Goal: Task Accomplishment & Management: Complete application form

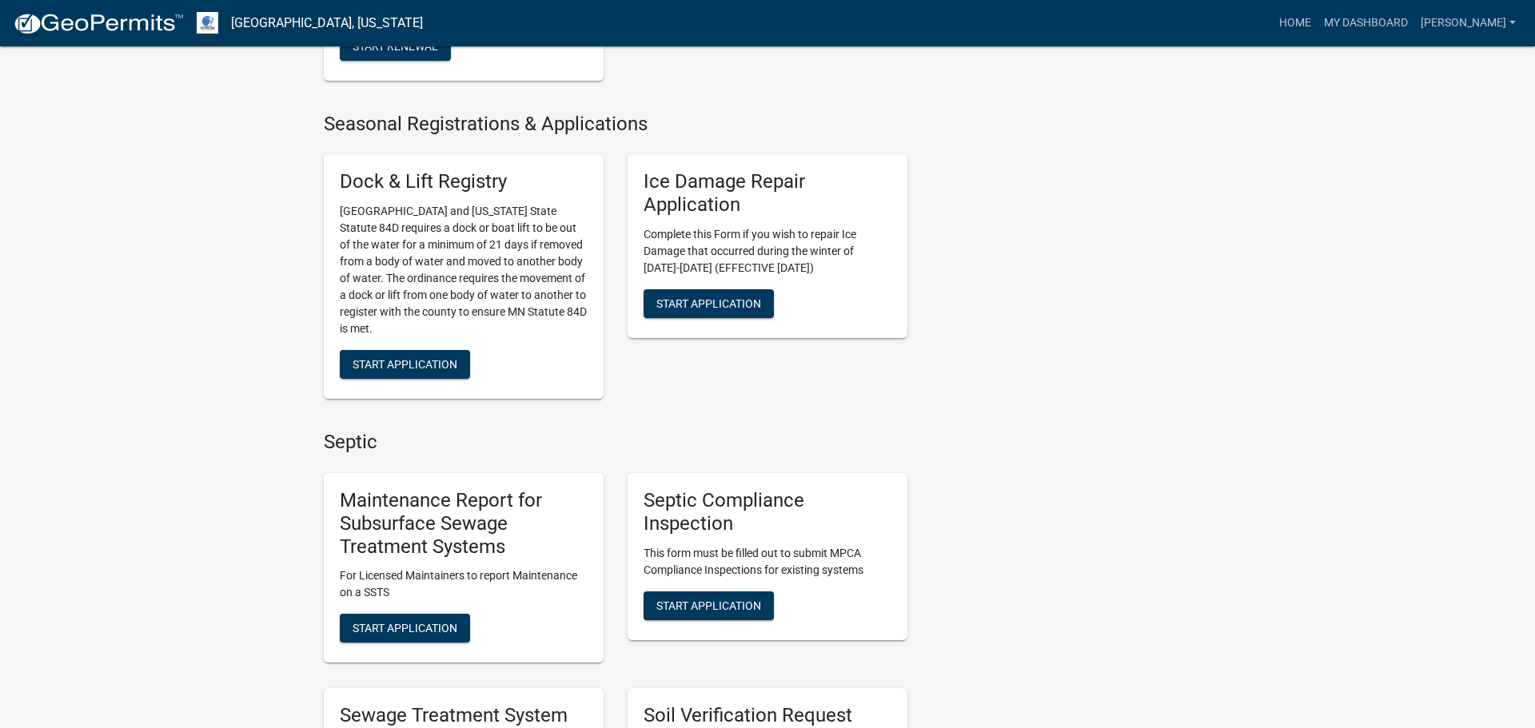
scroll to position [523, 0]
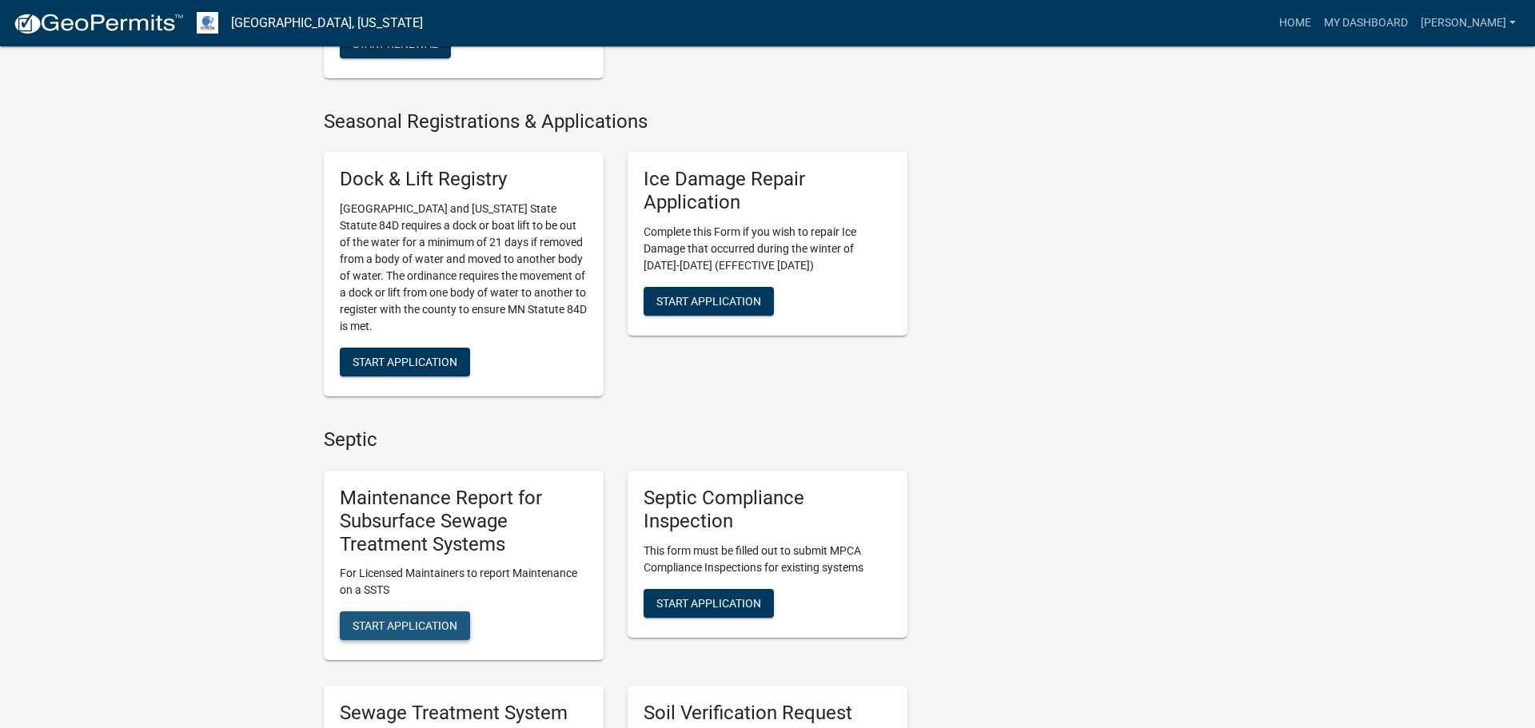
click at [421, 624] on span "Start Application" at bounding box center [405, 626] width 105 height 13
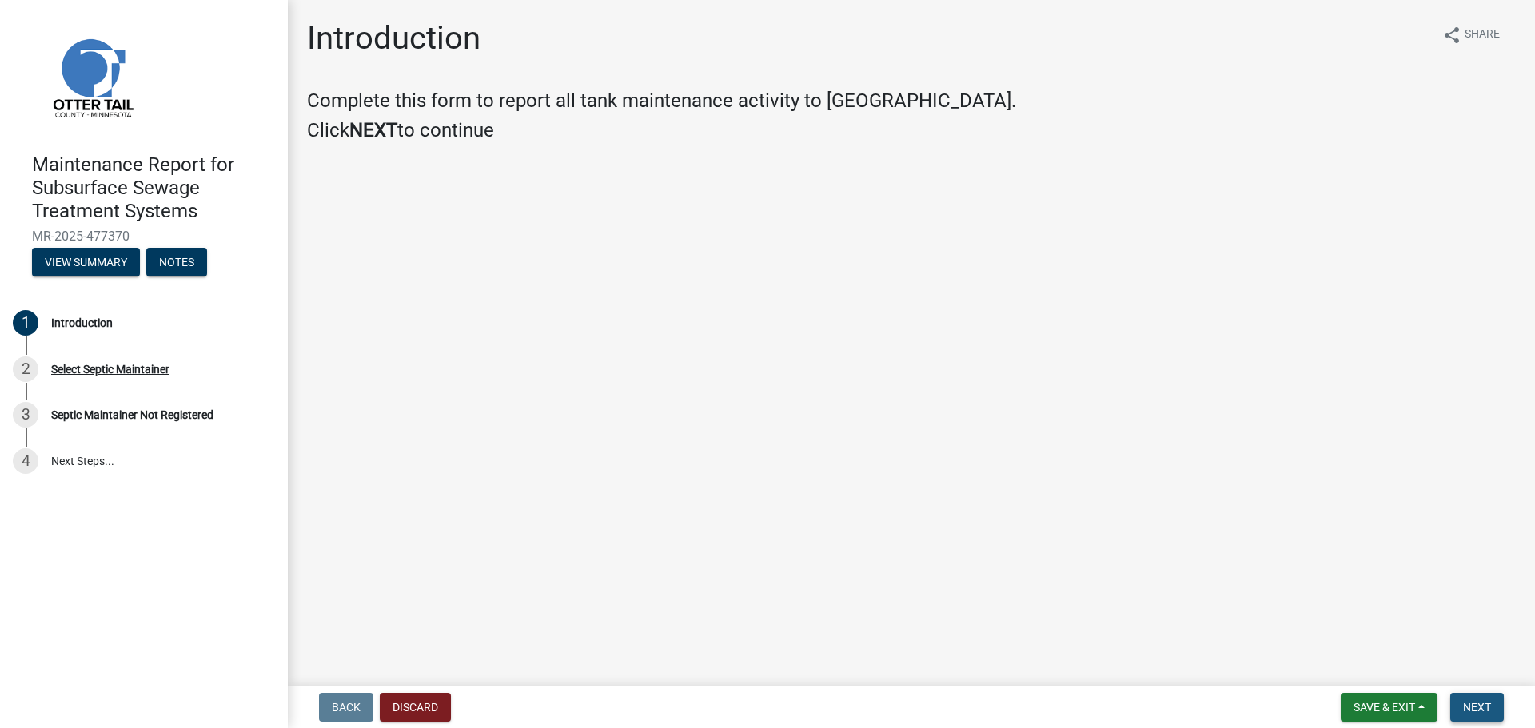
click at [1478, 707] on span "Next" at bounding box center [1477, 707] width 28 height 13
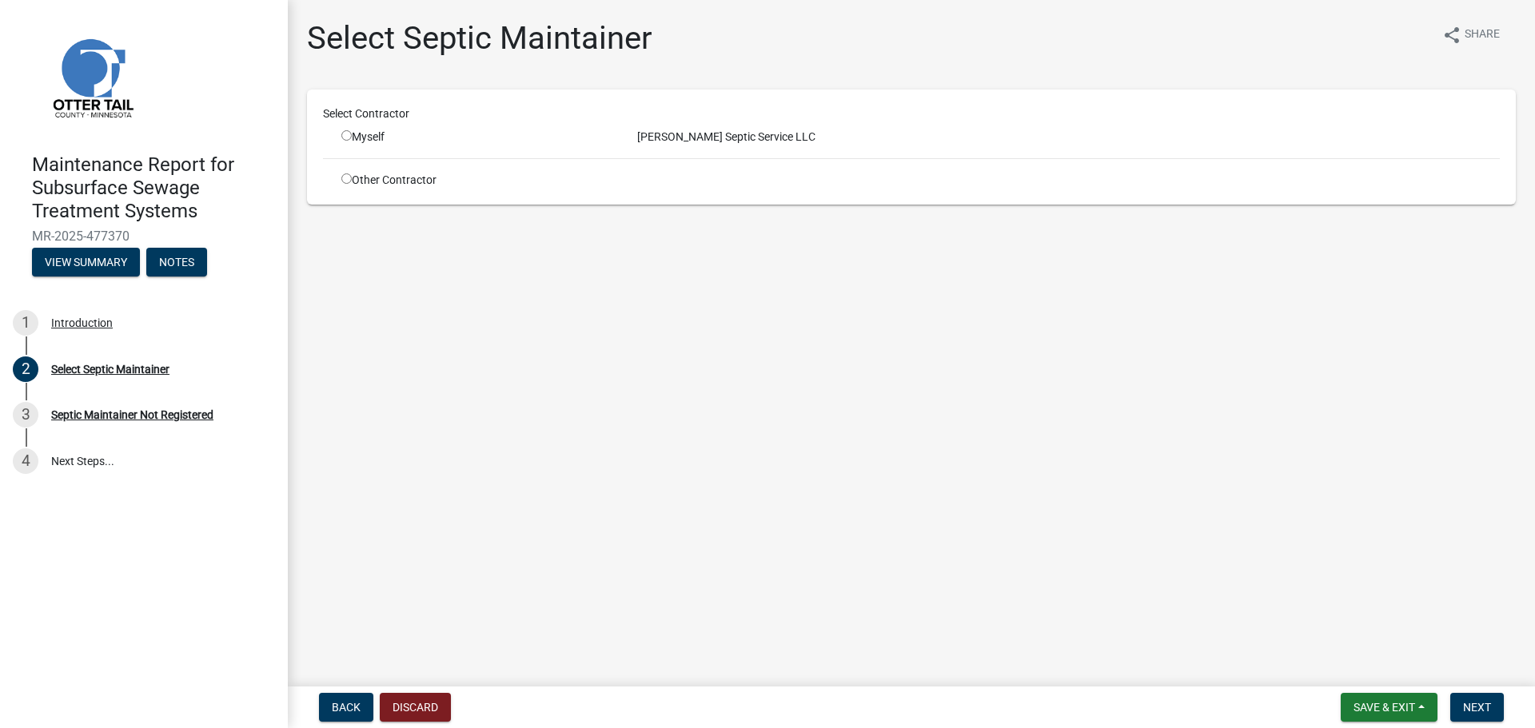
click at [349, 136] on input "radio" at bounding box center [346, 135] width 10 height 10
radio input "true"
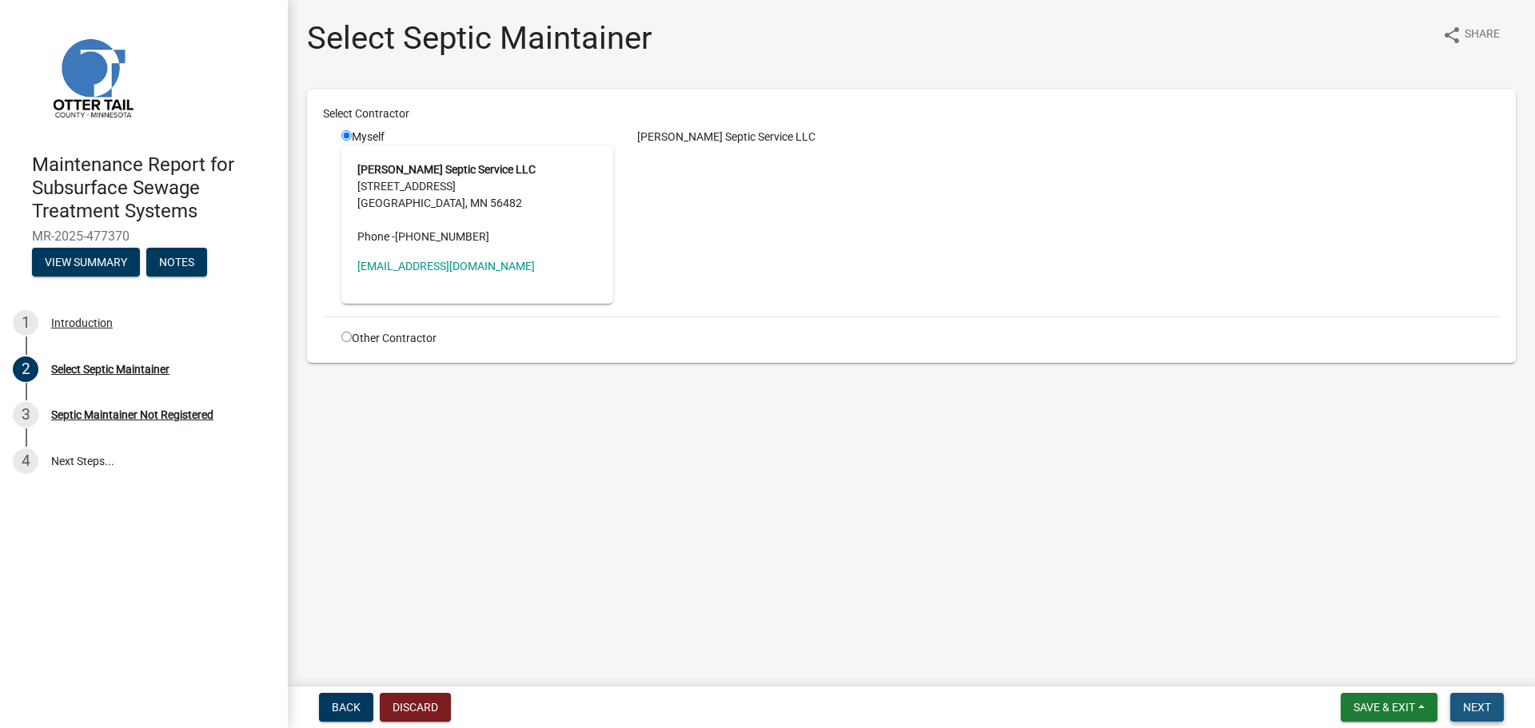
click at [1488, 711] on span "Next" at bounding box center [1477, 707] width 28 height 13
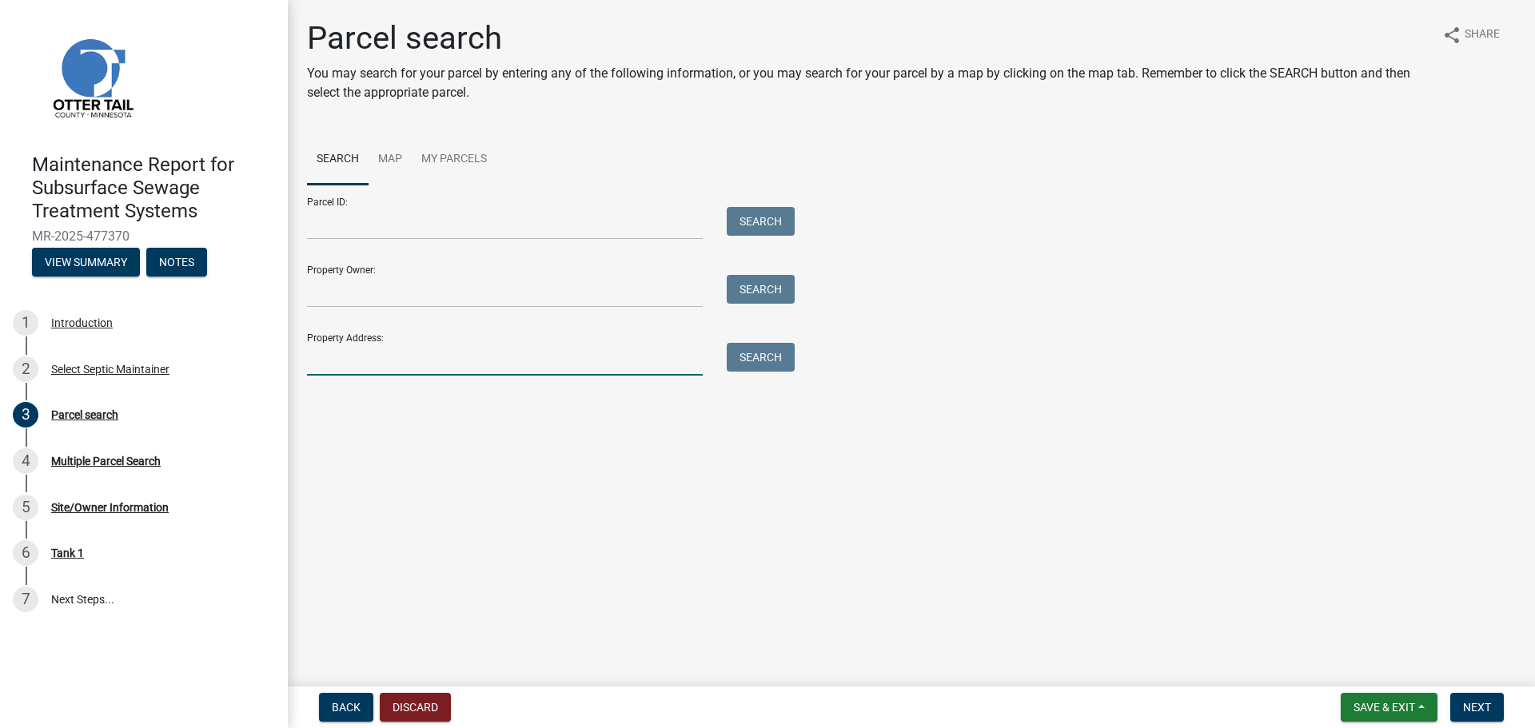
click at [404, 364] on input "Property Address:" at bounding box center [505, 359] width 396 height 33
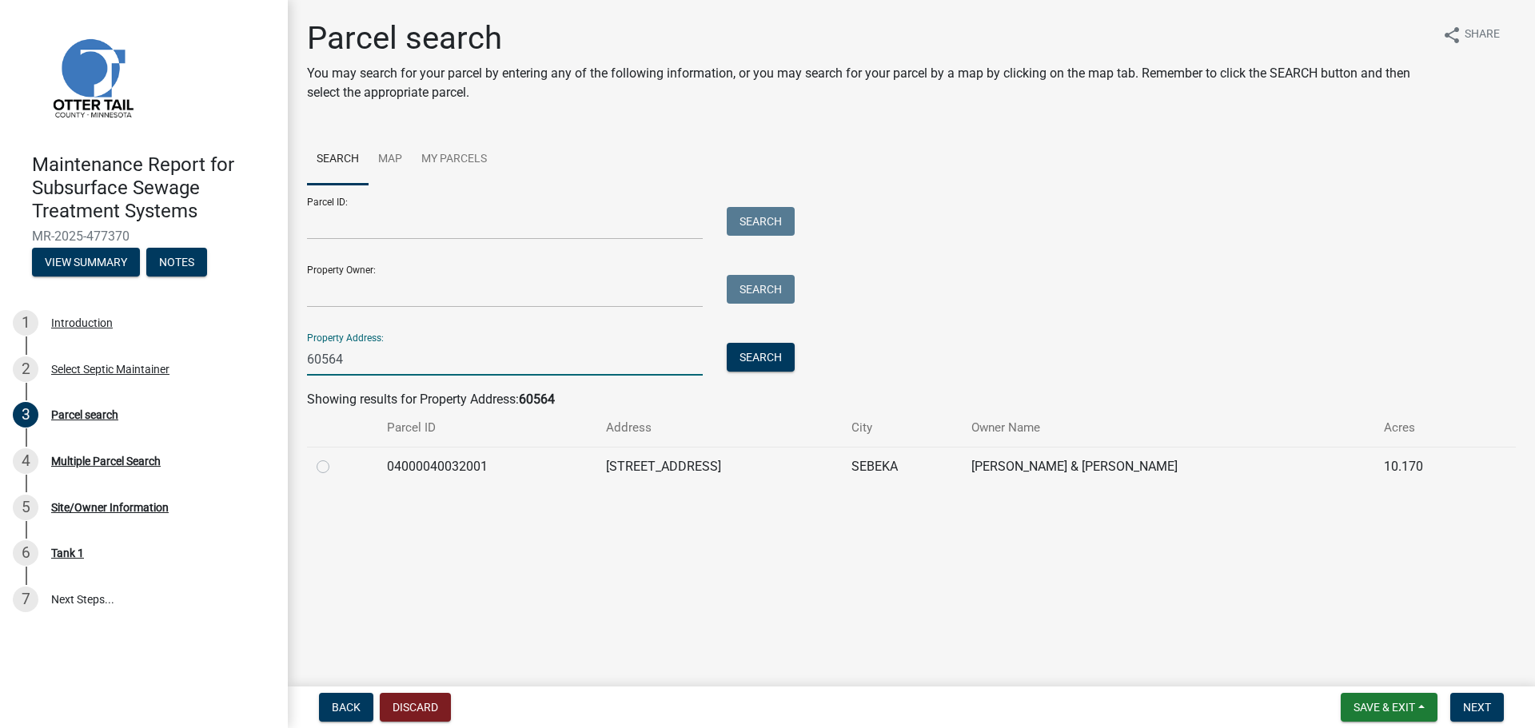
type input "60564"
click at [336, 457] on label at bounding box center [336, 457] width 0 height 0
click at [336, 464] on input "radio" at bounding box center [341, 462] width 10 height 10
radio input "true"
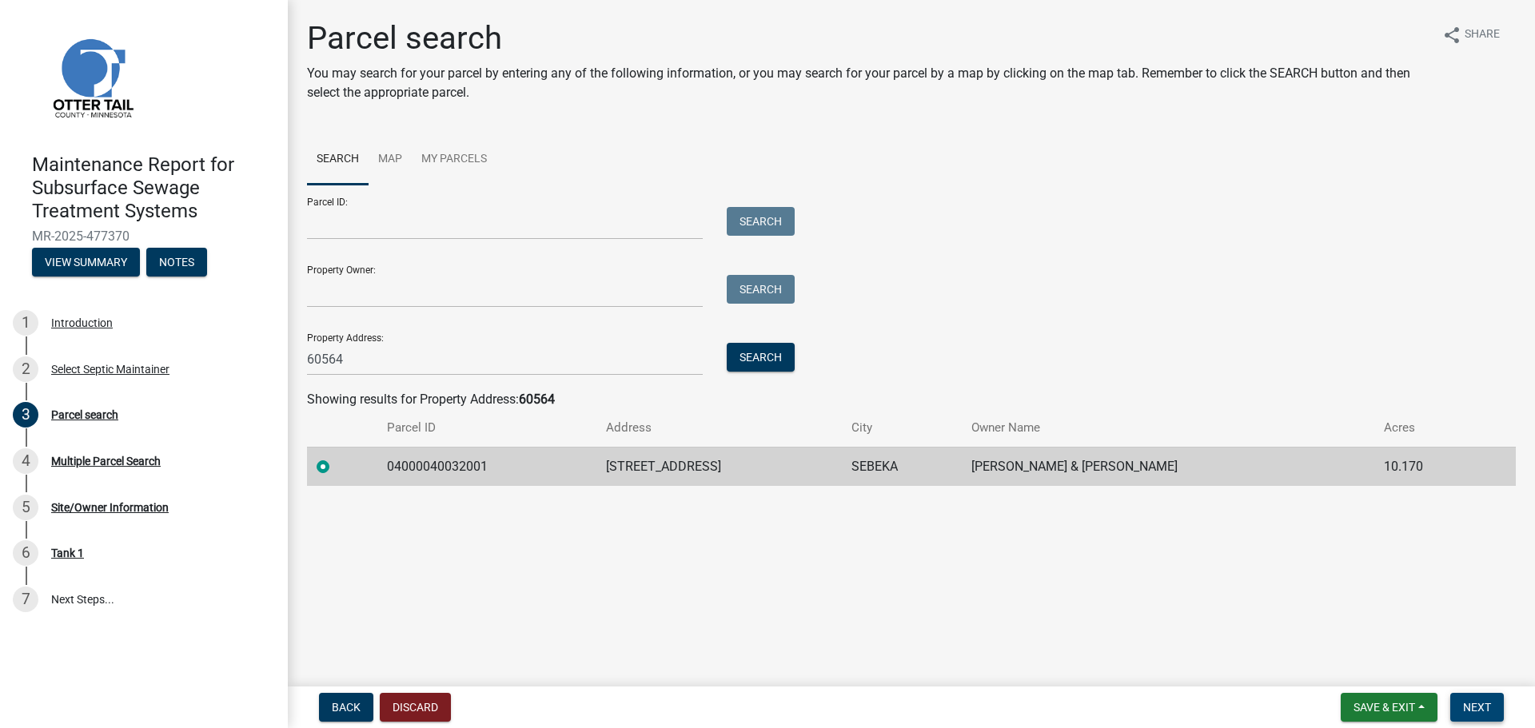
click at [1485, 715] on button "Next" at bounding box center [1477, 707] width 54 height 29
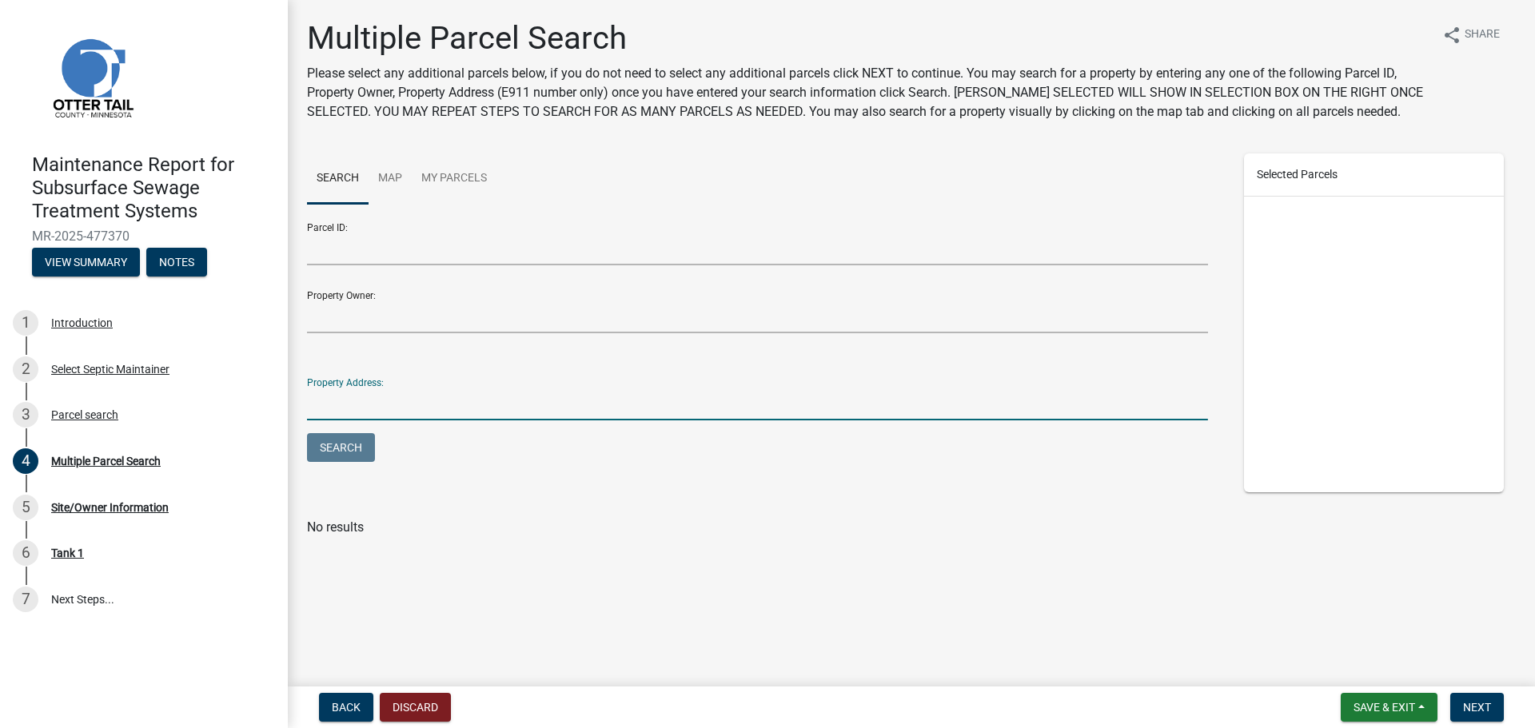
click at [520, 417] on input "Property Address:" at bounding box center [757, 404] width 901 height 33
type input "60564"
click at [307, 433] on button "Search" at bounding box center [341, 447] width 68 height 29
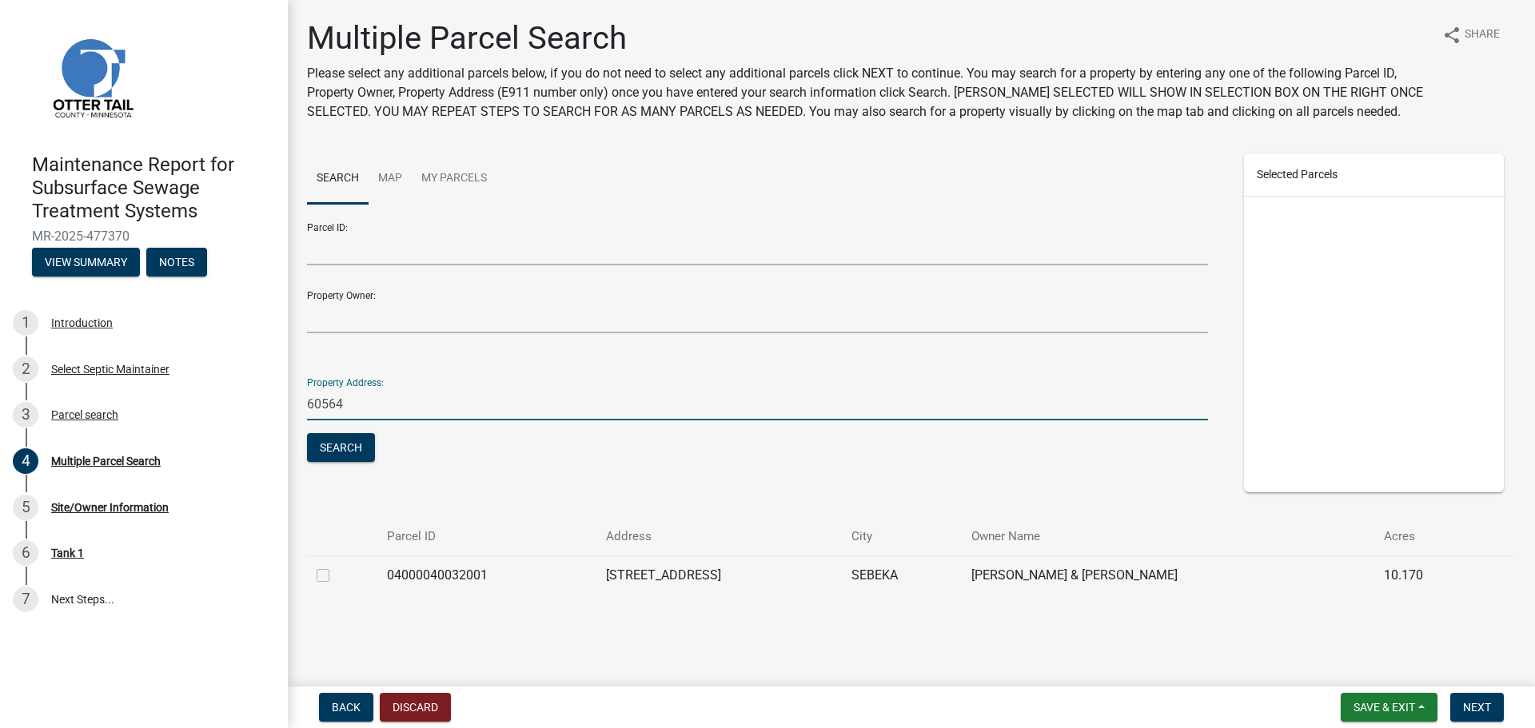
click at [336, 566] on label at bounding box center [336, 566] width 0 height 0
click at [336, 573] on input "checkbox" at bounding box center [341, 571] width 10 height 10
checkbox input "true"
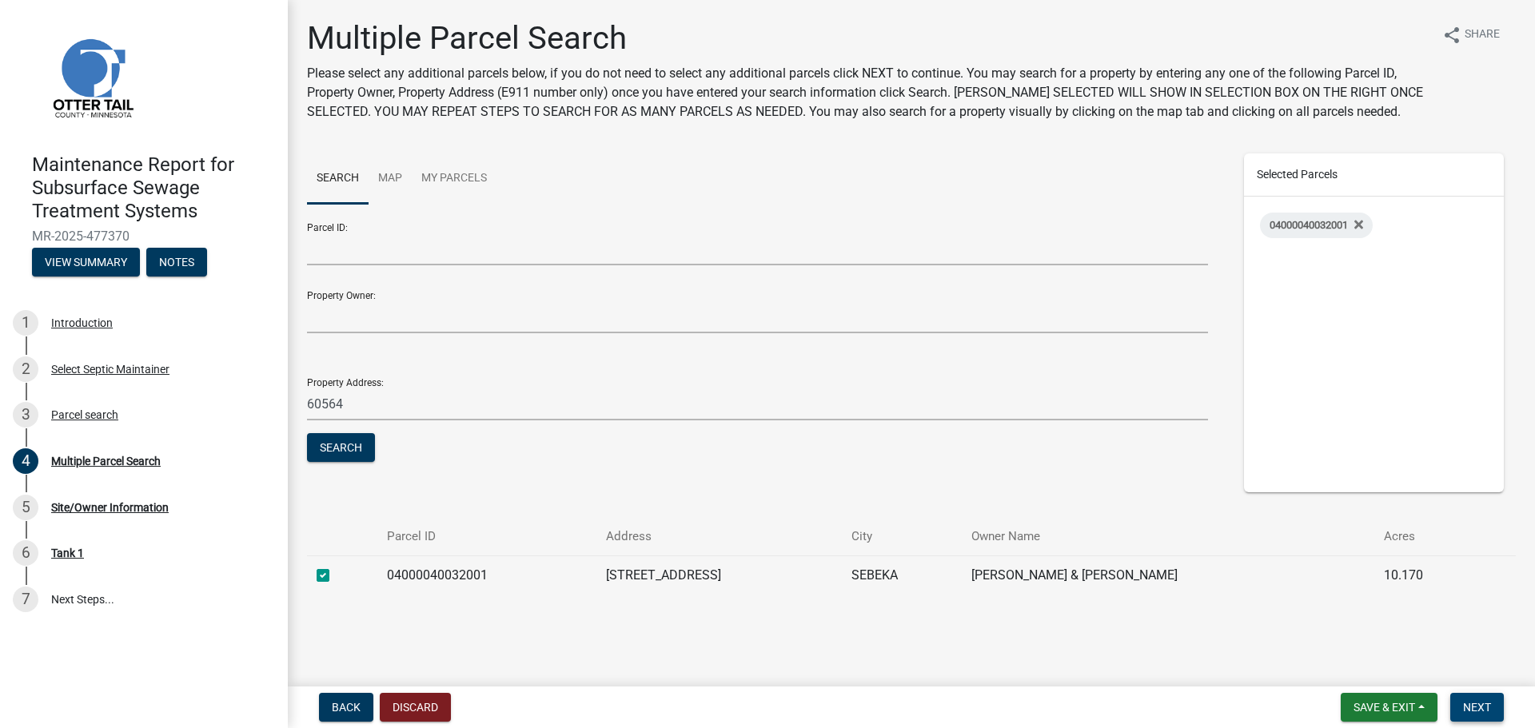
click at [1472, 706] on span "Next" at bounding box center [1477, 707] width 28 height 13
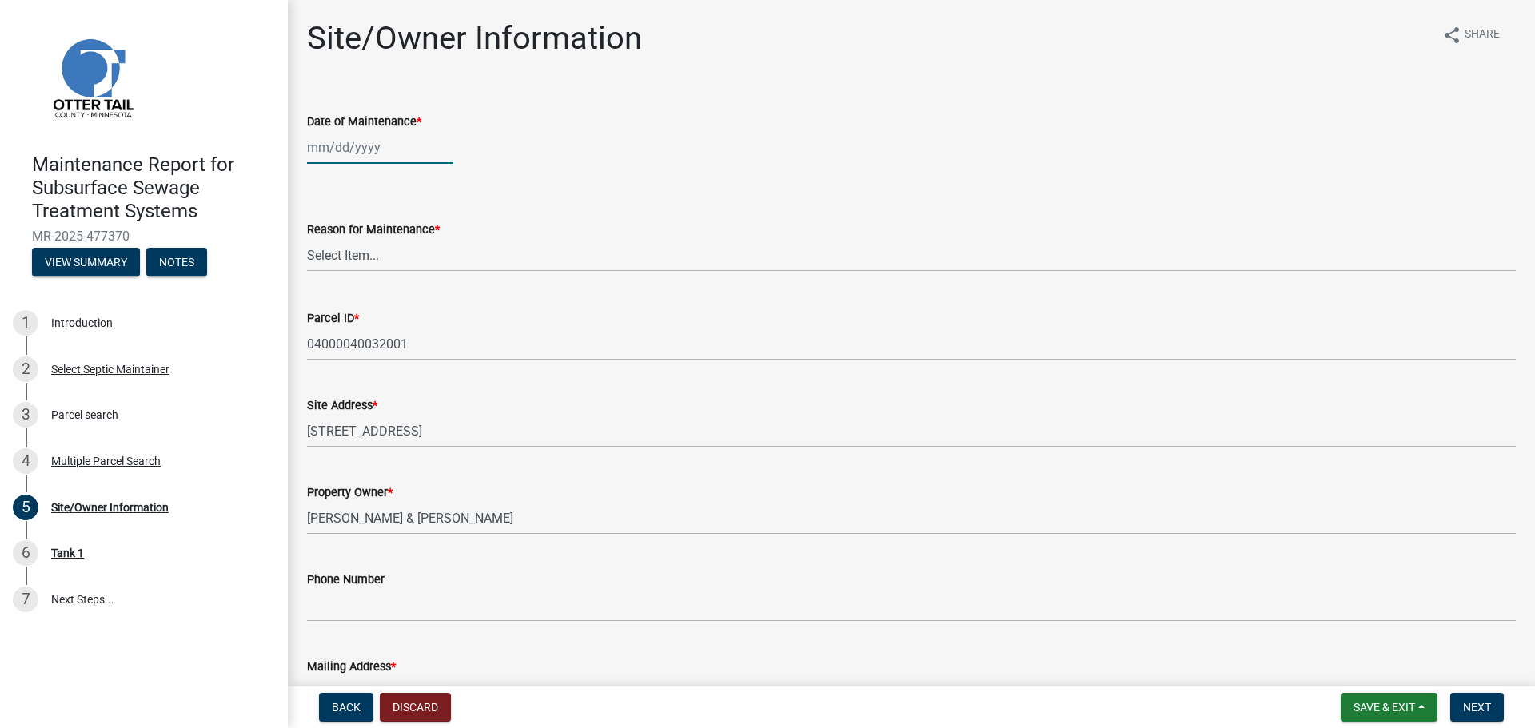
click at [351, 155] on div at bounding box center [380, 147] width 146 height 33
select select "9"
select select "2025"
click at [354, 234] on div "2" at bounding box center [349, 233] width 26 height 26
type input "09/02/2025"
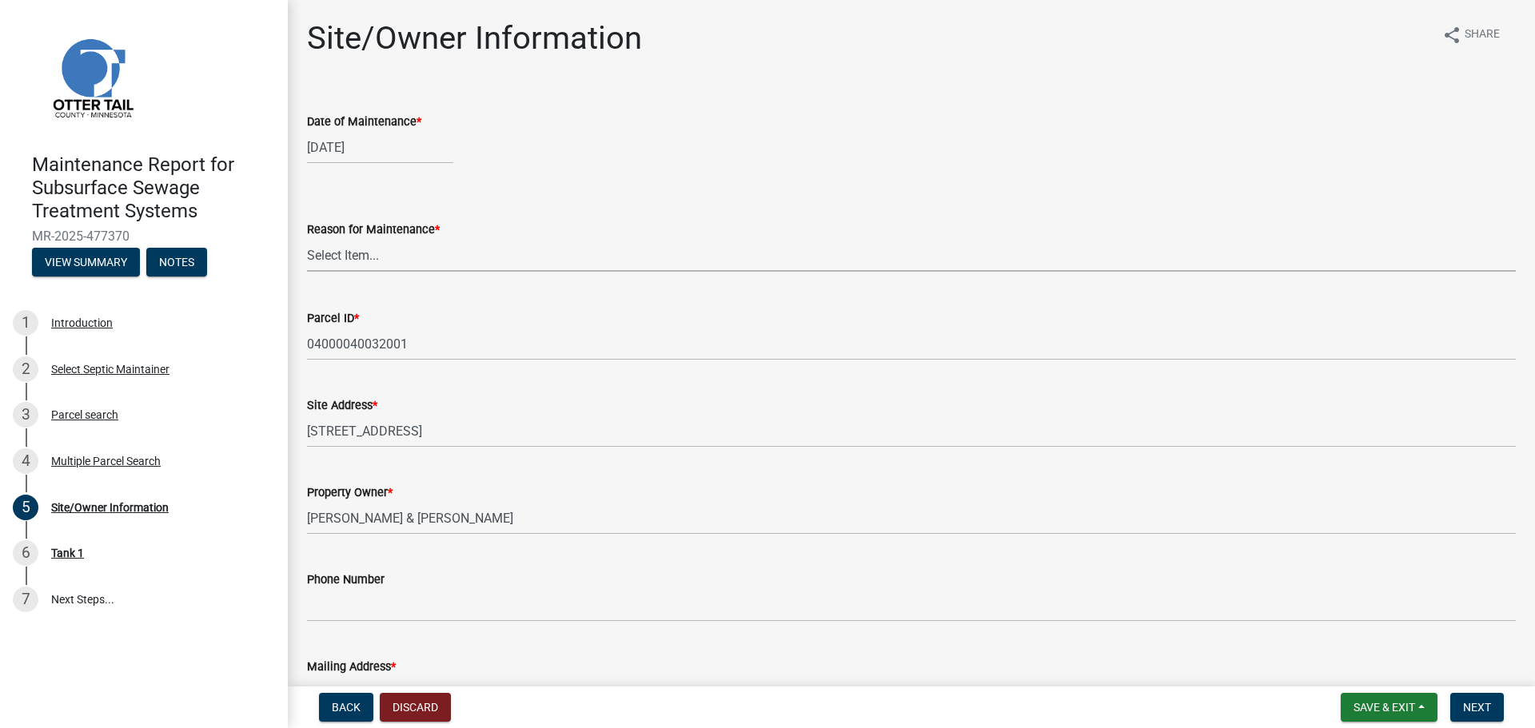
click at [357, 261] on select "Select Item... Called Routine Other" at bounding box center [911, 255] width 1209 height 33
click at [307, 239] on select "Select Item... Called Routine Other" at bounding box center [911, 255] width 1209 height 33
select select "3ac72b63-7b21-42e4-8192-806faae7a4f1"
click at [1473, 702] on span "Next" at bounding box center [1477, 707] width 28 height 13
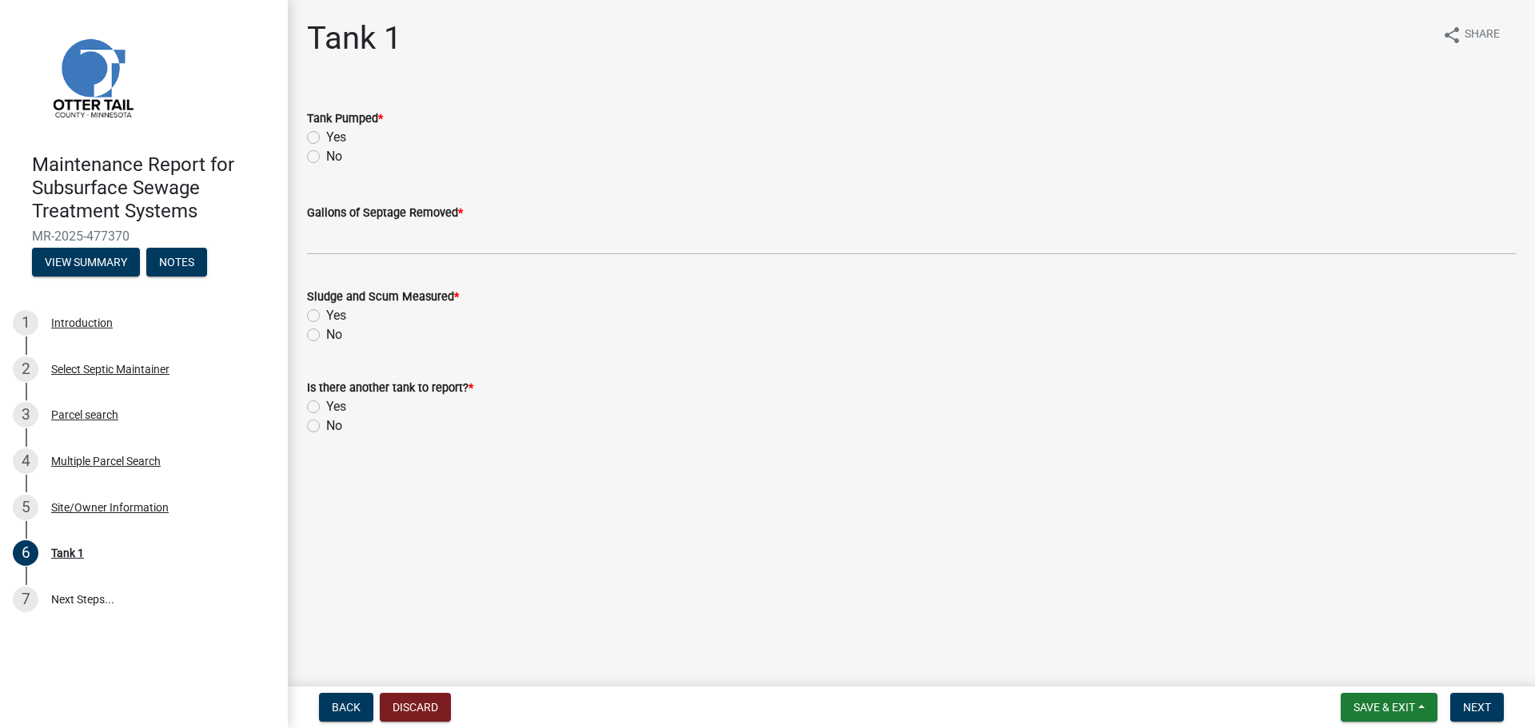
drag, startPoint x: 313, startPoint y: 131, endPoint x: 317, endPoint y: 143, distance: 12.6
click at [326, 133] on label "Yes" at bounding box center [336, 137] width 20 height 19
click at [326, 133] on input "Yes" at bounding box center [331, 133] width 10 height 10
radio input "true"
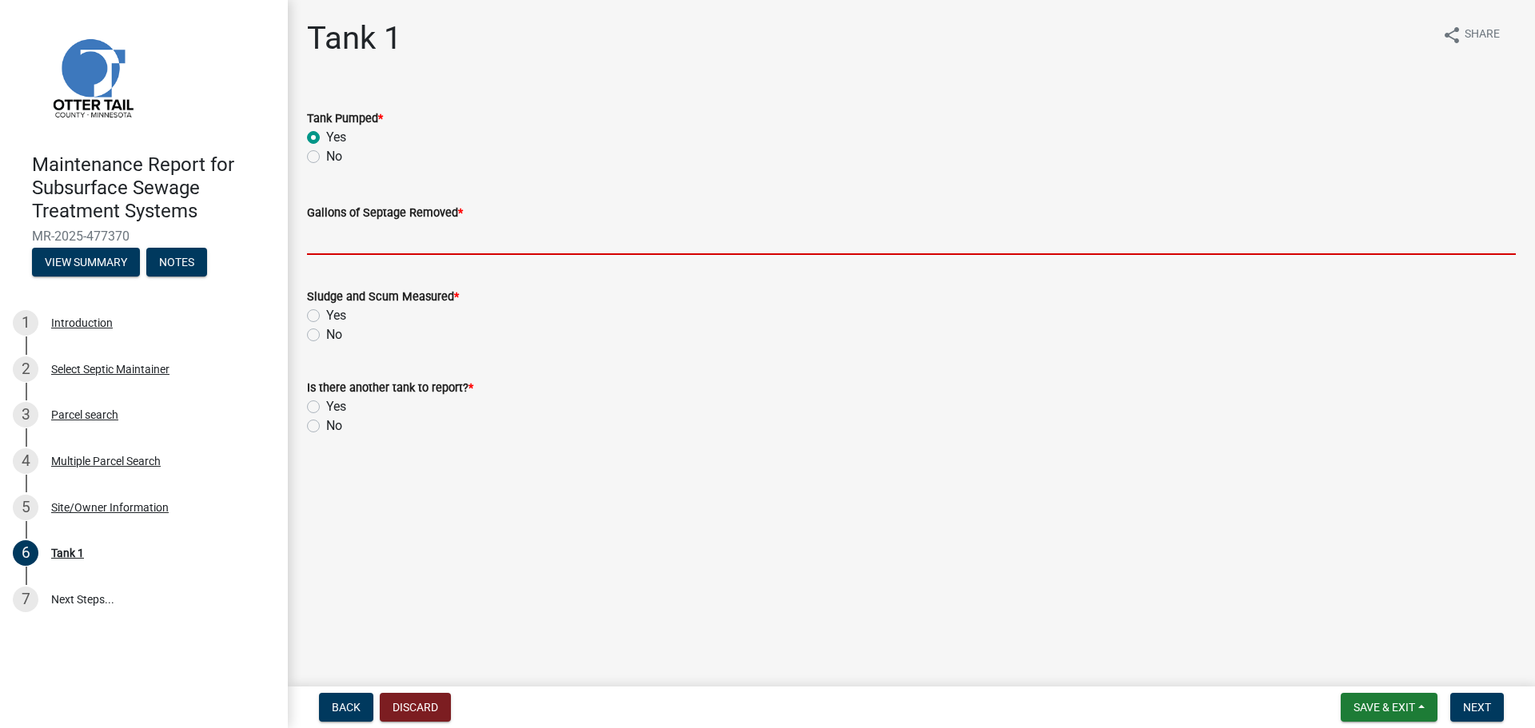
click at [337, 238] on input "Gallons of Septage Removed *" at bounding box center [911, 238] width 1209 height 33
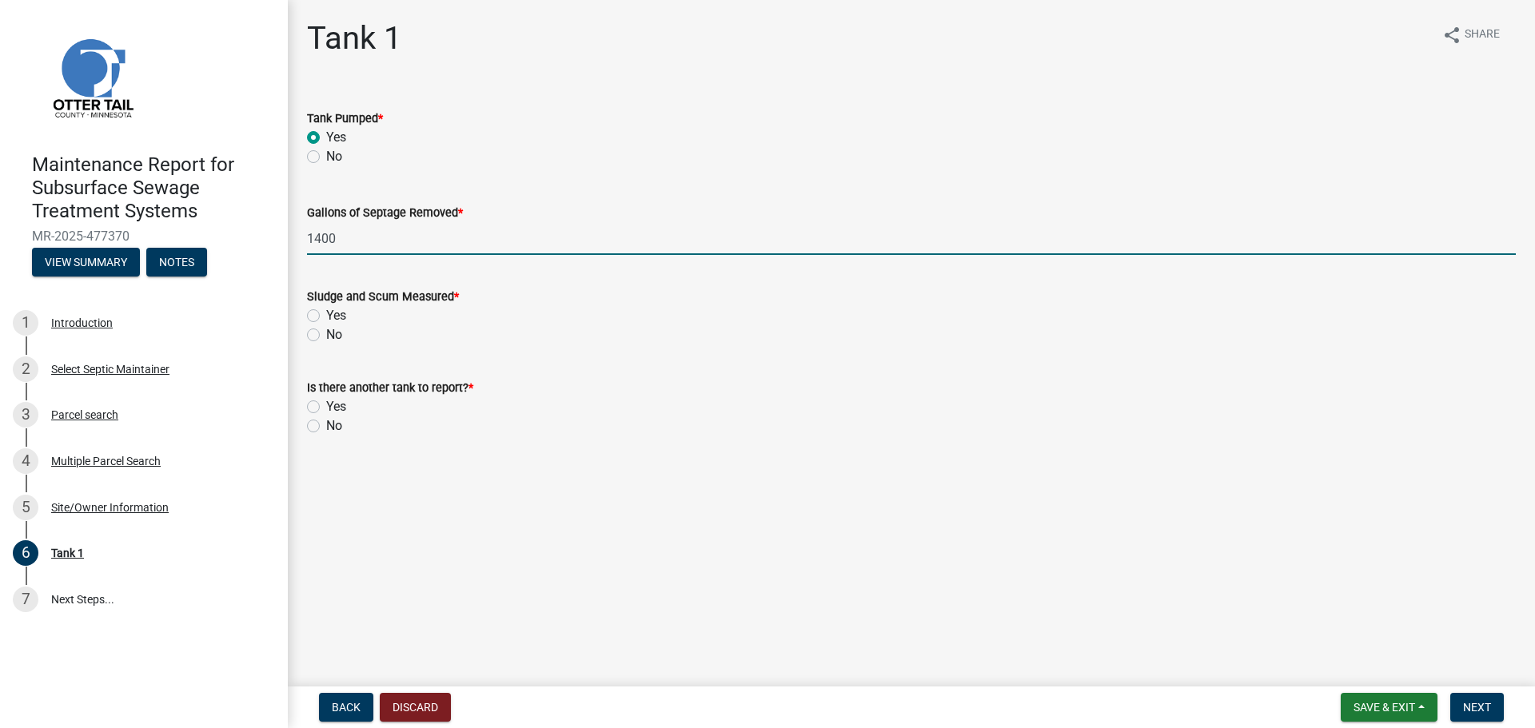
type input "1400"
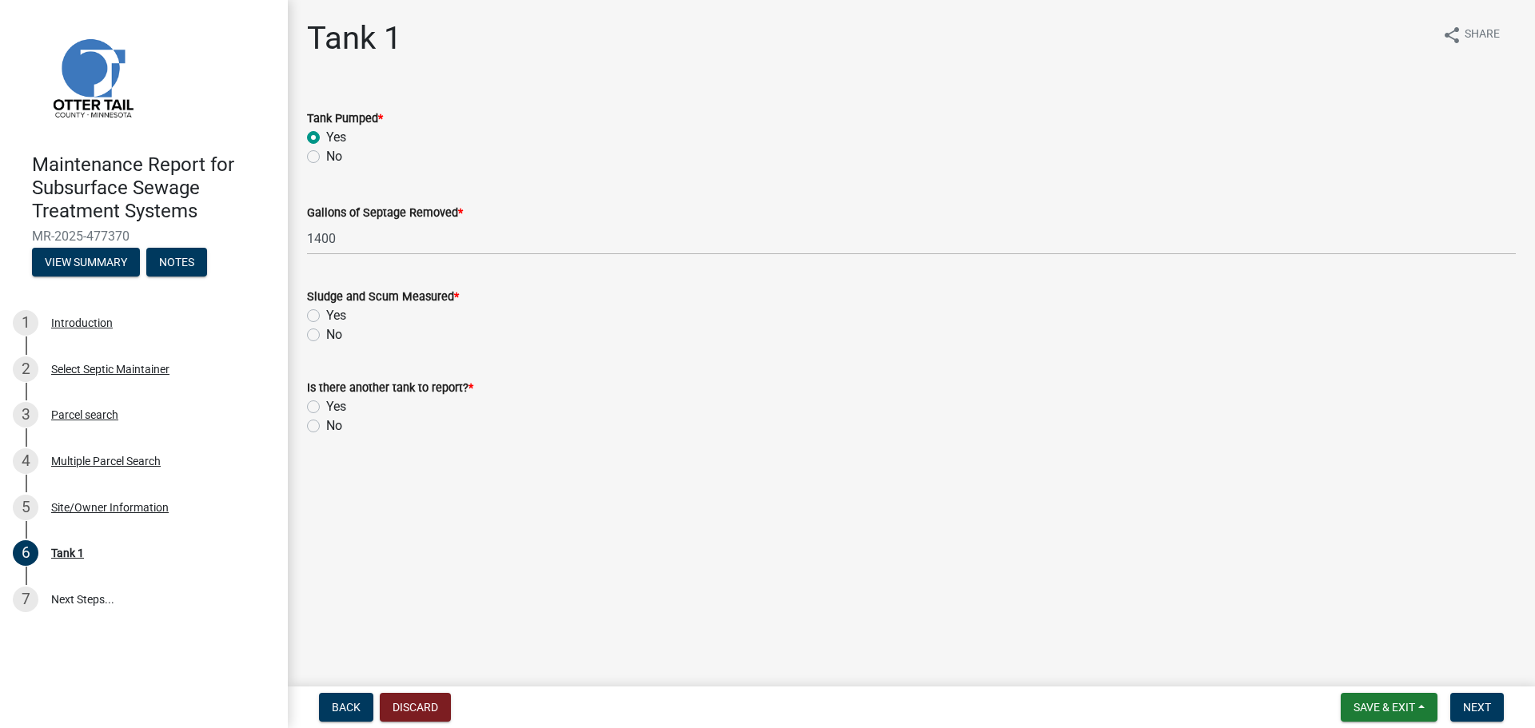
click at [326, 336] on label "No" at bounding box center [334, 334] width 16 height 19
click at [326, 336] on input "No" at bounding box center [331, 330] width 10 height 10
radio input "true"
click at [326, 425] on label "No" at bounding box center [334, 425] width 16 height 19
click at [326, 425] on input "No" at bounding box center [331, 421] width 10 height 10
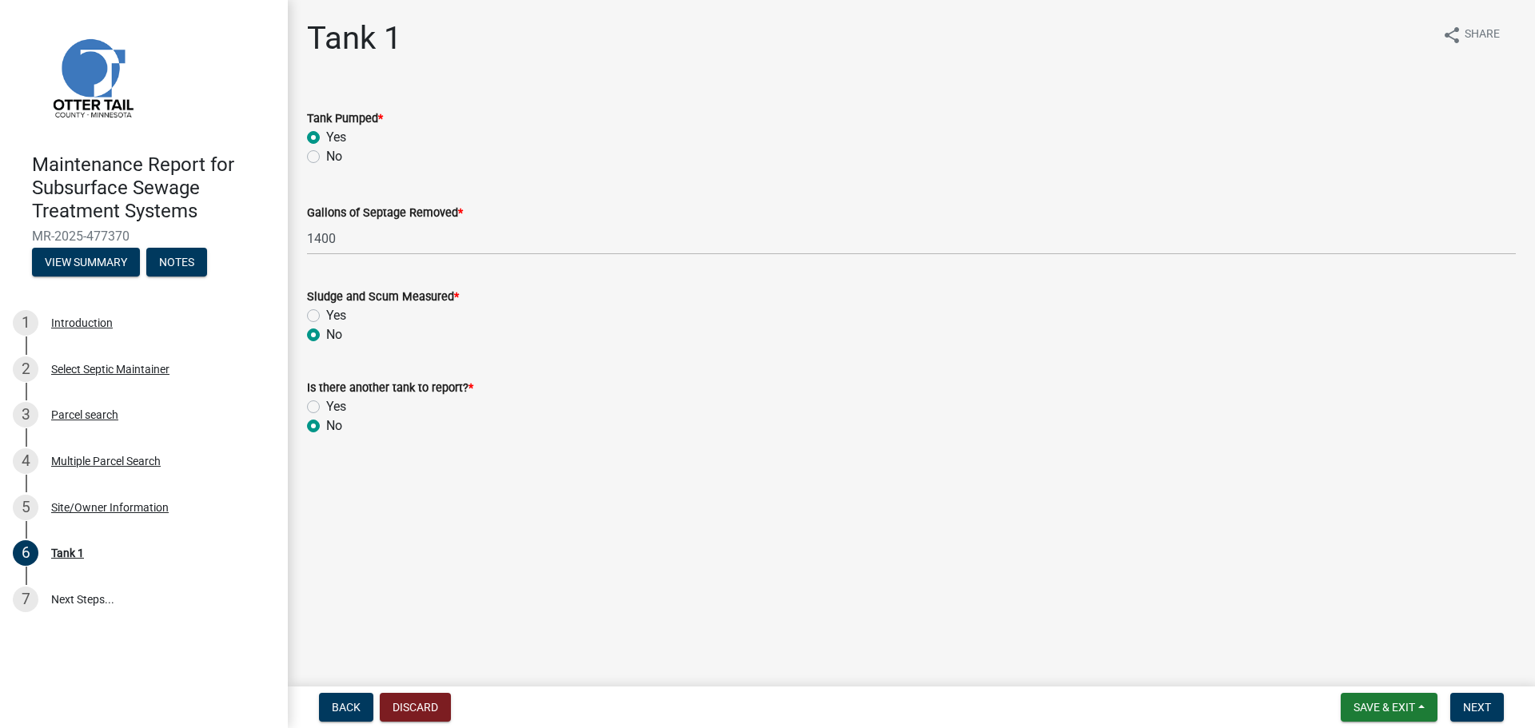
radio input "true"
click at [1480, 711] on span "Next" at bounding box center [1477, 707] width 28 height 13
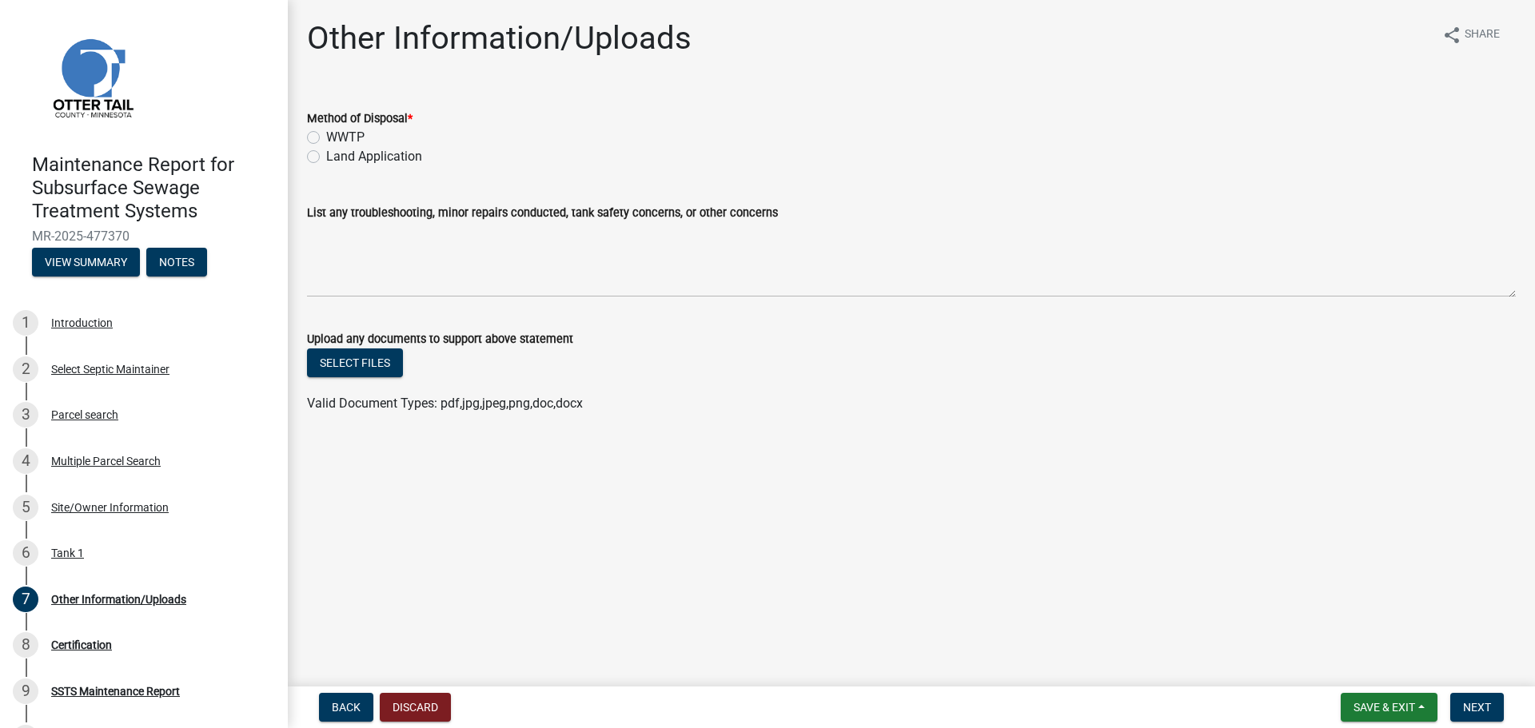
click at [326, 160] on label "Land Application" at bounding box center [374, 156] width 96 height 19
click at [326, 157] on input "Land Application" at bounding box center [331, 152] width 10 height 10
radio input "true"
click at [1478, 711] on span "Next" at bounding box center [1477, 707] width 28 height 13
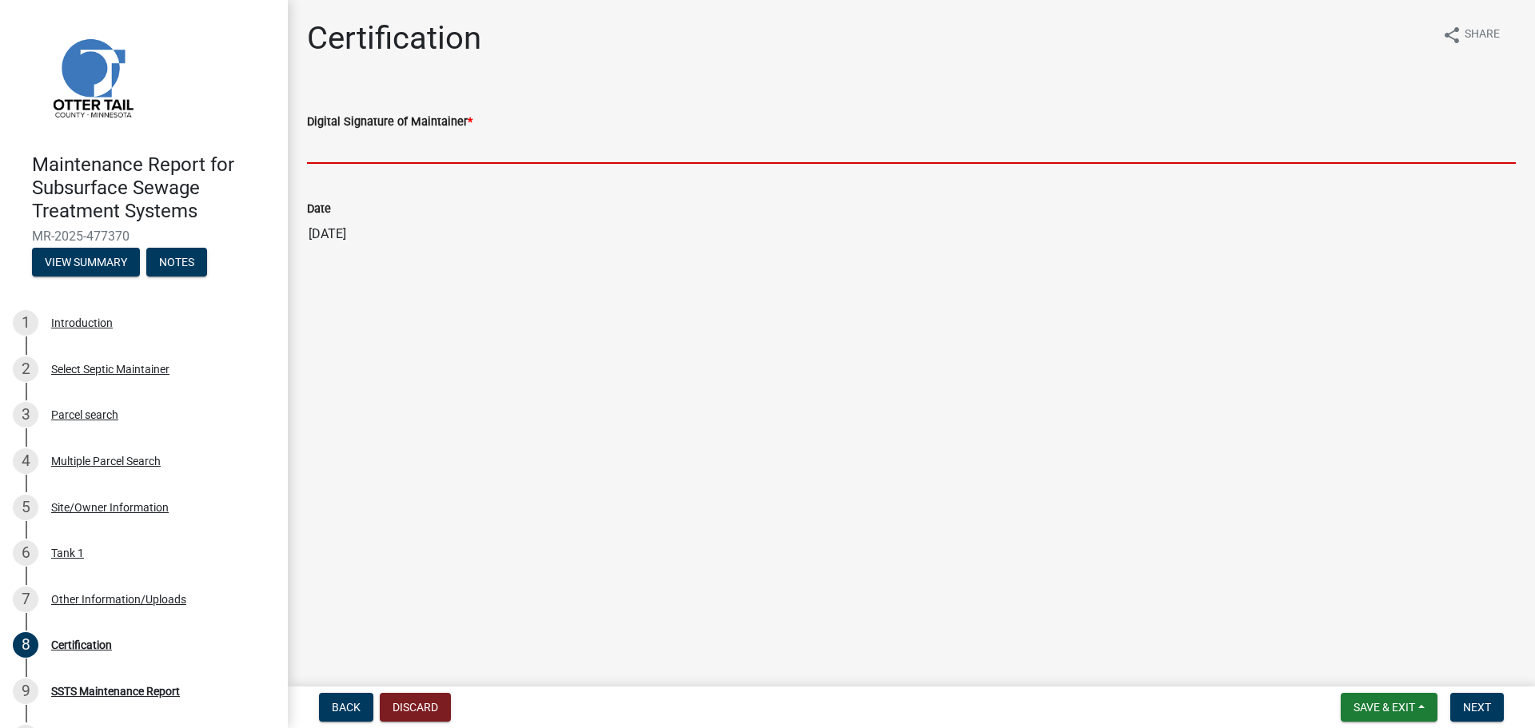
click at [352, 161] on input "Digital Signature of Maintainer *" at bounding box center [911, 147] width 1209 height 33
type input "[PERSON_NAME]"
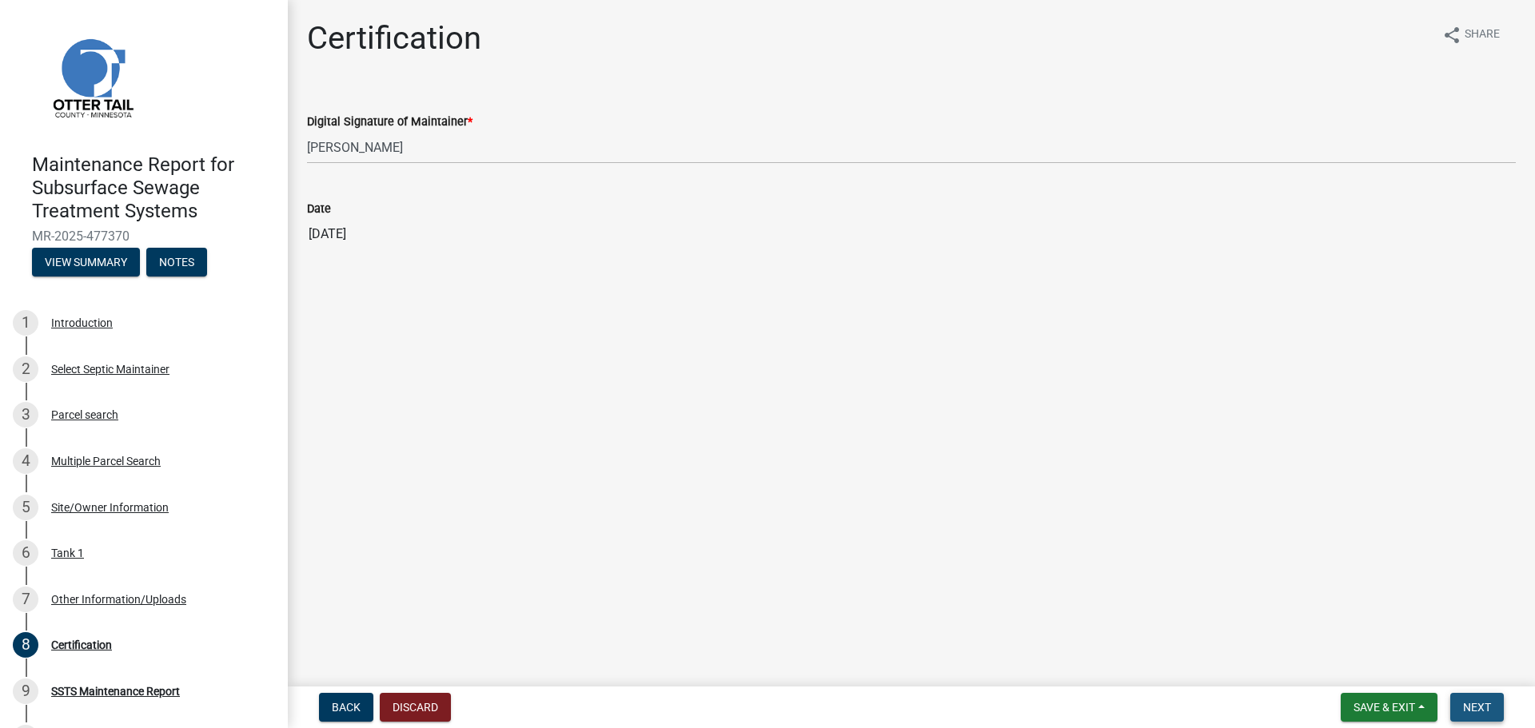
click at [1492, 708] on button "Next" at bounding box center [1477, 707] width 54 height 29
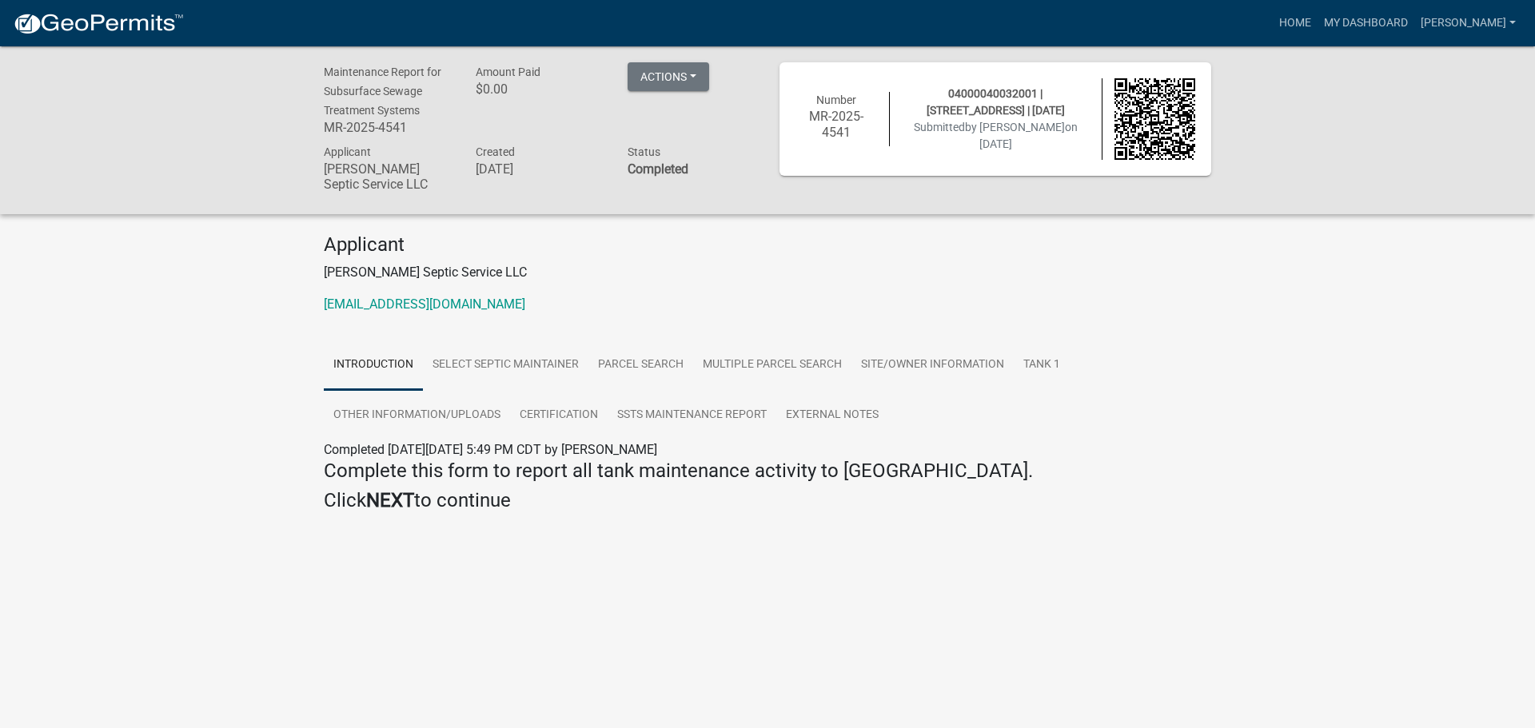
click at [387, 496] on strong "NEXT" at bounding box center [390, 500] width 48 height 22
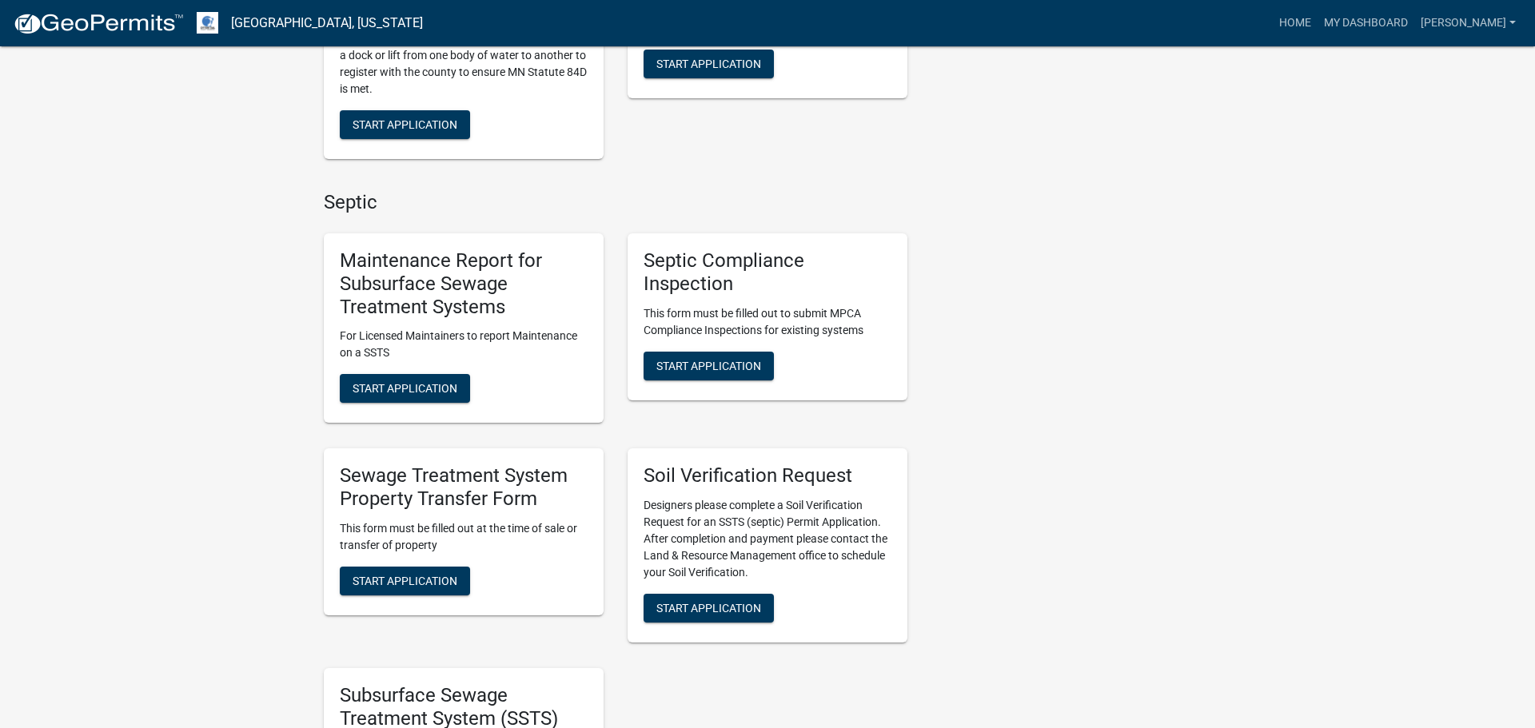
scroll to position [762, 0]
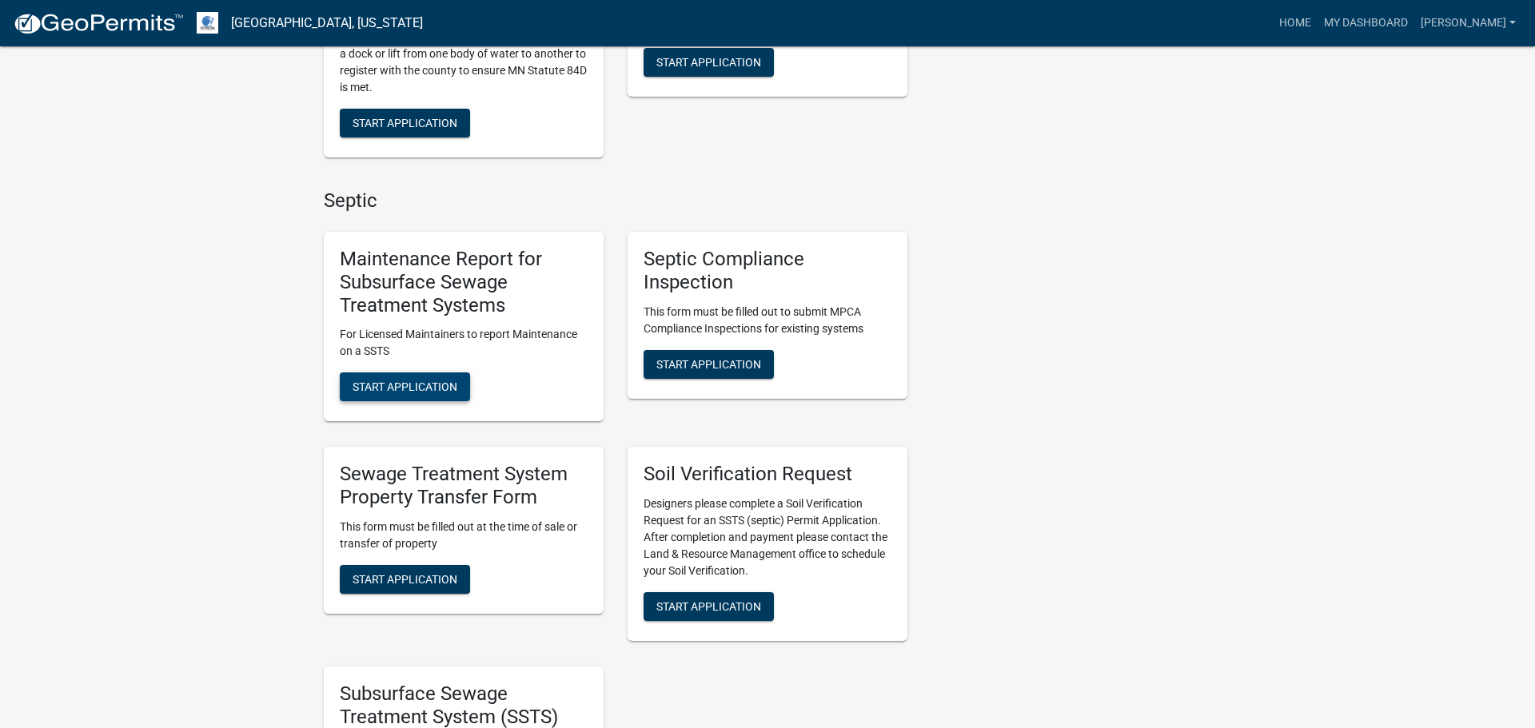
click at [424, 384] on span "Start Application" at bounding box center [405, 387] width 105 height 13
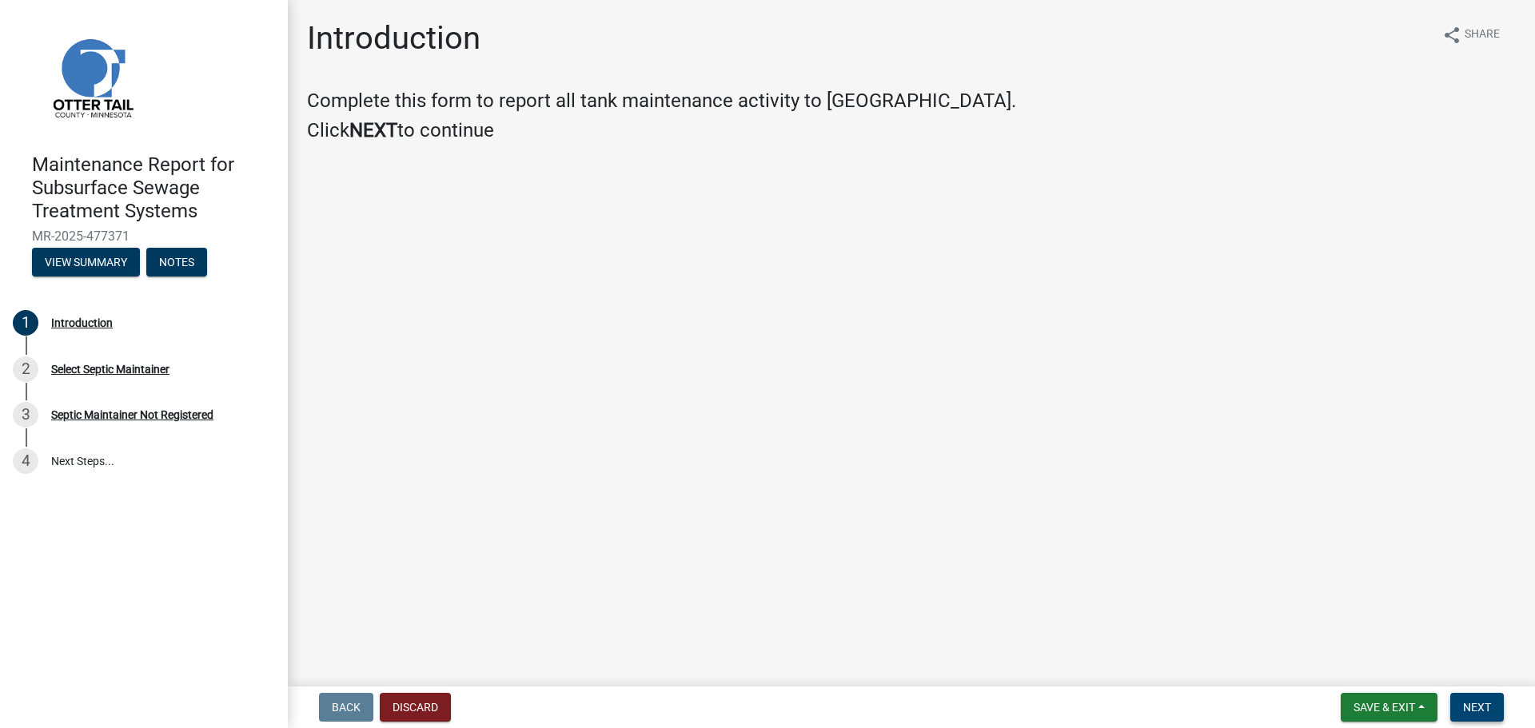
click at [1478, 716] on button "Next" at bounding box center [1477, 707] width 54 height 29
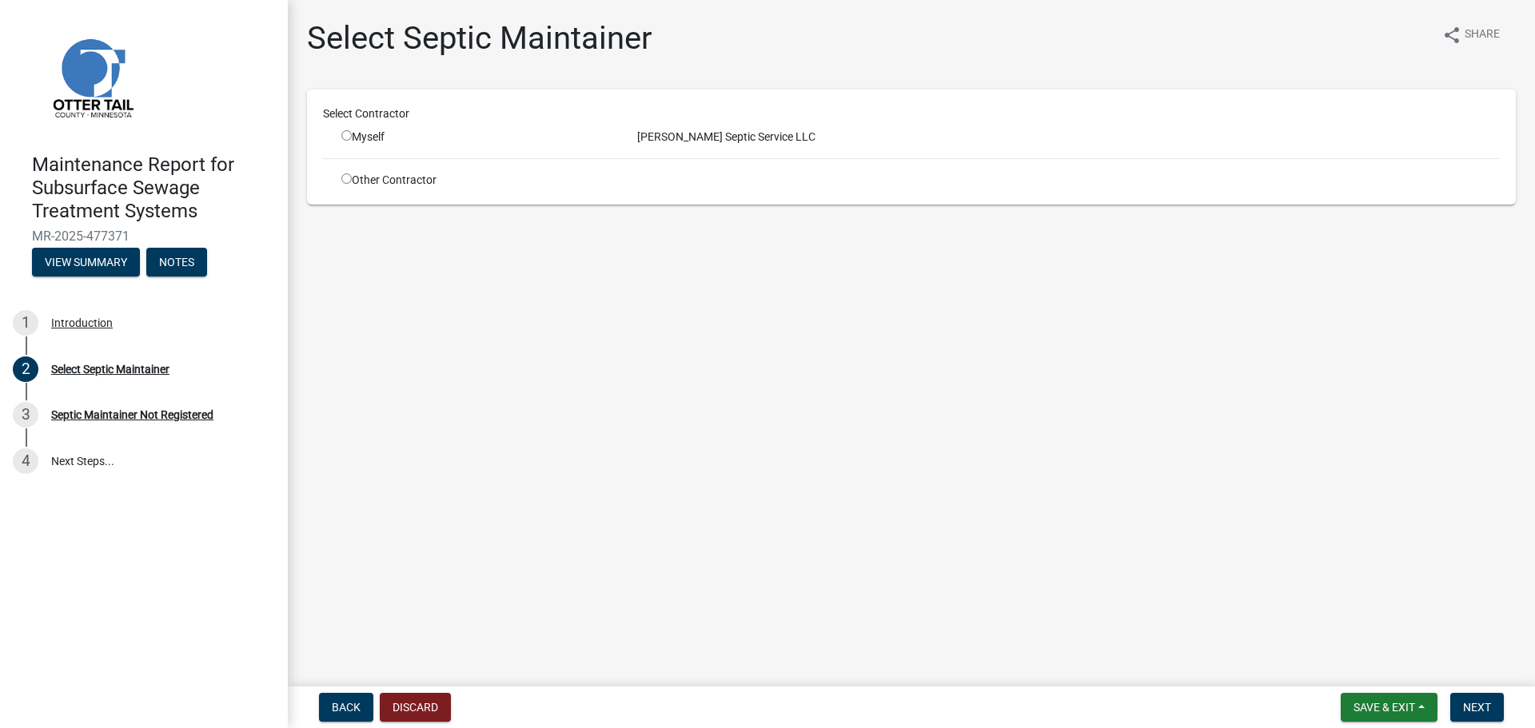
click at [344, 135] on input "radio" at bounding box center [346, 135] width 10 height 10
radio input "true"
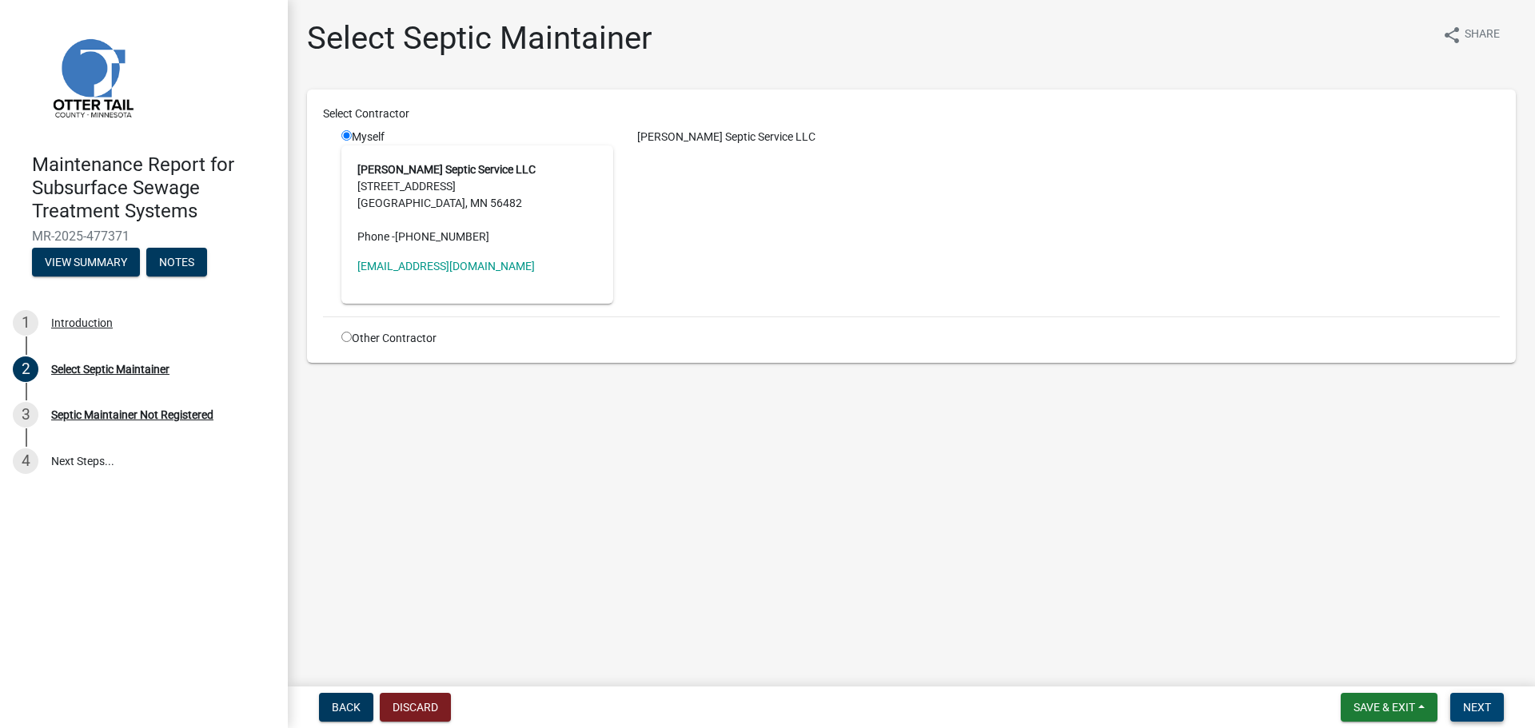
click at [1490, 701] on span "Next" at bounding box center [1477, 707] width 28 height 13
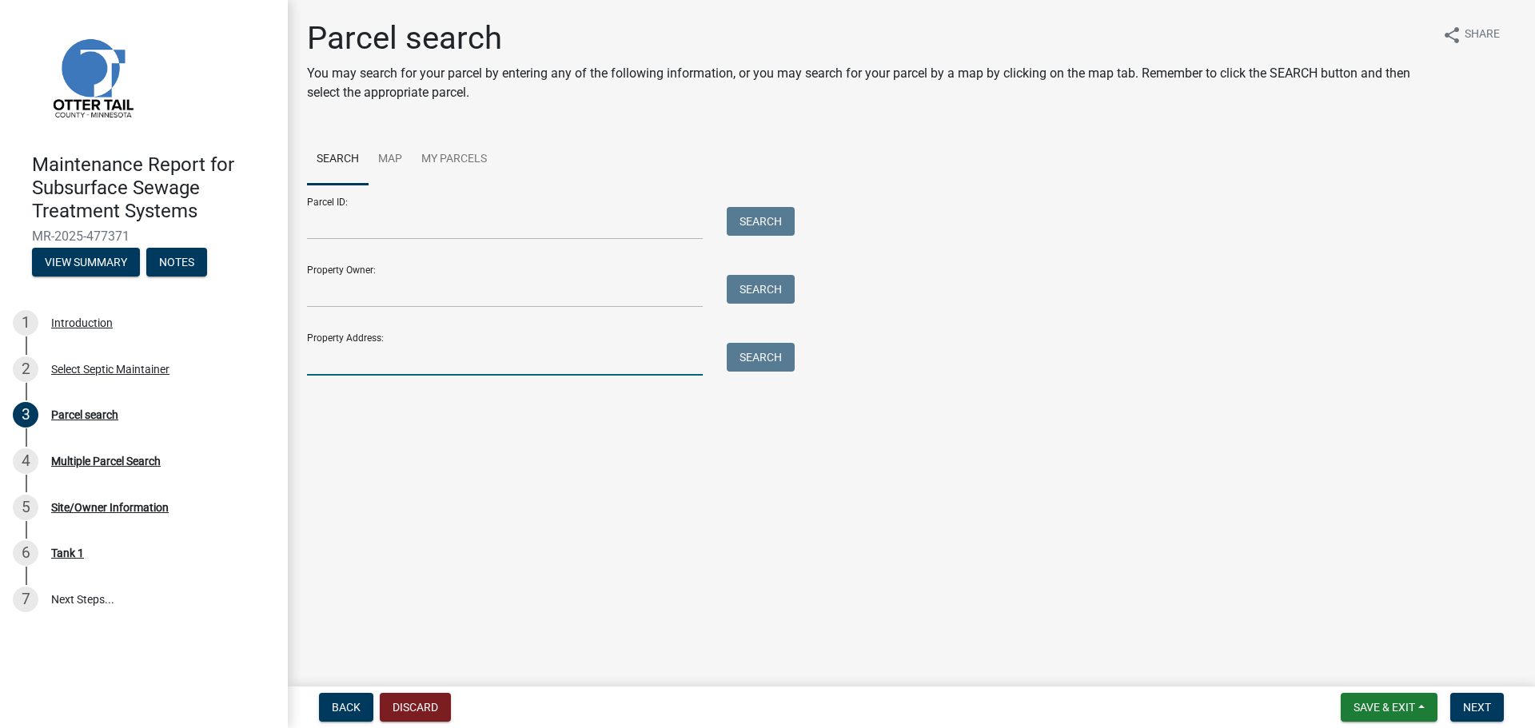
click at [426, 373] on input "Property Address:" at bounding box center [505, 359] width 396 height 33
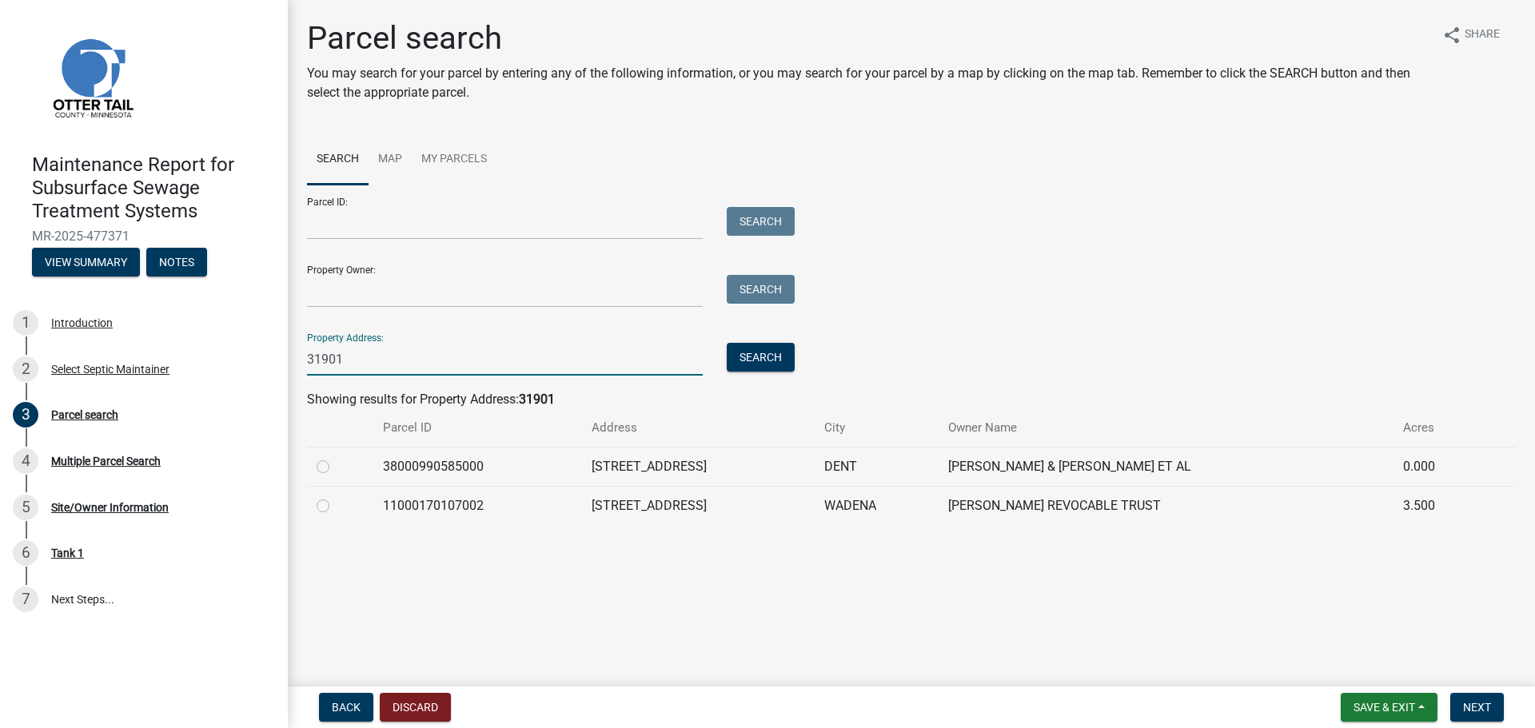
type input "31901"
click at [336, 496] on label at bounding box center [336, 496] width 0 height 0
click at [336, 505] on input "radio" at bounding box center [341, 501] width 10 height 10
radio input "true"
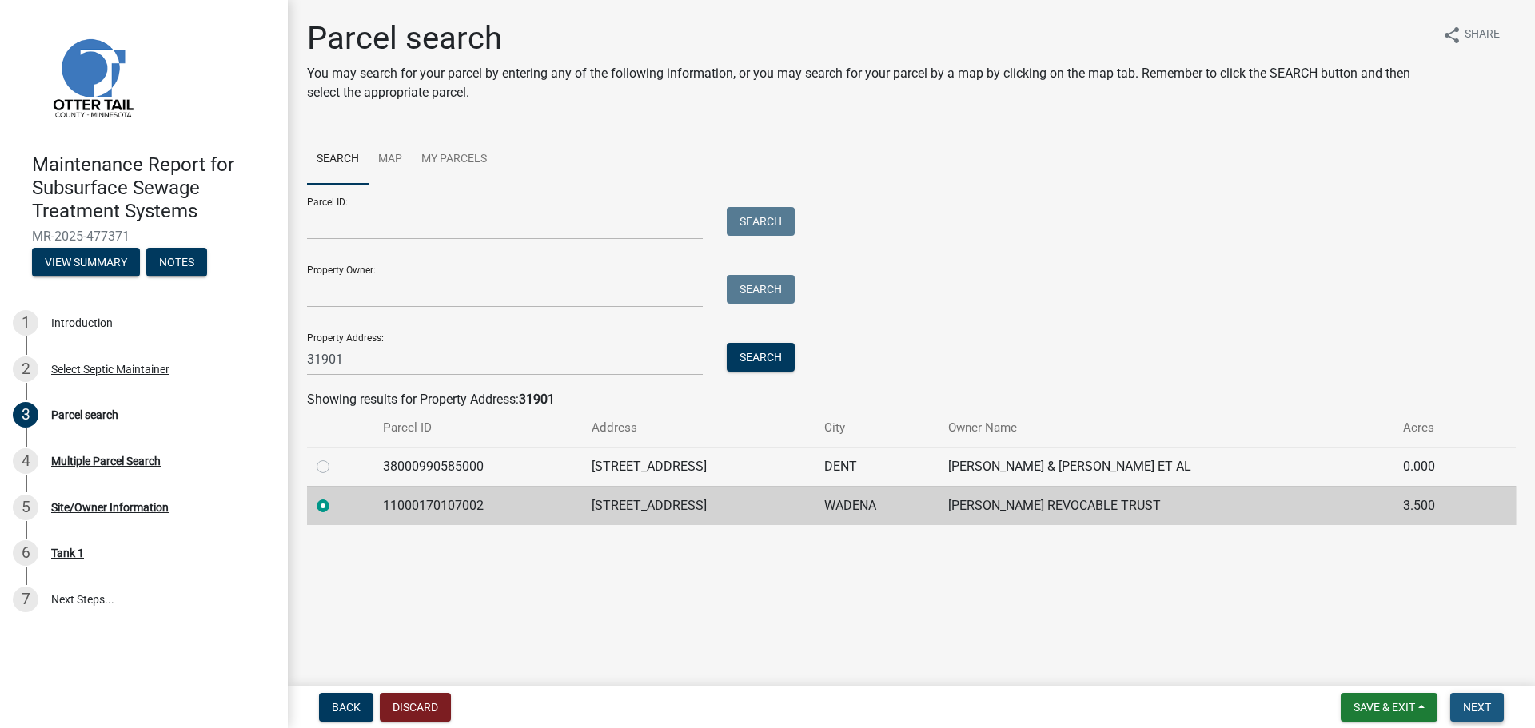
click at [1484, 701] on span "Next" at bounding box center [1477, 707] width 28 height 13
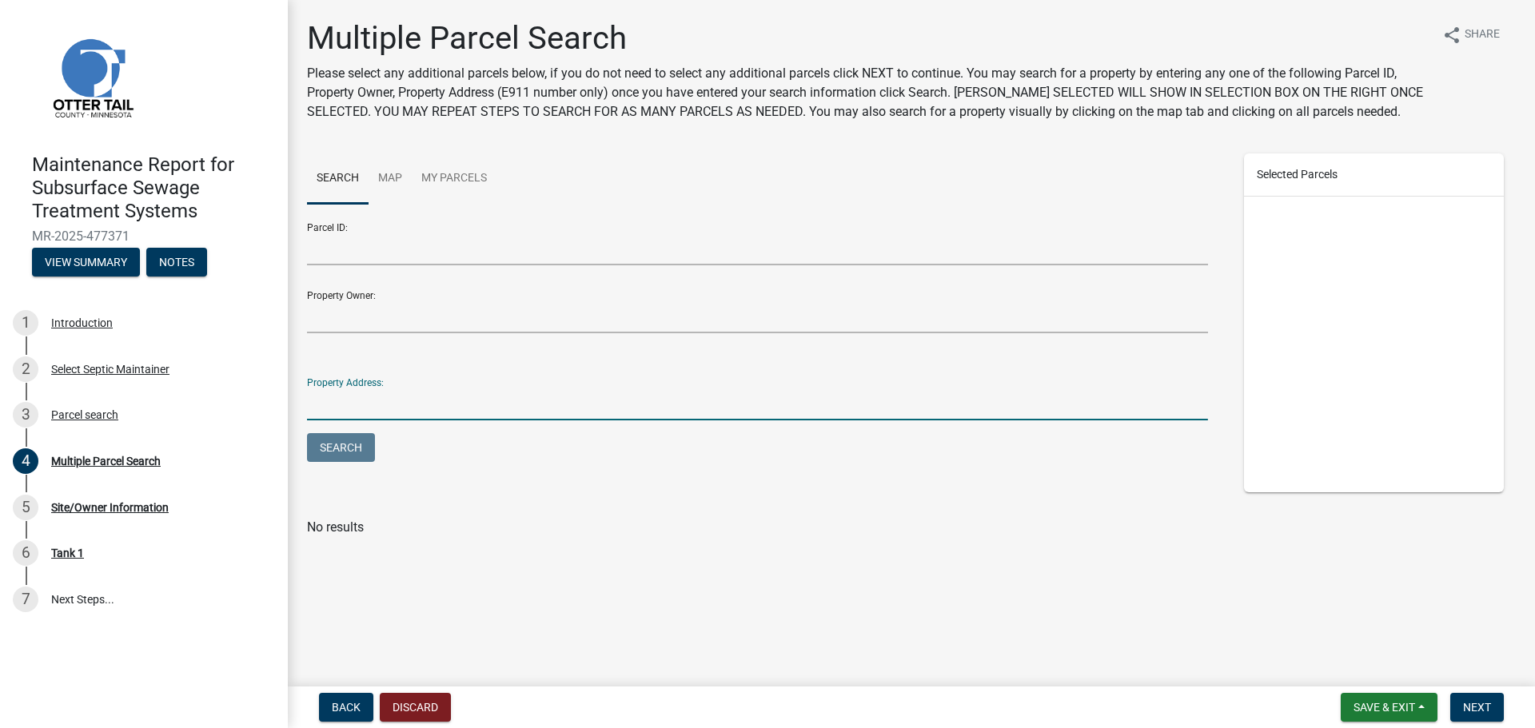
click at [423, 403] on input "Property Address:" at bounding box center [757, 404] width 901 height 33
type input "31901"
click at [307, 433] on button "Search" at bounding box center [341, 447] width 68 height 29
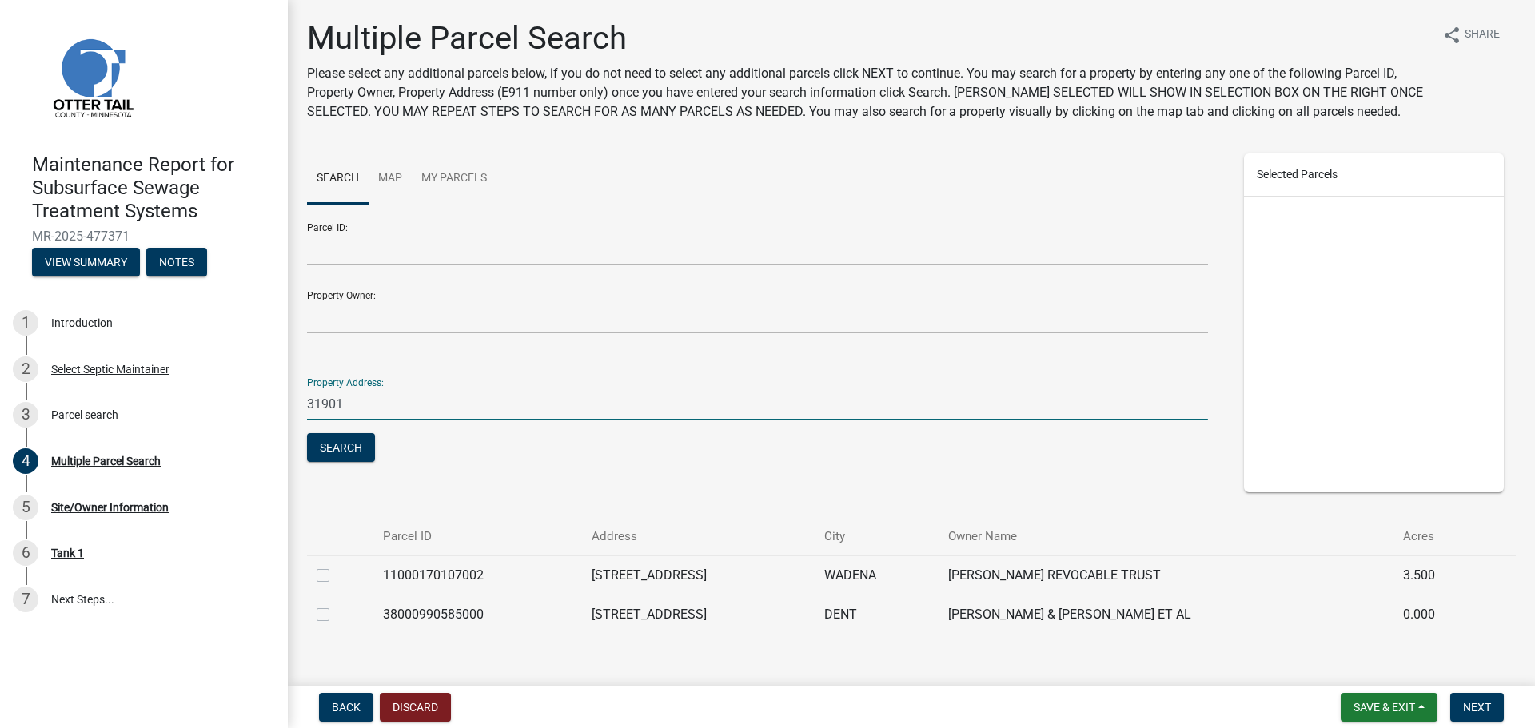
click at [336, 566] on label at bounding box center [336, 566] width 0 height 0
click at [336, 576] on input "checkbox" at bounding box center [341, 571] width 10 height 10
checkbox input "true"
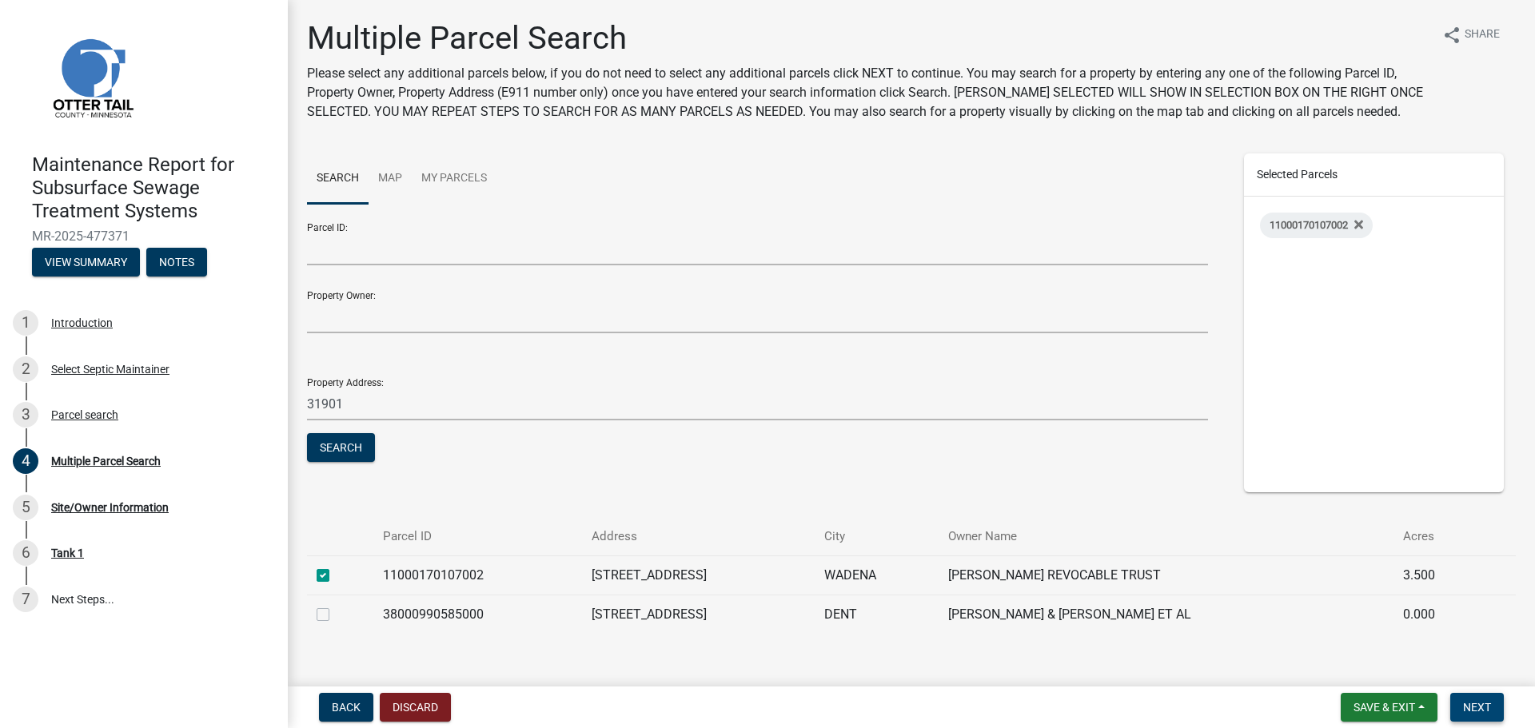
click at [1491, 708] on button "Next" at bounding box center [1477, 707] width 54 height 29
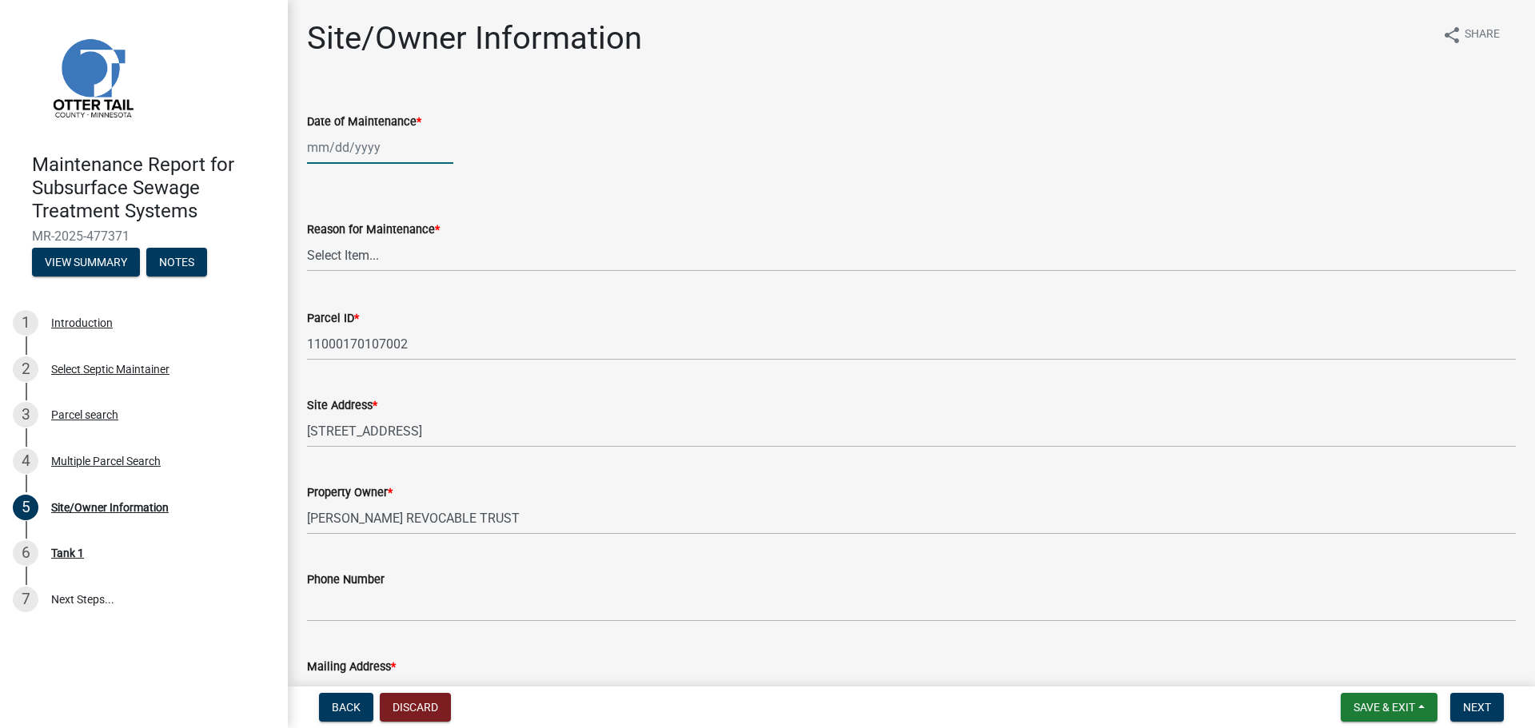
click at [337, 147] on div at bounding box center [380, 147] width 146 height 33
select select "9"
select select "2025"
click at [375, 233] on div "3" at bounding box center [374, 233] width 26 height 26
type input "09/03/2025"
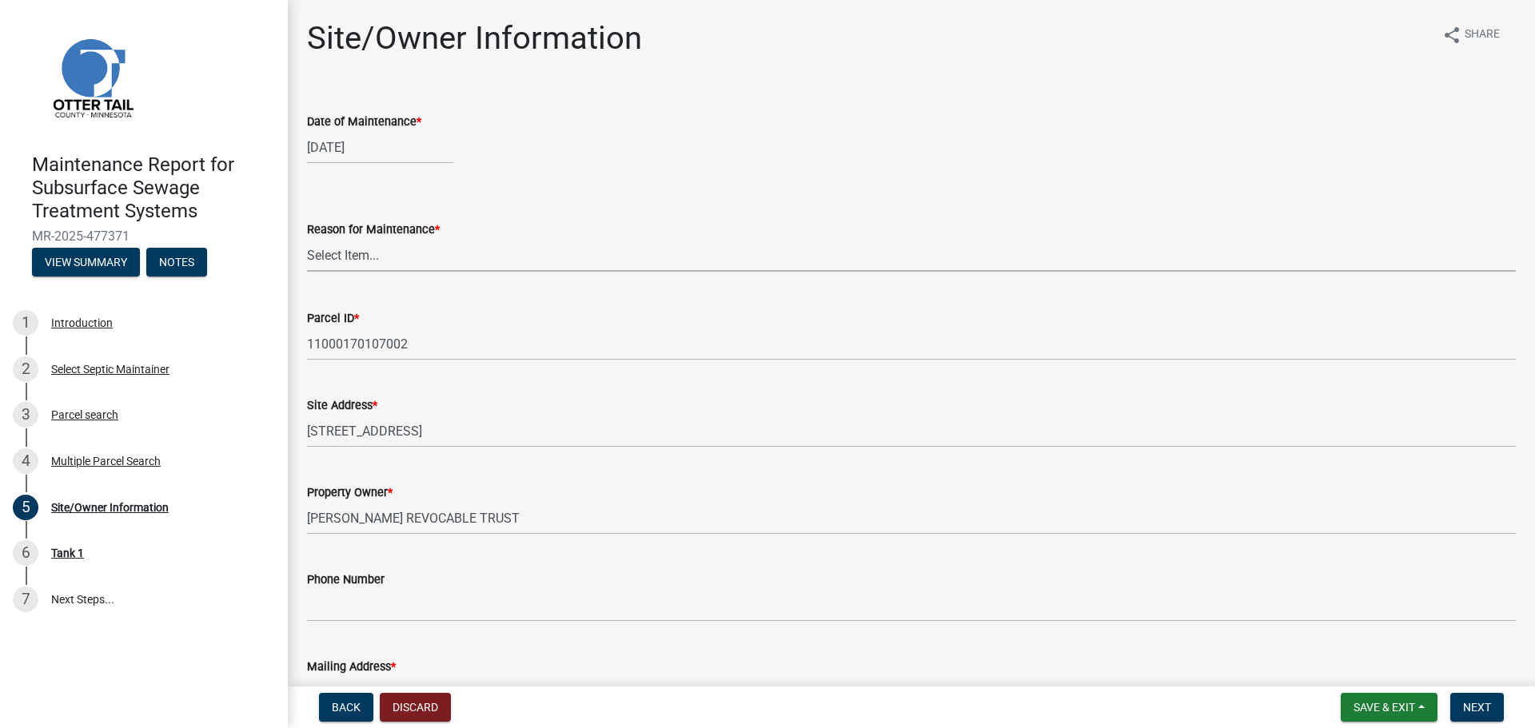
click at [369, 258] on select "Select Item... Called Routine Other" at bounding box center [911, 255] width 1209 height 33
click at [307, 239] on select "Select Item... Called Routine Other" at bounding box center [911, 255] width 1209 height 33
select select "3ac72b63-7b21-42e4-8192-806faae7a4f1"
click at [1495, 716] on button "Next" at bounding box center [1477, 707] width 54 height 29
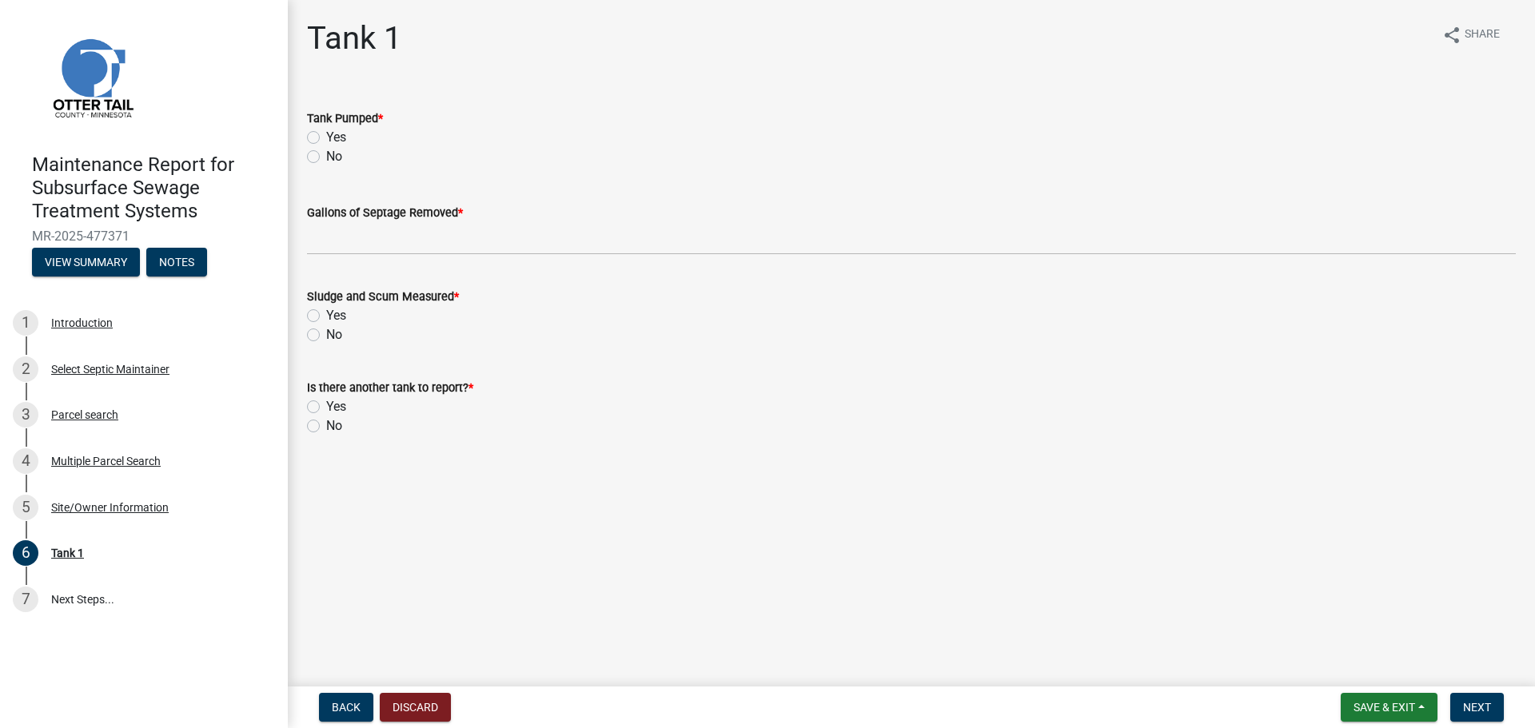
click at [326, 134] on label "Yes" at bounding box center [336, 137] width 20 height 19
click at [326, 134] on input "Yes" at bounding box center [331, 133] width 10 height 10
radio input "true"
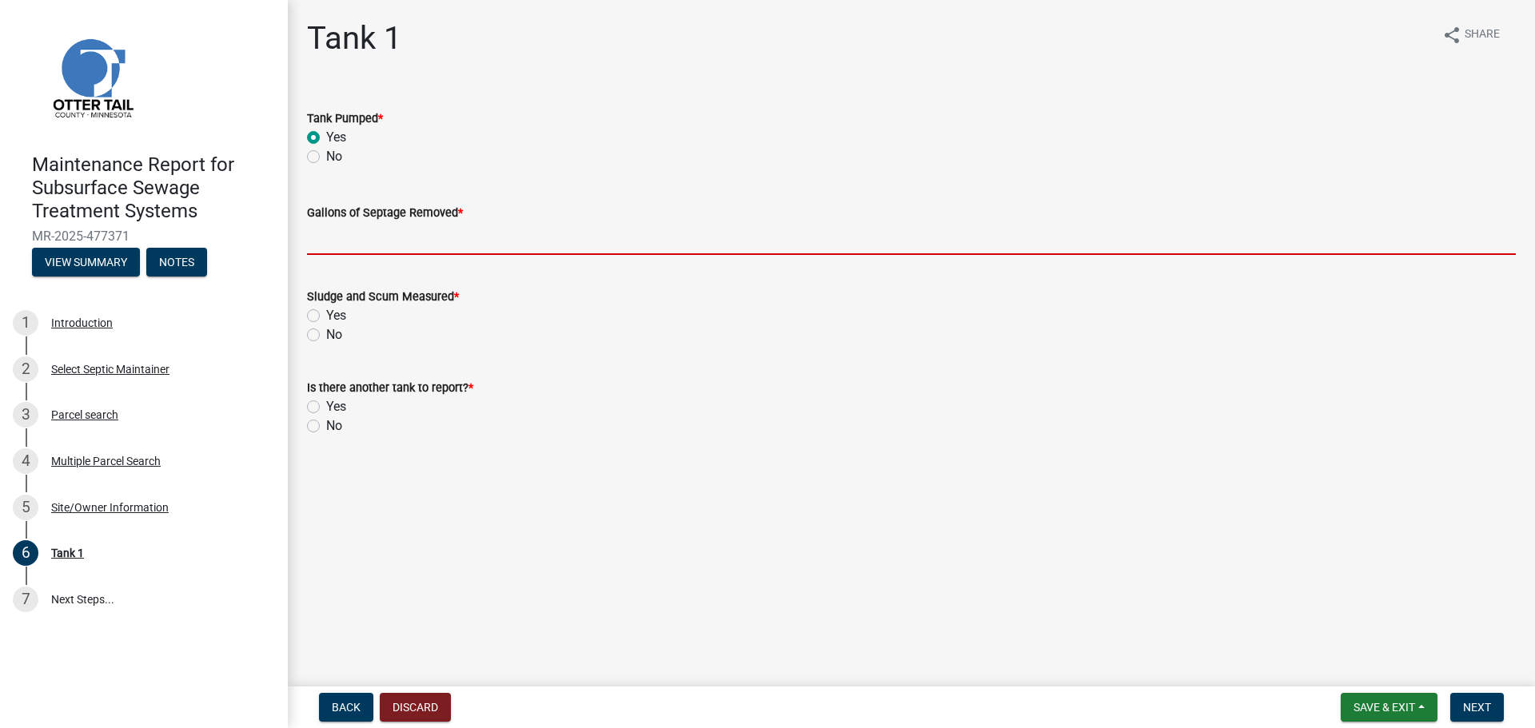
click at [332, 239] on input "Gallons of Septage Removed *" at bounding box center [911, 238] width 1209 height 33
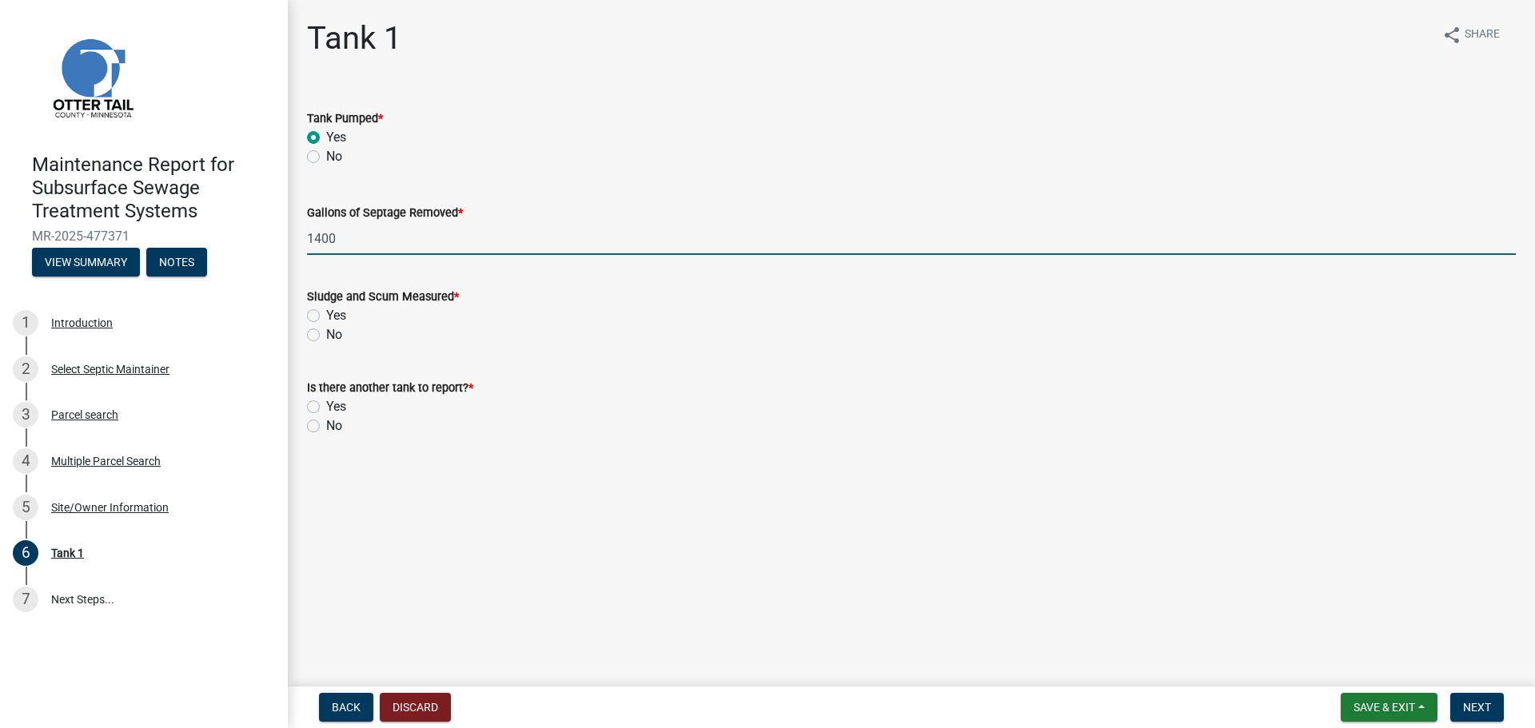
type input "1400"
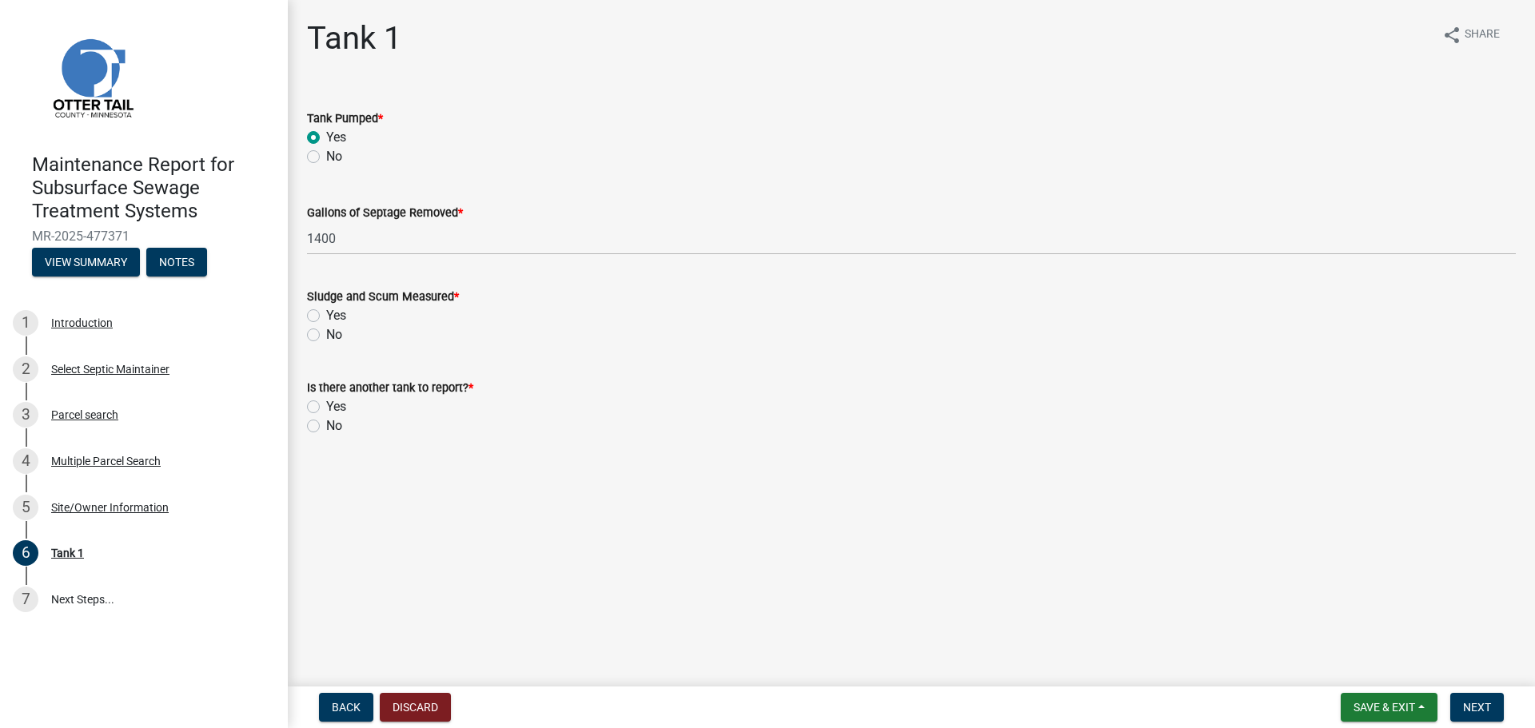
click at [326, 336] on label "No" at bounding box center [334, 334] width 16 height 19
click at [326, 336] on input "No" at bounding box center [331, 330] width 10 height 10
radio input "true"
click at [326, 422] on label "No" at bounding box center [334, 425] width 16 height 19
click at [326, 422] on input "No" at bounding box center [331, 421] width 10 height 10
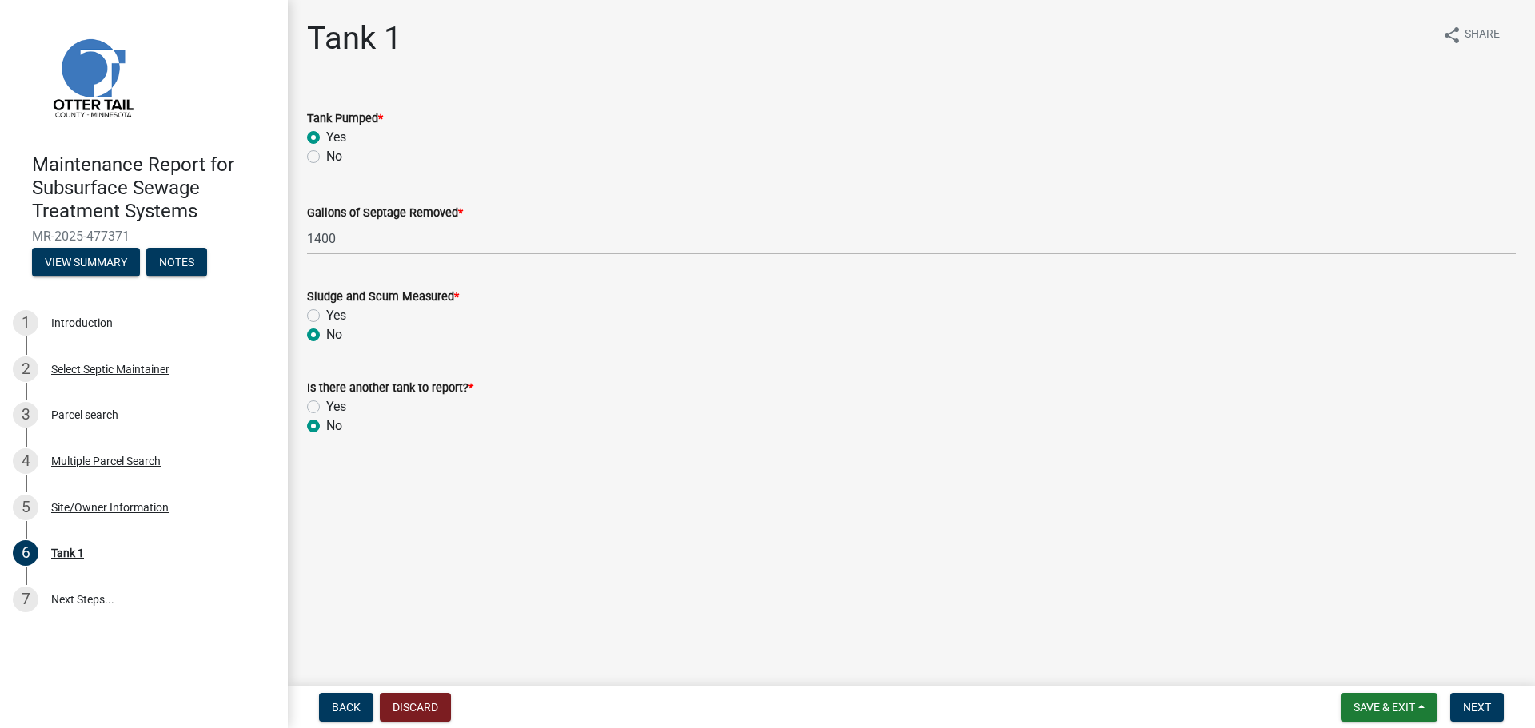
radio input "true"
click at [1492, 713] on button "Next" at bounding box center [1477, 707] width 54 height 29
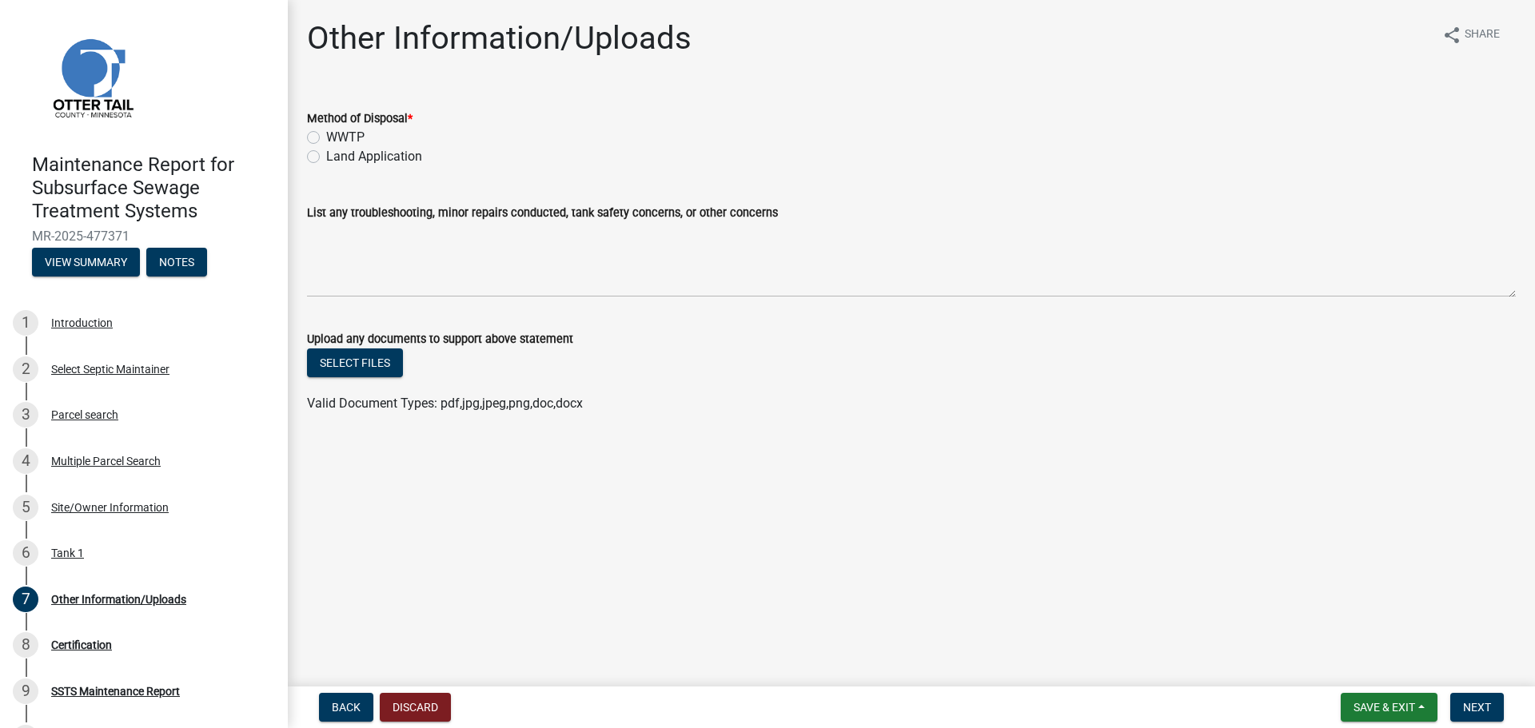
click at [326, 157] on label "Land Application" at bounding box center [374, 156] width 96 height 19
click at [326, 157] on input "Land Application" at bounding box center [331, 152] width 10 height 10
radio input "true"
click at [1484, 695] on button "Next" at bounding box center [1477, 707] width 54 height 29
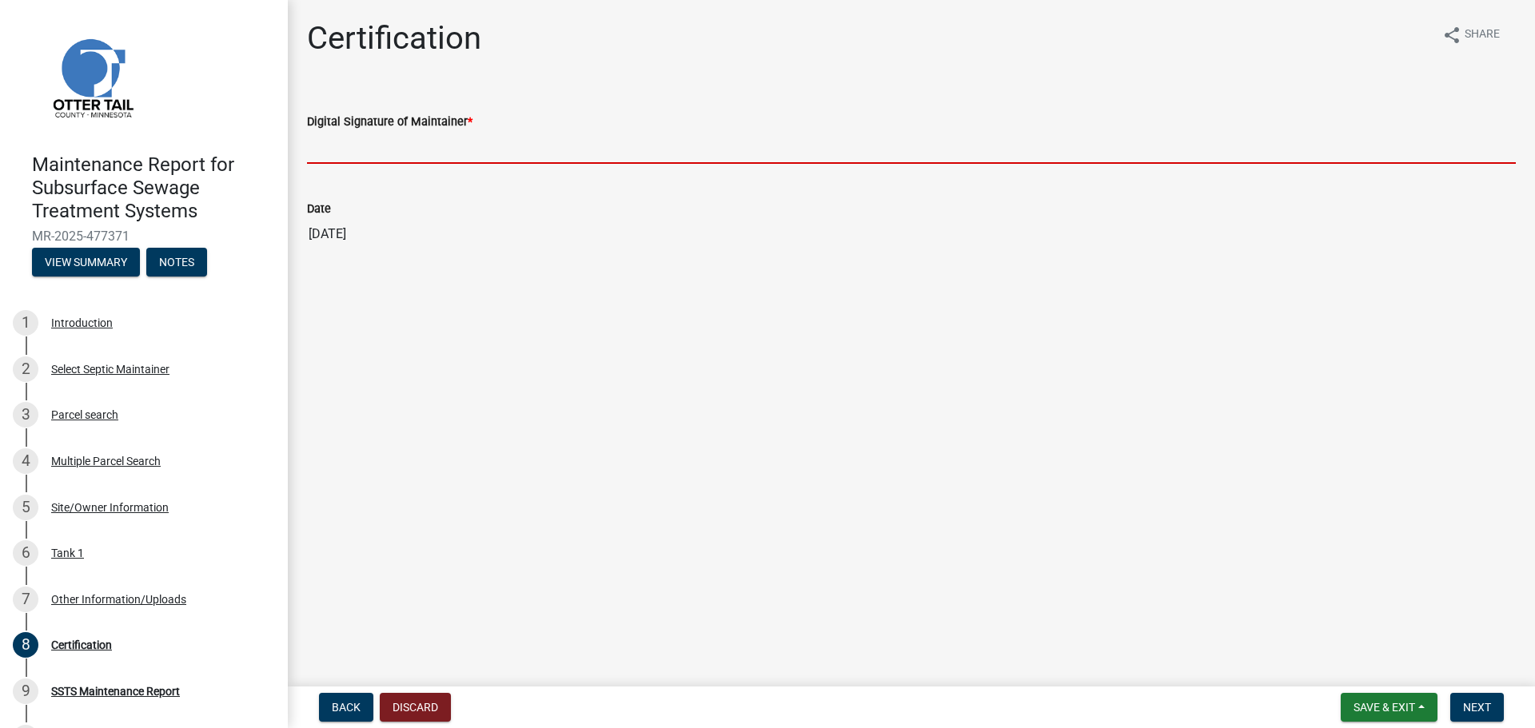
click at [352, 155] on input "Digital Signature of Maintainer *" at bounding box center [911, 147] width 1209 height 33
type input "[PERSON_NAME]"
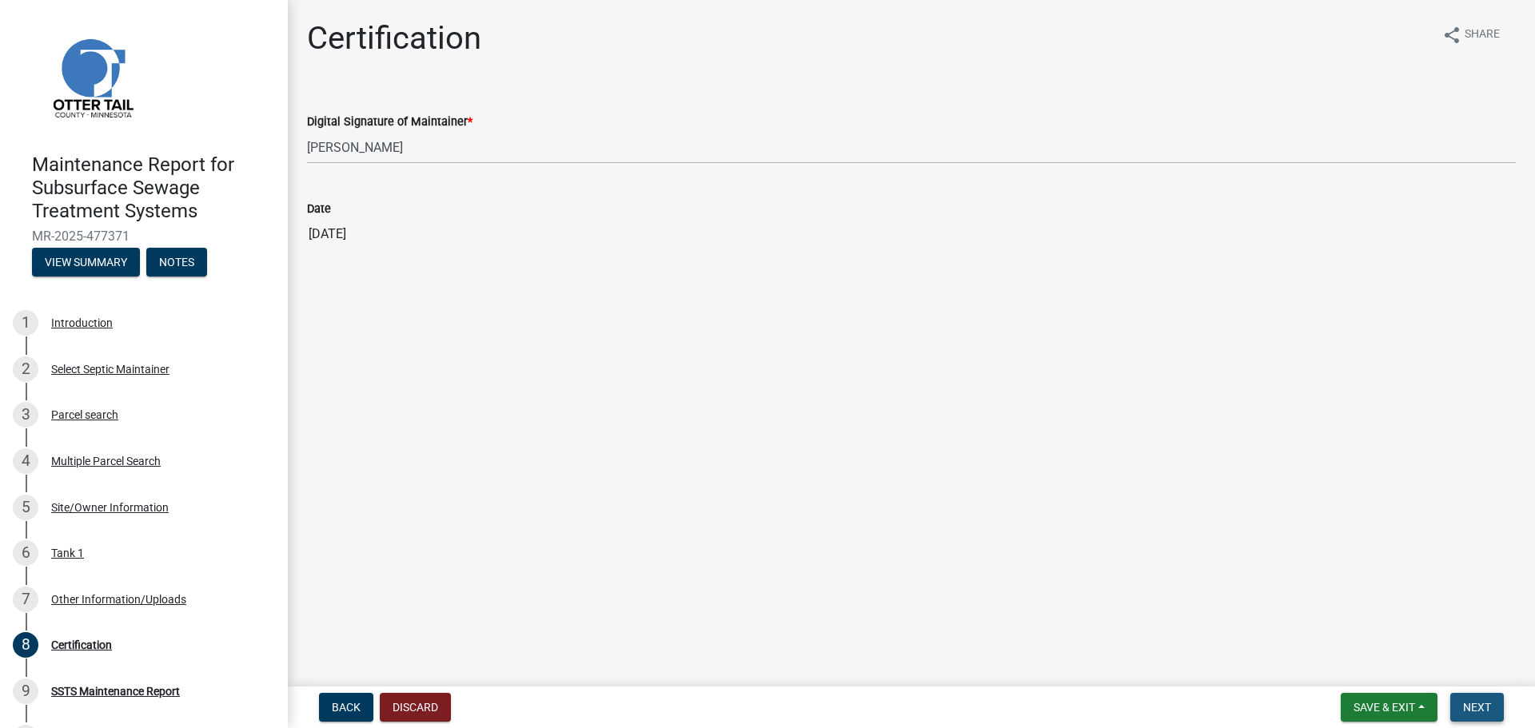
click at [1487, 715] on button "Next" at bounding box center [1477, 707] width 54 height 29
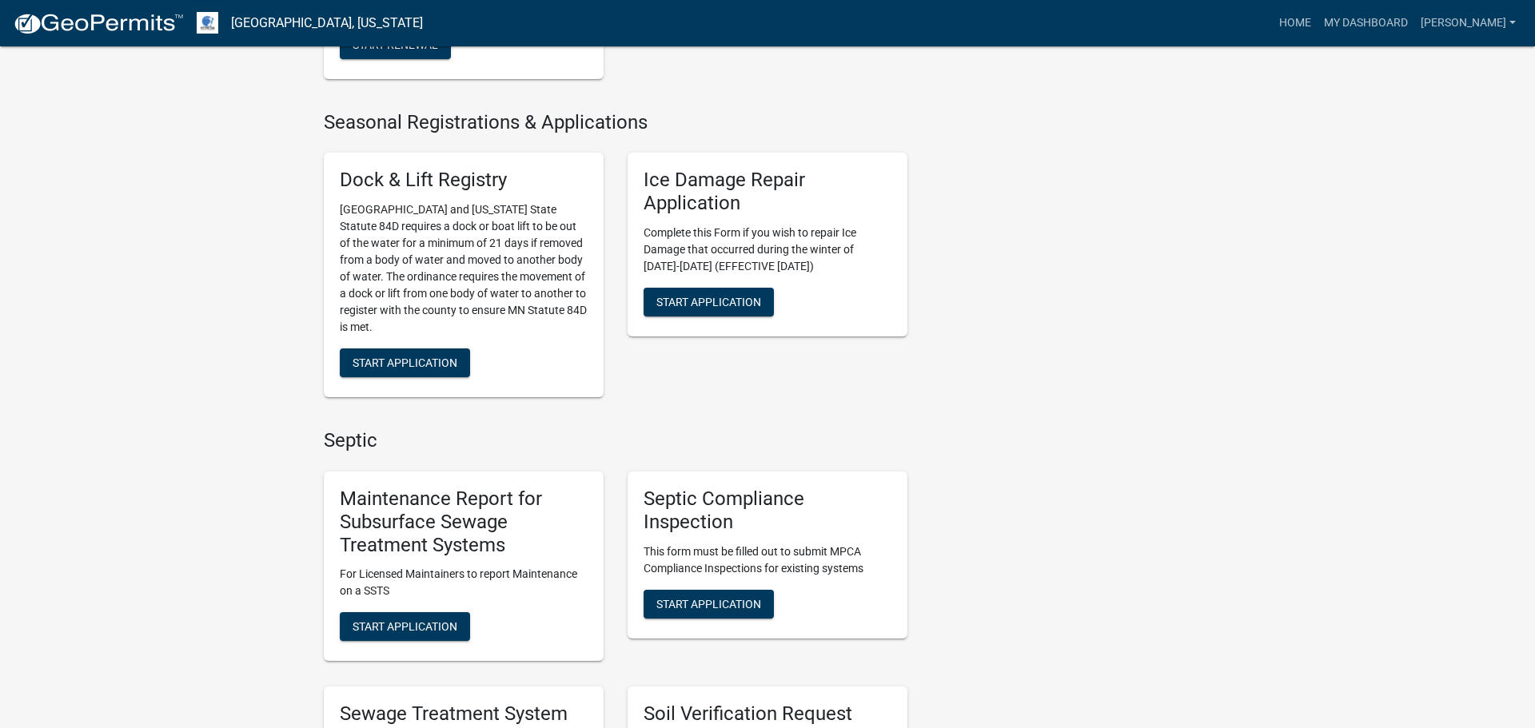
scroll to position [527, 0]
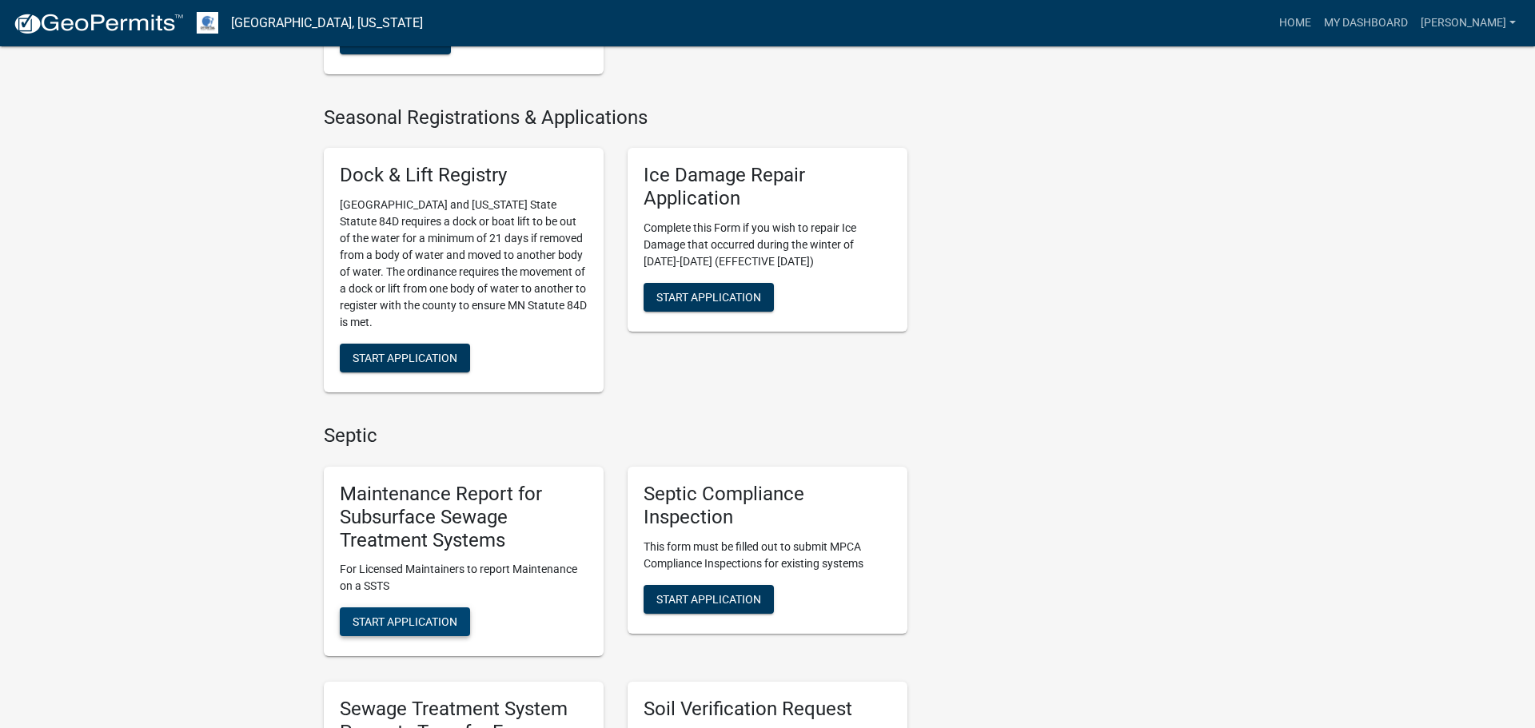
click at [416, 626] on span "Start Application" at bounding box center [405, 622] width 105 height 13
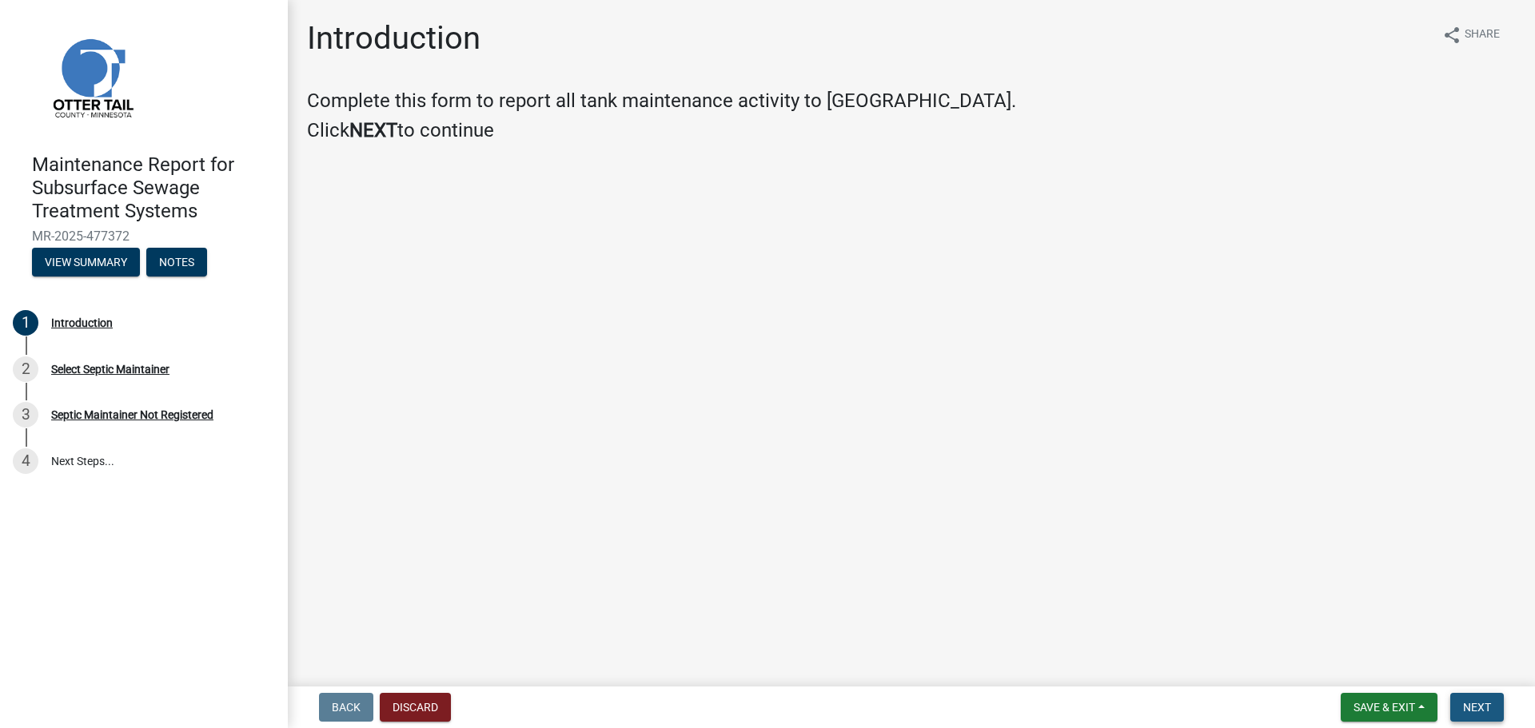
click at [1477, 712] on span "Next" at bounding box center [1477, 707] width 28 height 13
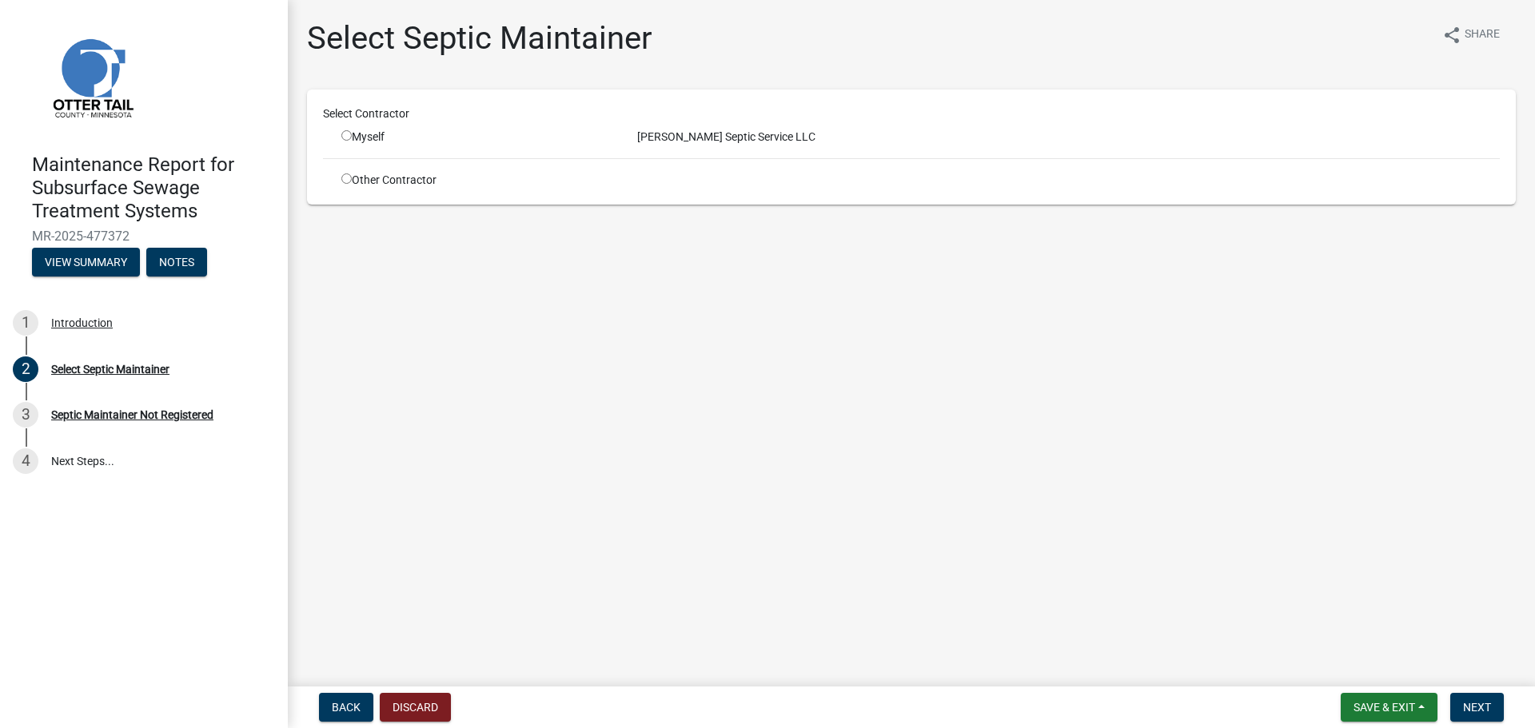
click at [350, 140] on div "Myself" at bounding box center [477, 137] width 272 height 17
click at [343, 135] on input "radio" at bounding box center [346, 135] width 10 height 10
radio input "true"
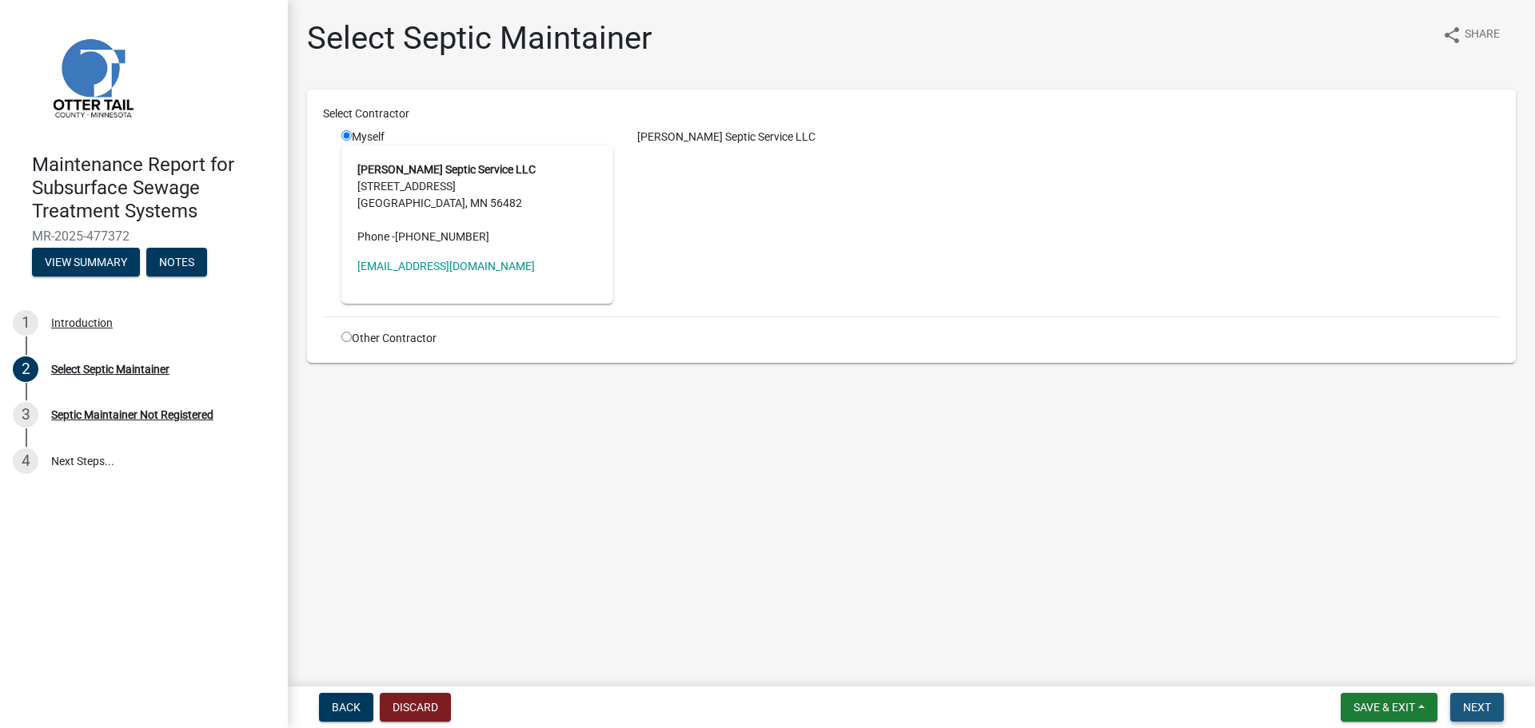
click at [1488, 719] on button "Next" at bounding box center [1477, 707] width 54 height 29
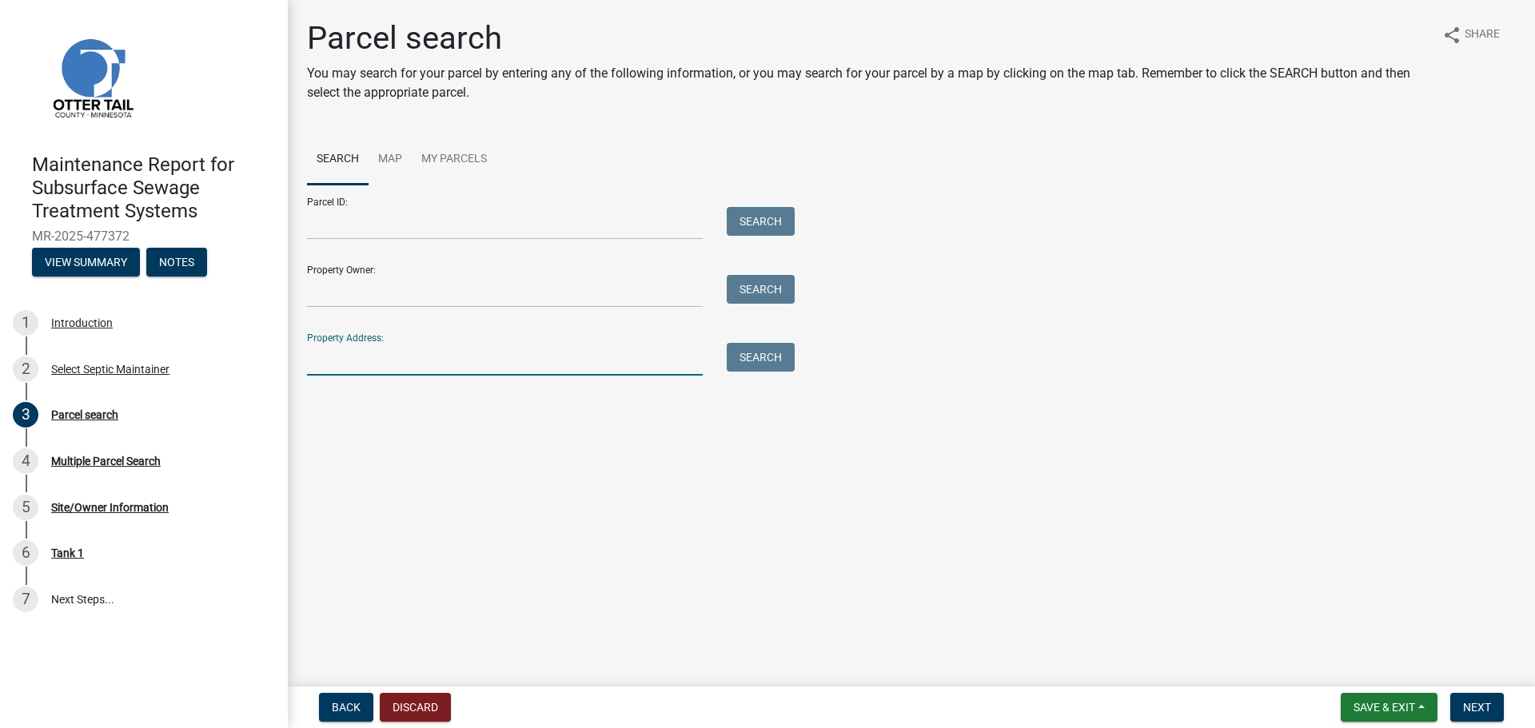
click at [466, 358] on input "Property Address:" at bounding box center [505, 359] width 396 height 33
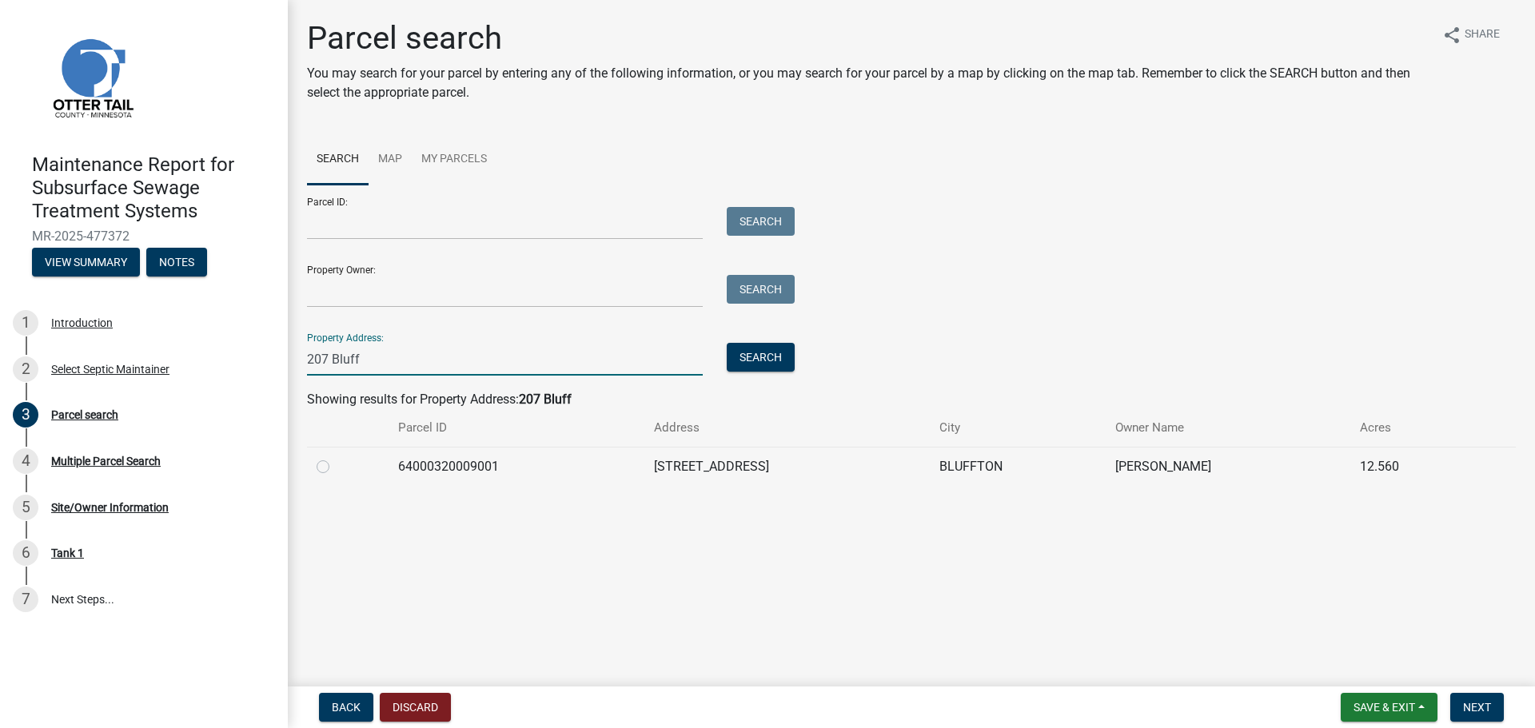
type input "207 Bluff"
click at [336, 457] on label at bounding box center [336, 457] width 0 height 0
click at [336, 465] on input "radio" at bounding box center [341, 462] width 10 height 10
radio input "true"
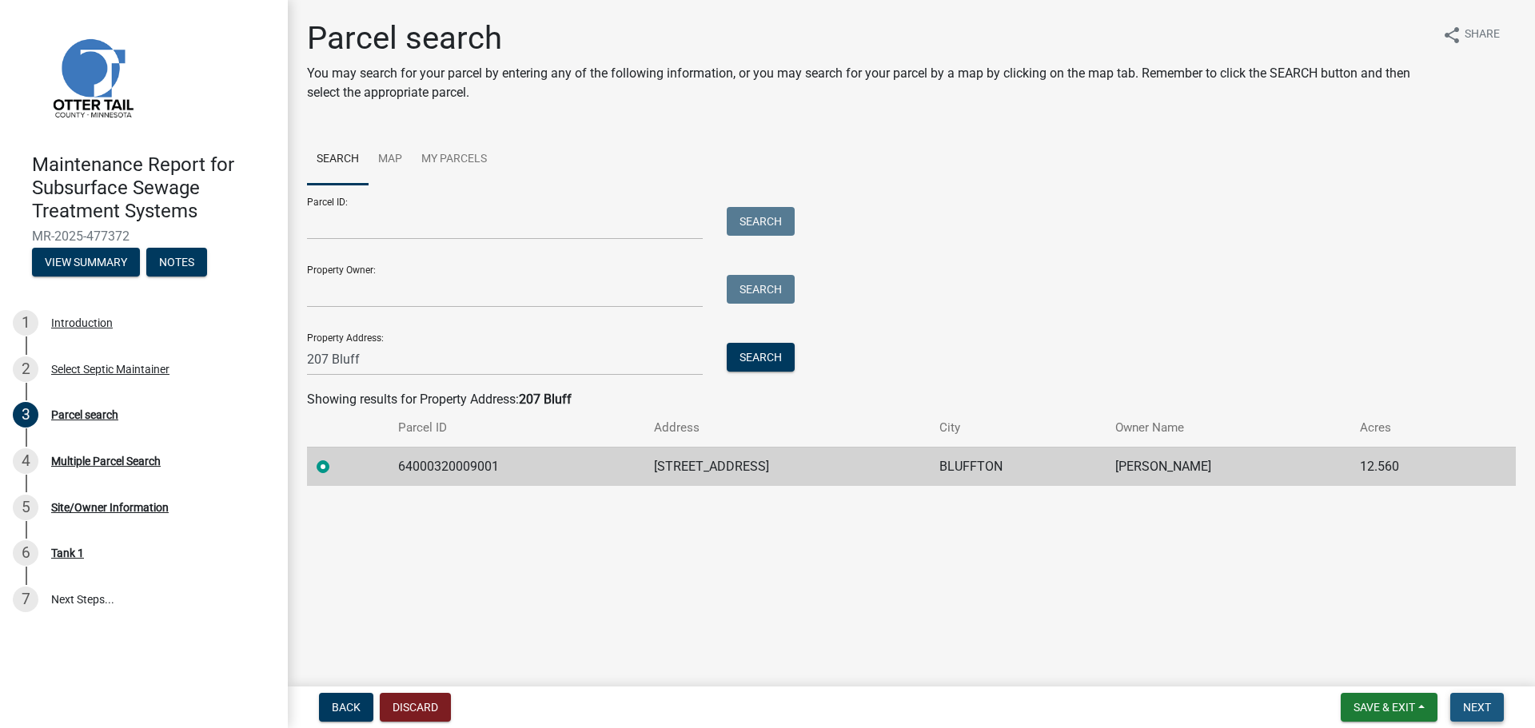
click at [1476, 711] on span "Next" at bounding box center [1477, 707] width 28 height 13
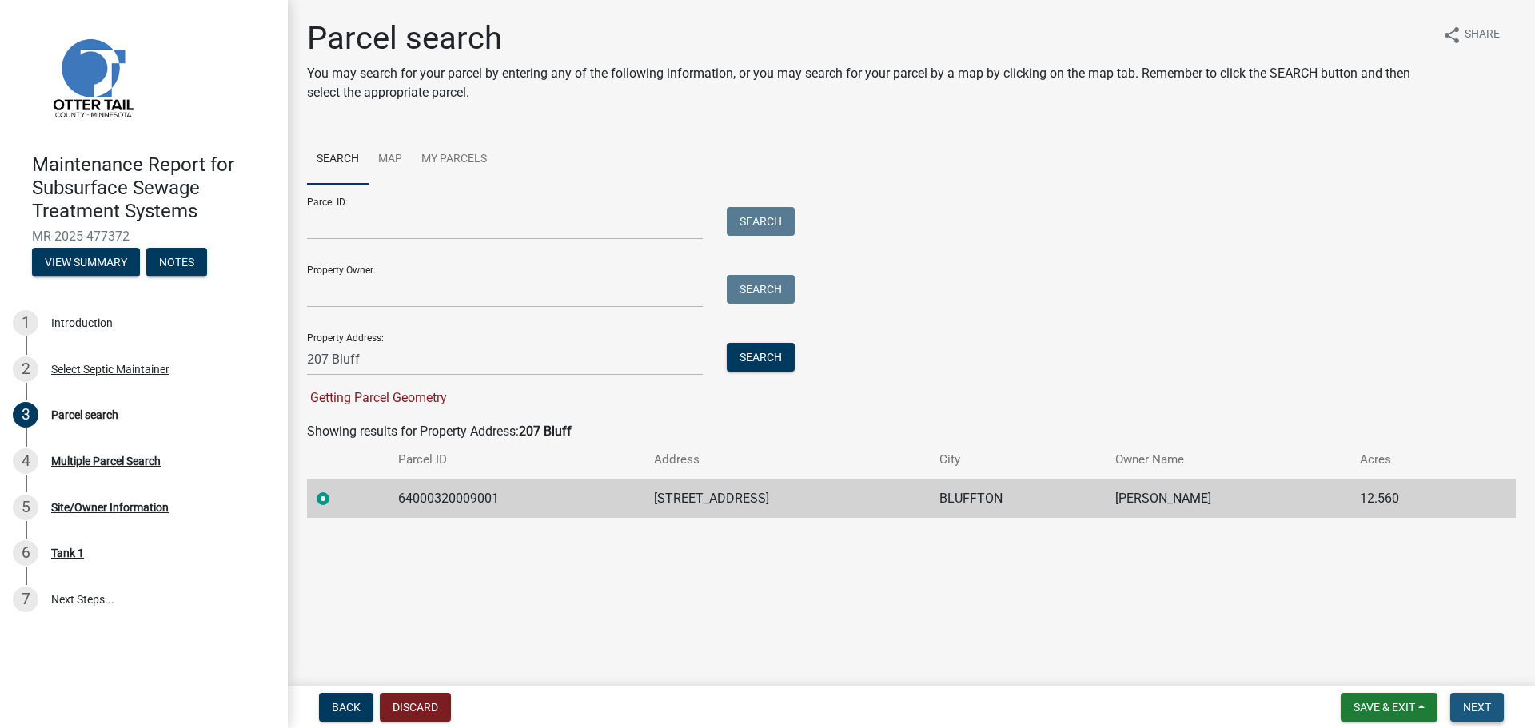
click at [1485, 714] on button "Next" at bounding box center [1477, 707] width 54 height 29
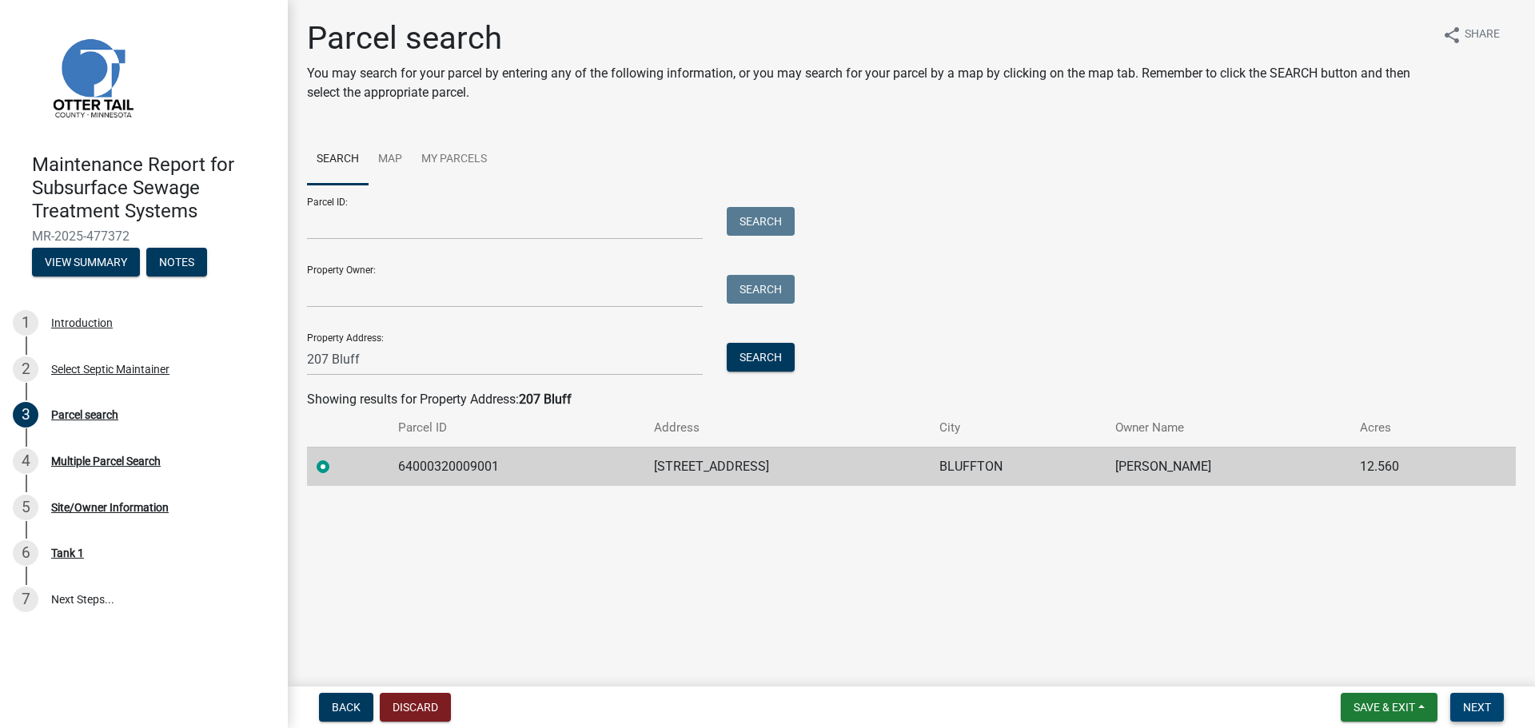
click at [1468, 709] on span "Next" at bounding box center [1477, 707] width 28 height 13
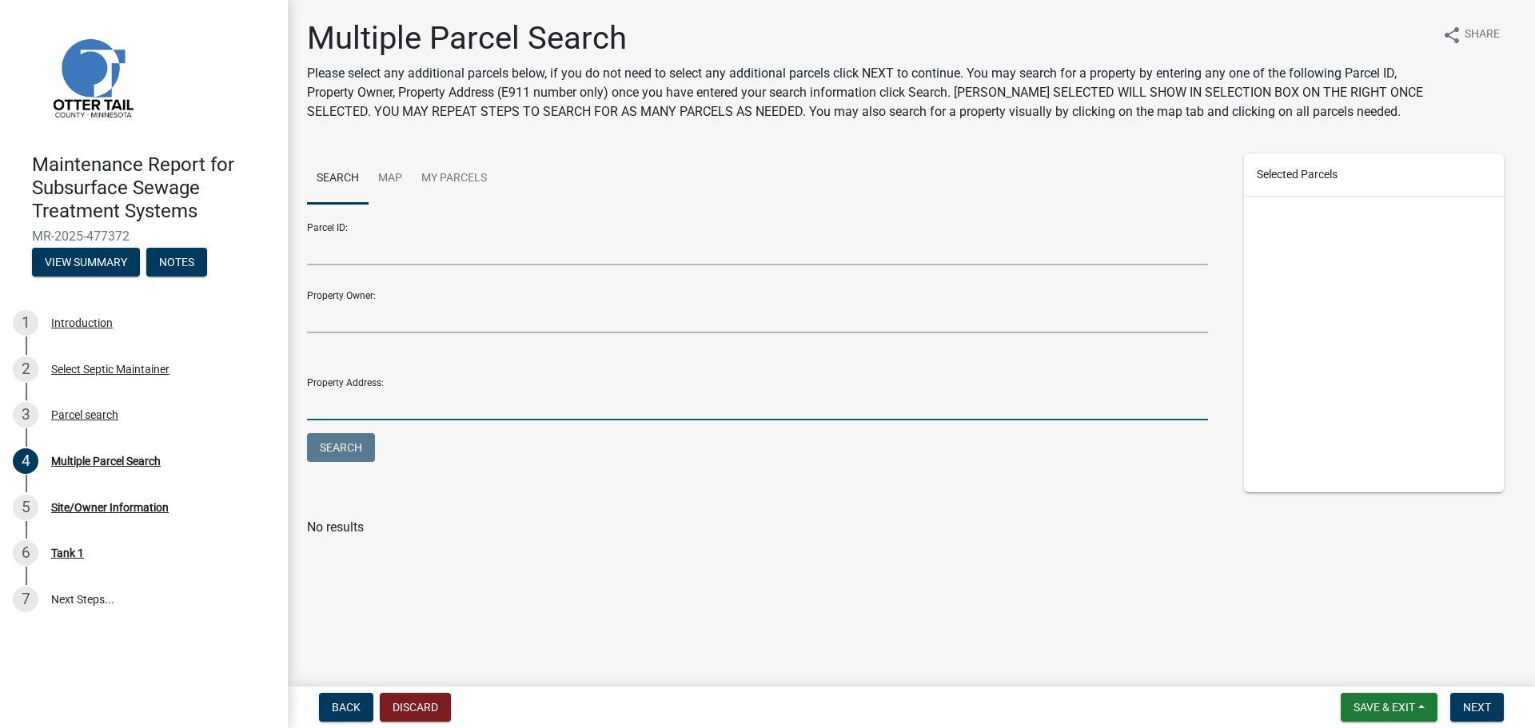
click at [466, 406] on input "Property Address:" at bounding box center [757, 404] width 901 height 33
type input "207 bluff"
click at [307, 433] on button "Search" at bounding box center [341, 447] width 68 height 29
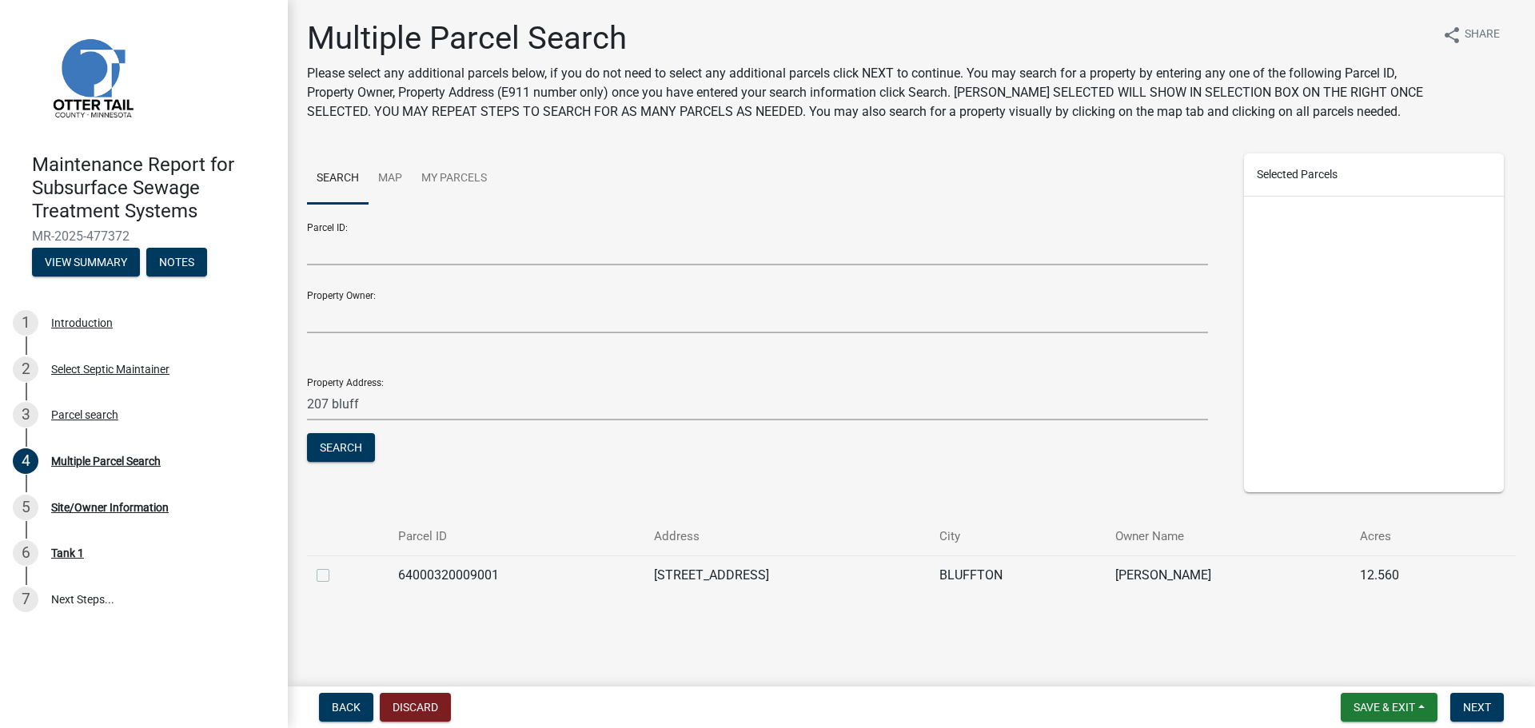
click at [322, 583] on div at bounding box center [348, 575] width 62 height 19
click at [336, 566] on label at bounding box center [336, 566] width 0 height 0
click at [336, 576] on input "checkbox" at bounding box center [341, 571] width 10 height 10
checkbox input "true"
click at [1481, 717] on button "Next" at bounding box center [1477, 707] width 54 height 29
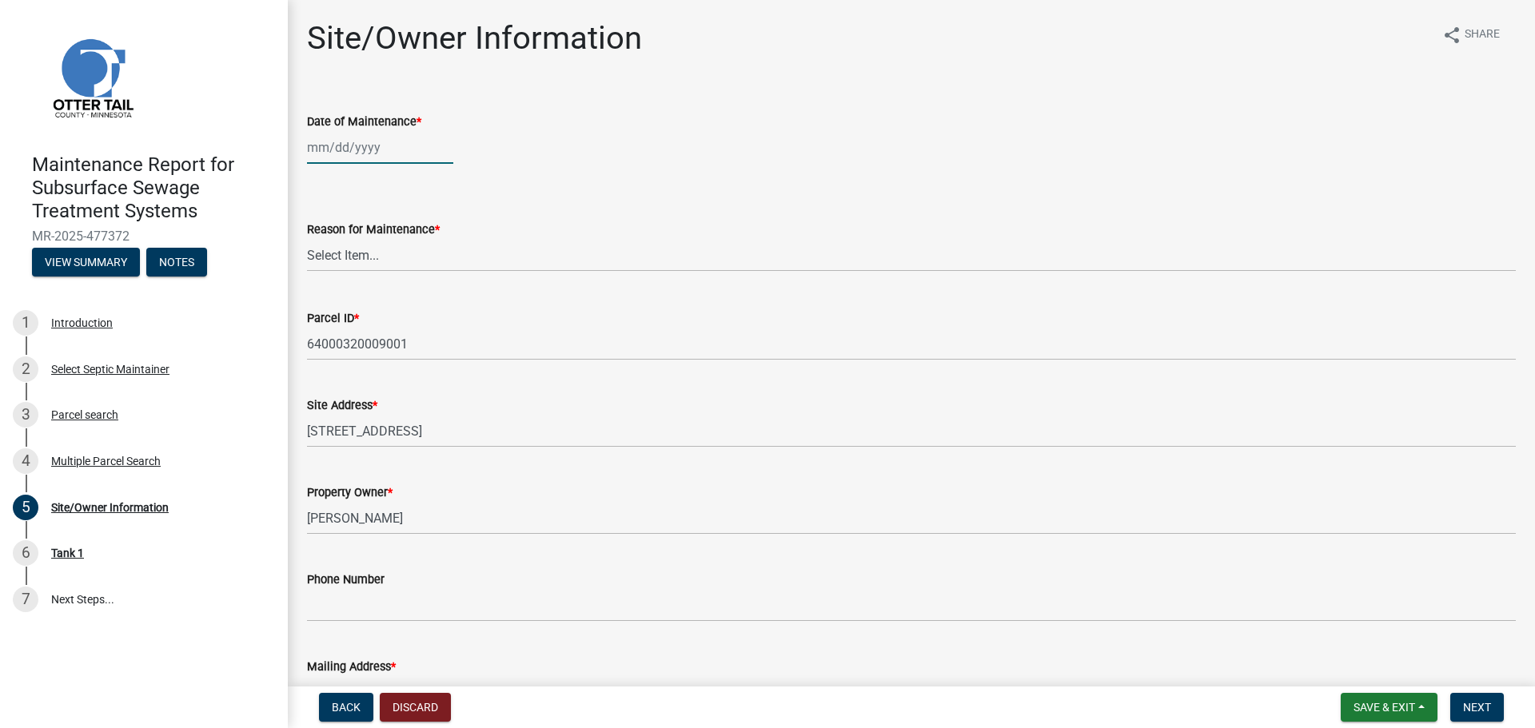
click at [355, 156] on div at bounding box center [380, 147] width 146 height 33
select select "9"
select select "2025"
click at [402, 228] on div "4" at bounding box center [400, 233] width 26 height 26
type input "09/04/2025"
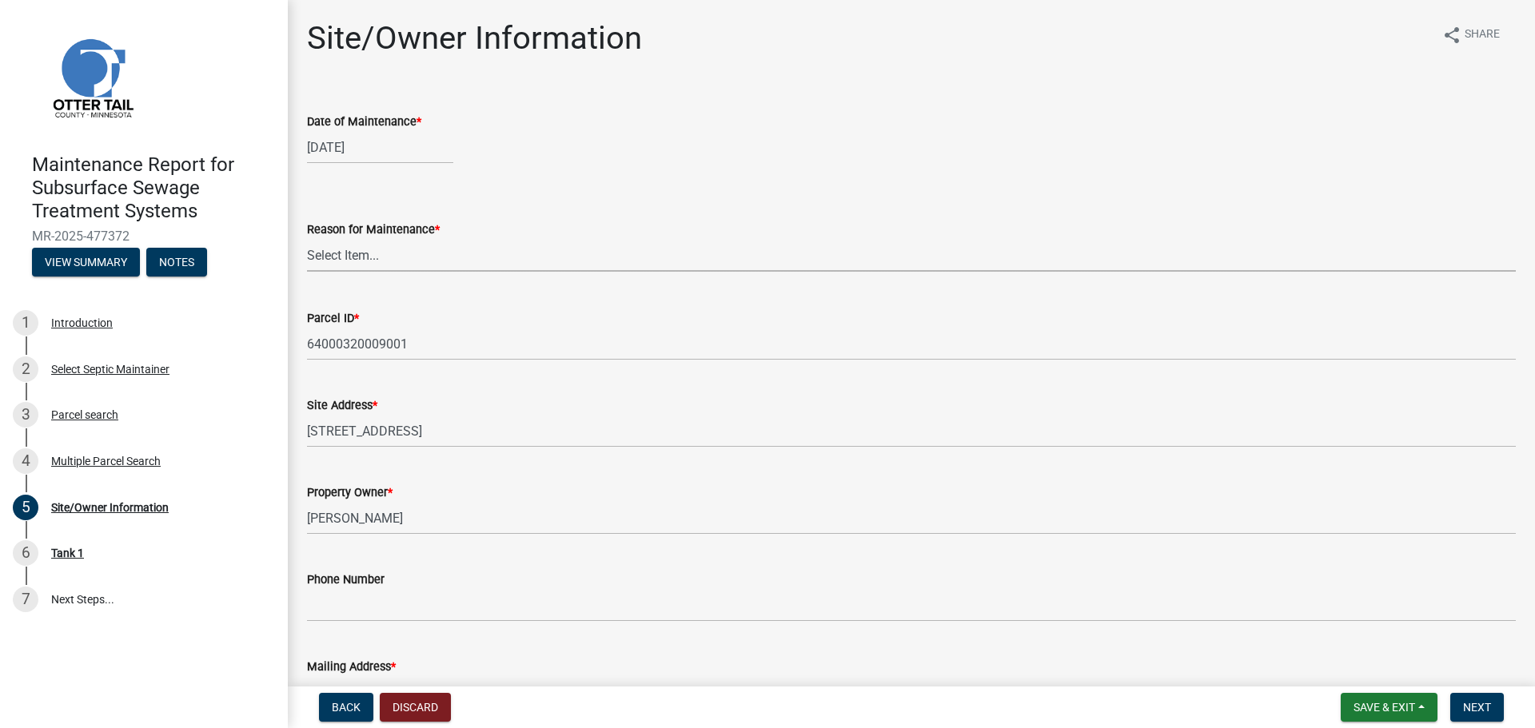
click at [392, 254] on select "Select Item... Called Routine Other" at bounding box center [911, 255] width 1209 height 33
click at [307, 239] on select "Select Item... Called Routine Other" at bounding box center [911, 255] width 1209 height 33
select select "3ac72b63-7b21-42e4-8192-806faae7a4f1"
click at [1494, 710] on button "Next" at bounding box center [1477, 707] width 54 height 29
click at [1475, 703] on span "Next" at bounding box center [1477, 707] width 28 height 13
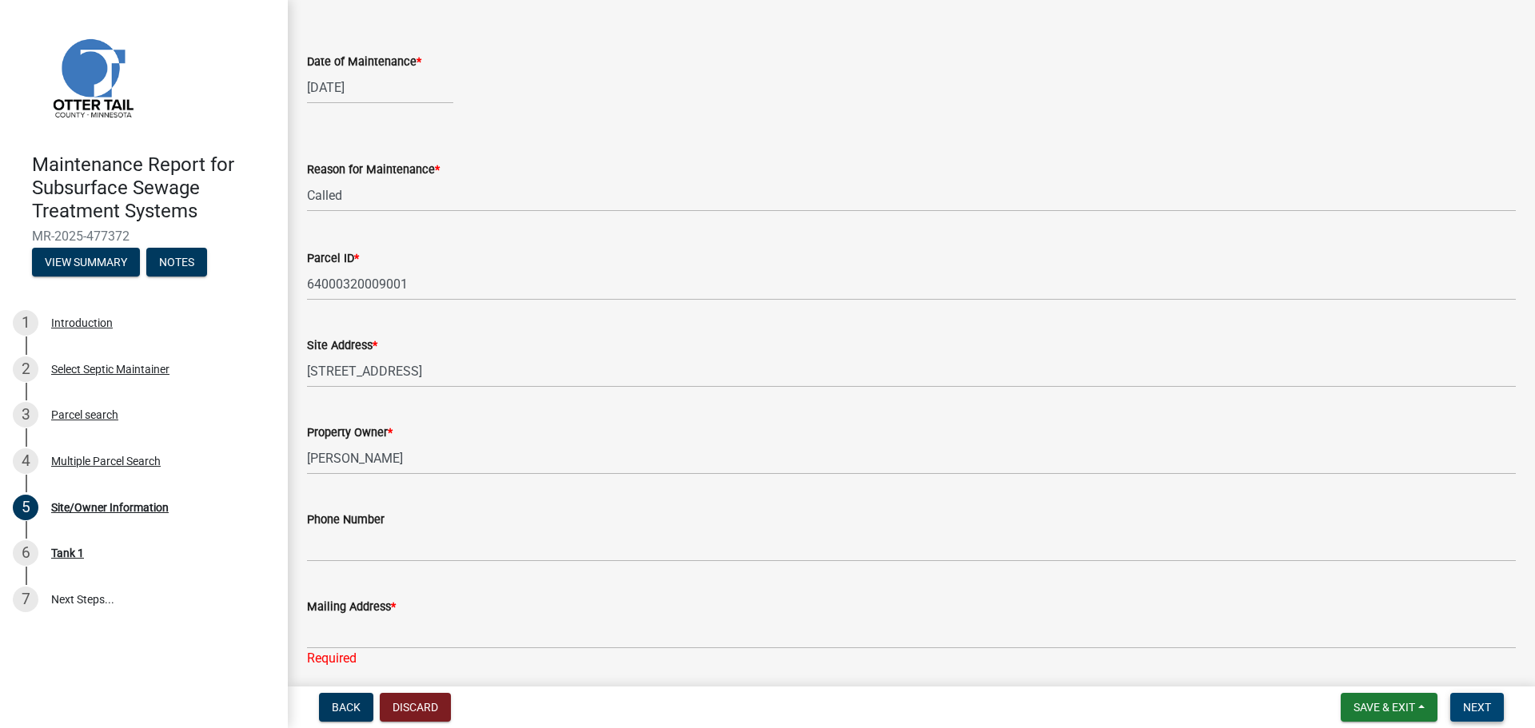
scroll to position [80, 0]
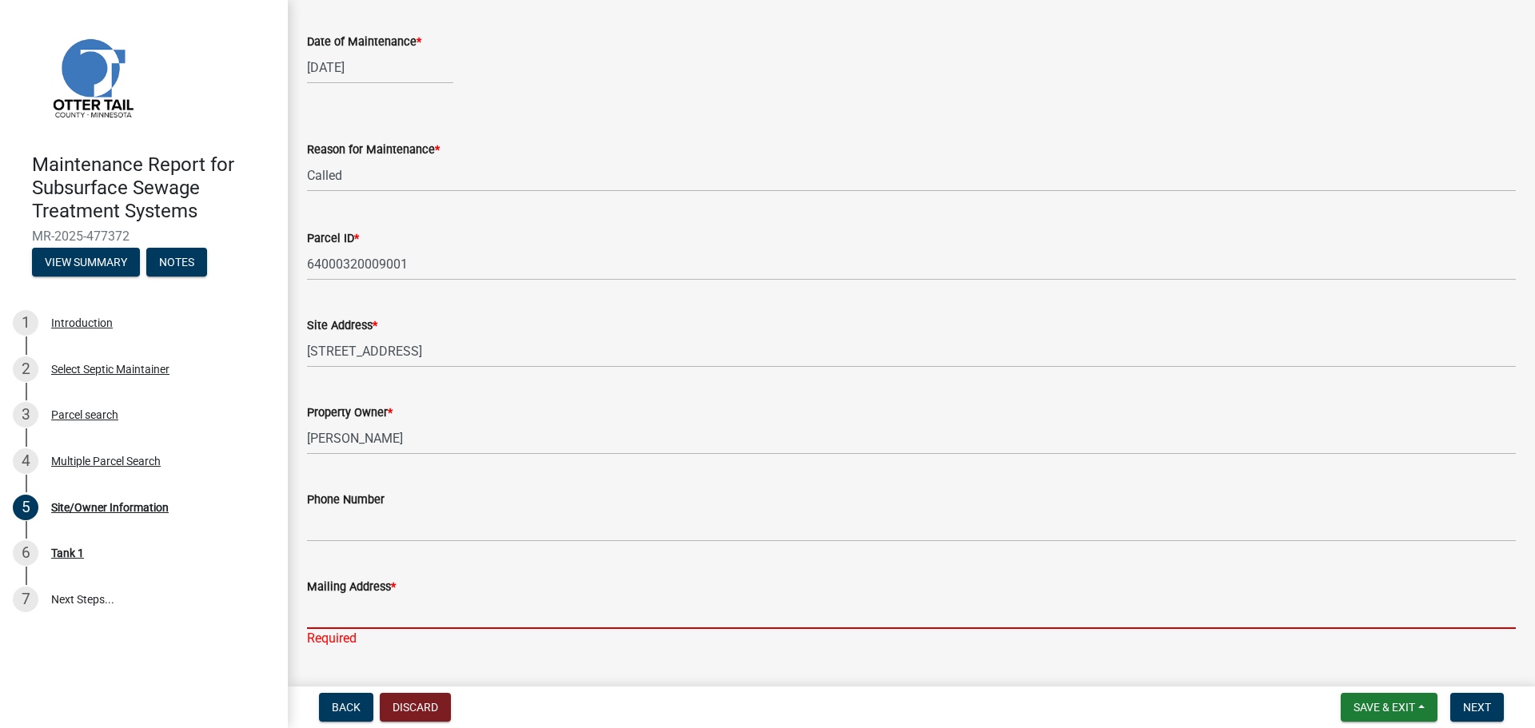
click at [486, 624] on input "Mailing Address *" at bounding box center [911, 612] width 1209 height 33
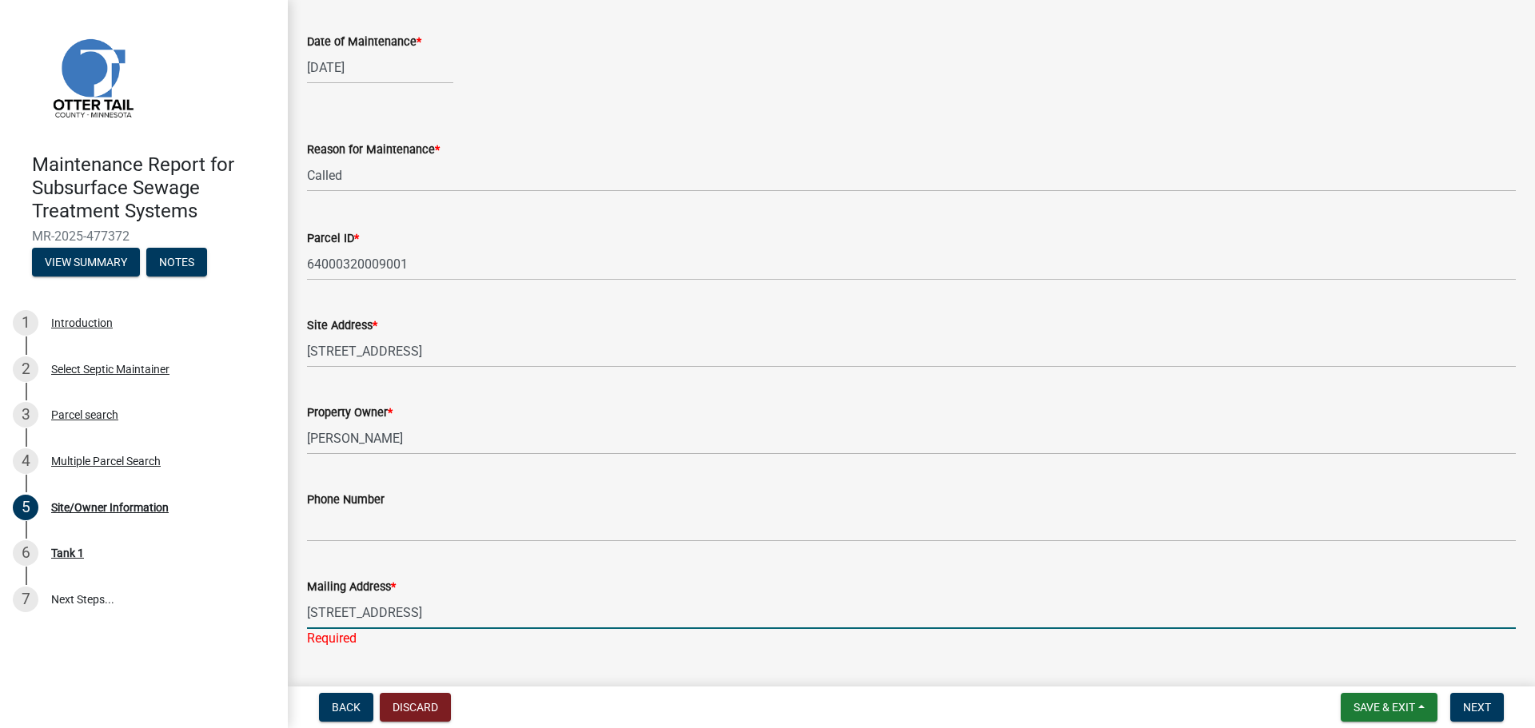
type input "207 bluff creek rd"
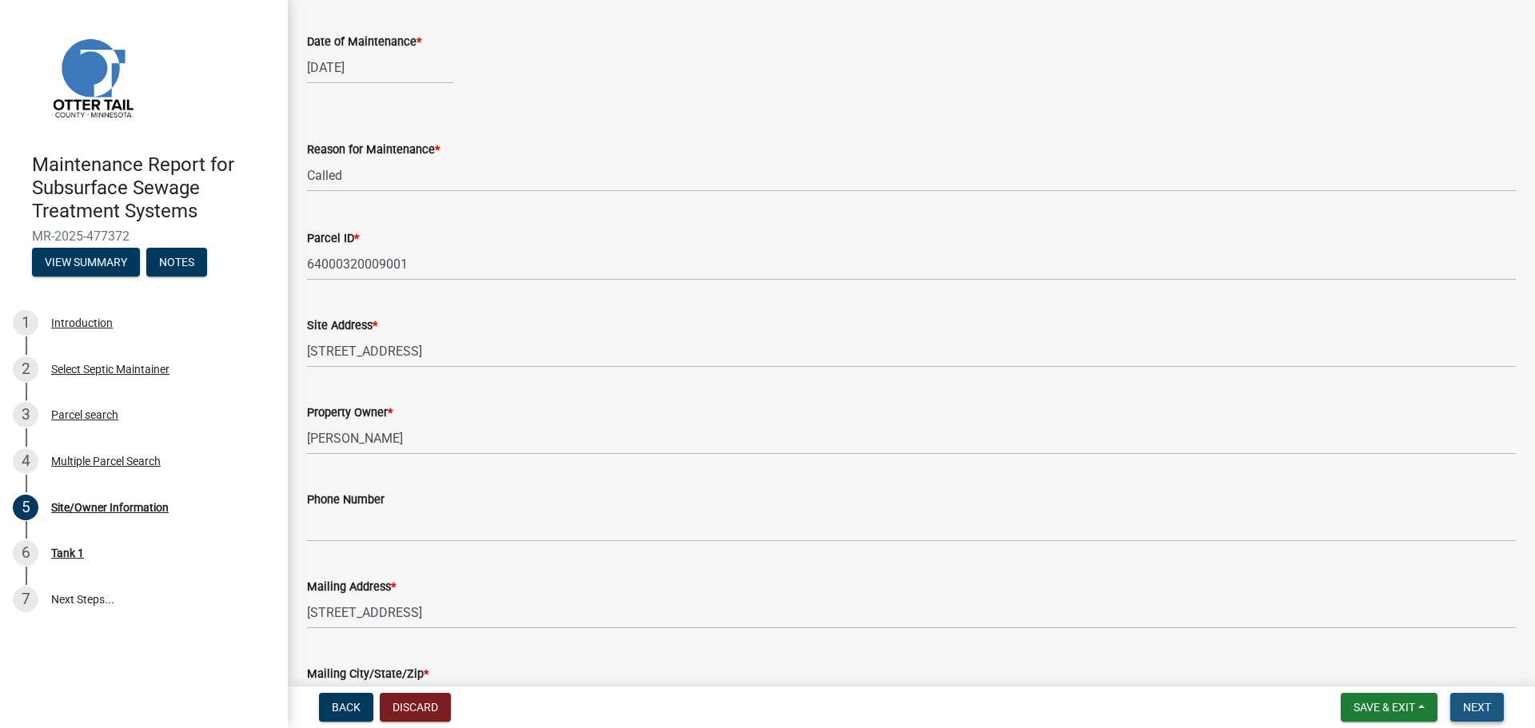
click at [1484, 707] on span "Next" at bounding box center [1477, 707] width 28 height 13
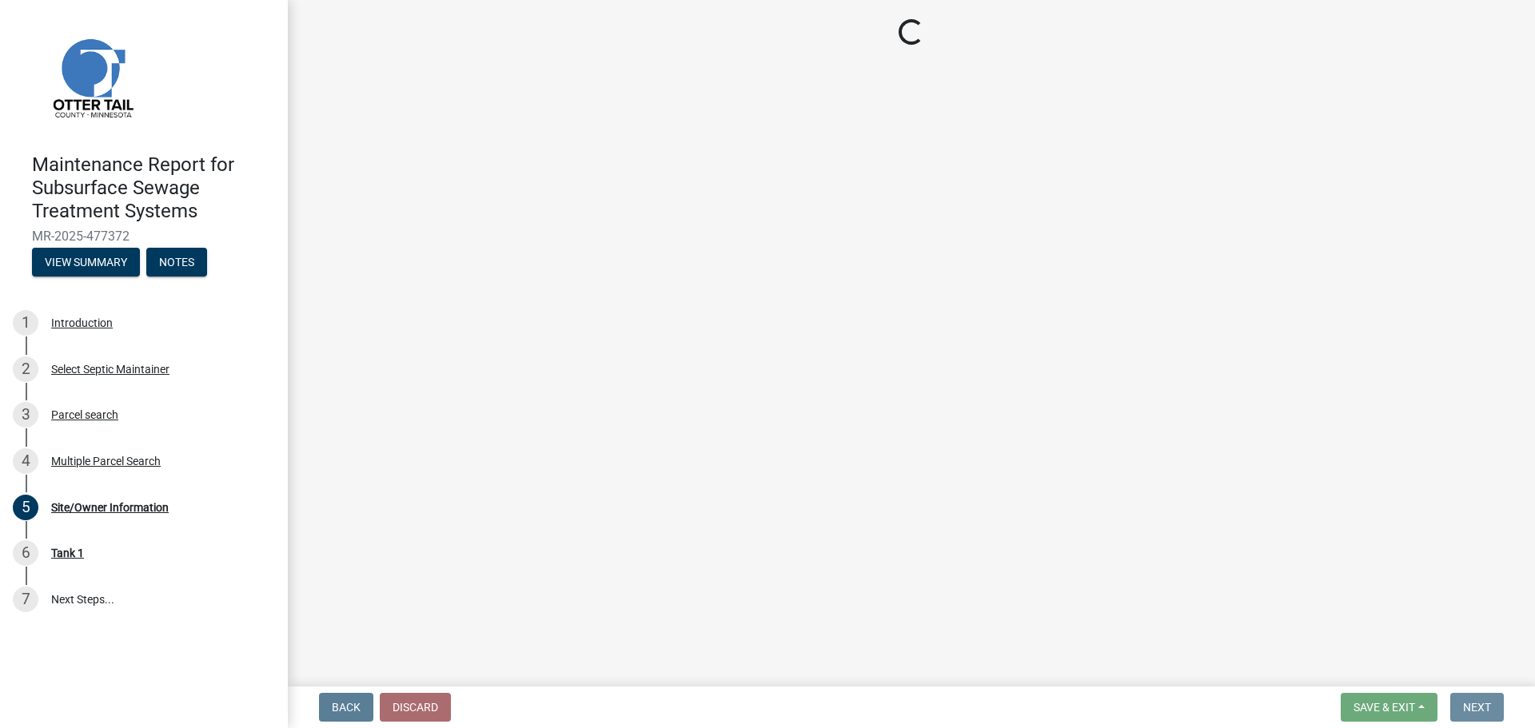
scroll to position [0, 0]
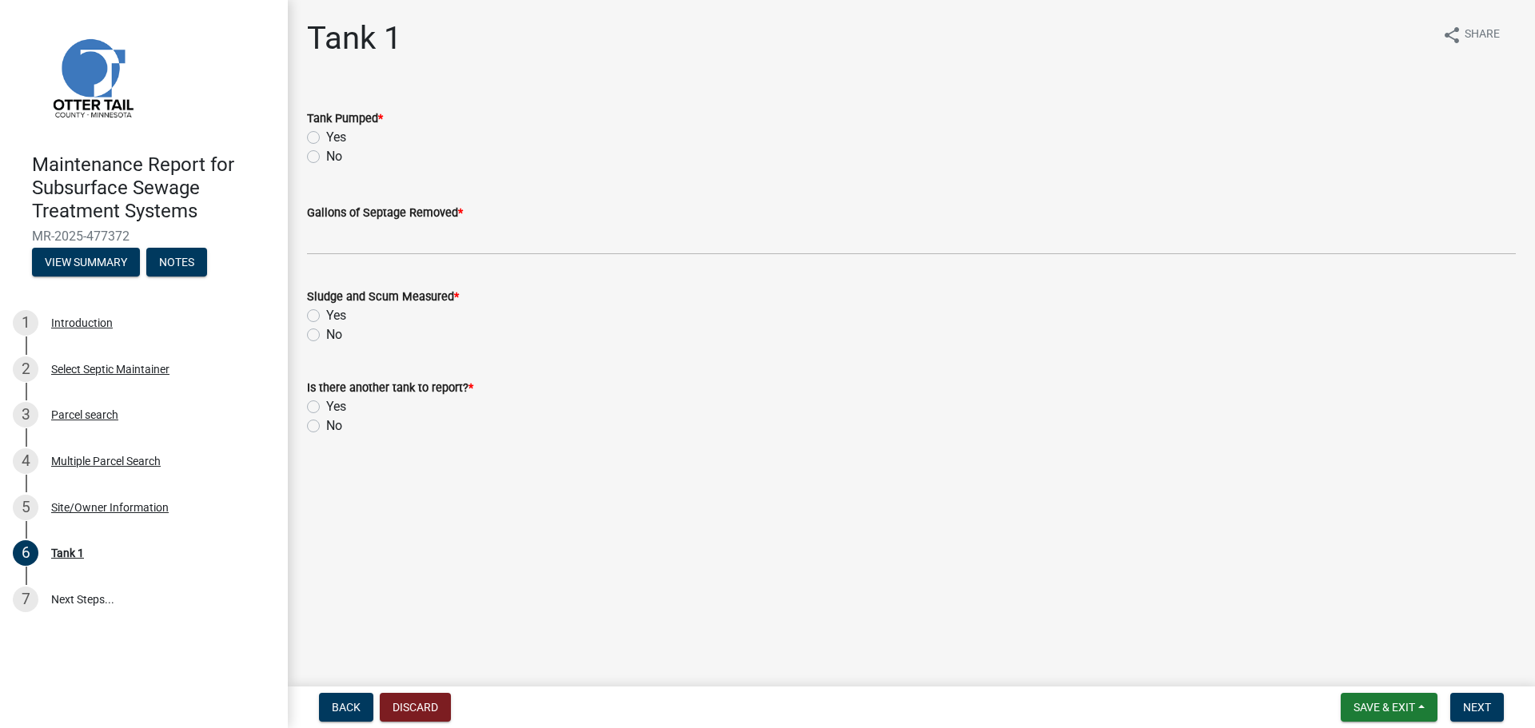
click at [326, 132] on label "Yes" at bounding box center [336, 137] width 20 height 19
click at [326, 132] on input "Yes" at bounding box center [331, 133] width 10 height 10
radio input "true"
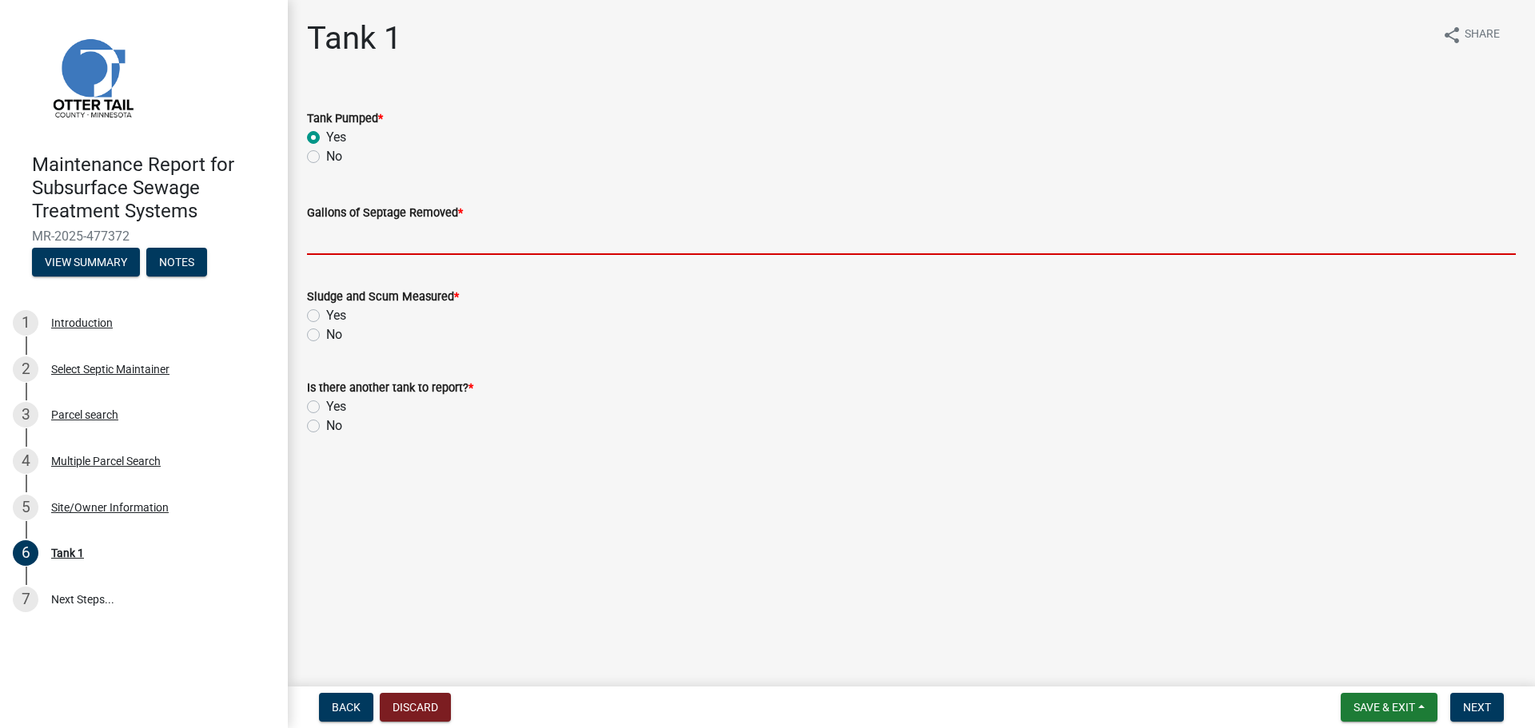
click at [361, 250] on input "Gallons of Septage Removed *" at bounding box center [911, 238] width 1209 height 33
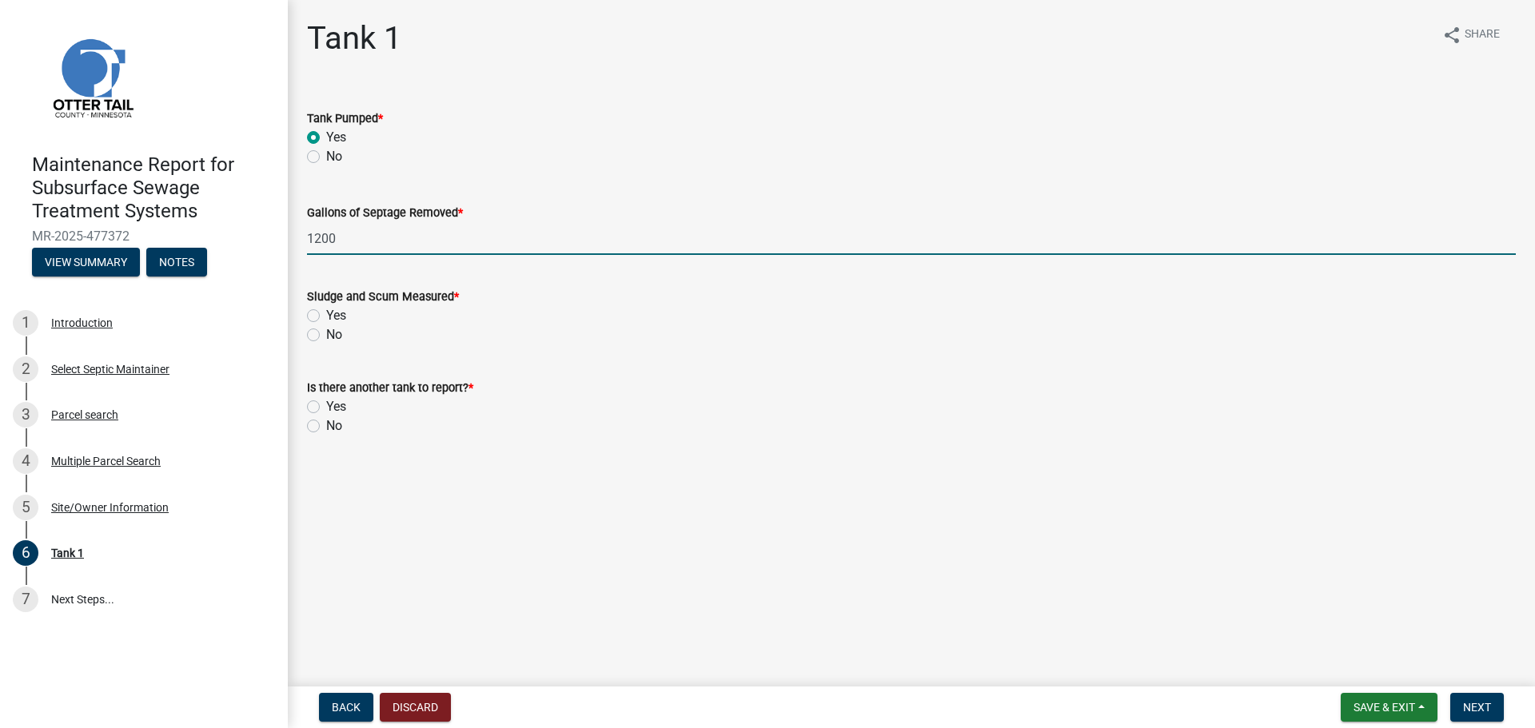
type input "1200"
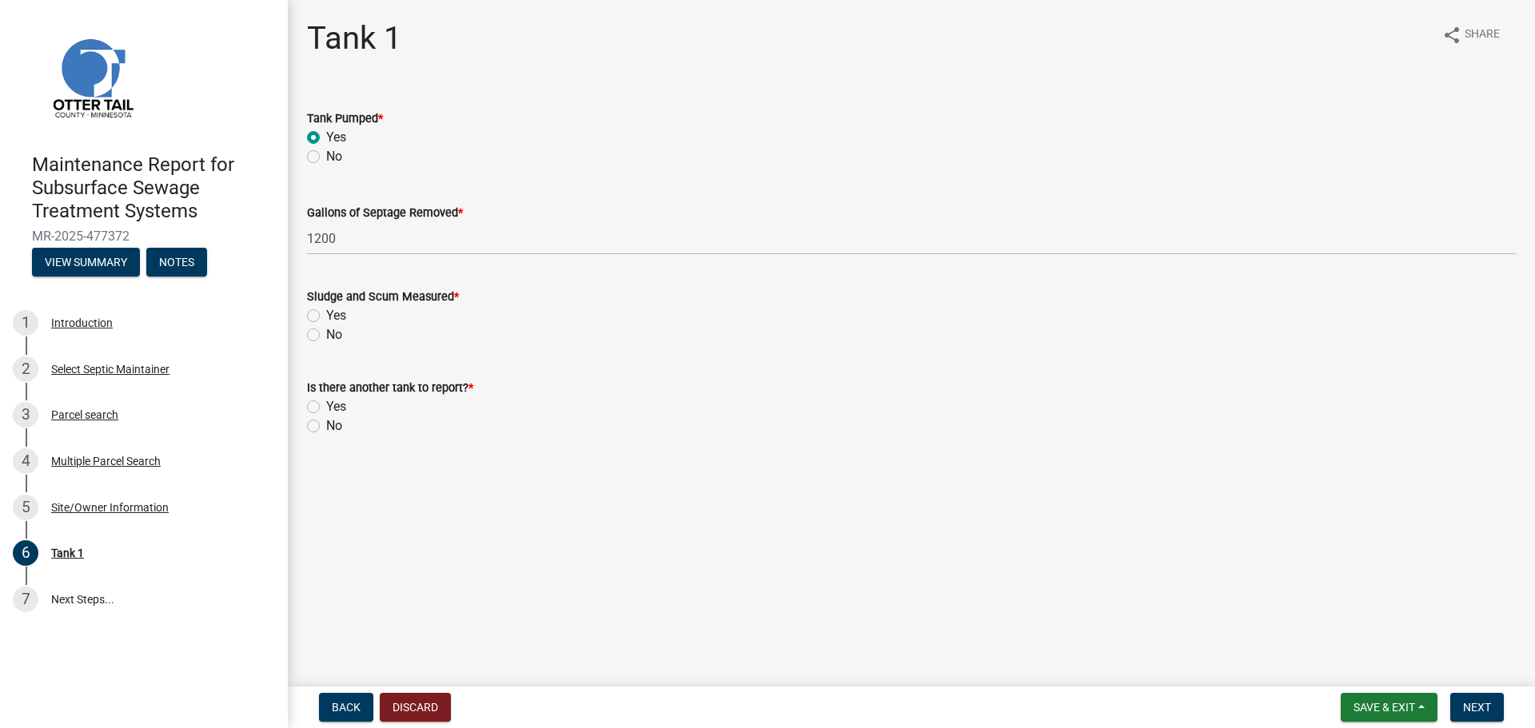
drag, startPoint x: 314, startPoint y: 330, endPoint x: 313, endPoint y: 349, distance: 18.5
click at [326, 331] on label "No" at bounding box center [334, 334] width 16 height 19
click at [326, 331] on input "No" at bounding box center [331, 330] width 10 height 10
radio input "true"
click at [313, 433] on div "No" at bounding box center [911, 425] width 1209 height 19
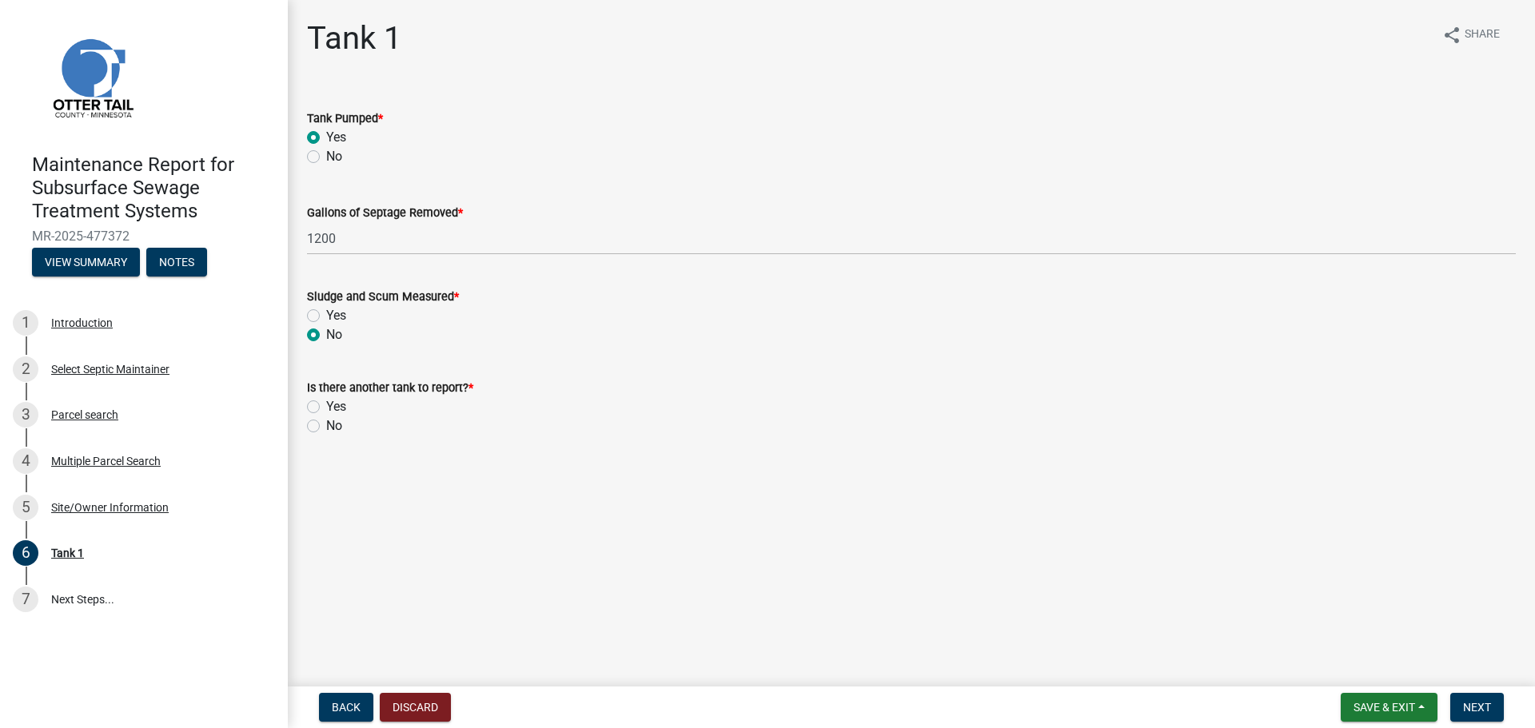
click at [326, 423] on label "No" at bounding box center [334, 425] width 16 height 19
click at [326, 423] on input "No" at bounding box center [331, 421] width 10 height 10
radio input "true"
click at [1473, 703] on span "Next" at bounding box center [1477, 707] width 28 height 13
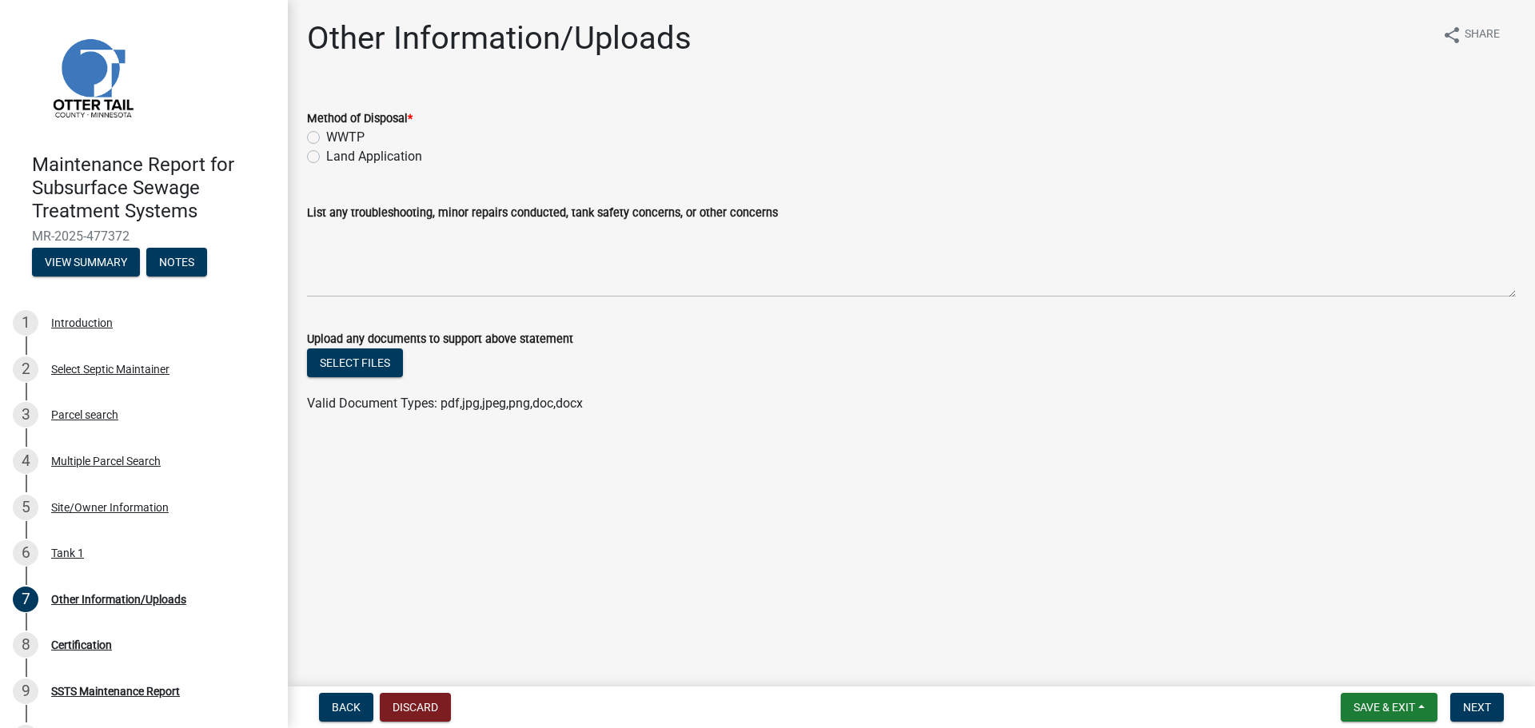
drag, startPoint x: 310, startPoint y: 157, endPoint x: 320, endPoint y: 157, distance: 9.6
click at [326, 157] on label "Land Application" at bounding box center [374, 156] width 96 height 19
click at [326, 157] on input "Land Application" at bounding box center [331, 152] width 10 height 10
radio input "true"
click at [1484, 702] on span "Next" at bounding box center [1477, 707] width 28 height 13
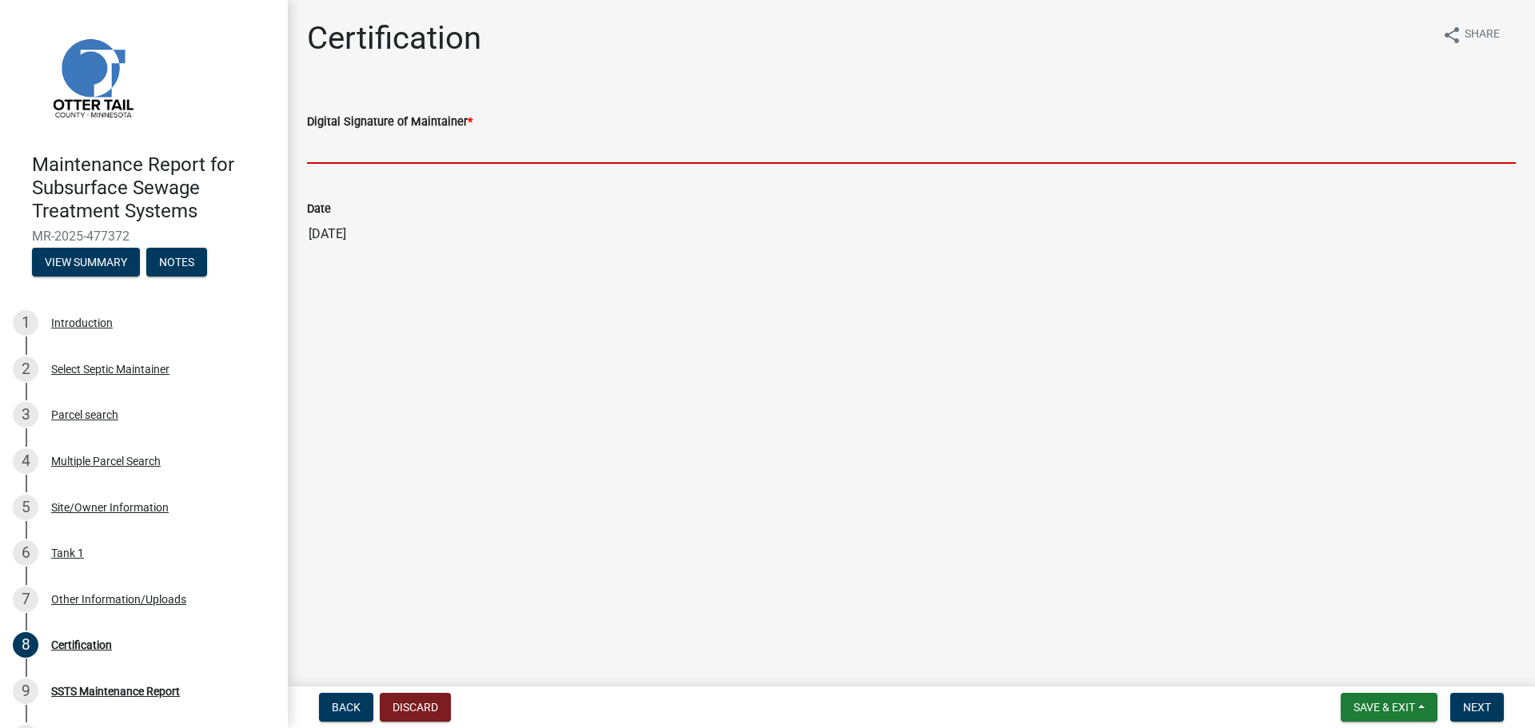
click at [333, 147] on input "Digital Signature of Maintainer *" at bounding box center [911, 147] width 1209 height 33
type input "[PERSON_NAME]"
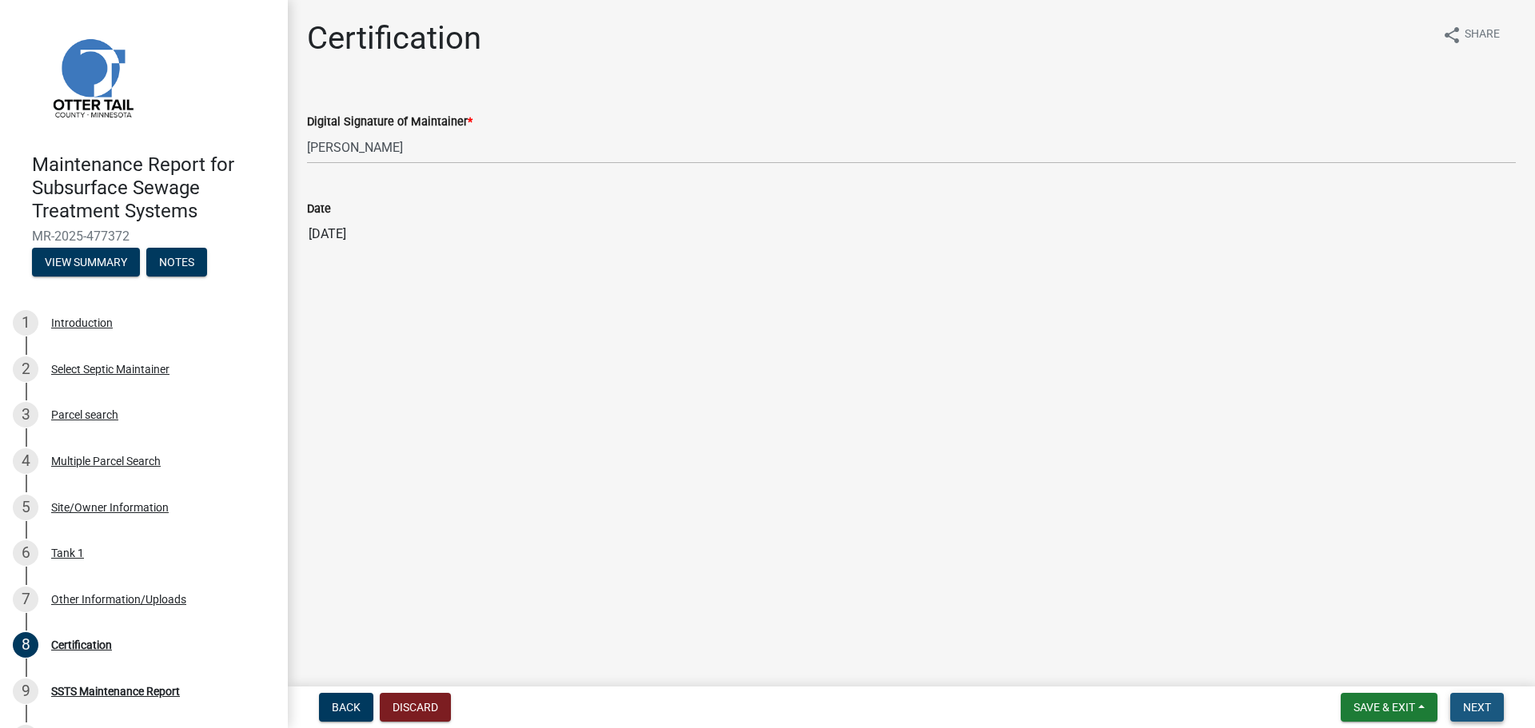
click at [1492, 711] on button "Next" at bounding box center [1477, 707] width 54 height 29
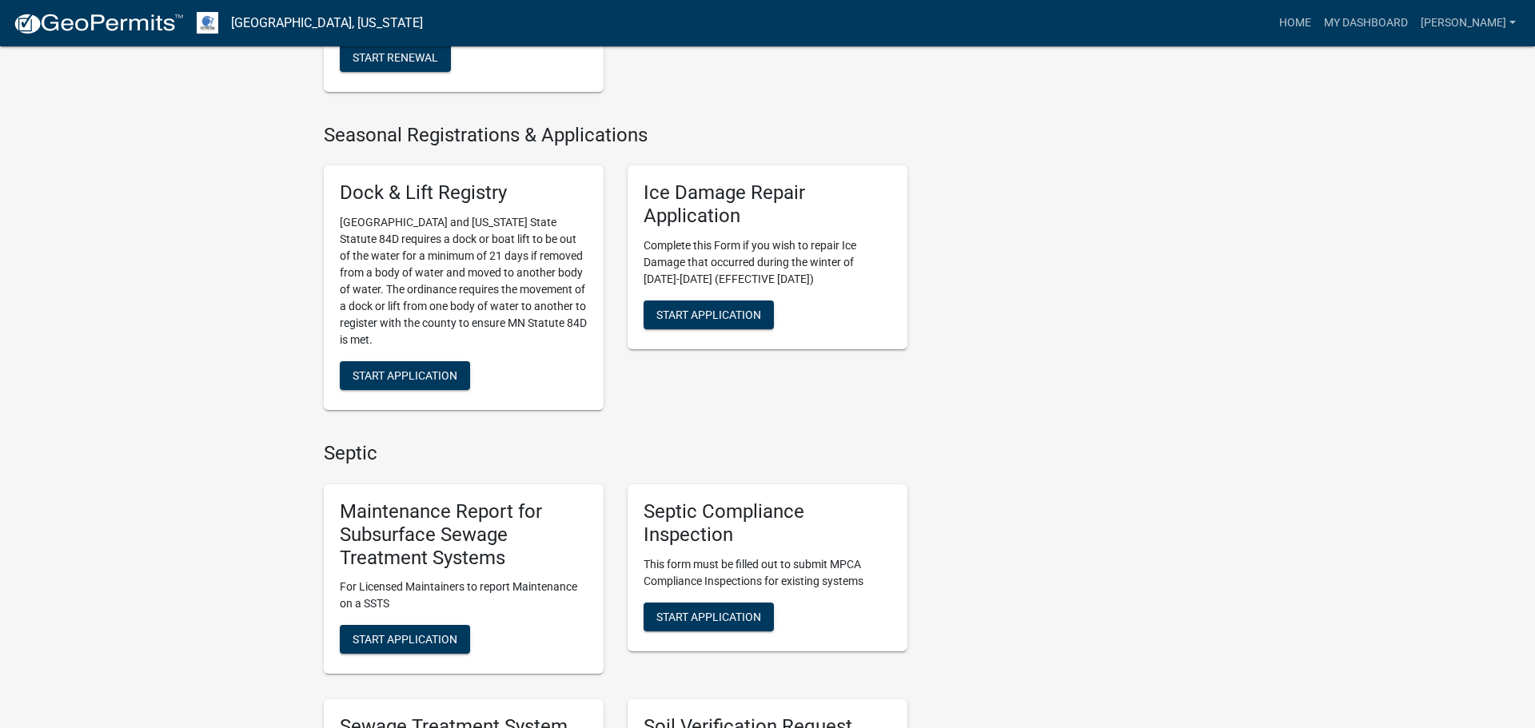
scroll to position [510, 0]
click at [373, 632] on span "Start Application" at bounding box center [405, 638] width 105 height 13
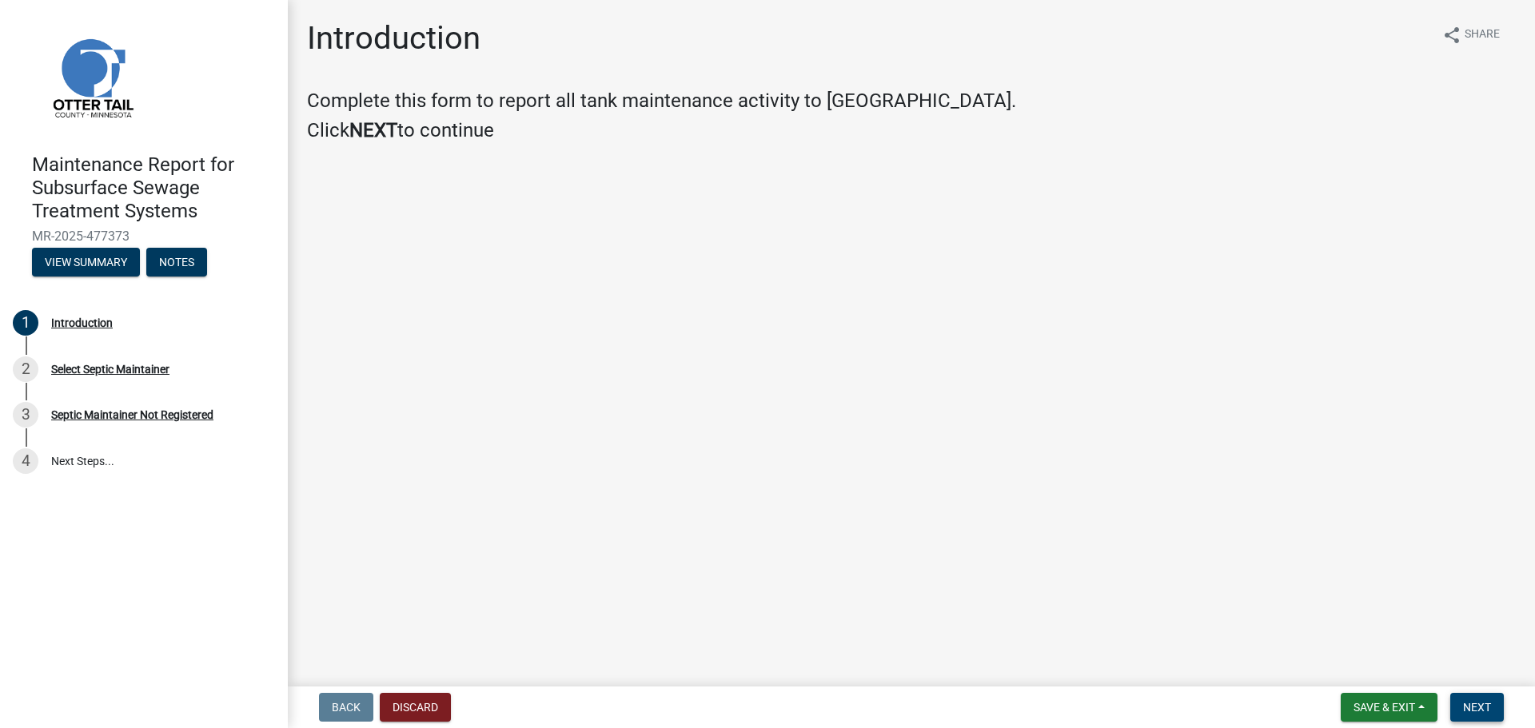
click at [1483, 710] on span "Next" at bounding box center [1477, 707] width 28 height 13
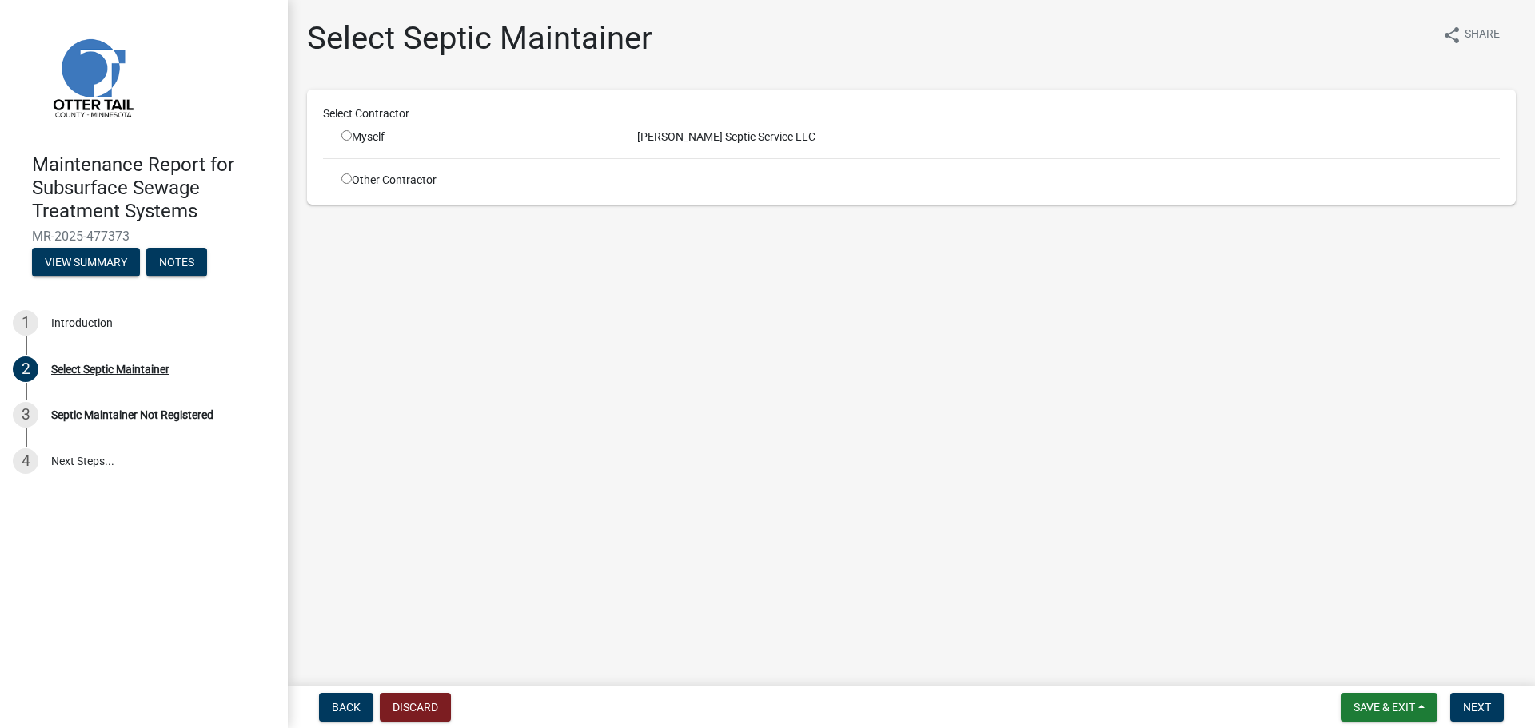
click at [341, 138] on input "radio" at bounding box center [346, 135] width 10 height 10
radio input "true"
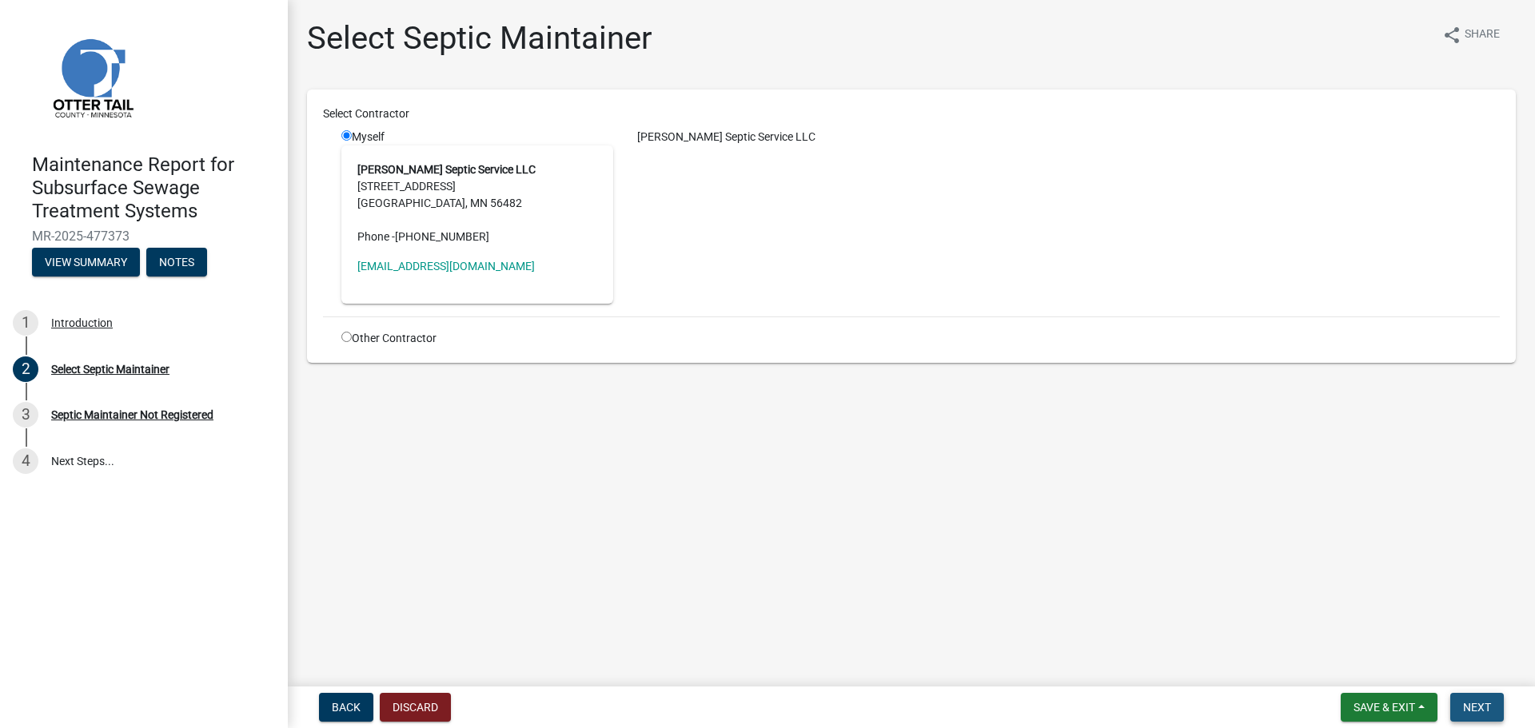
click at [1485, 707] on span "Next" at bounding box center [1477, 707] width 28 height 13
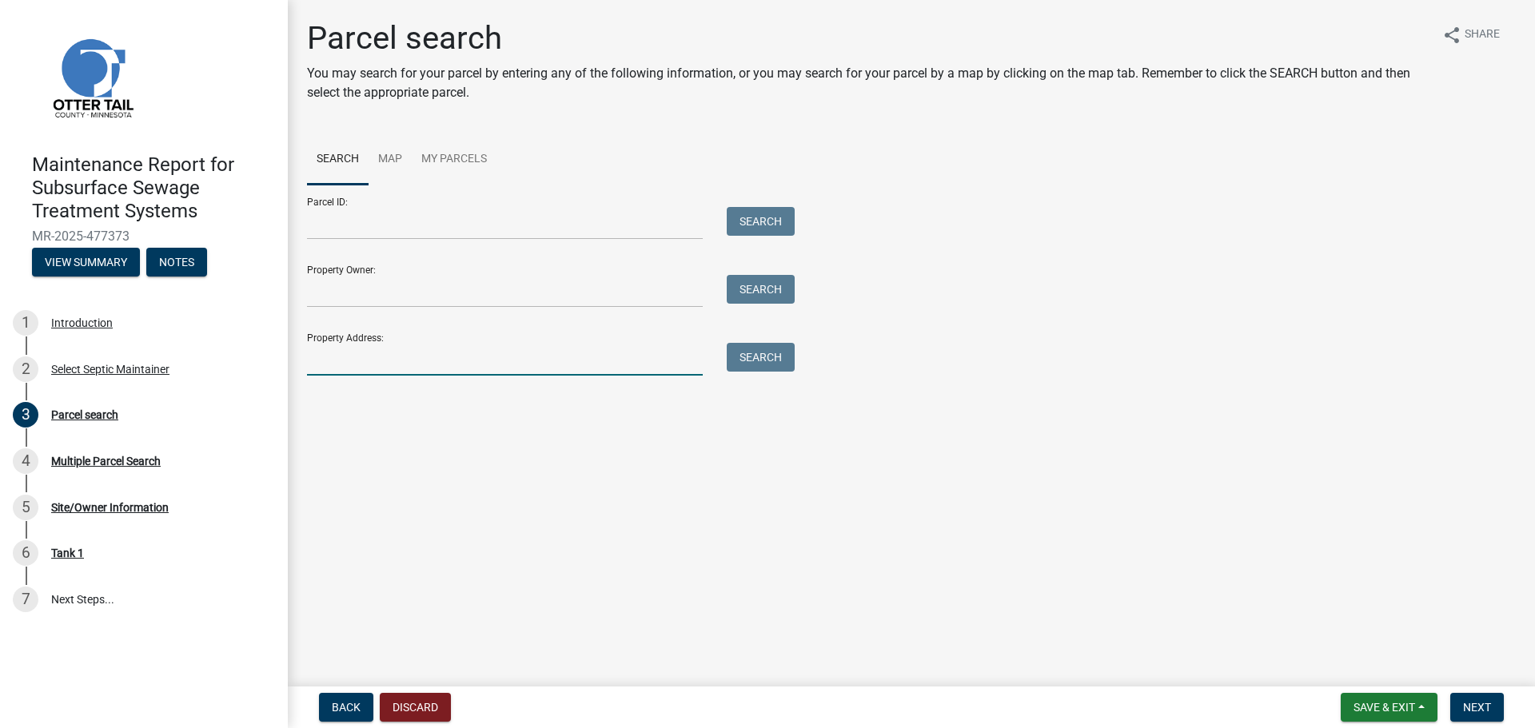
click at [512, 354] on input "Property Address:" at bounding box center [505, 359] width 396 height 33
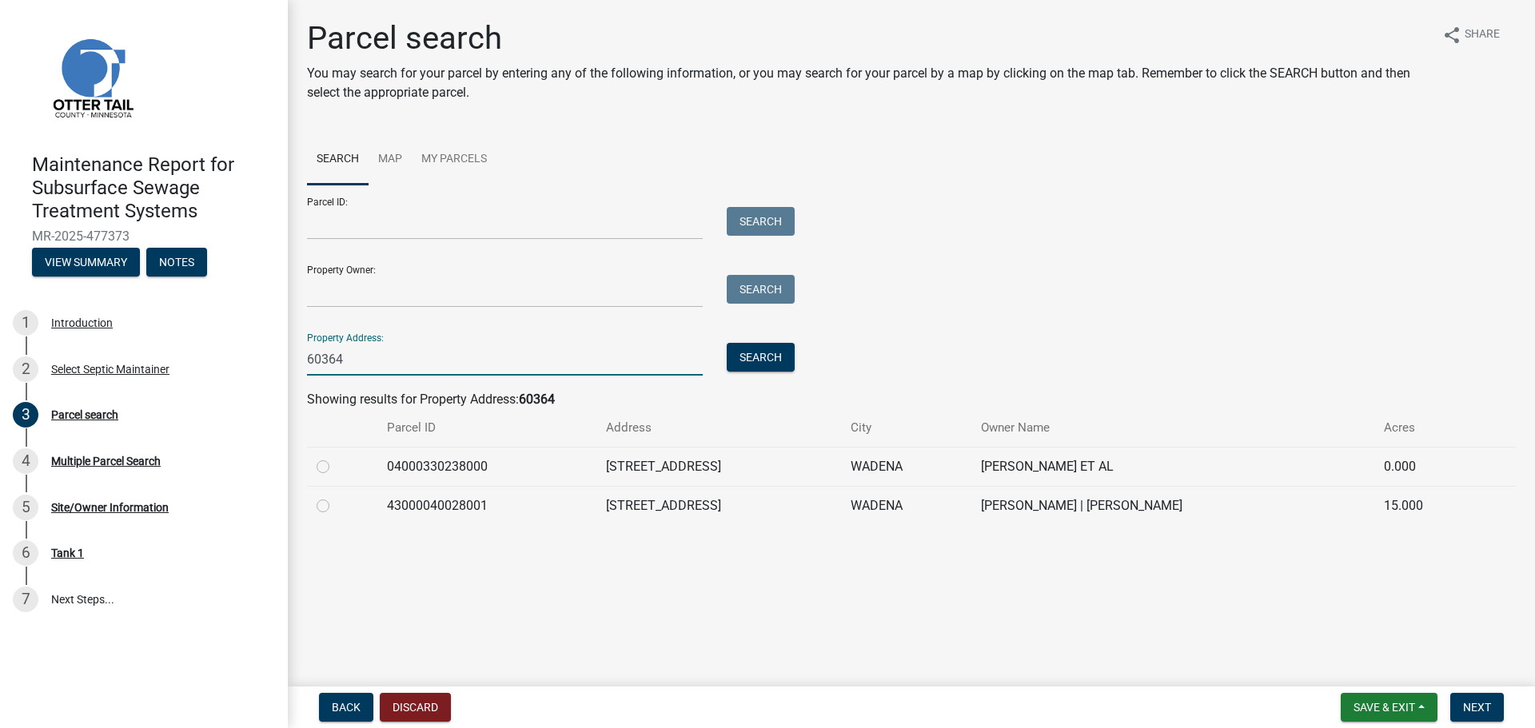
type input "60364"
click at [336, 496] on label at bounding box center [336, 496] width 0 height 0
click at [336, 504] on input "radio" at bounding box center [341, 501] width 10 height 10
radio input "true"
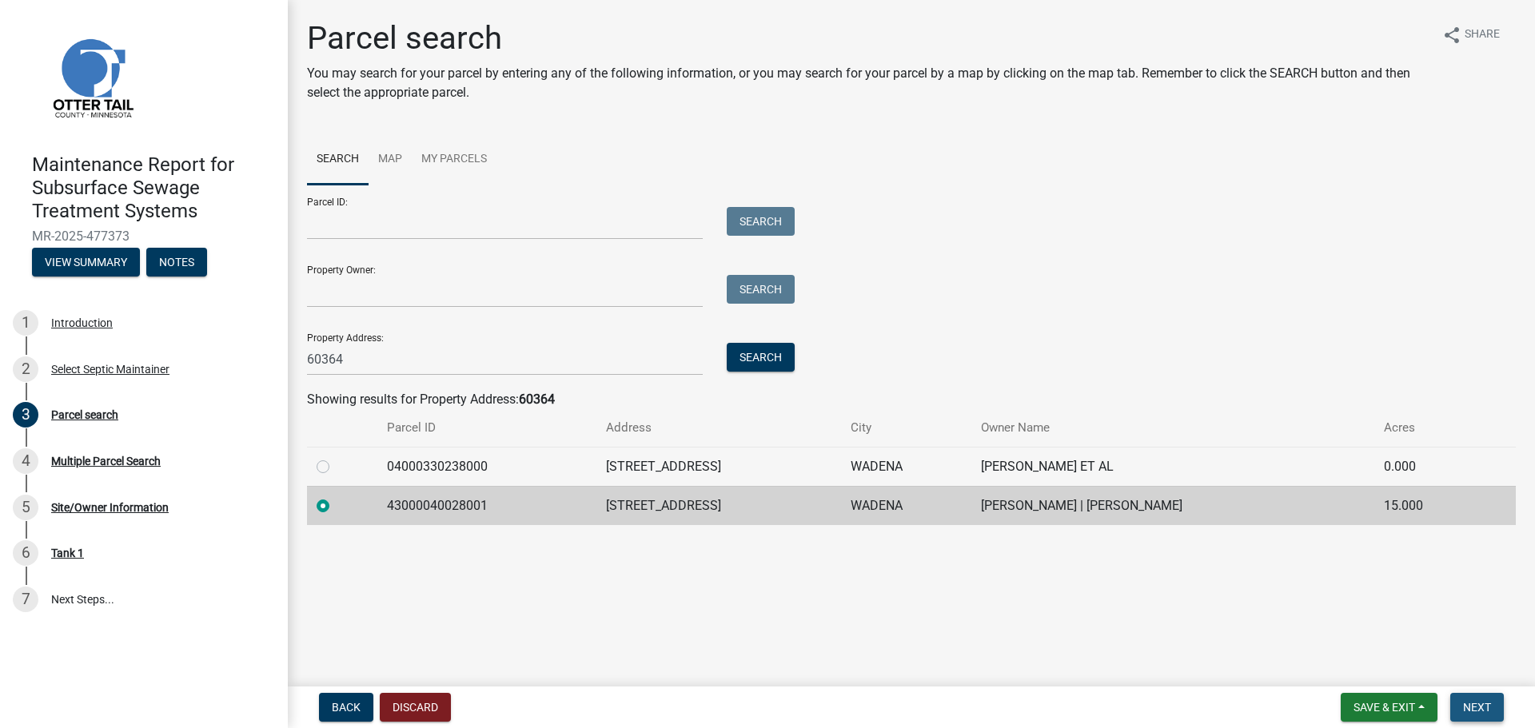
click at [1484, 711] on span "Next" at bounding box center [1477, 707] width 28 height 13
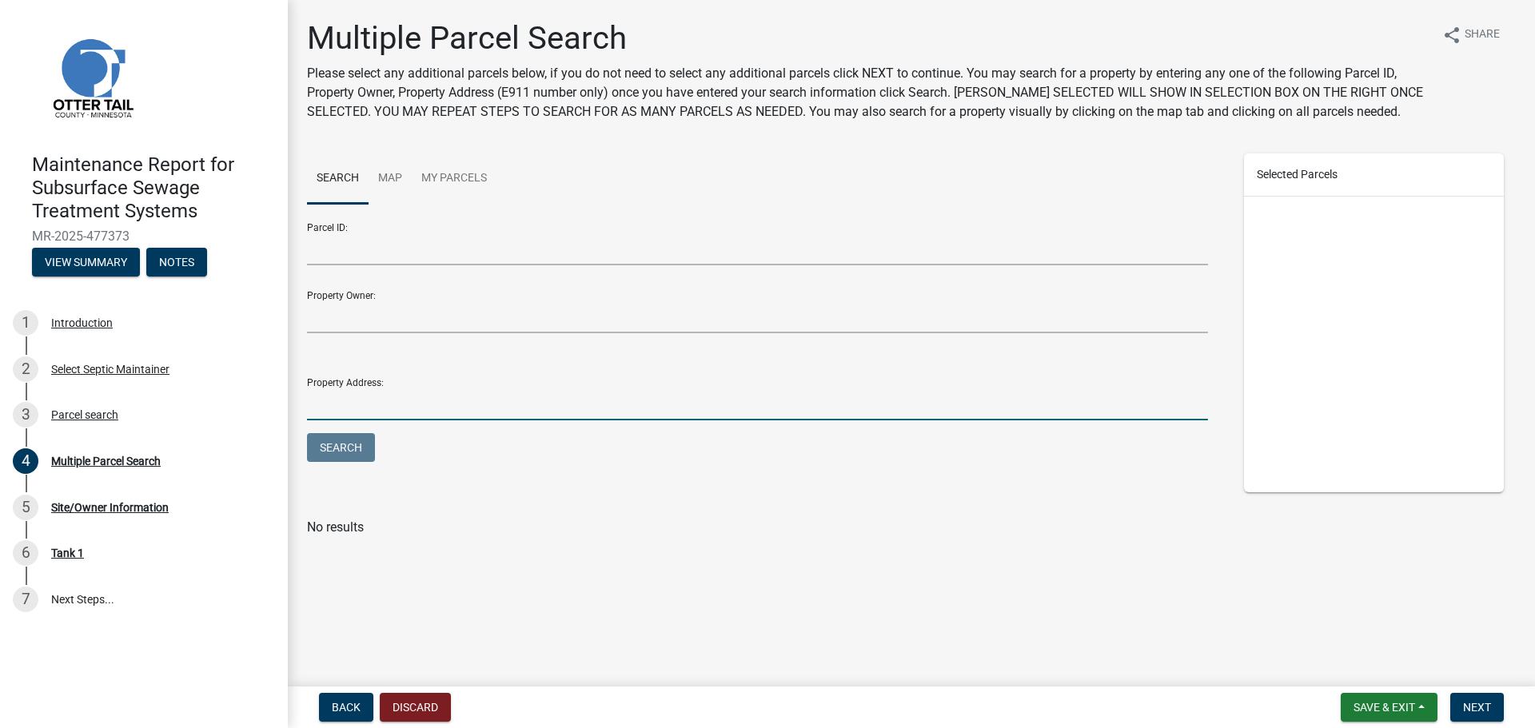
click at [459, 404] on input "Property Address:" at bounding box center [757, 404] width 901 height 33
type input "60364"
click at [307, 433] on button "Search" at bounding box center [341, 447] width 68 height 29
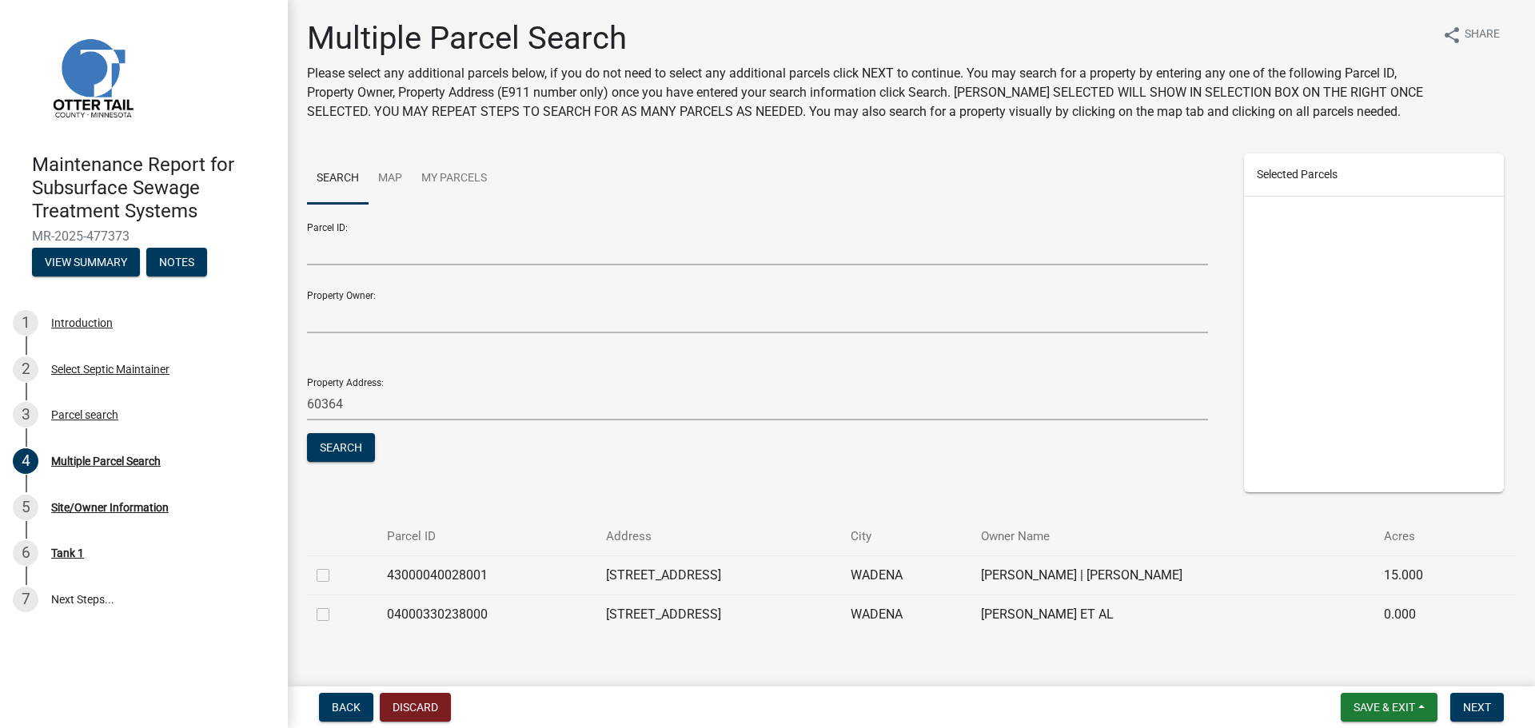
click at [336, 566] on label at bounding box center [336, 566] width 0 height 0
click at [336, 573] on input "checkbox" at bounding box center [341, 571] width 10 height 10
checkbox input "true"
click at [1468, 702] on span "Next" at bounding box center [1477, 707] width 28 height 13
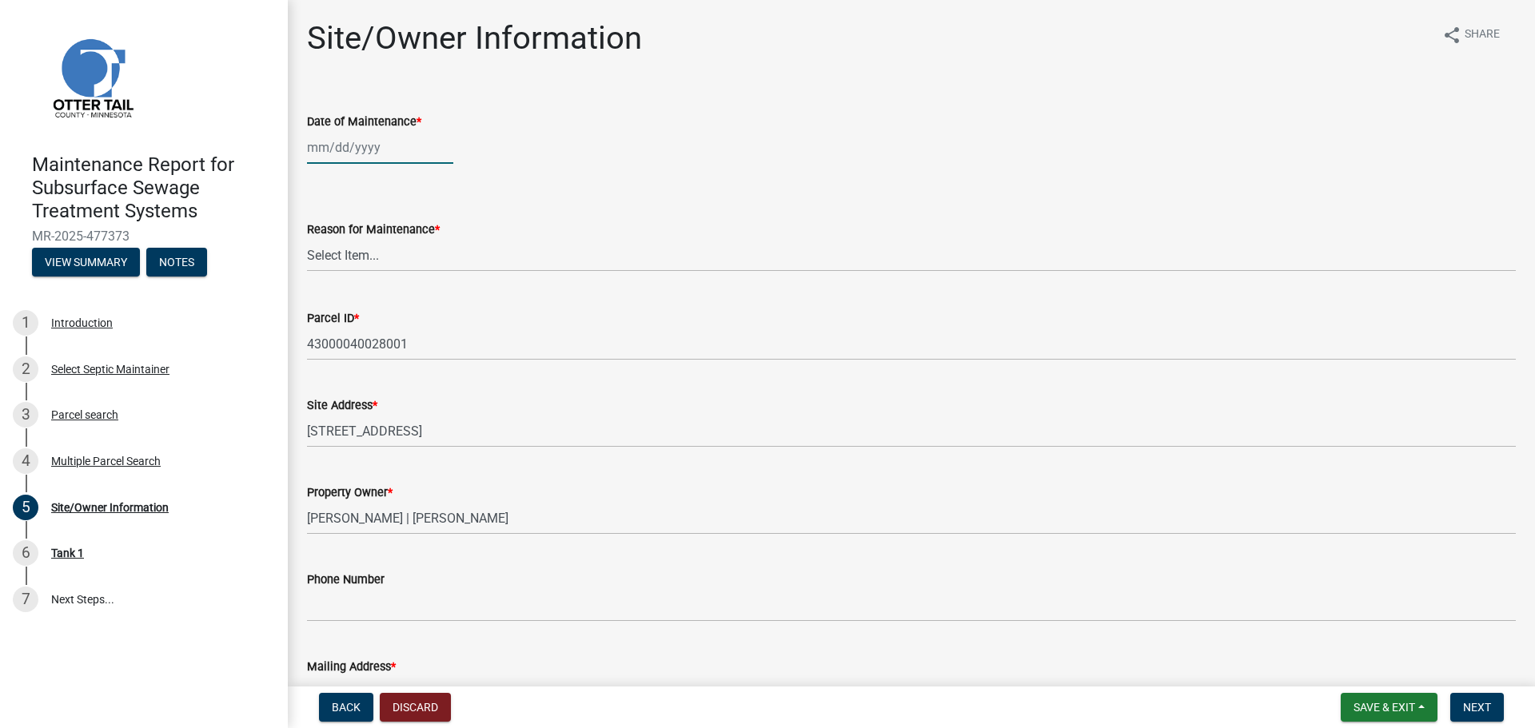
click at [327, 152] on div at bounding box center [380, 147] width 146 height 33
select select "9"
select select "2025"
click at [428, 227] on div "5" at bounding box center [425, 233] width 26 height 26
type input "09/05/2025"
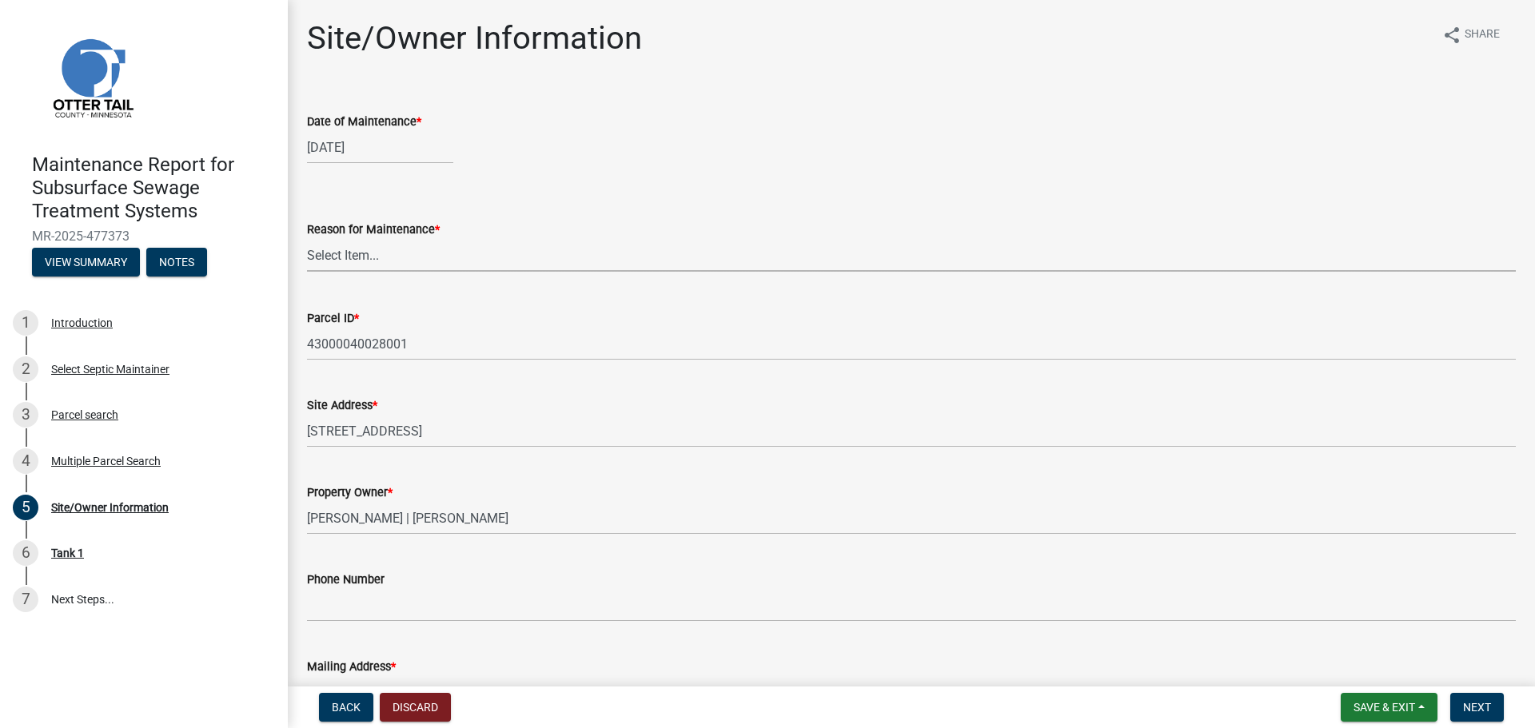
click at [404, 249] on select "Select Item... Called Routine Other" at bounding box center [911, 255] width 1209 height 33
click at [307, 239] on select "Select Item... Called Routine Other" at bounding box center [911, 255] width 1209 height 33
select select "3ac72b63-7b21-42e4-8192-806faae7a4f1"
click at [1468, 711] on span "Next" at bounding box center [1477, 707] width 28 height 13
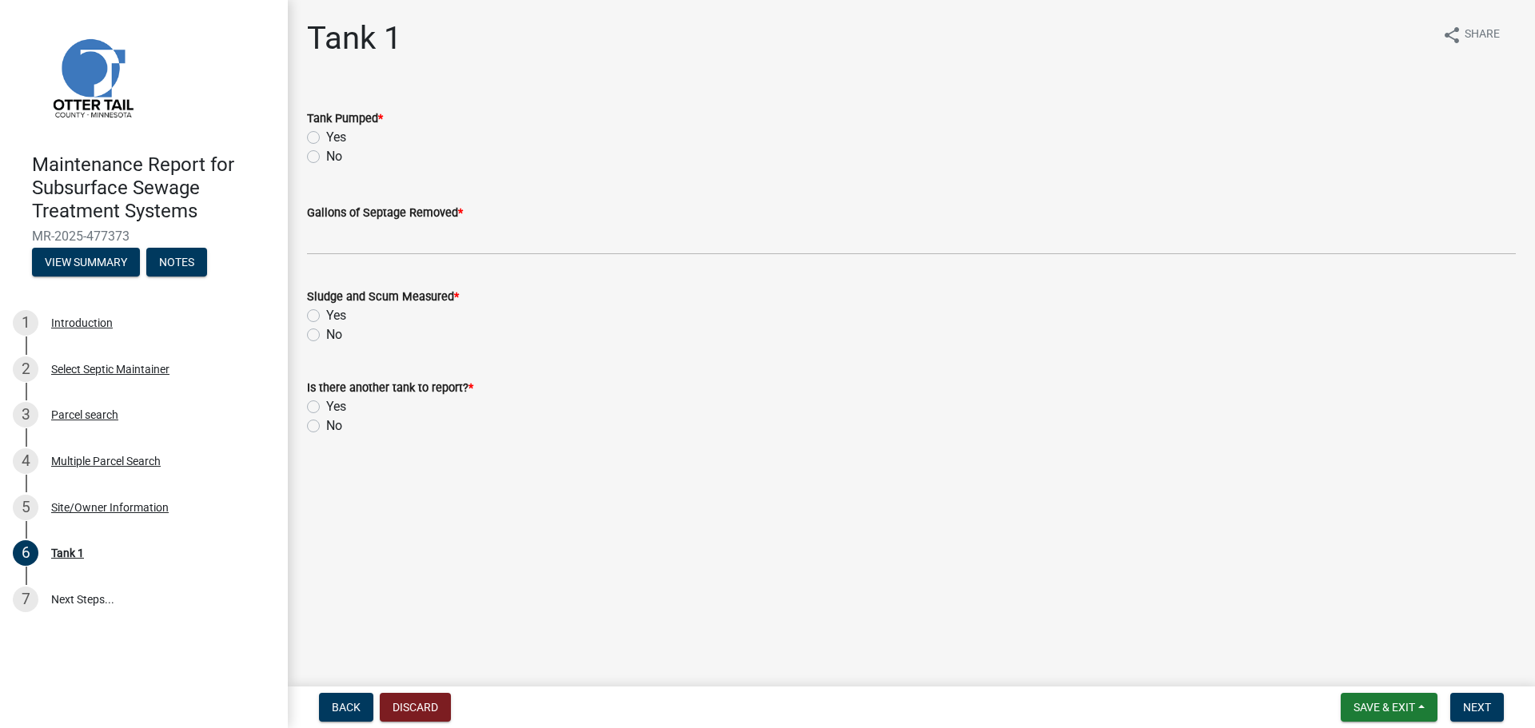
drag, startPoint x: 318, startPoint y: 134, endPoint x: 320, endPoint y: 143, distance: 8.9
click at [326, 136] on label "Yes" at bounding box center [336, 137] width 20 height 19
click at [326, 136] on input "Yes" at bounding box center [331, 133] width 10 height 10
radio input "true"
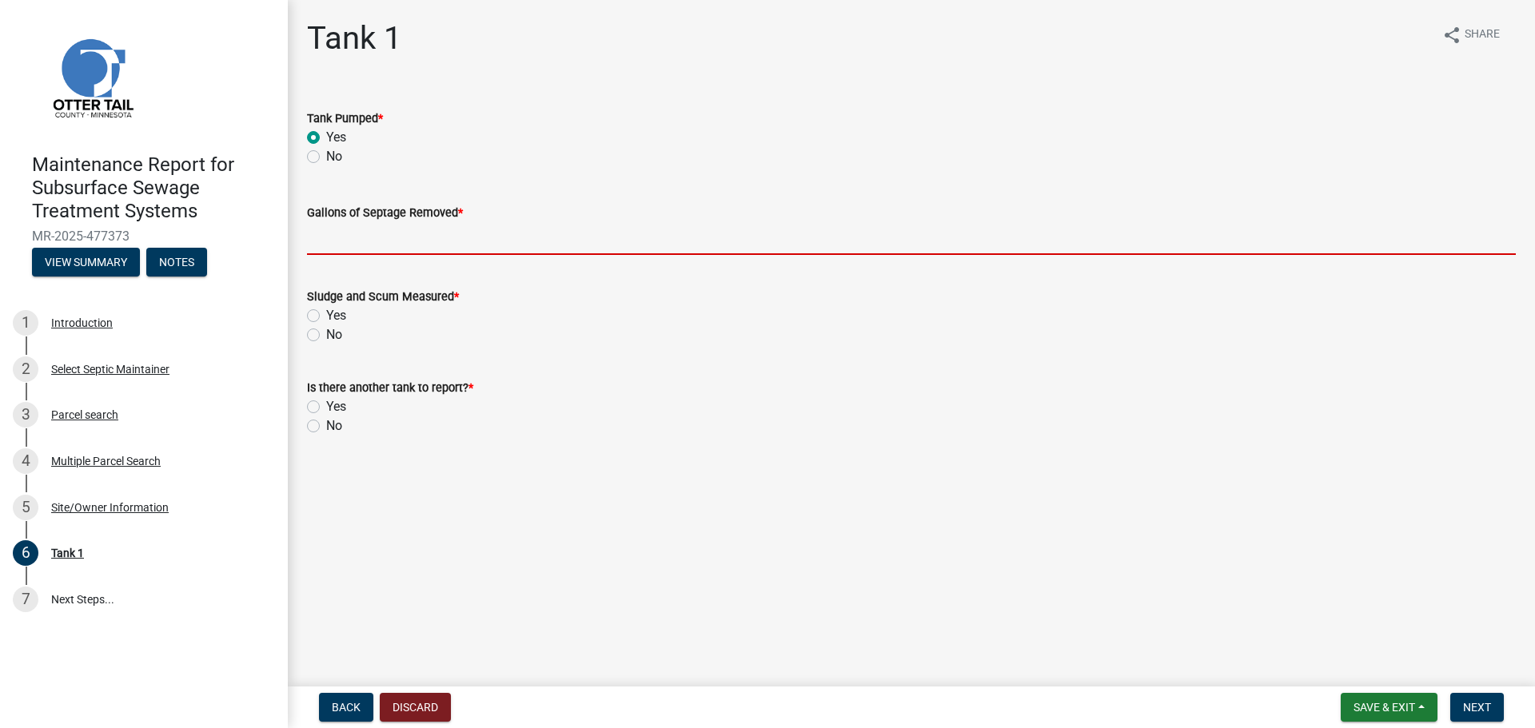
click at [329, 244] on input "Gallons of Septage Removed *" at bounding box center [911, 238] width 1209 height 33
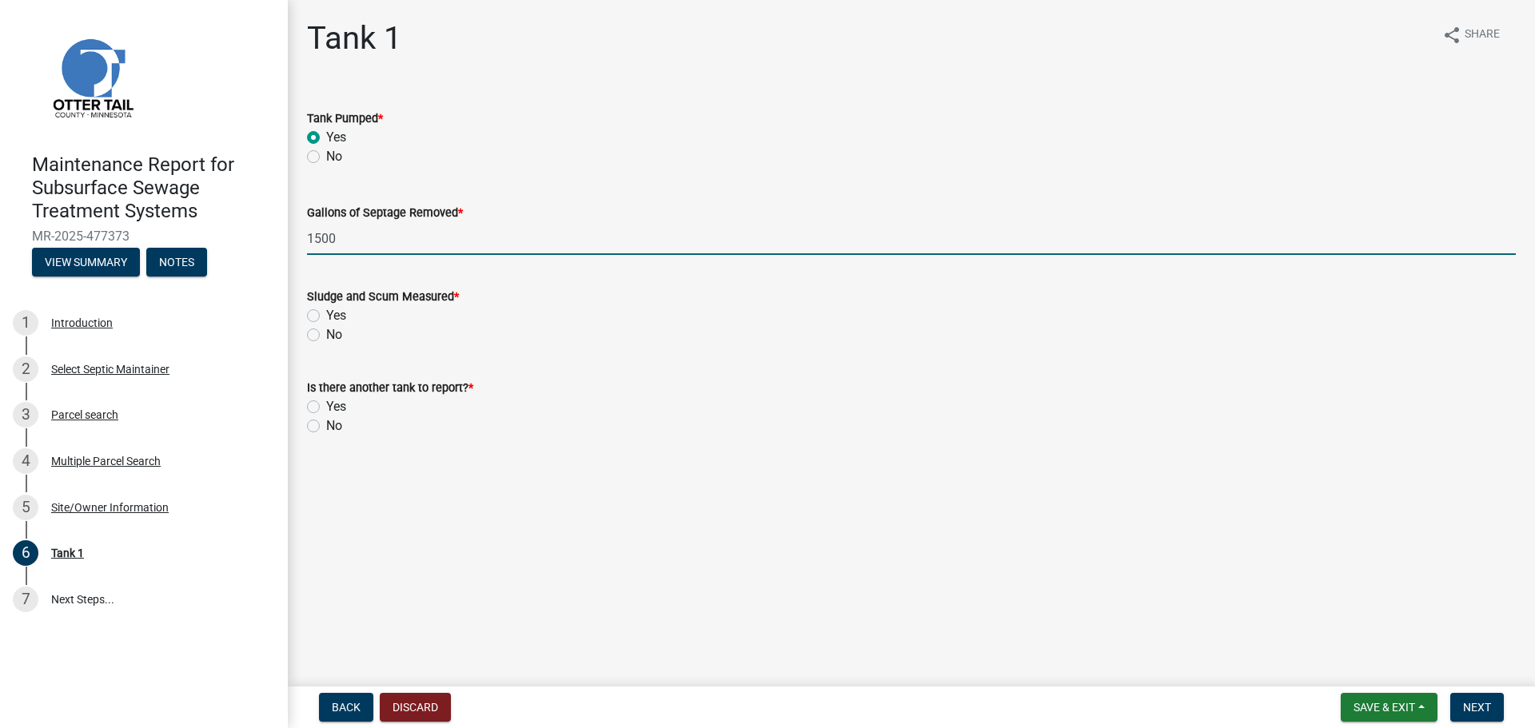
type input "1500"
click at [326, 337] on label "No" at bounding box center [334, 334] width 16 height 19
click at [326, 336] on input "No" at bounding box center [331, 330] width 10 height 10
radio input "true"
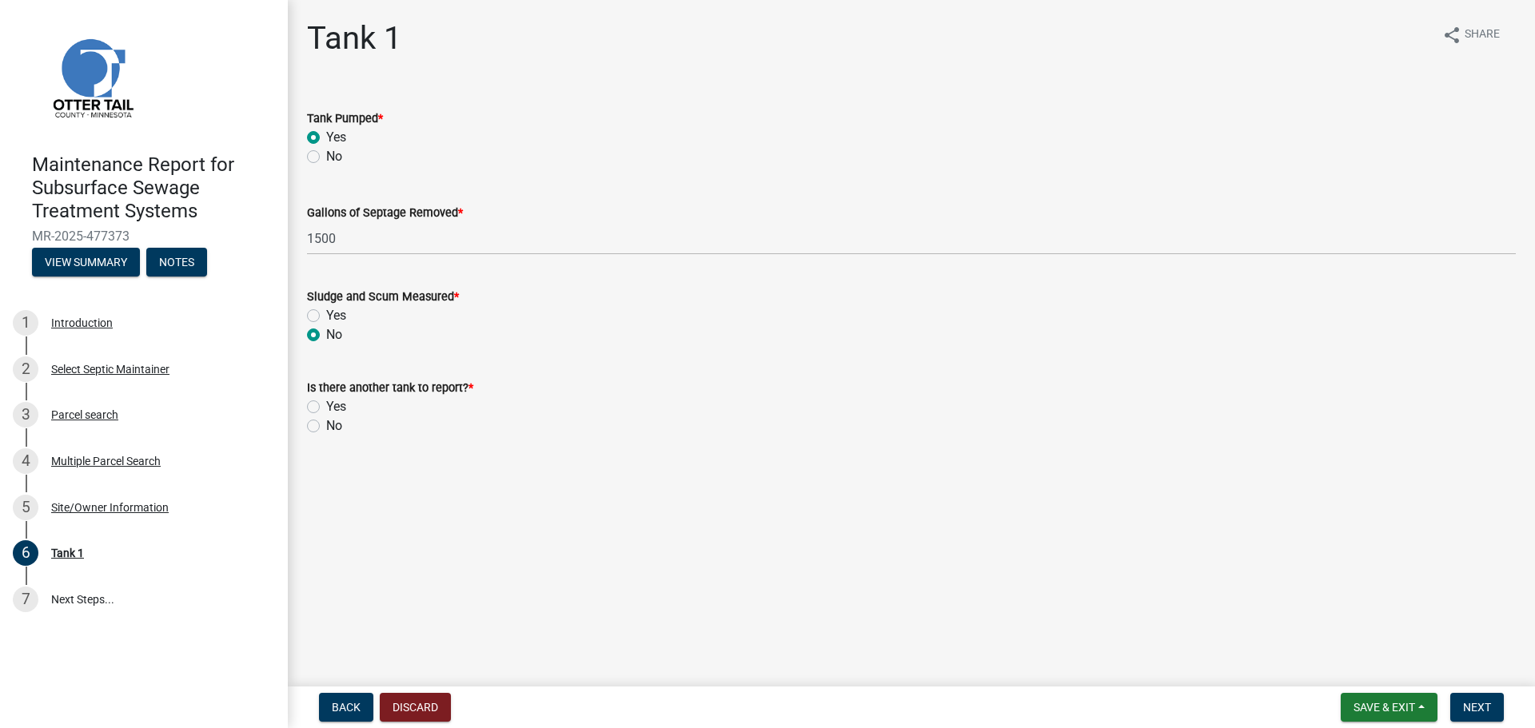
click at [326, 424] on label "No" at bounding box center [334, 425] width 16 height 19
click at [326, 424] on input "No" at bounding box center [331, 421] width 10 height 10
radio input "true"
click at [1493, 703] on button "Next" at bounding box center [1477, 707] width 54 height 29
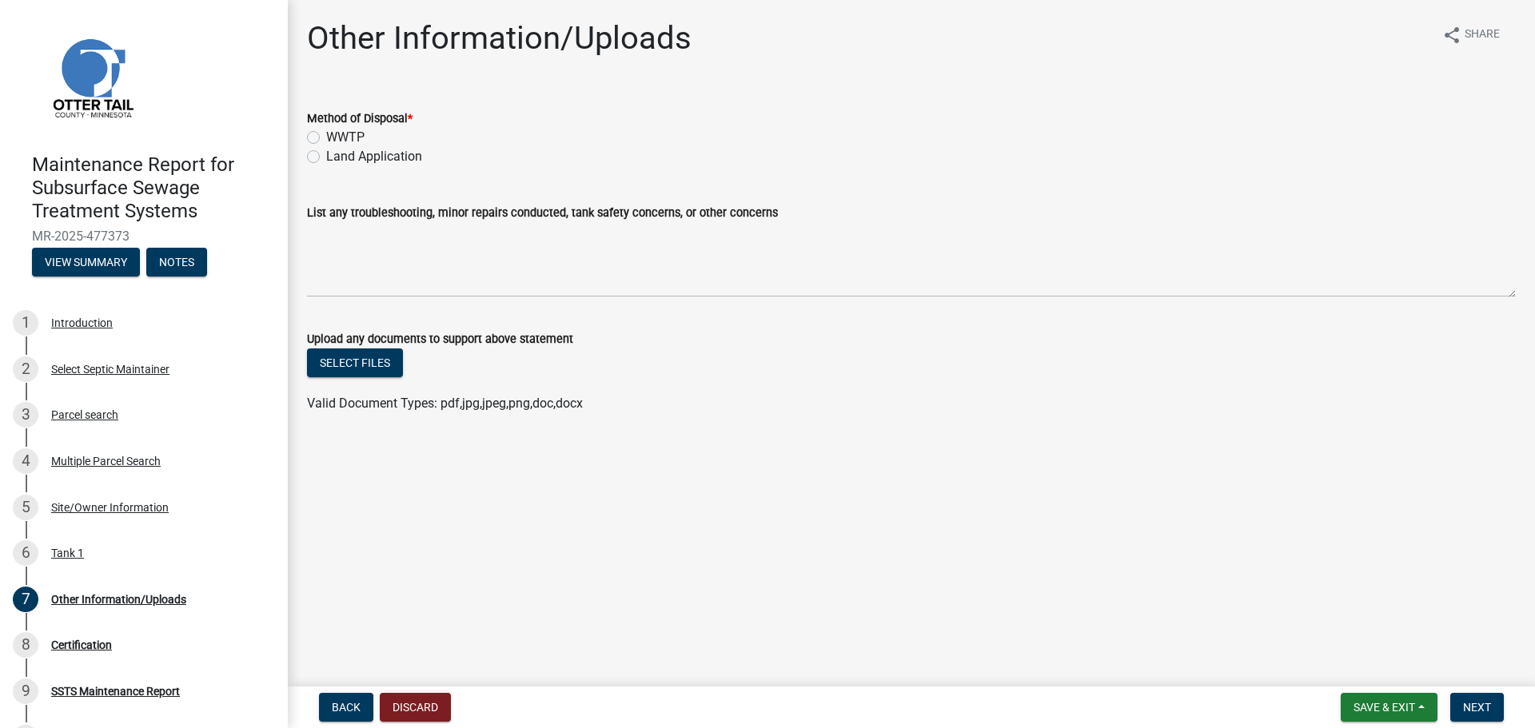
click at [326, 159] on label "Land Application" at bounding box center [374, 156] width 96 height 19
click at [326, 157] on input "Land Application" at bounding box center [331, 152] width 10 height 10
radio input "true"
click at [1467, 698] on button "Next" at bounding box center [1477, 707] width 54 height 29
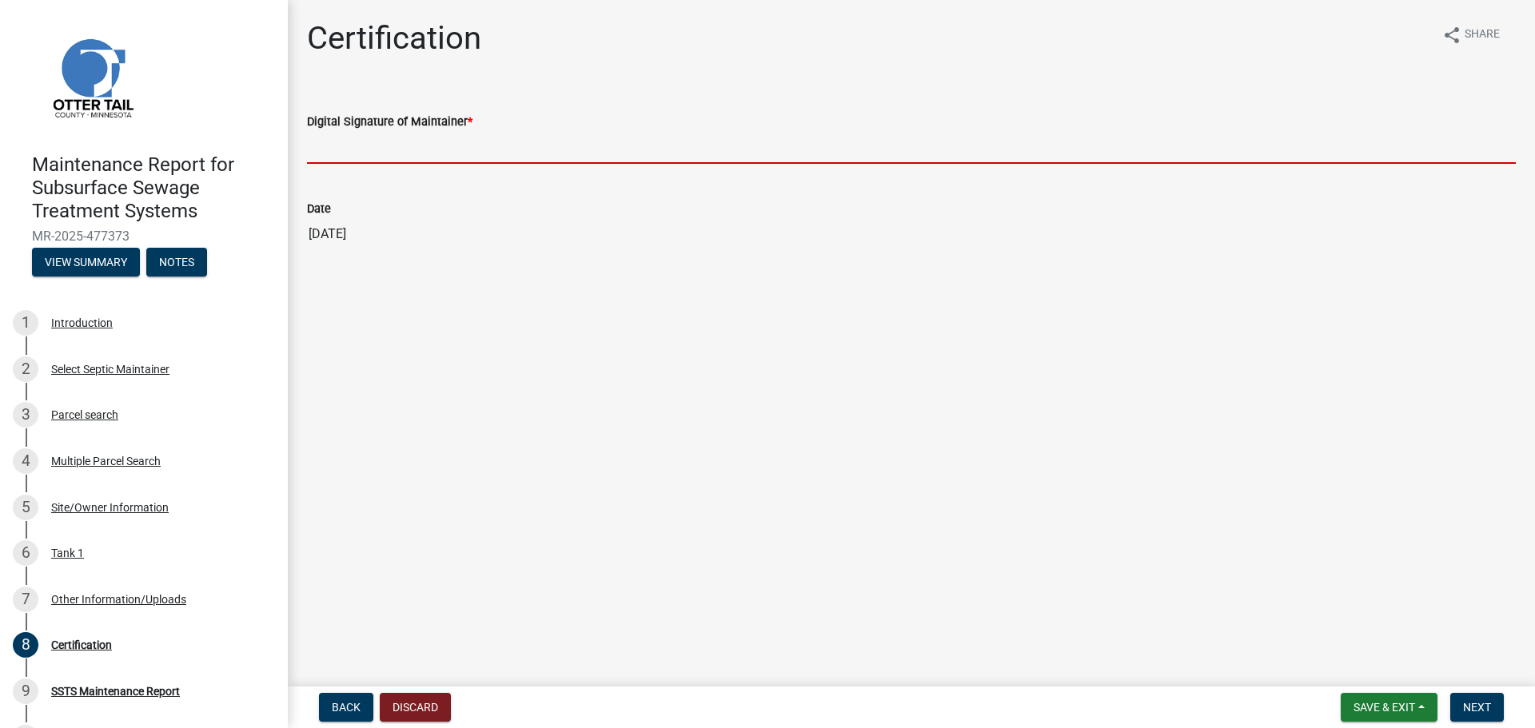
click at [345, 151] on input "Digital Signature of Maintainer *" at bounding box center [911, 147] width 1209 height 33
type input "[PERSON_NAME]"
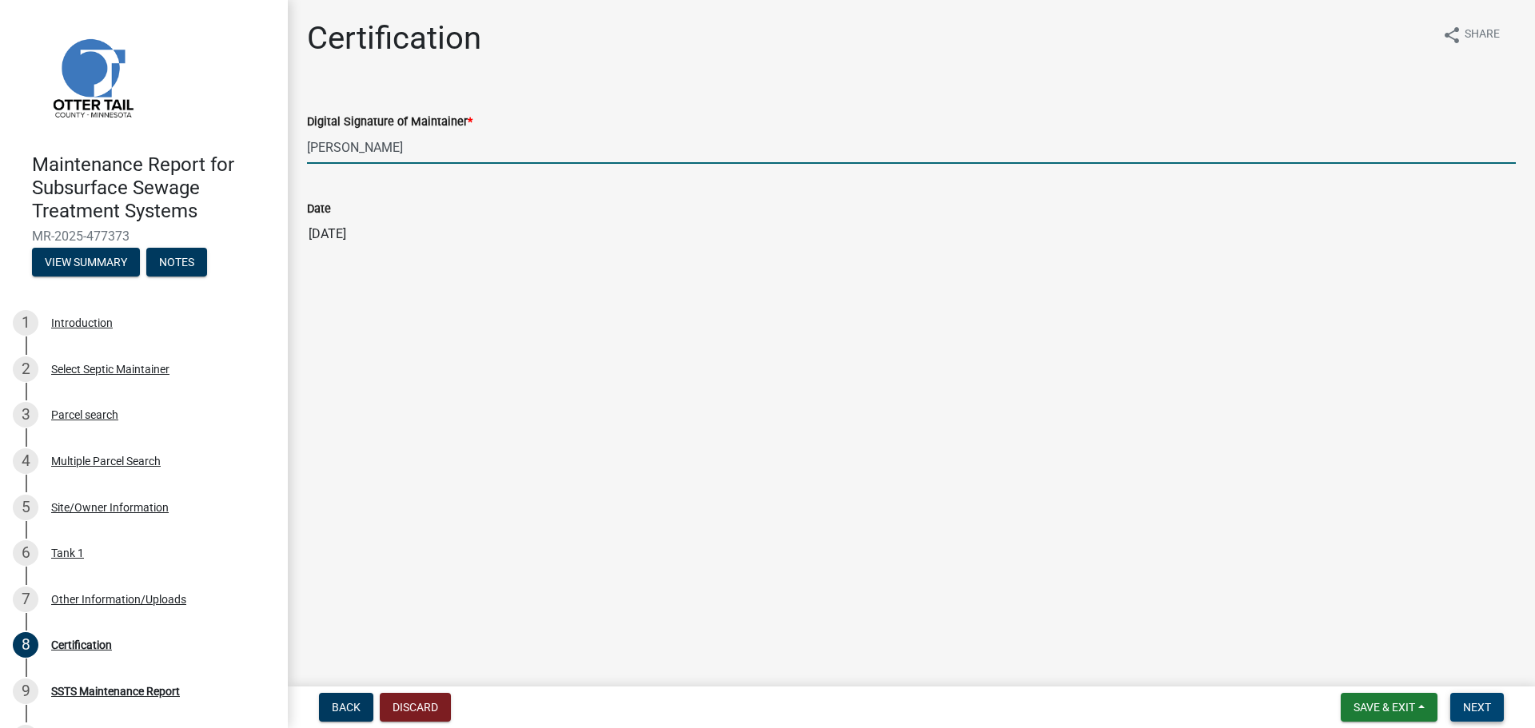
click at [1489, 708] on span "Next" at bounding box center [1477, 707] width 28 height 13
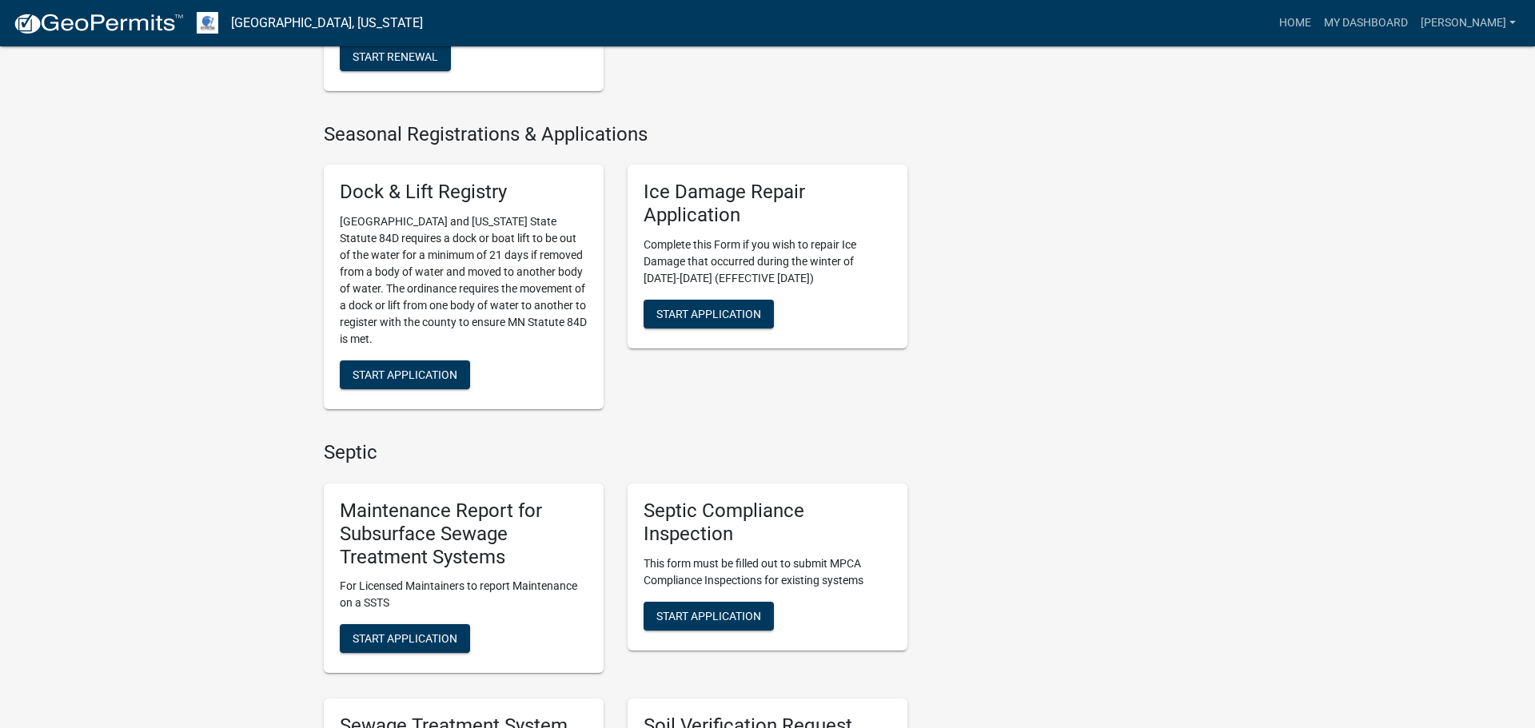
scroll to position [531, 0]
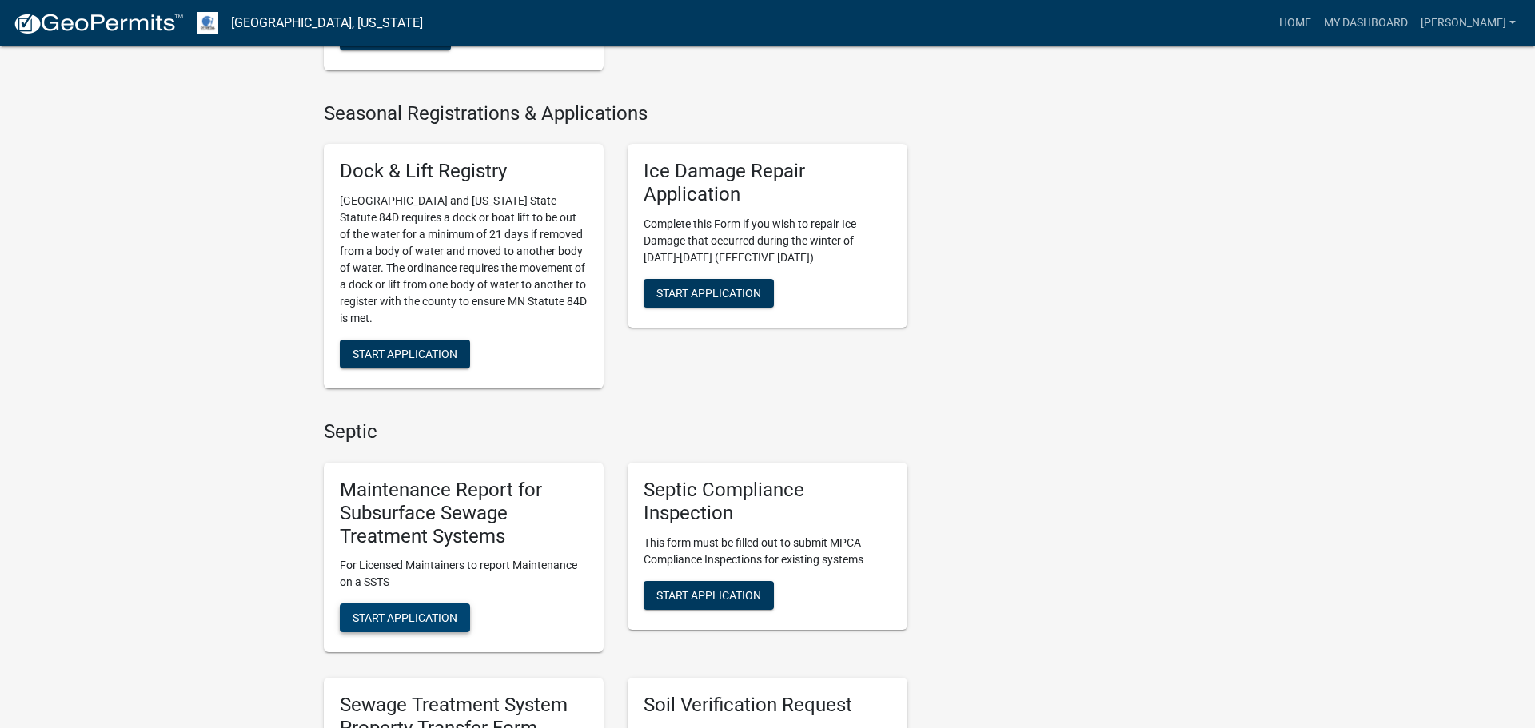
click at [442, 616] on span "Start Application" at bounding box center [405, 618] width 105 height 13
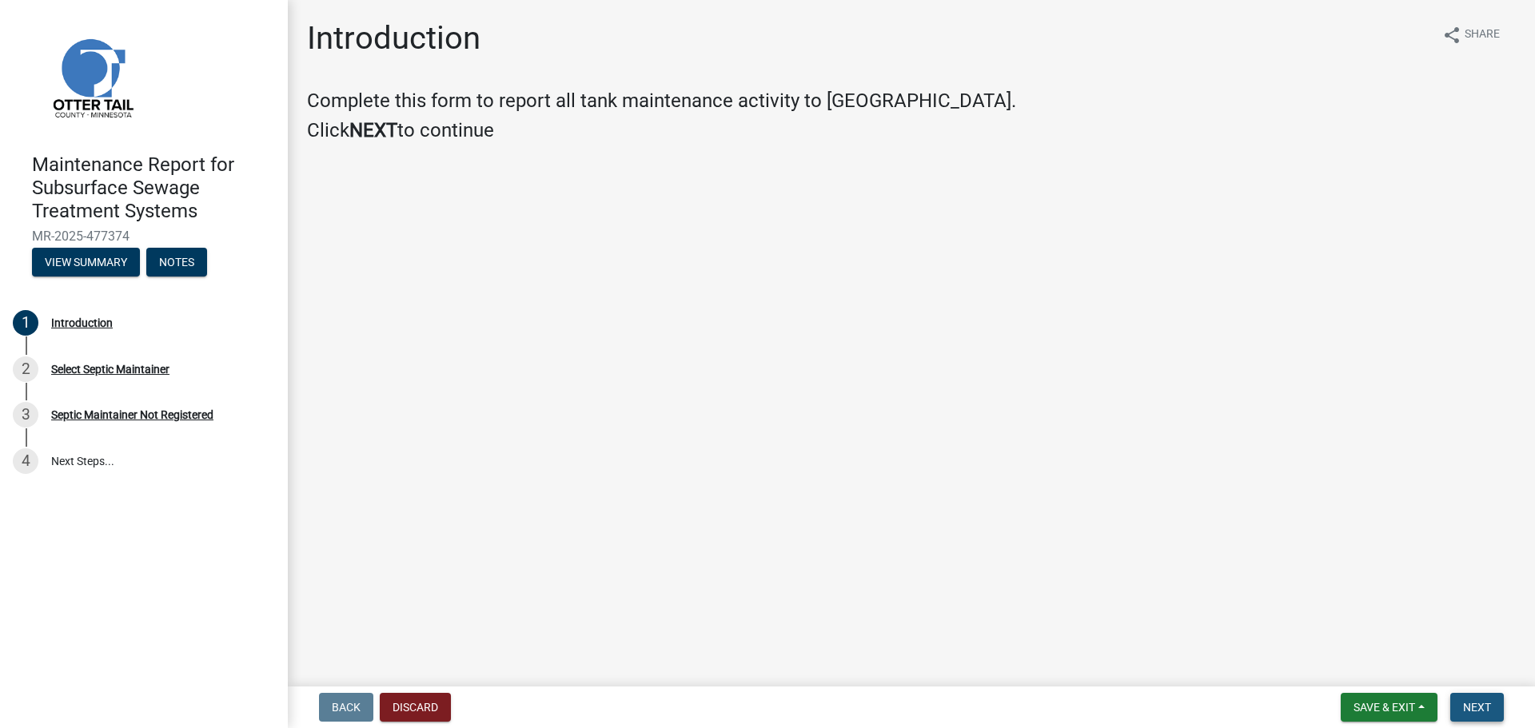
click at [1480, 716] on button "Next" at bounding box center [1477, 707] width 54 height 29
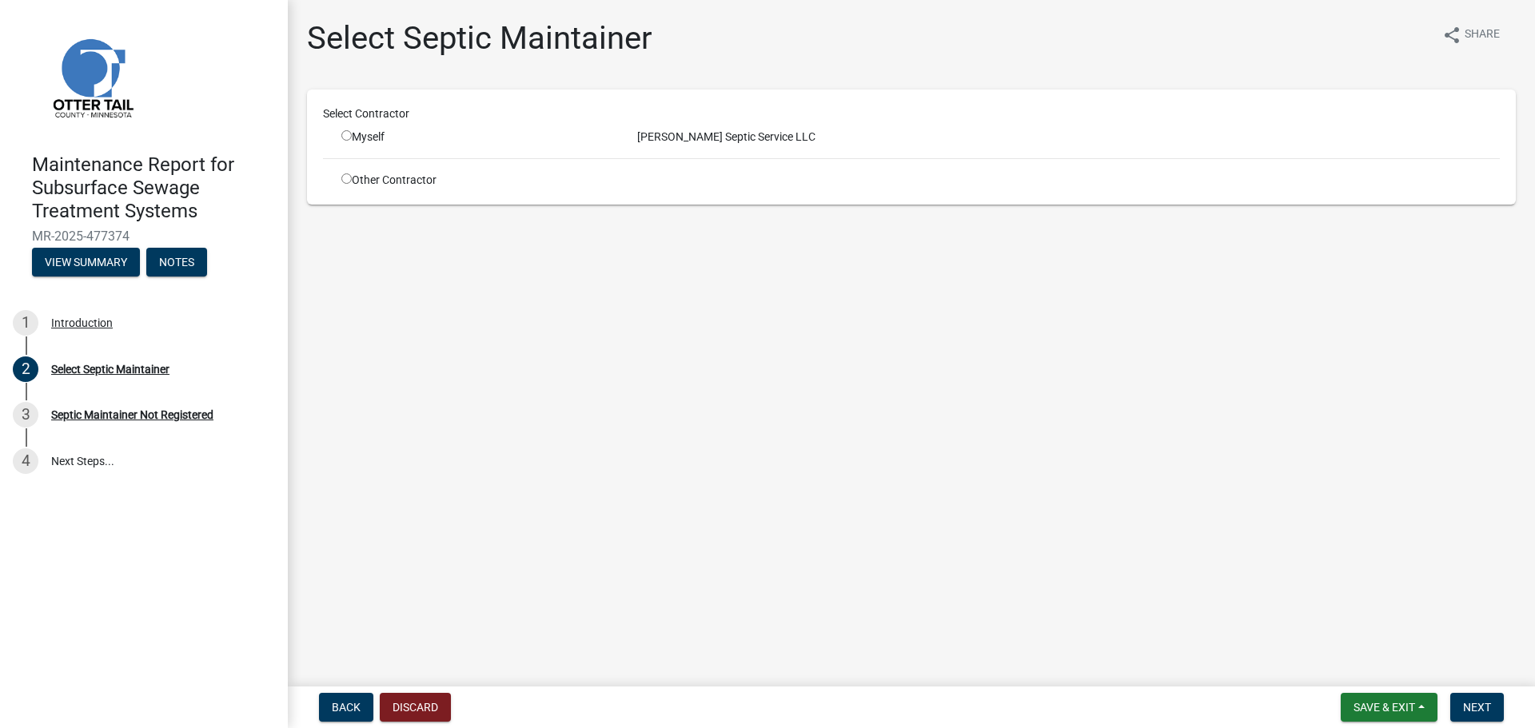
click at [346, 136] on input "radio" at bounding box center [346, 135] width 10 height 10
radio input "true"
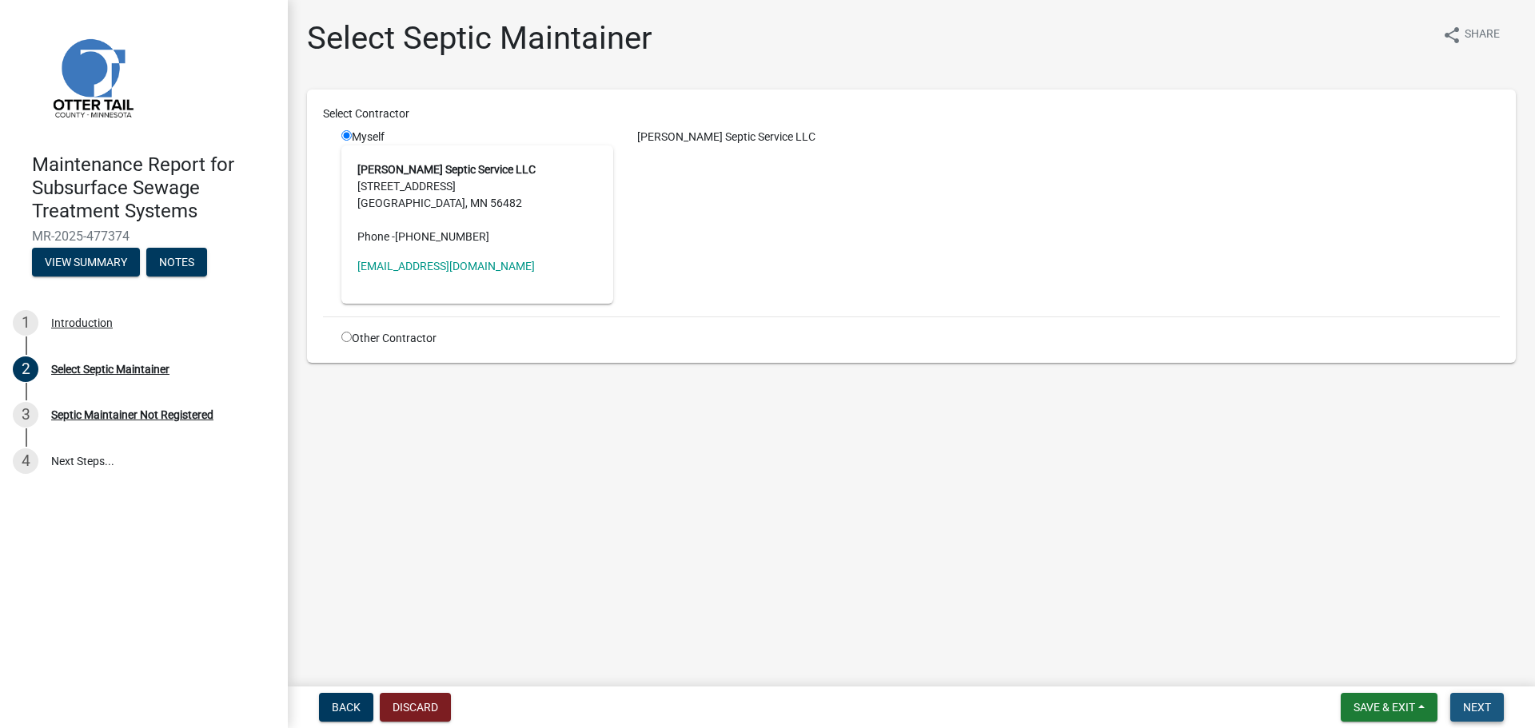
click at [1479, 704] on span "Next" at bounding box center [1477, 707] width 28 height 13
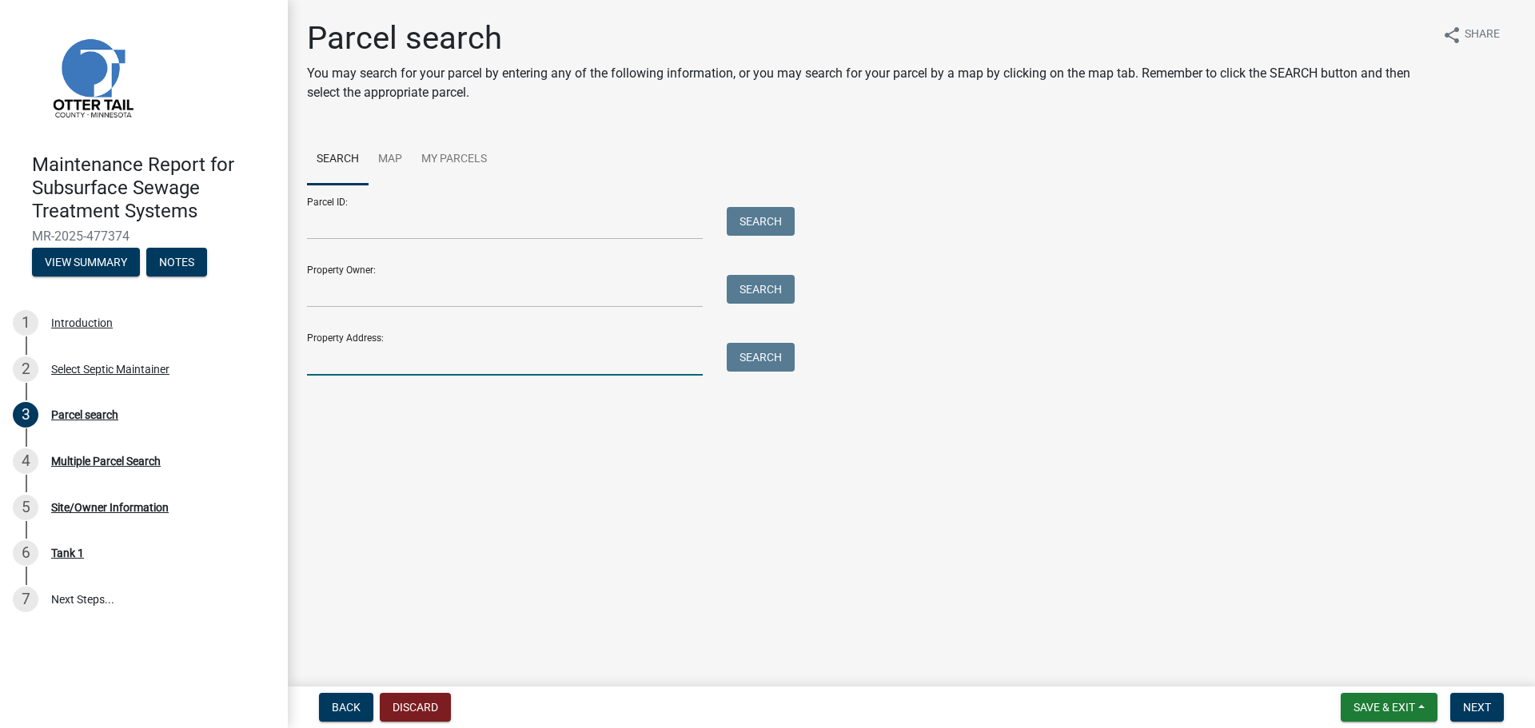
click at [488, 361] on input "Property Address:" at bounding box center [505, 359] width 396 height 33
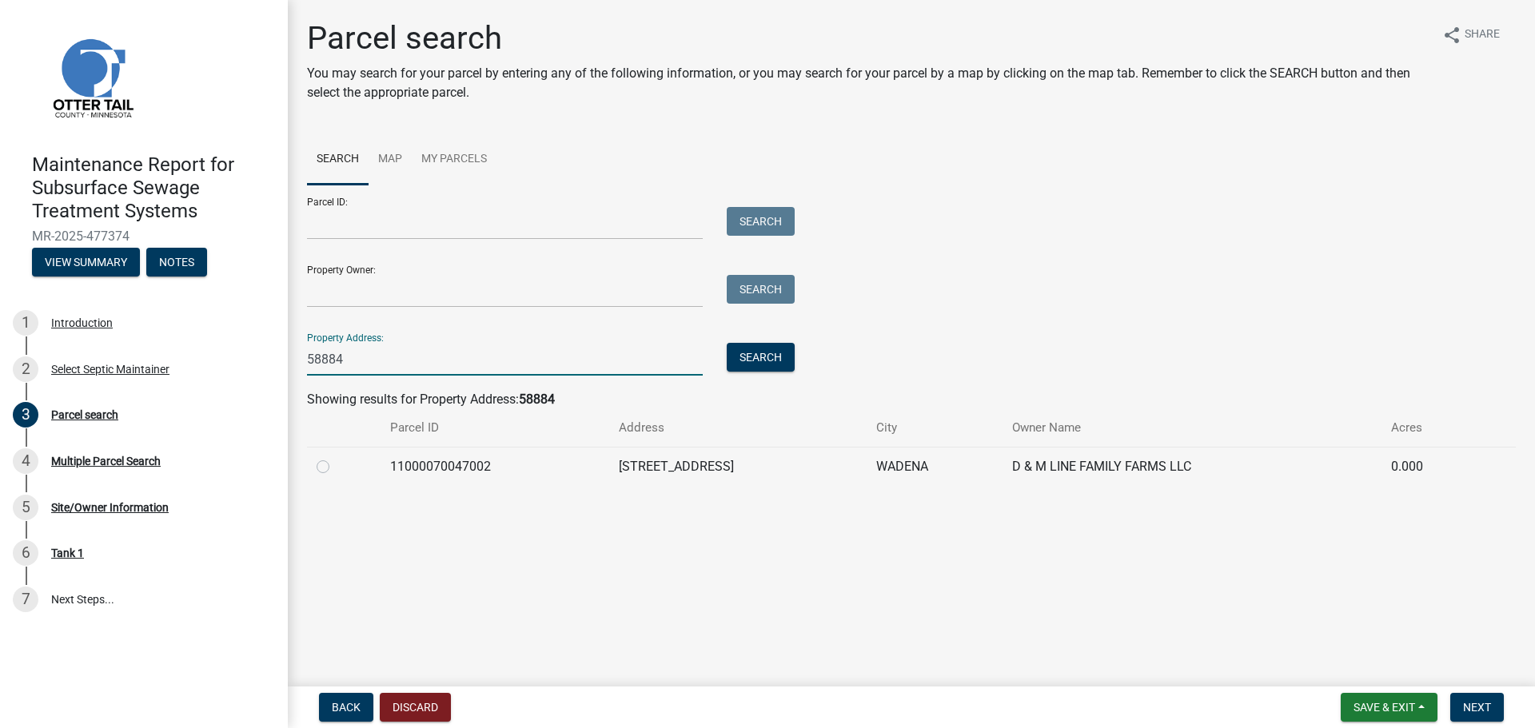
type input "58884"
click at [336, 457] on label at bounding box center [336, 457] width 0 height 0
click at [336, 465] on input "radio" at bounding box center [341, 462] width 10 height 10
radio input "true"
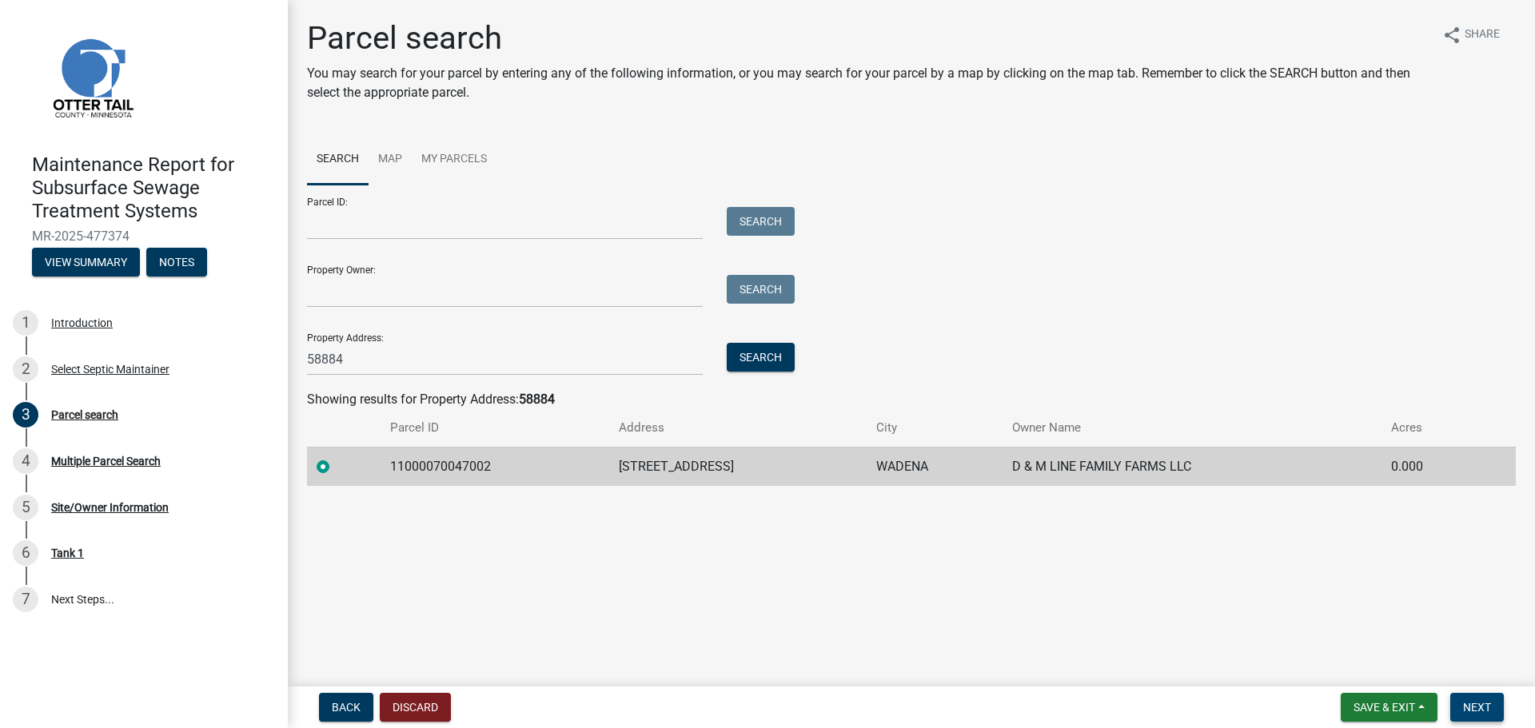
click at [1483, 704] on span "Next" at bounding box center [1477, 707] width 28 height 13
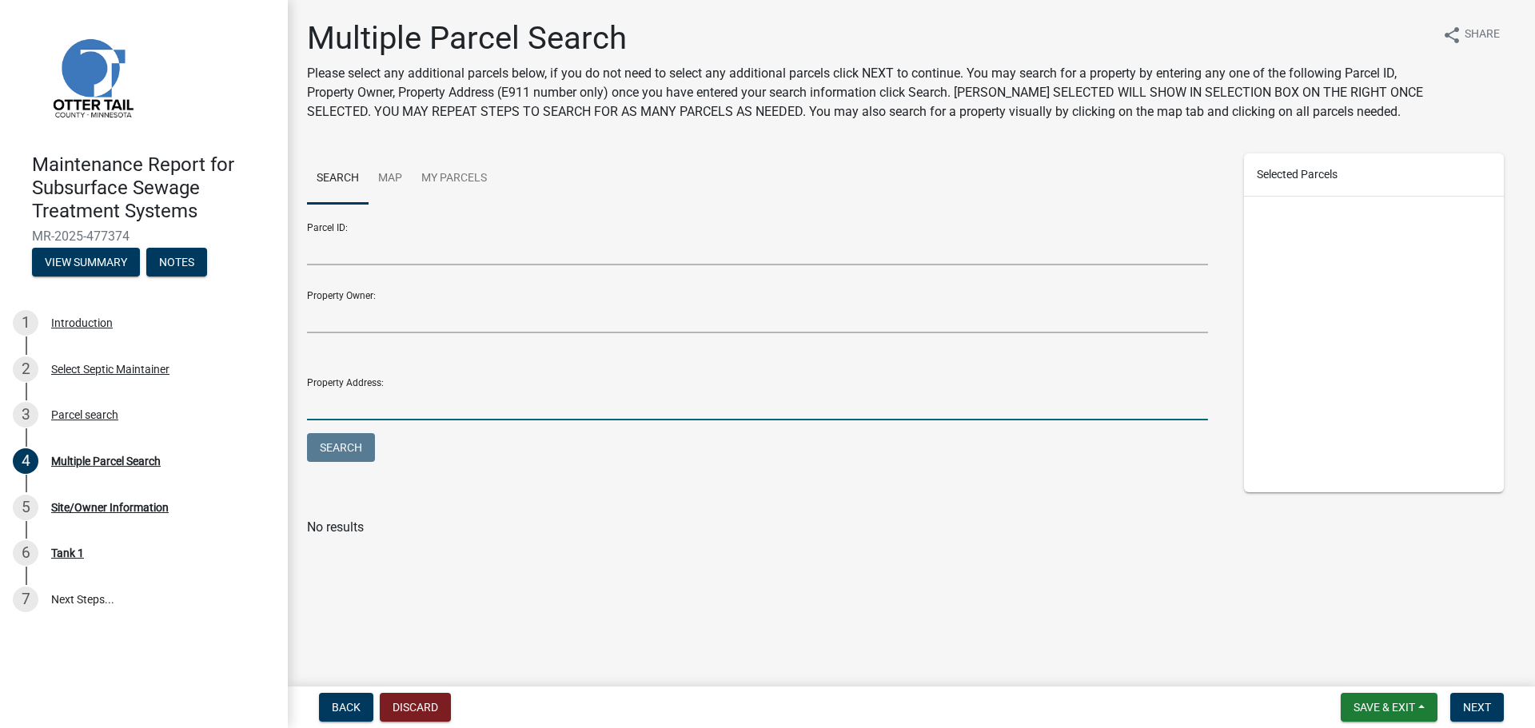
click at [338, 411] on input "Property Address:" at bounding box center [757, 404] width 901 height 33
type input "58884"
click at [307, 433] on button "Search" at bounding box center [341, 447] width 68 height 29
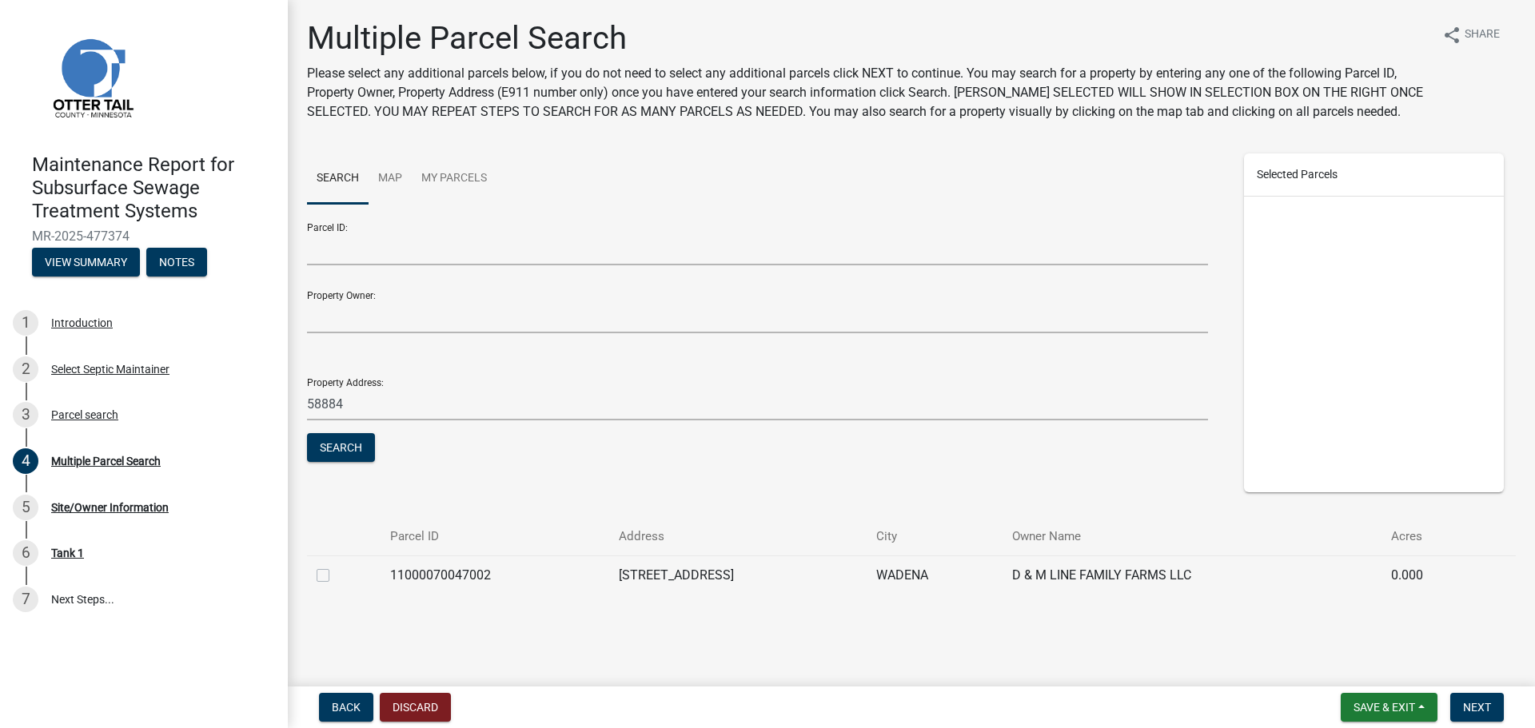
click at [336, 566] on label at bounding box center [336, 566] width 0 height 0
click at [336, 576] on input "checkbox" at bounding box center [341, 571] width 10 height 10
checkbox input "true"
click at [1484, 703] on span "Next" at bounding box center [1477, 707] width 28 height 13
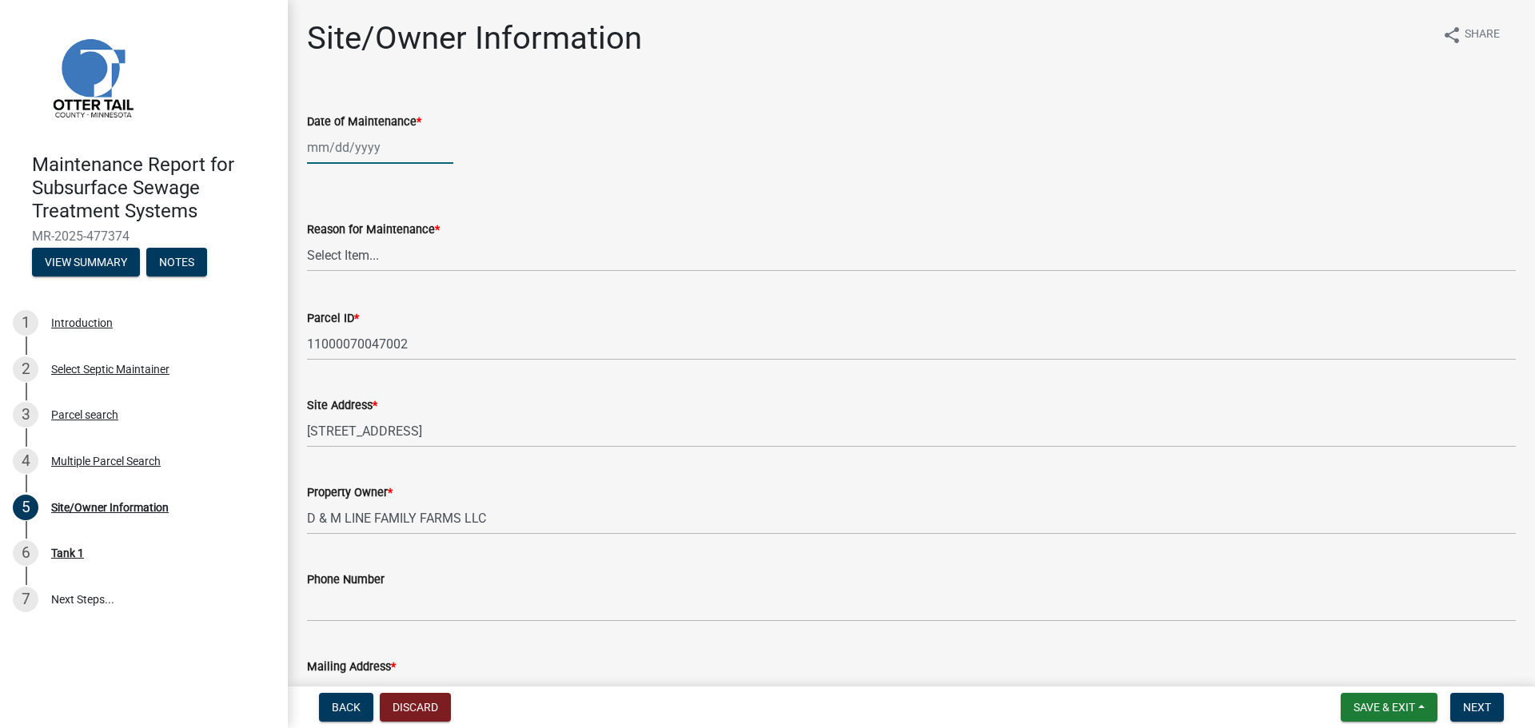
click at [321, 141] on div at bounding box center [380, 147] width 146 height 33
select select "9"
select select "2025"
click at [429, 233] on div "5" at bounding box center [425, 233] width 26 height 26
type input "09/05/2025"
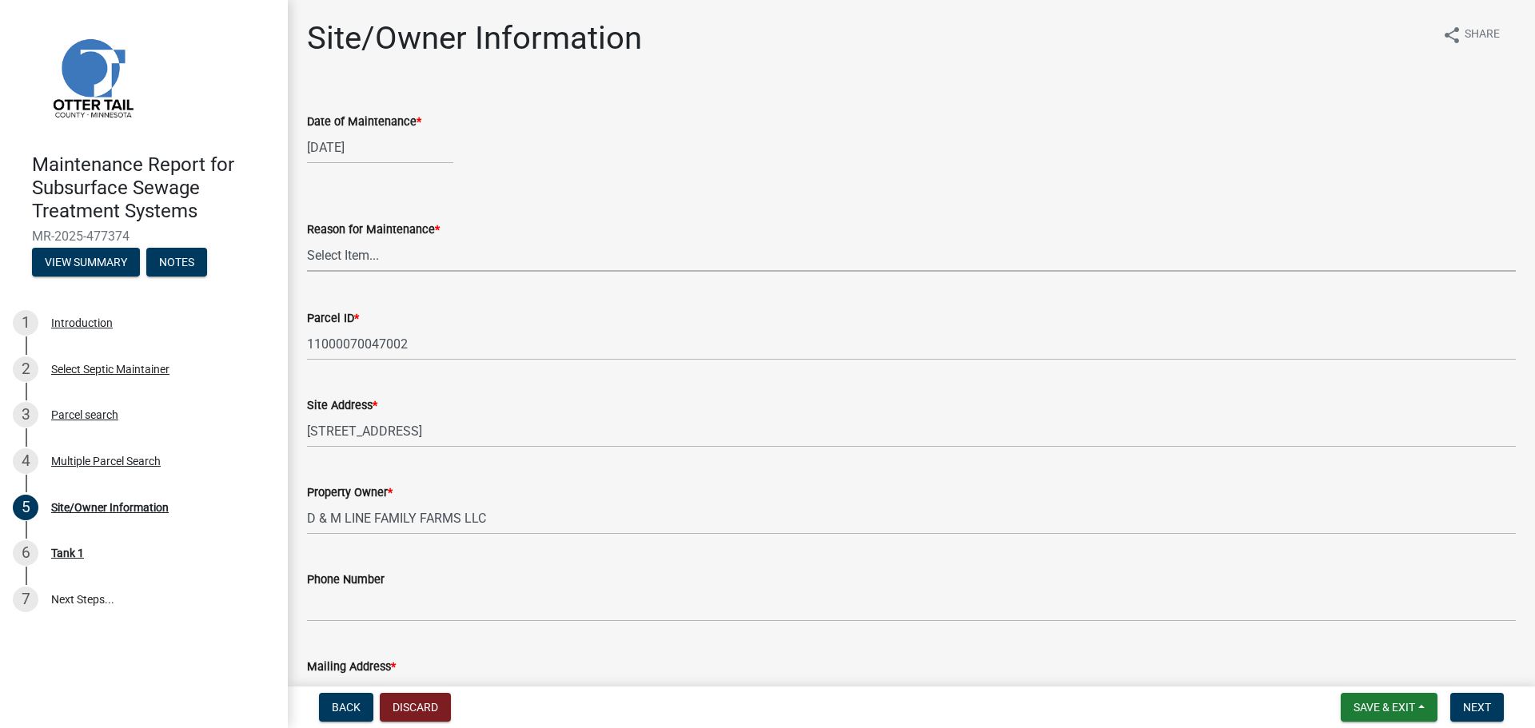
click at [412, 252] on select "Select Item... Called Routine Other" at bounding box center [911, 255] width 1209 height 33
click at [307, 239] on select "Select Item... Called Routine Other" at bounding box center [911, 255] width 1209 height 33
select select "3ac72b63-7b21-42e4-8192-806faae7a4f1"
click at [1479, 714] on button "Next" at bounding box center [1477, 707] width 54 height 29
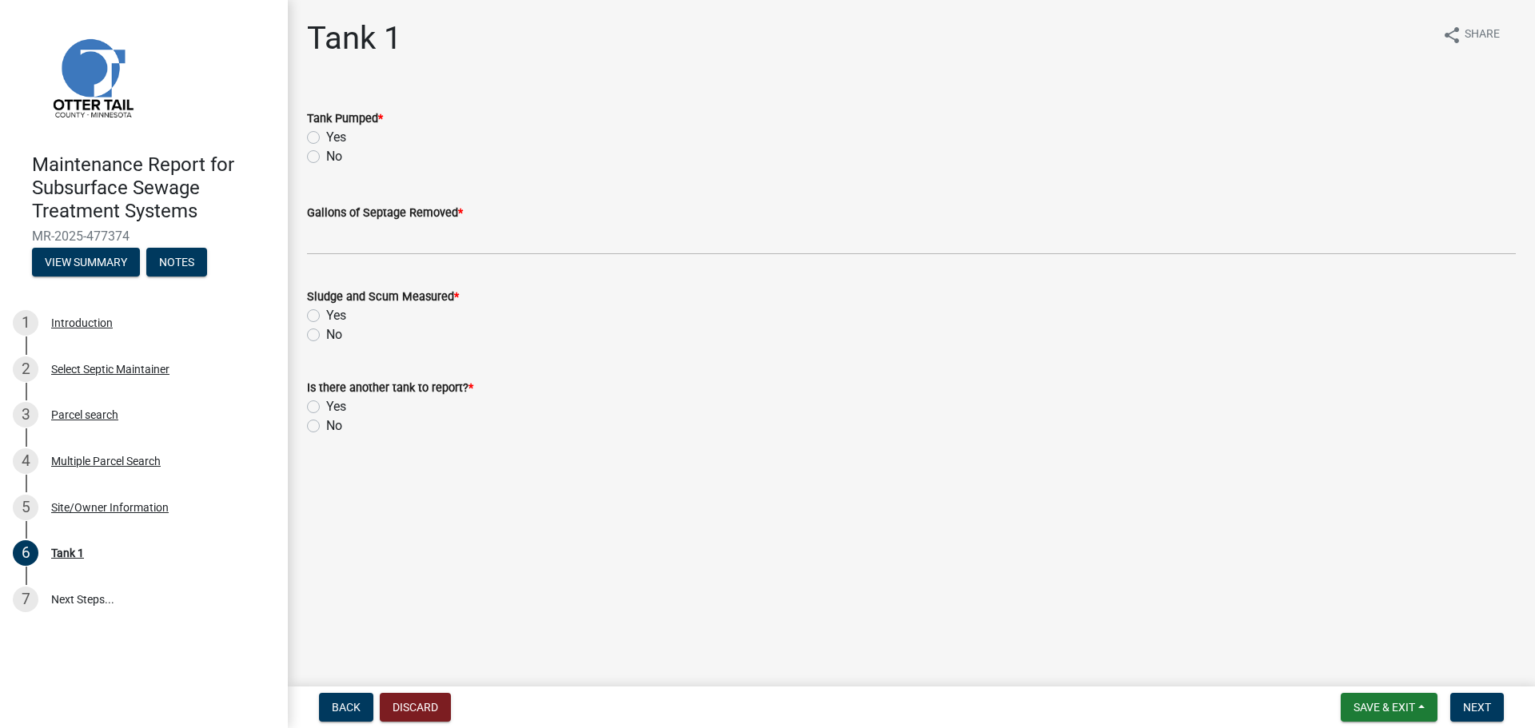
click at [326, 136] on label "Yes" at bounding box center [336, 137] width 20 height 19
click at [326, 136] on input "Yes" at bounding box center [331, 133] width 10 height 10
radio input "true"
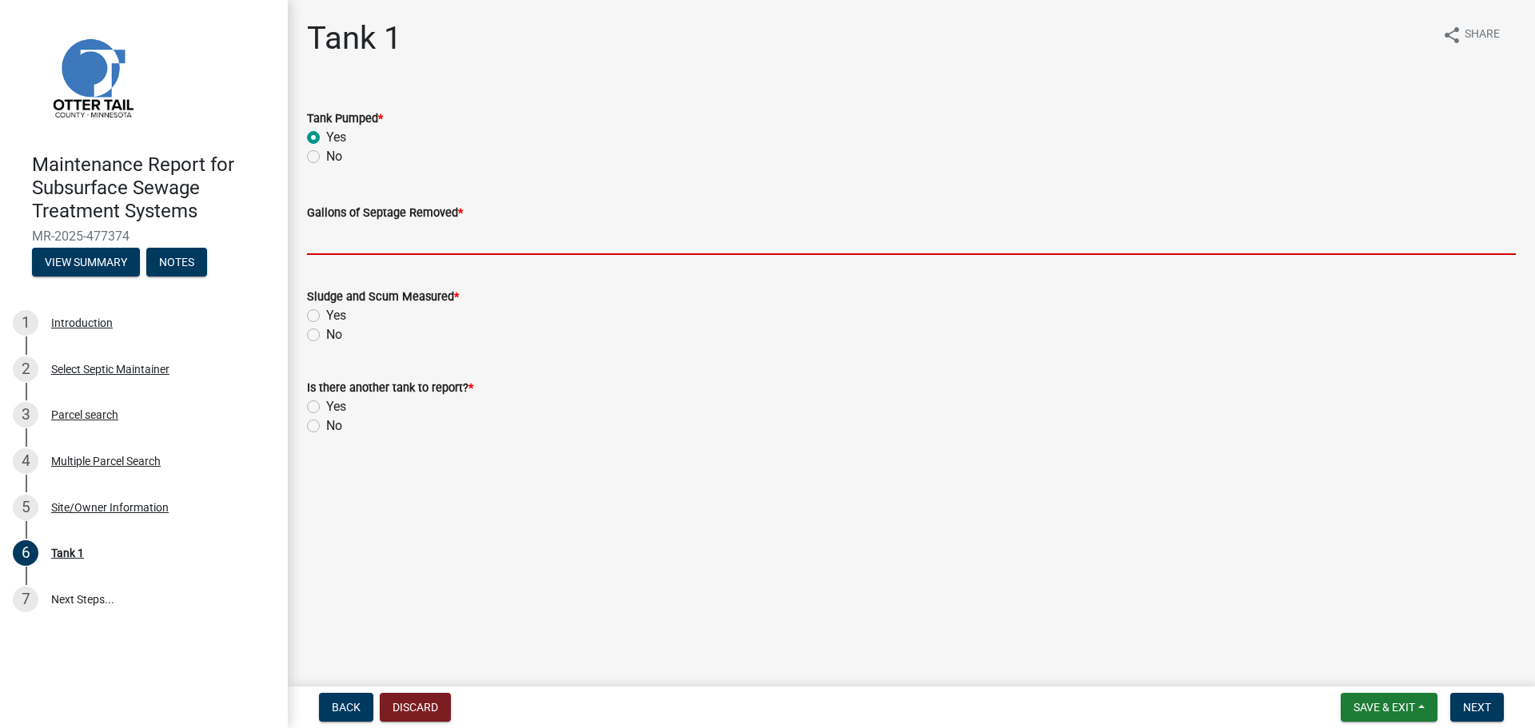
click at [339, 252] on input "Gallons of Septage Removed *" at bounding box center [911, 238] width 1209 height 33
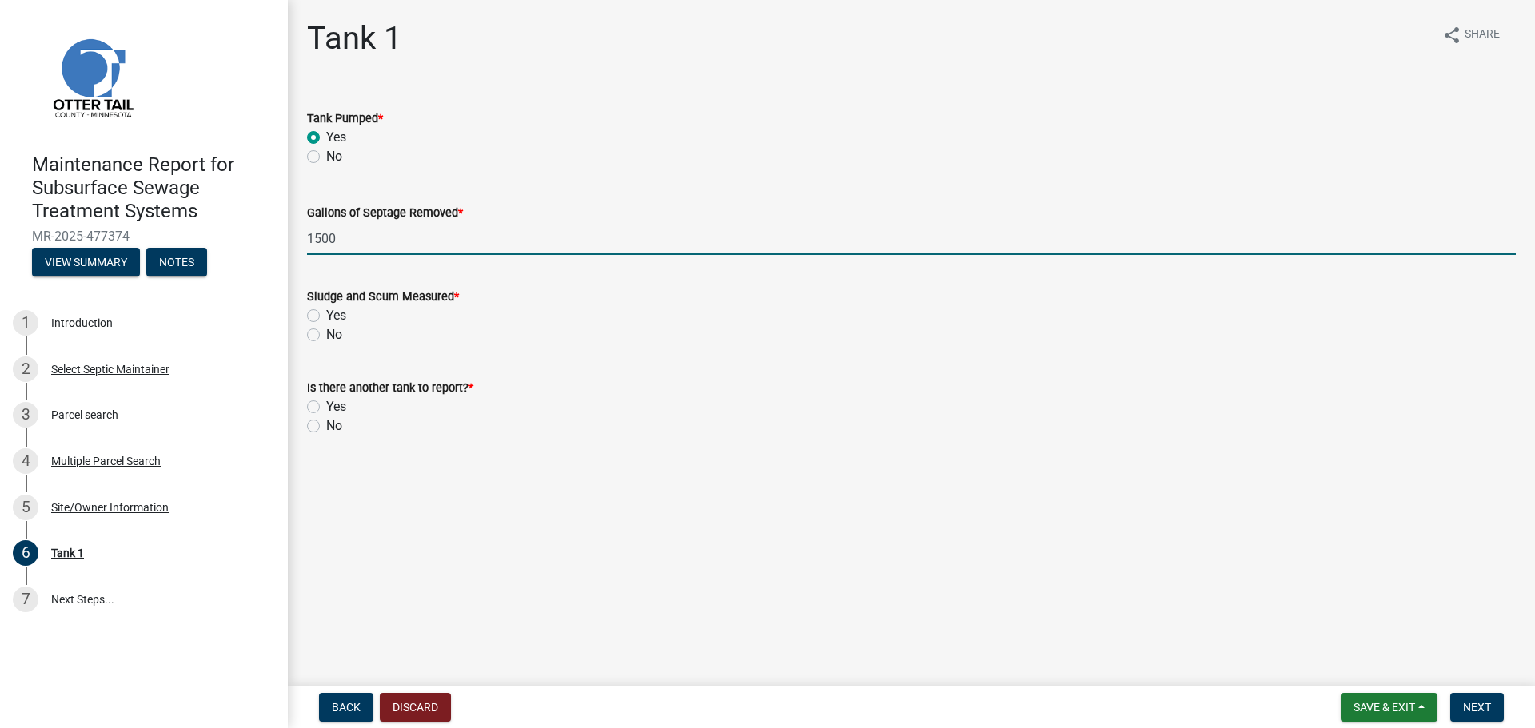
type input "1500"
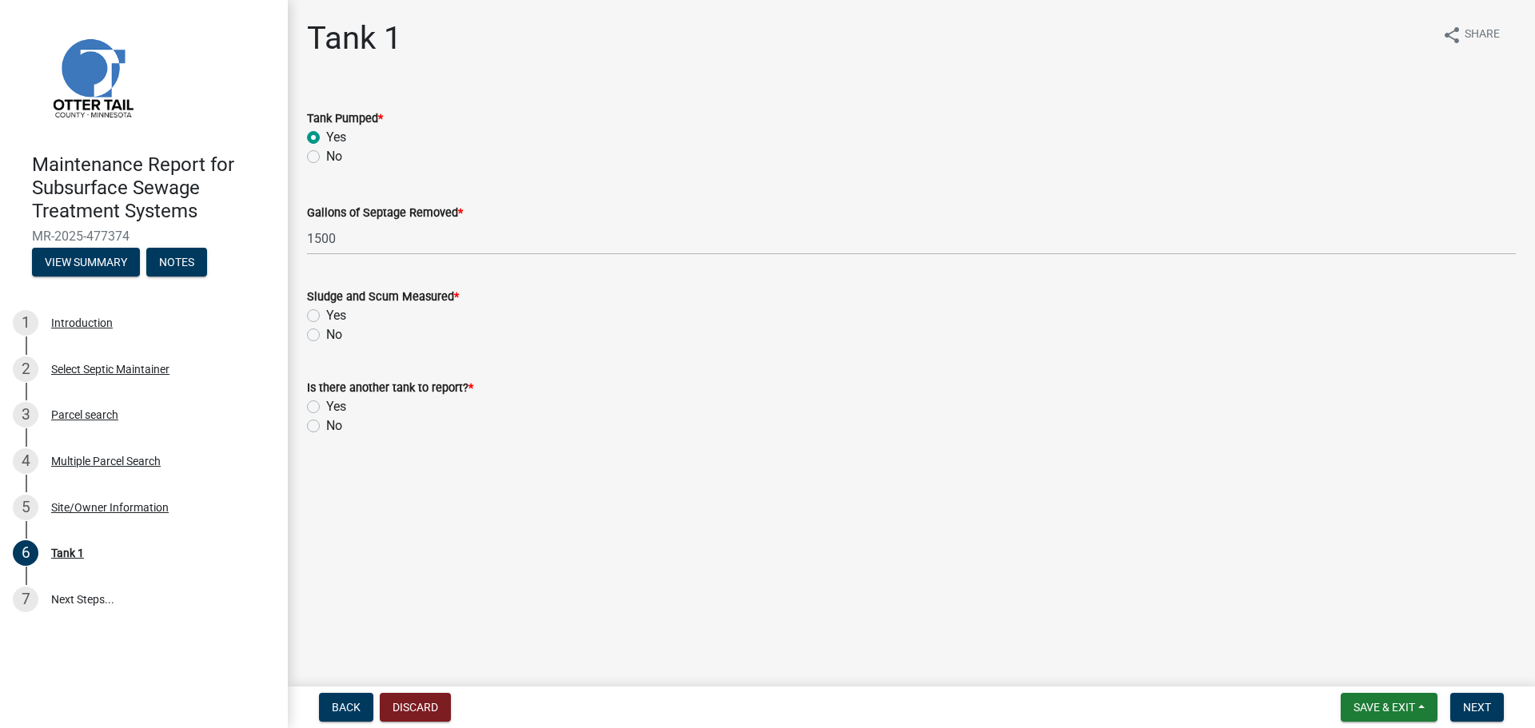
click at [326, 312] on label "Yes" at bounding box center [336, 315] width 20 height 19
click at [326, 312] on input "Yes" at bounding box center [331, 311] width 10 height 10
radio input "true"
click at [326, 335] on label "No" at bounding box center [334, 334] width 16 height 19
click at [326, 335] on input "No" at bounding box center [331, 330] width 10 height 10
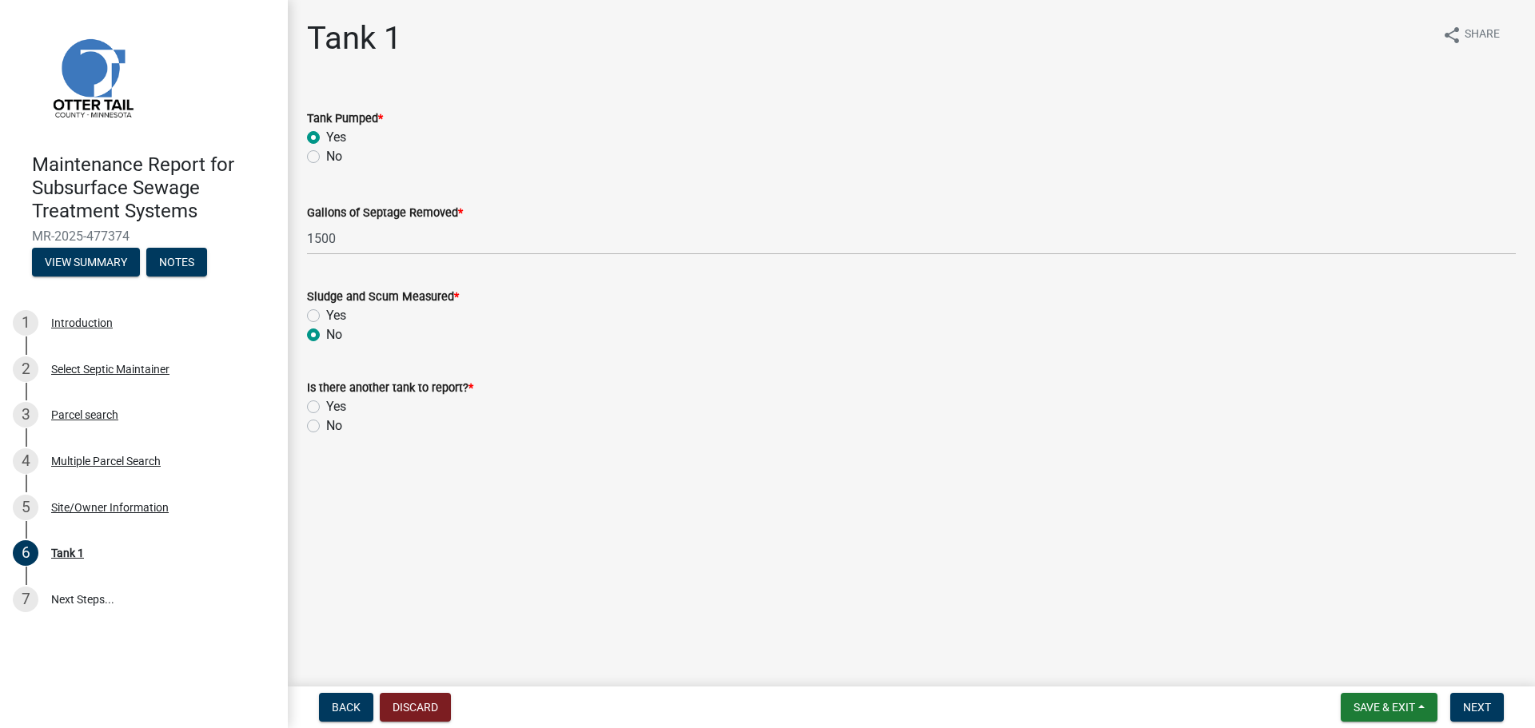
radio input "true"
click at [326, 420] on label "No" at bounding box center [334, 425] width 16 height 19
click at [326, 420] on input "No" at bounding box center [331, 421] width 10 height 10
radio input "true"
click at [1477, 708] on span "Next" at bounding box center [1477, 707] width 28 height 13
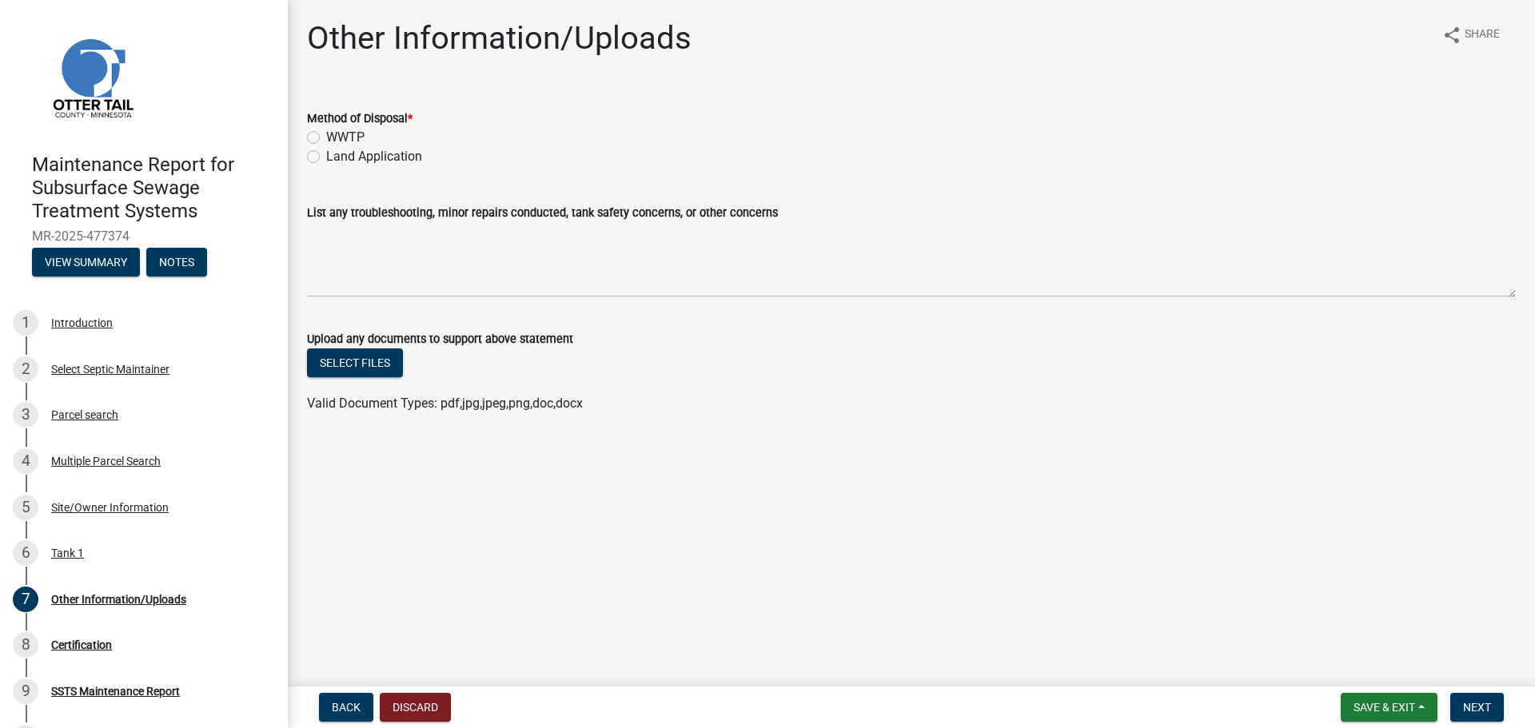
click at [326, 150] on label "Land Application" at bounding box center [374, 156] width 96 height 19
click at [326, 150] on input "Land Application" at bounding box center [331, 152] width 10 height 10
radio input "true"
click at [1467, 706] on span "Next" at bounding box center [1477, 707] width 28 height 13
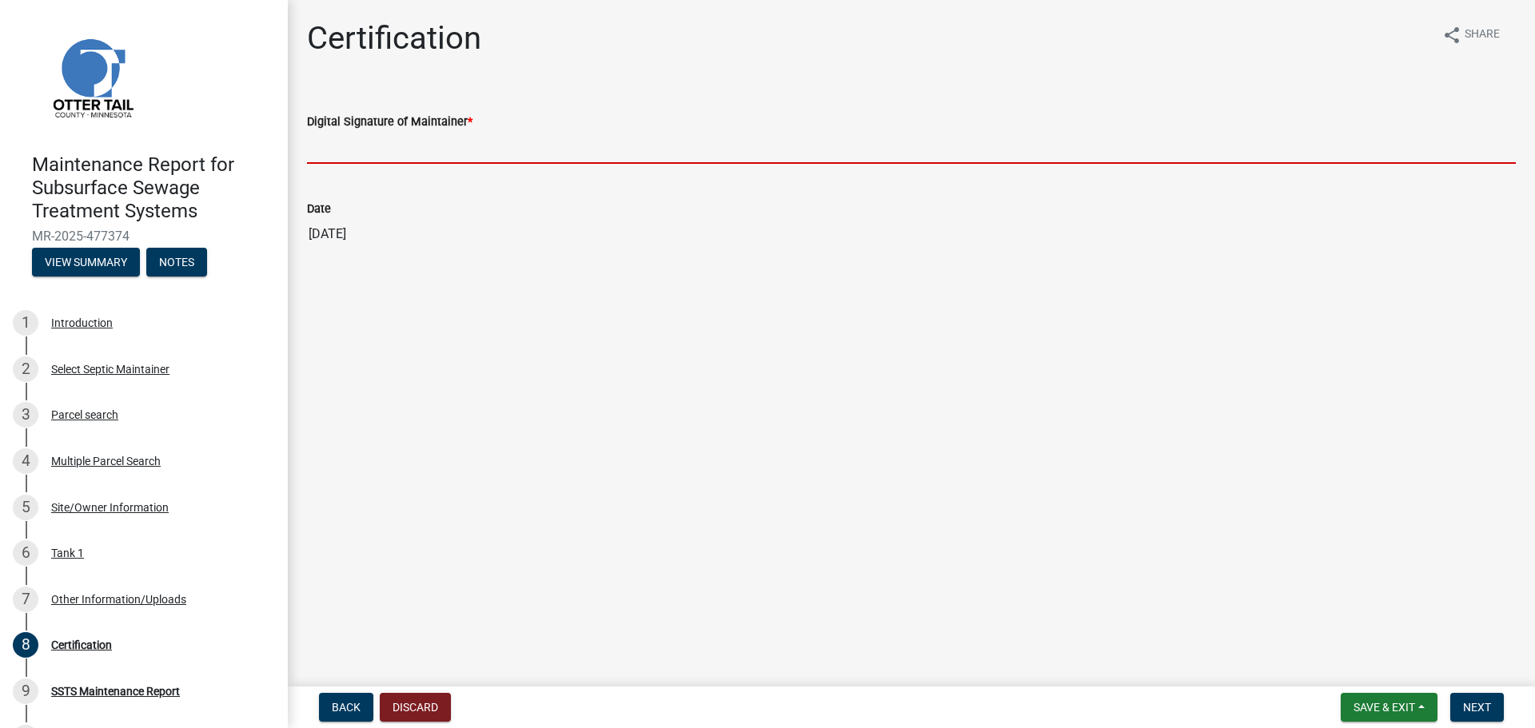
click at [337, 151] on input "Digital Signature of Maintainer *" at bounding box center [911, 147] width 1209 height 33
type input "[PERSON_NAME]"
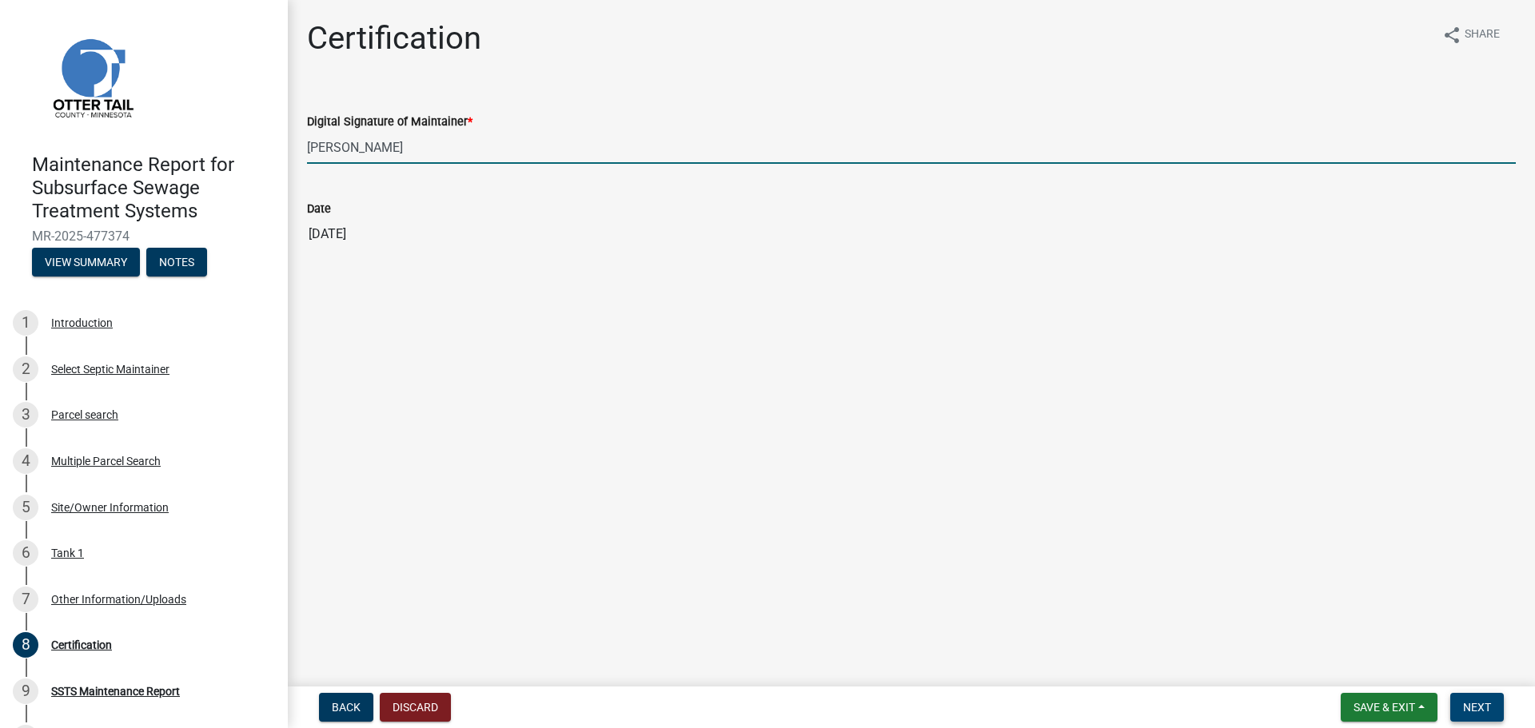
click at [1492, 704] on button "Next" at bounding box center [1477, 707] width 54 height 29
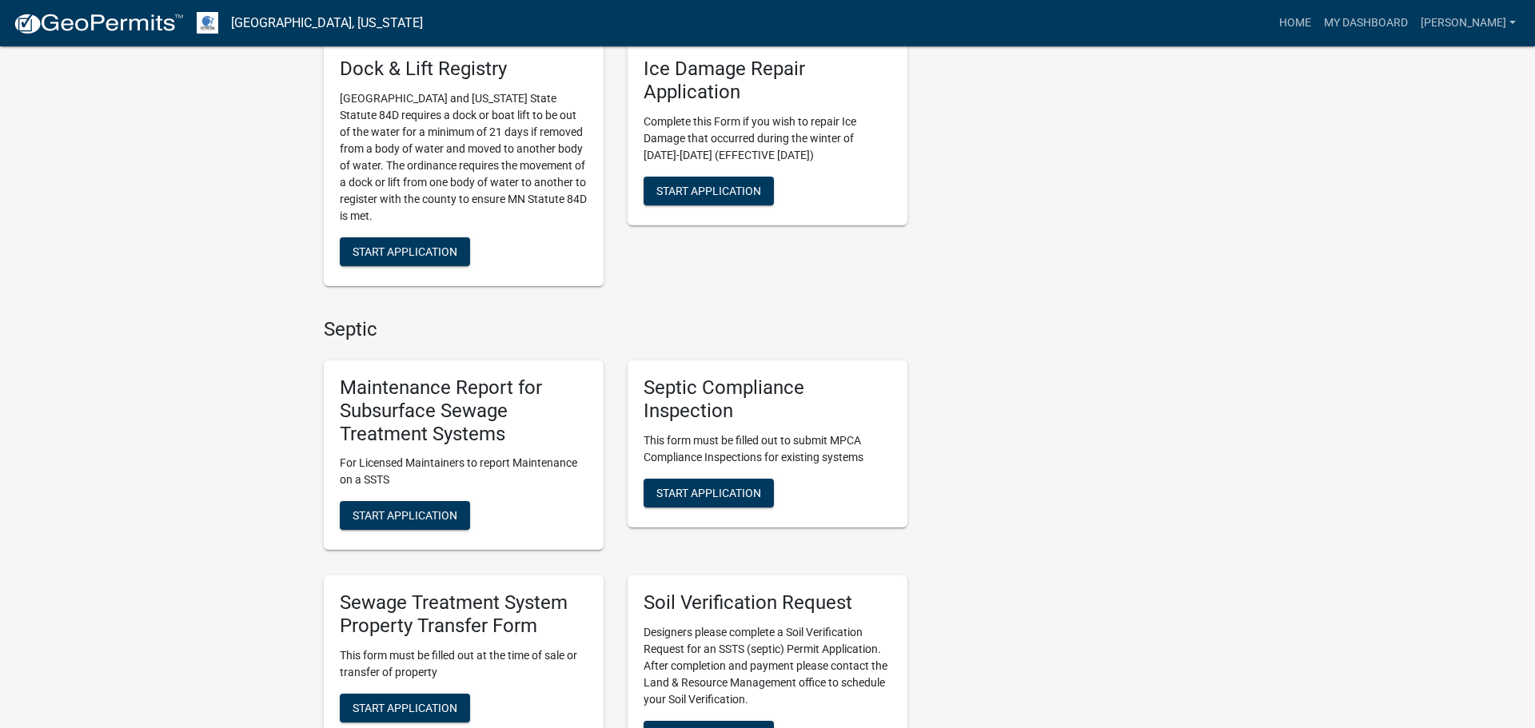
scroll to position [645, 0]
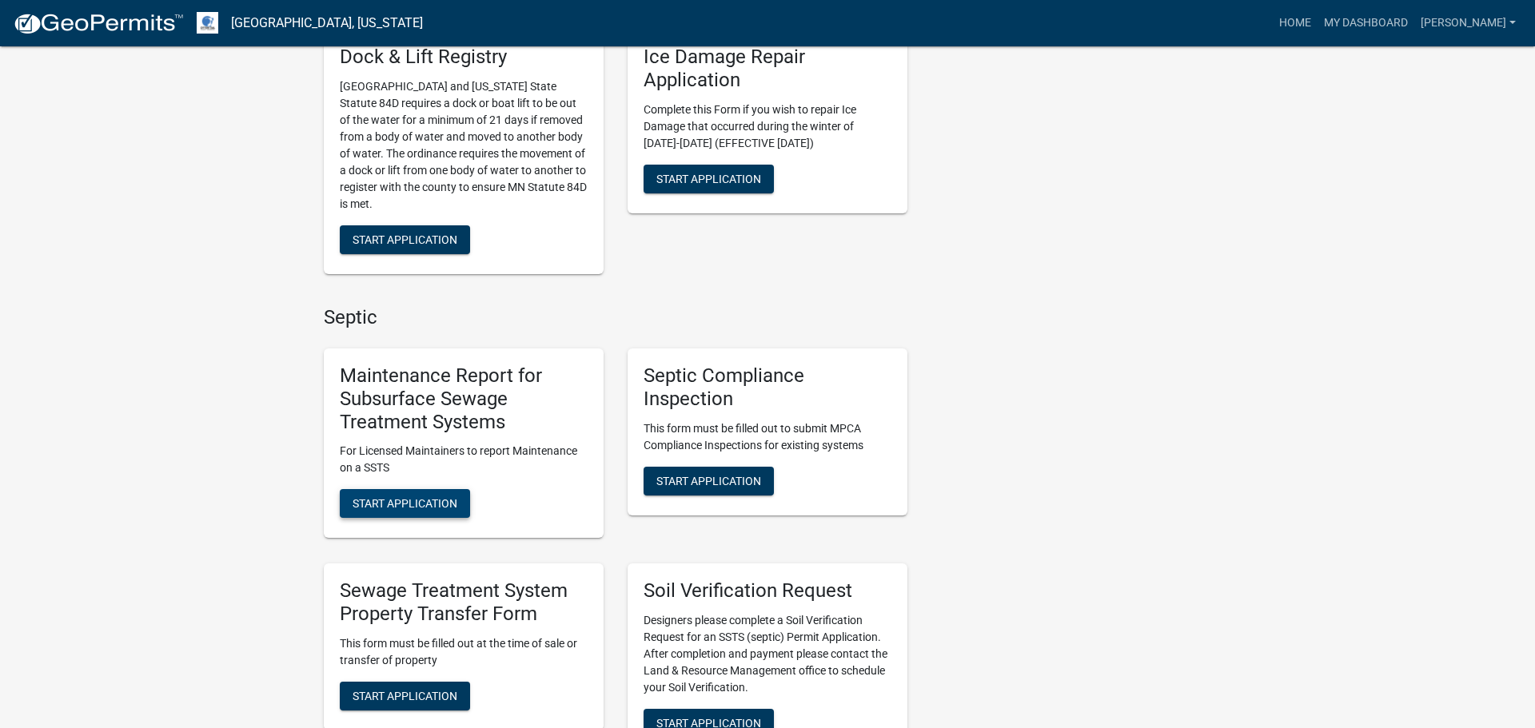
click at [438, 500] on span "Start Application" at bounding box center [405, 503] width 105 height 13
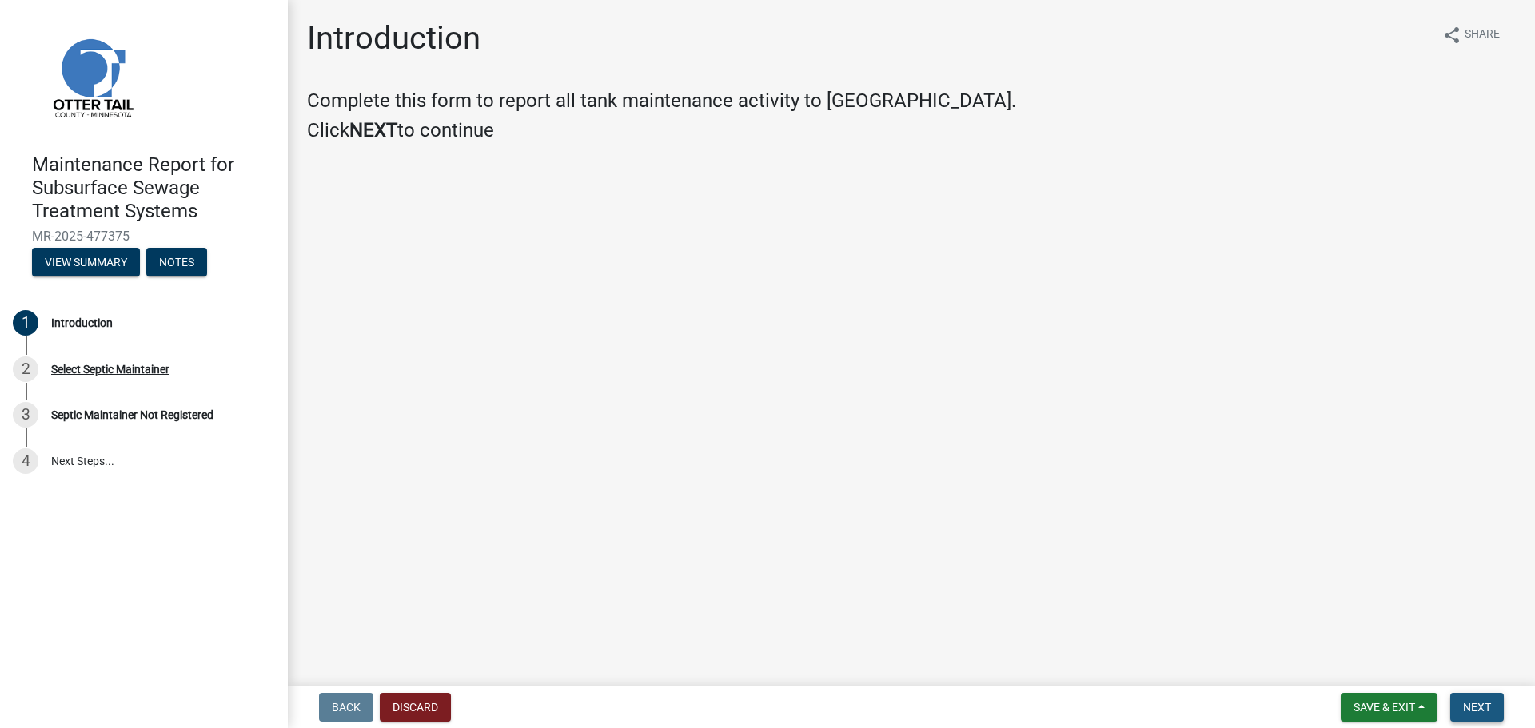
click at [1487, 712] on span "Next" at bounding box center [1477, 707] width 28 height 13
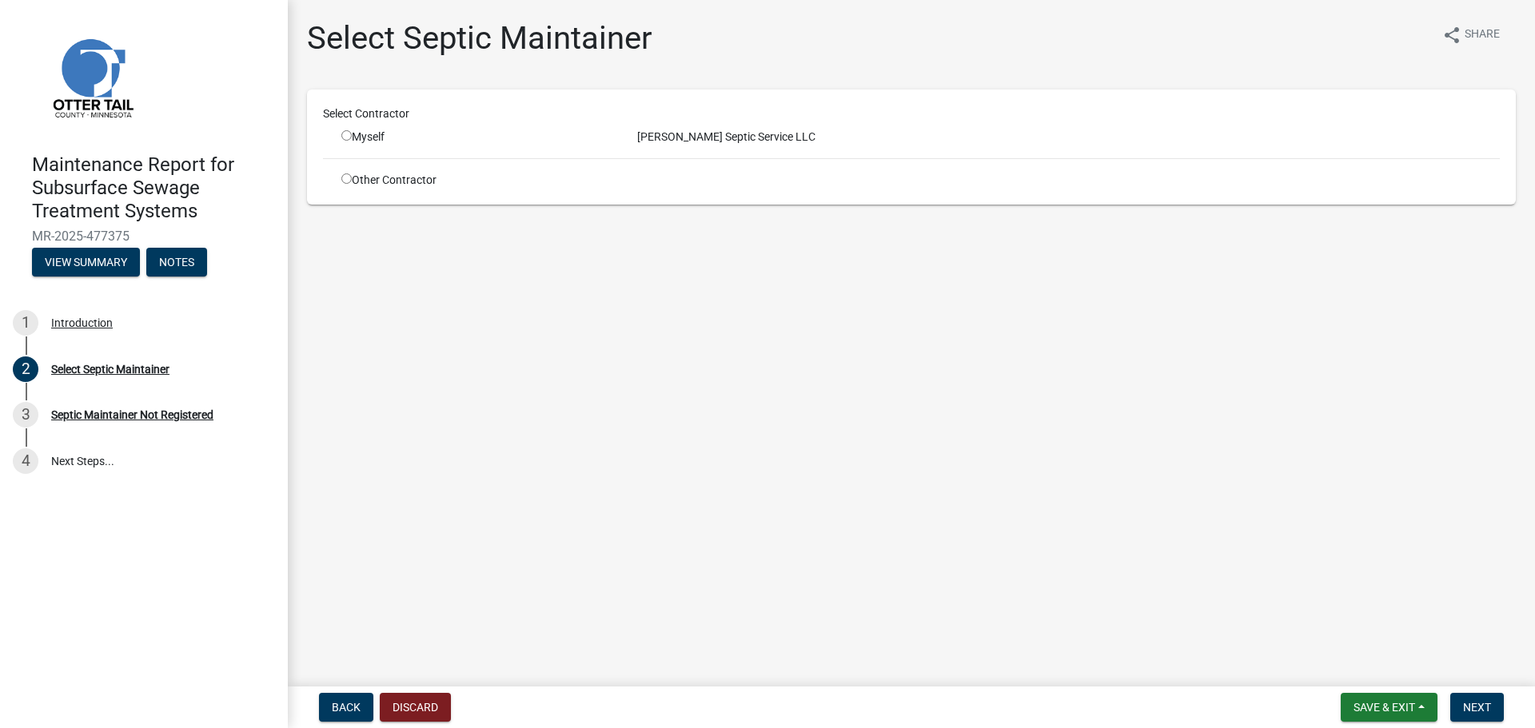
click at [350, 136] on input "radio" at bounding box center [346, 135] width 10 height 10
radio input "true"
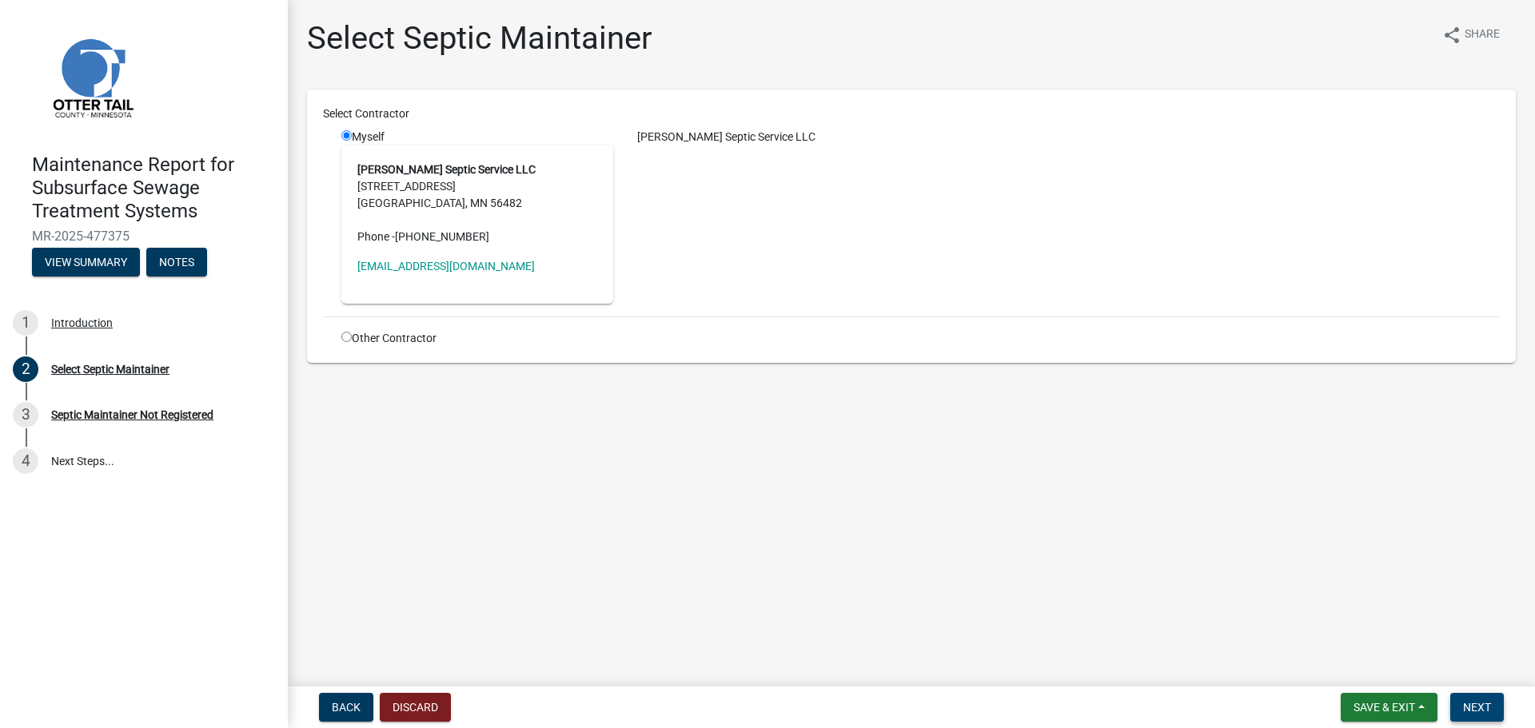
click at [1488, 705] on span "Next" at bounding box center [1477, 707] width 28 height 13
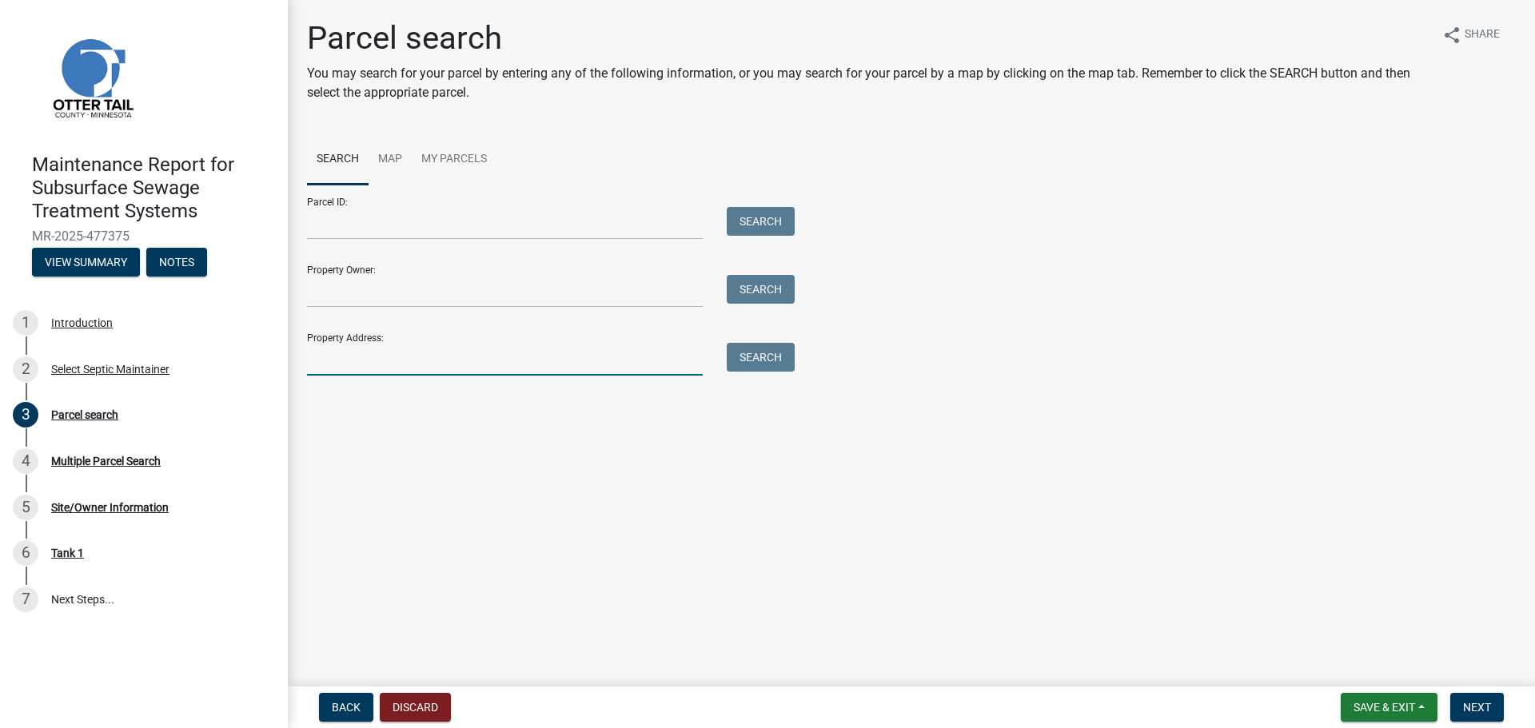
click at [472, 357] on input "Property Address:" at bounding box center [505, 359] width 396 height 33
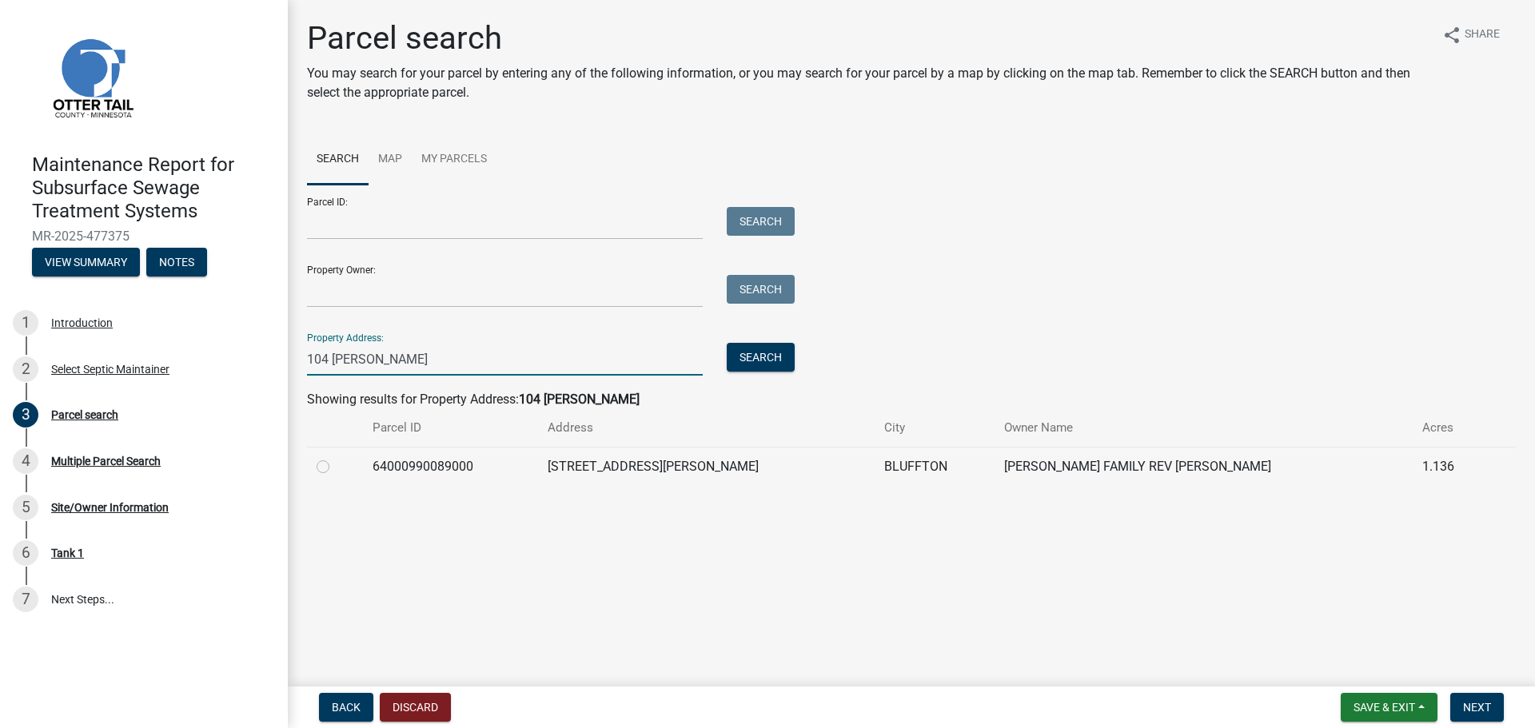
type input "104 wegscheid"
click at [336, 457] on label at bounding box center [336, 457] width 0 height 0
click at [336, 460] on input "radio" at bounding box center [341, 462] width 10 height 10
radio input "true"
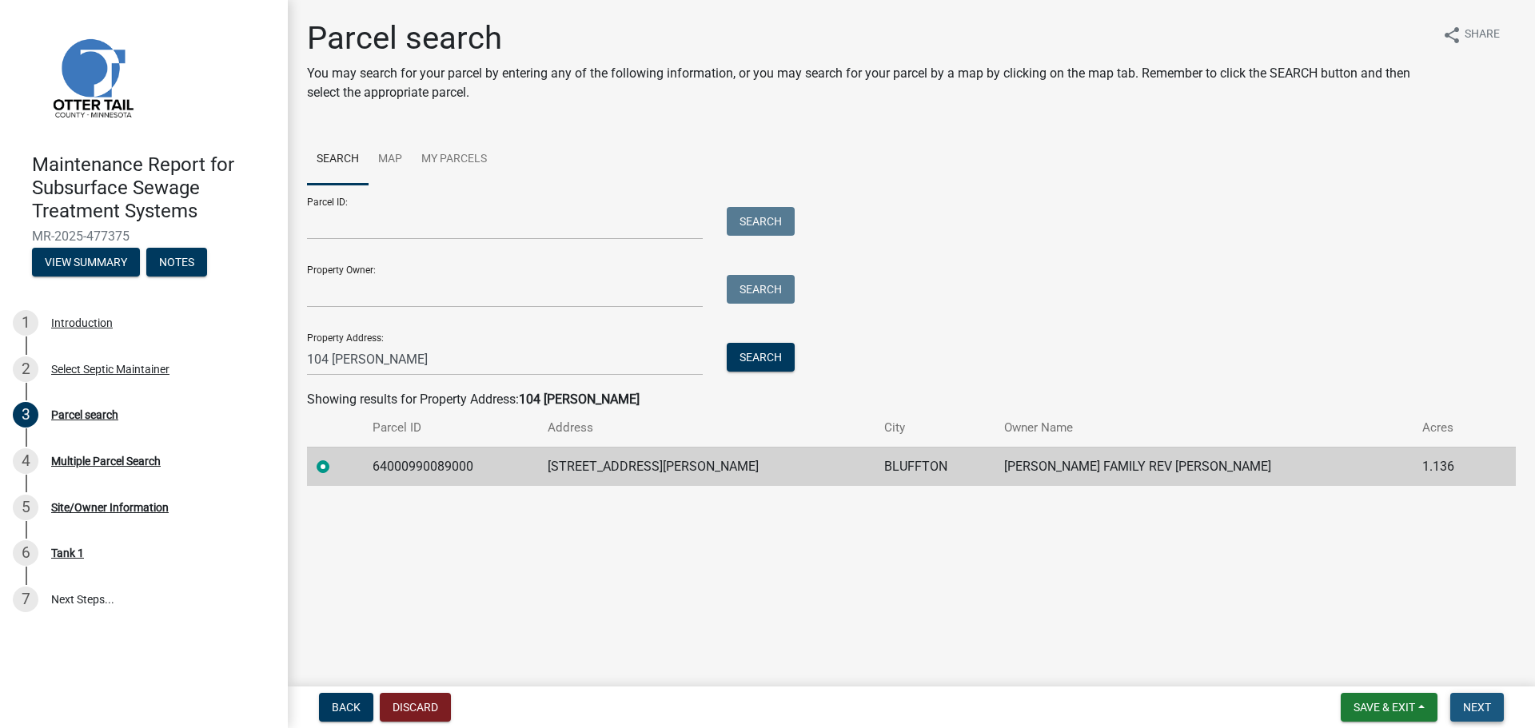
click at [1481, 713] on span "Next" at bounding box center [1477, 707] width 28 height 13
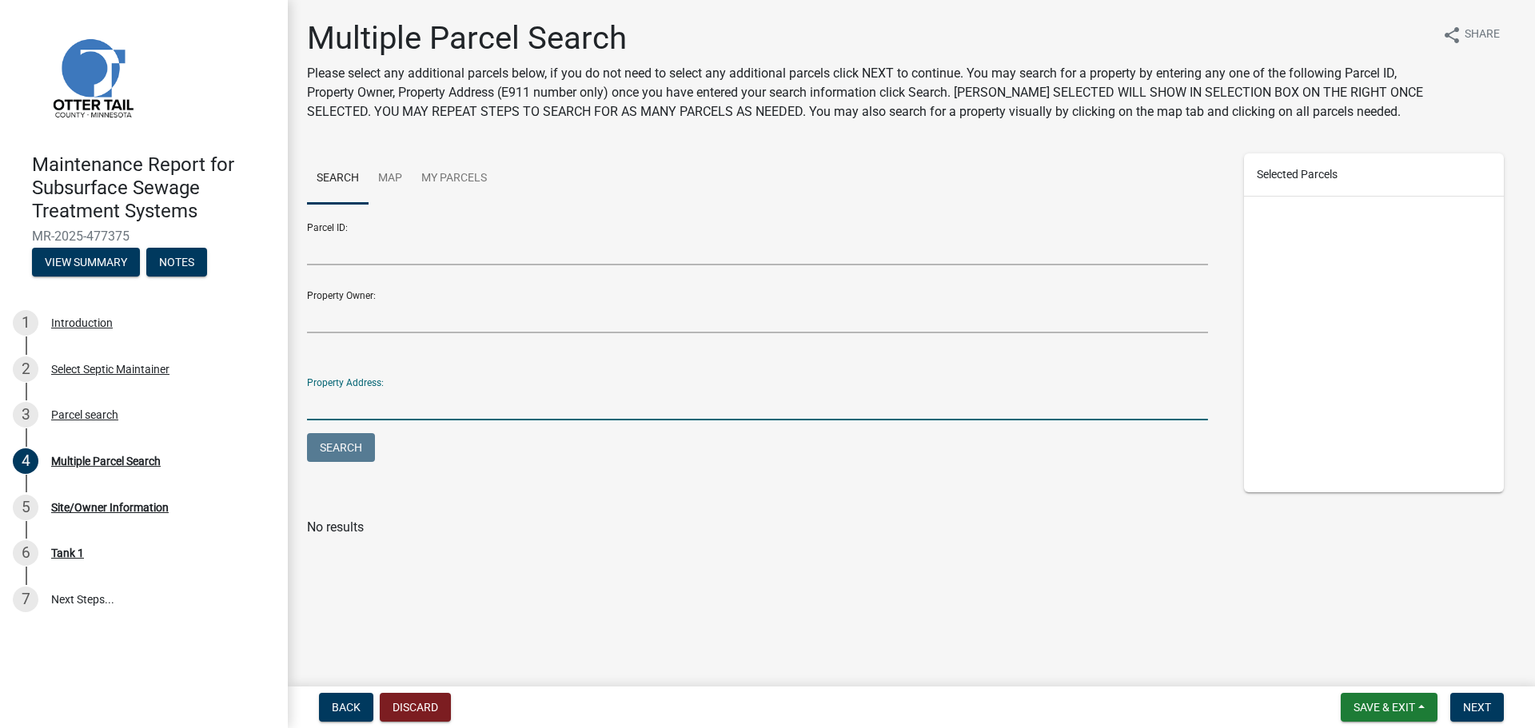
click at [389, 412] on input "Property Address:" at bounding box center [757, 404] width 901 height 33
type input "104 wegscheid"
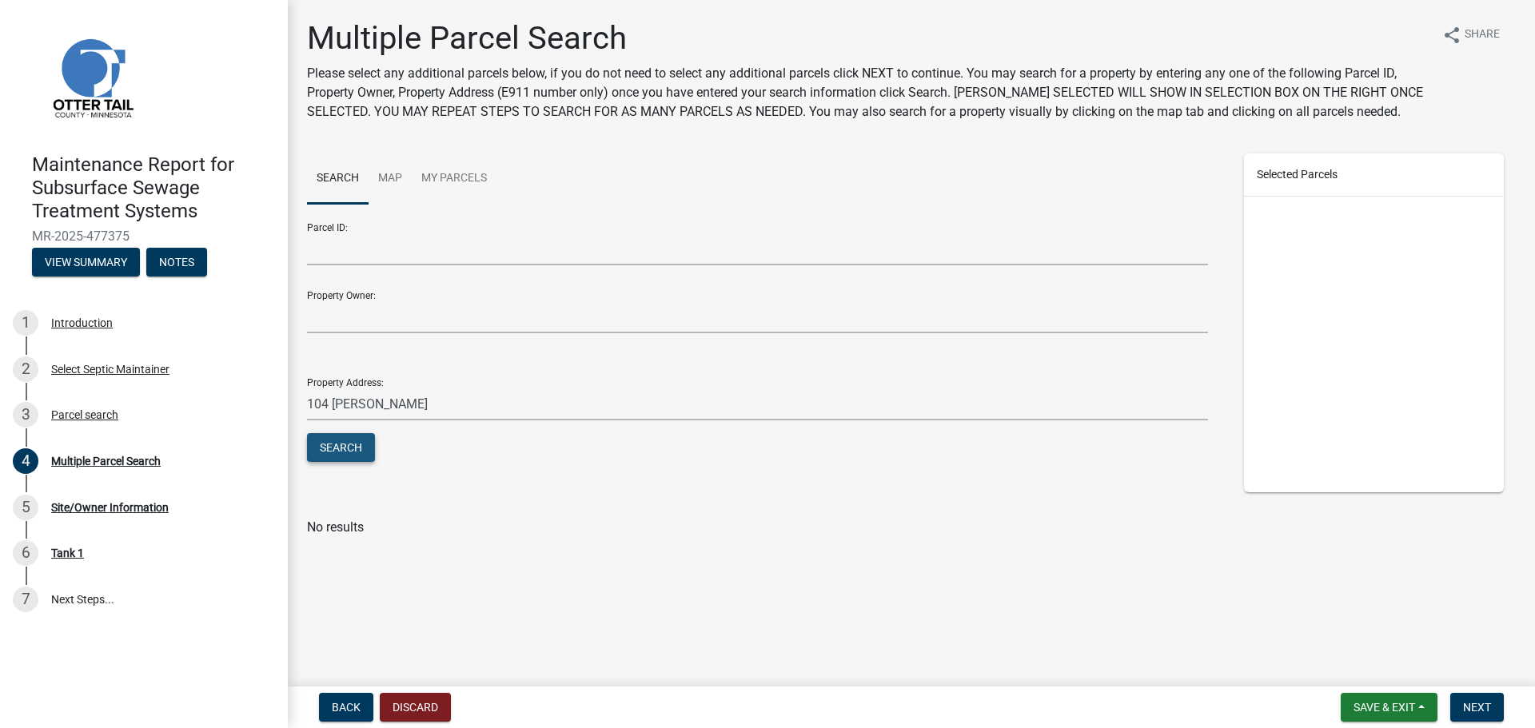
click at [359, 448] on button "Search" at bounding box center [341, 447] width 68 height 29
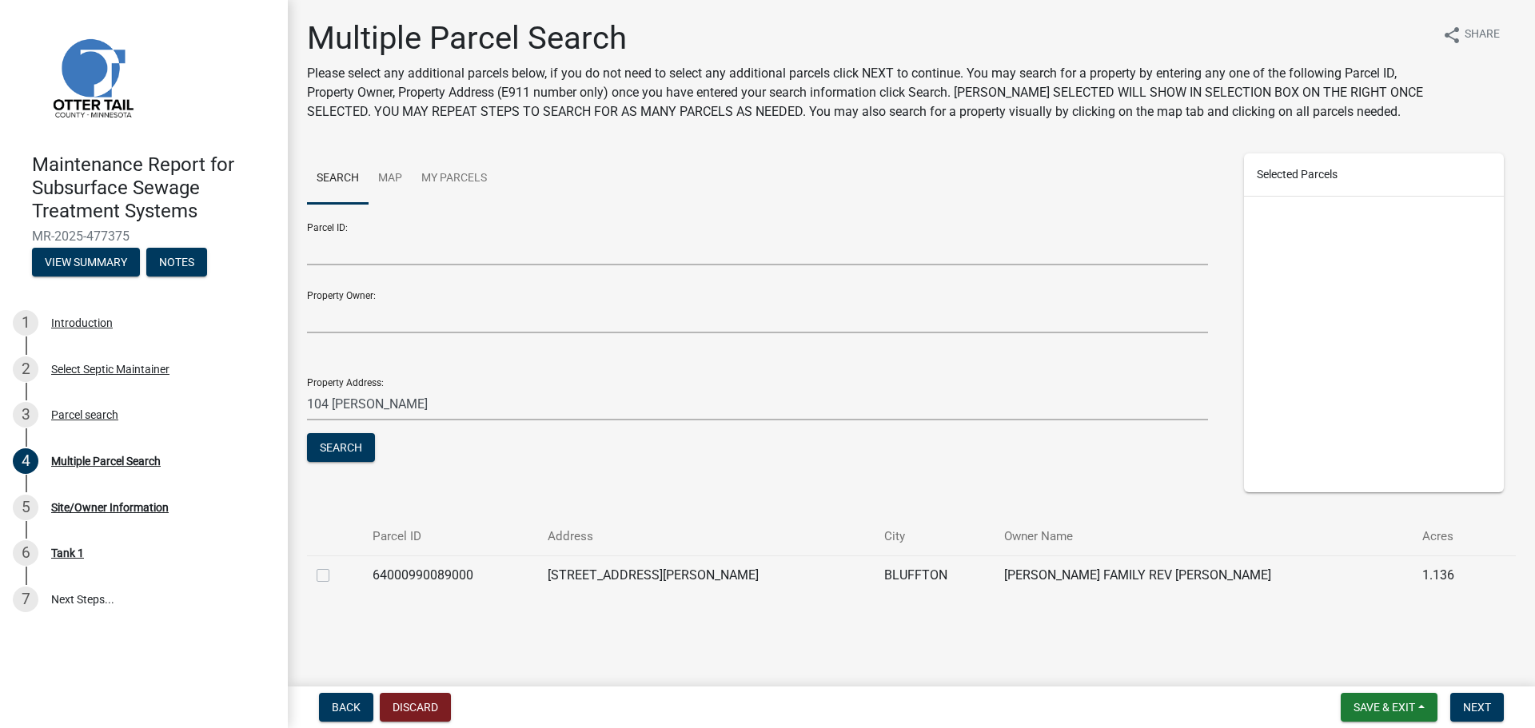
click at [336, 566] on label at bounding box center [336, 566] width 0 height 0
click at [336, 570] on input "checkbox" at bounding box center [341, 571] width 10 height 10
checkbox input "true"
click at [1500, 712] on button "Next" at bounding box center [1477, 707] width 54 height 29
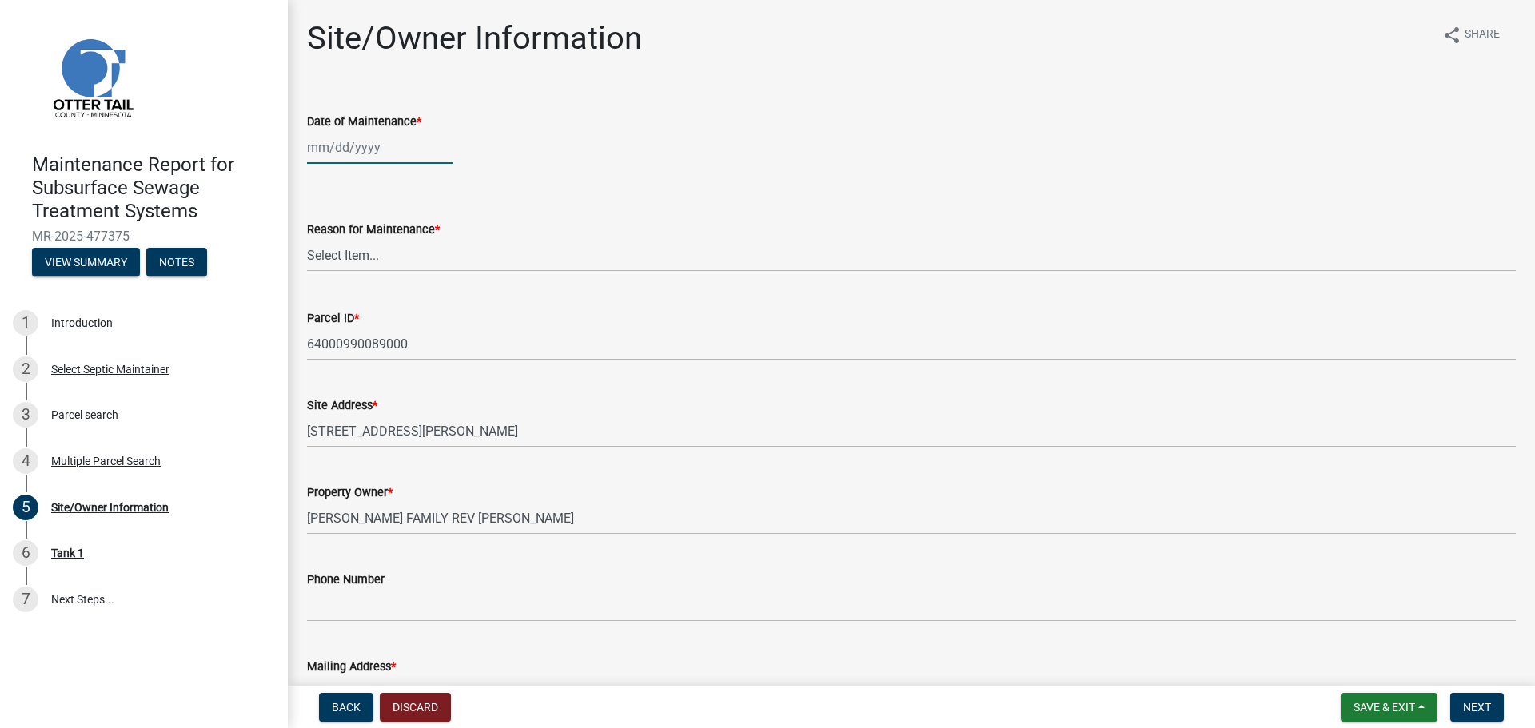
click at [325, 141] on div at bounding box center [380, 147] width 146 height 33
select select "9"
select select "2025"
click at [321, 250] on div "8" at bounding box center [323, 258] width 26 height 26
type input "09/08/2025"
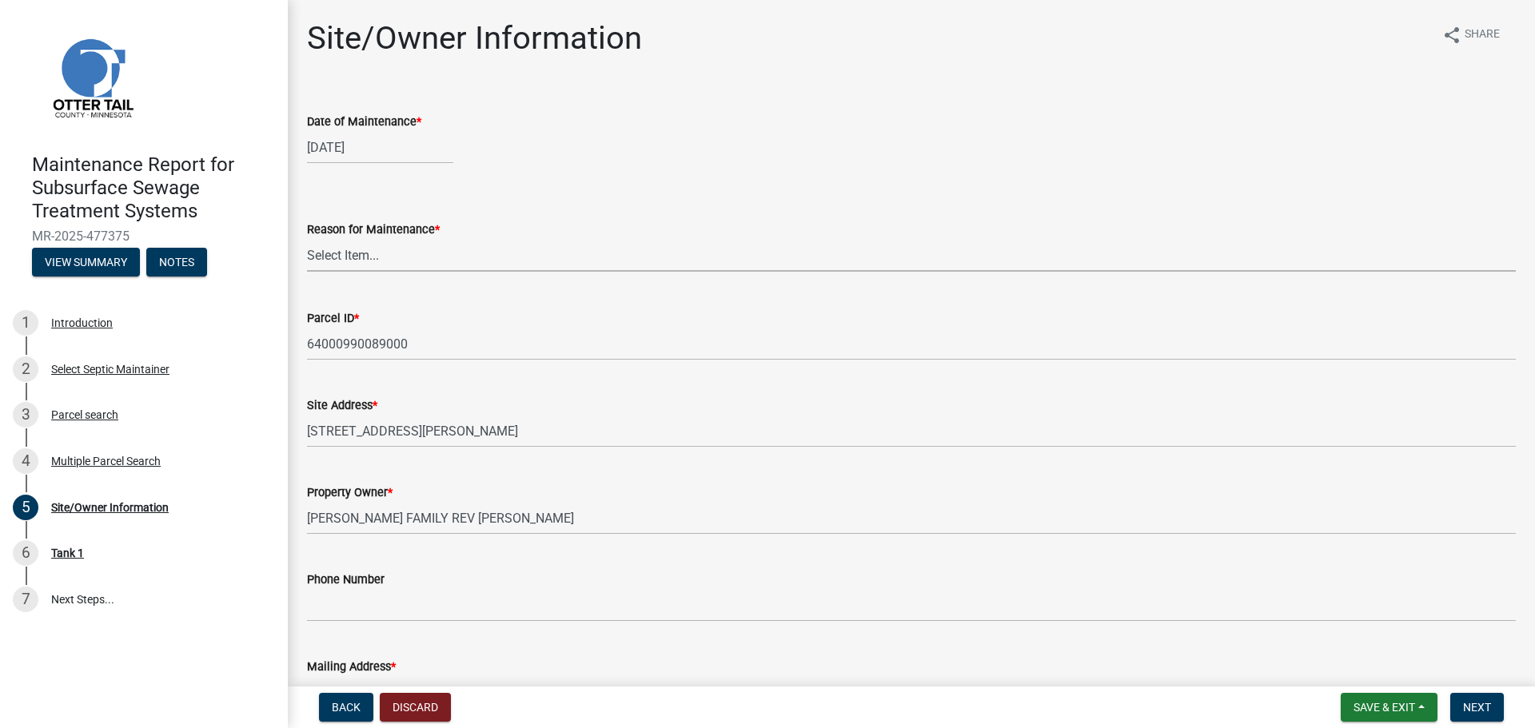
click at [329, 256] on select "Select Item... Called Routine Other" at bounding box center [911, 255] width 1209 height 33
click at [307, 239] on select "Select Item... Called Routine Other" at bounding box center [911, 255] width 1209 height 33
select select "3ac72b63-7b21-42e4-8192-806faae7a4f1"
click at [1481, 715] on button "Next" at bounding box center [1477, 707] width 54 height 29
click at [1469, 713] on span "Next" at bounding box center [1477, 707] width 28 height 13
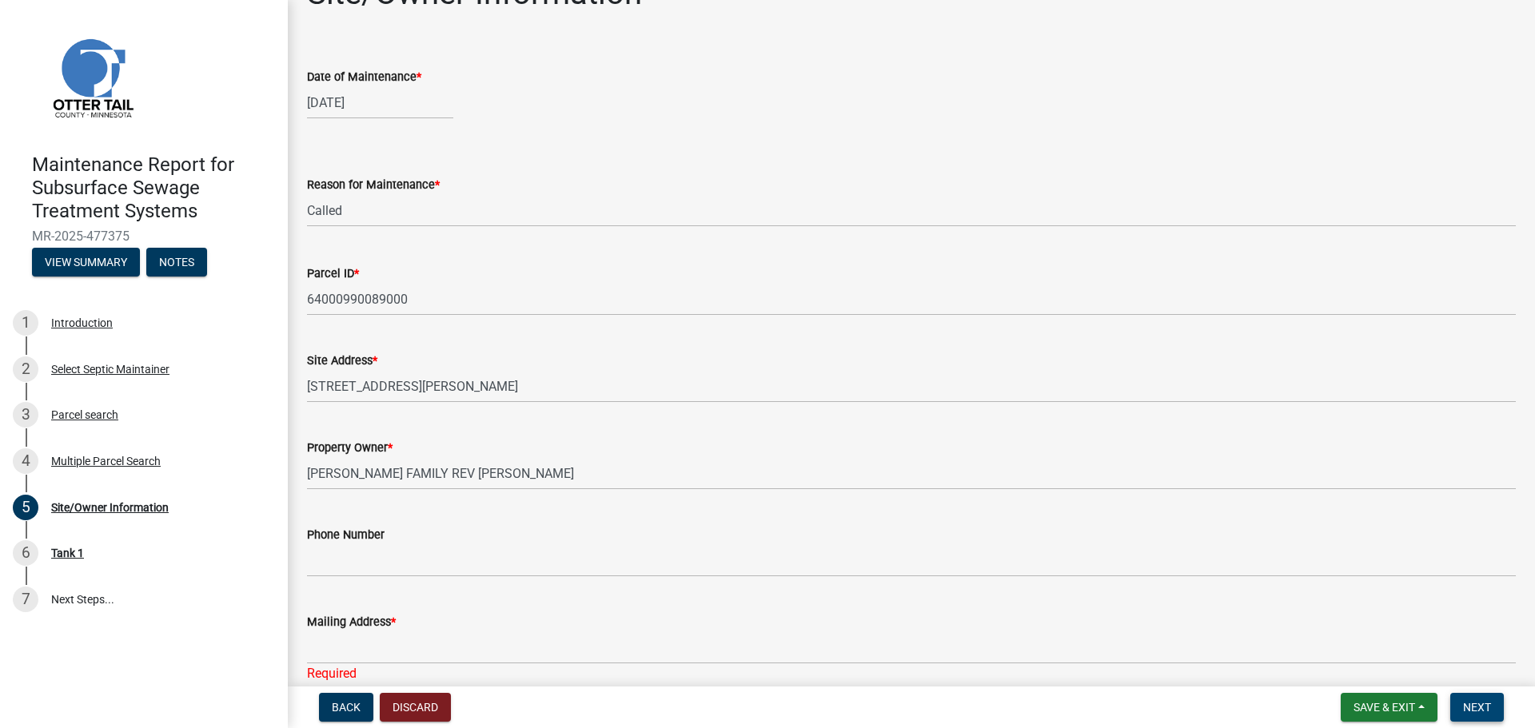
scroll to position [65, 0]
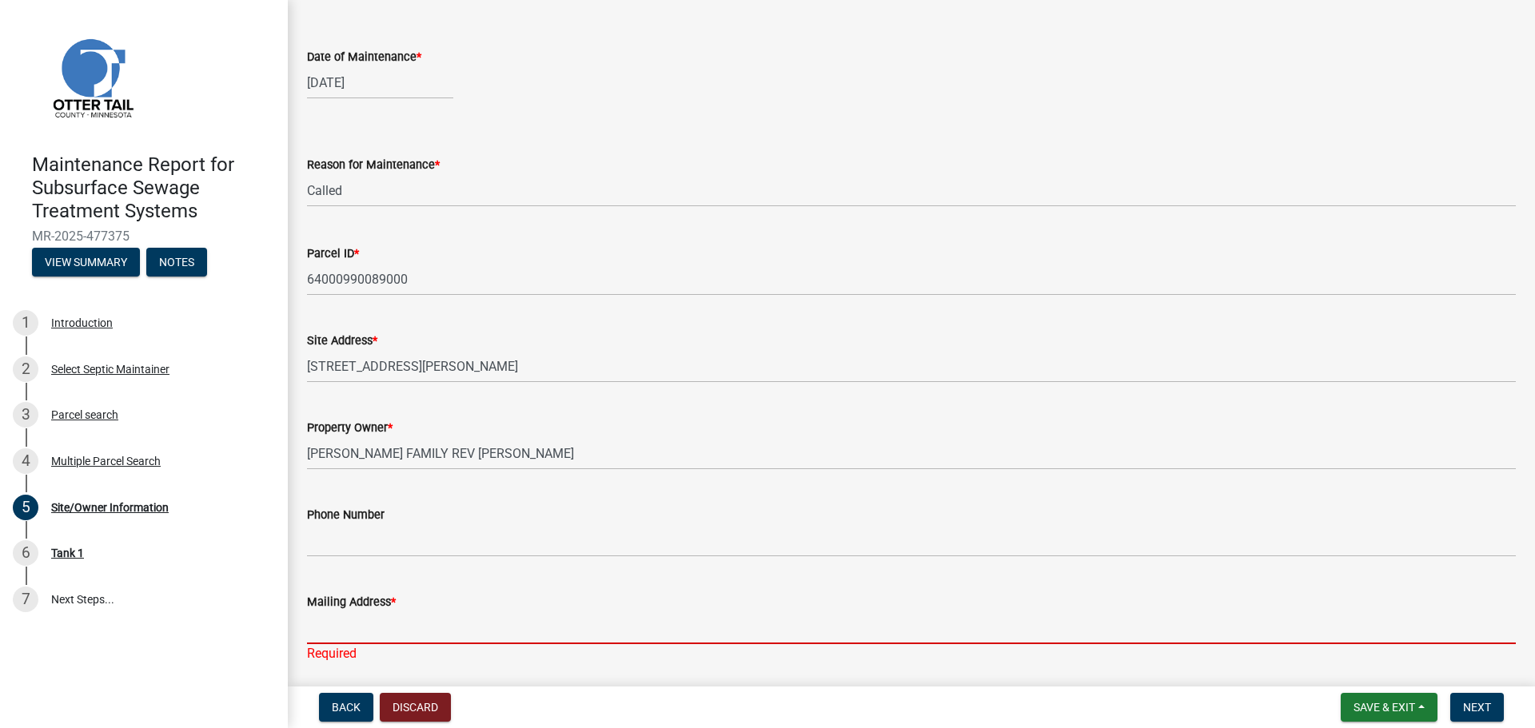
click at [425, 638] on input "Mailing Address *" at bounding box center [911, 628] width 1209 height 33
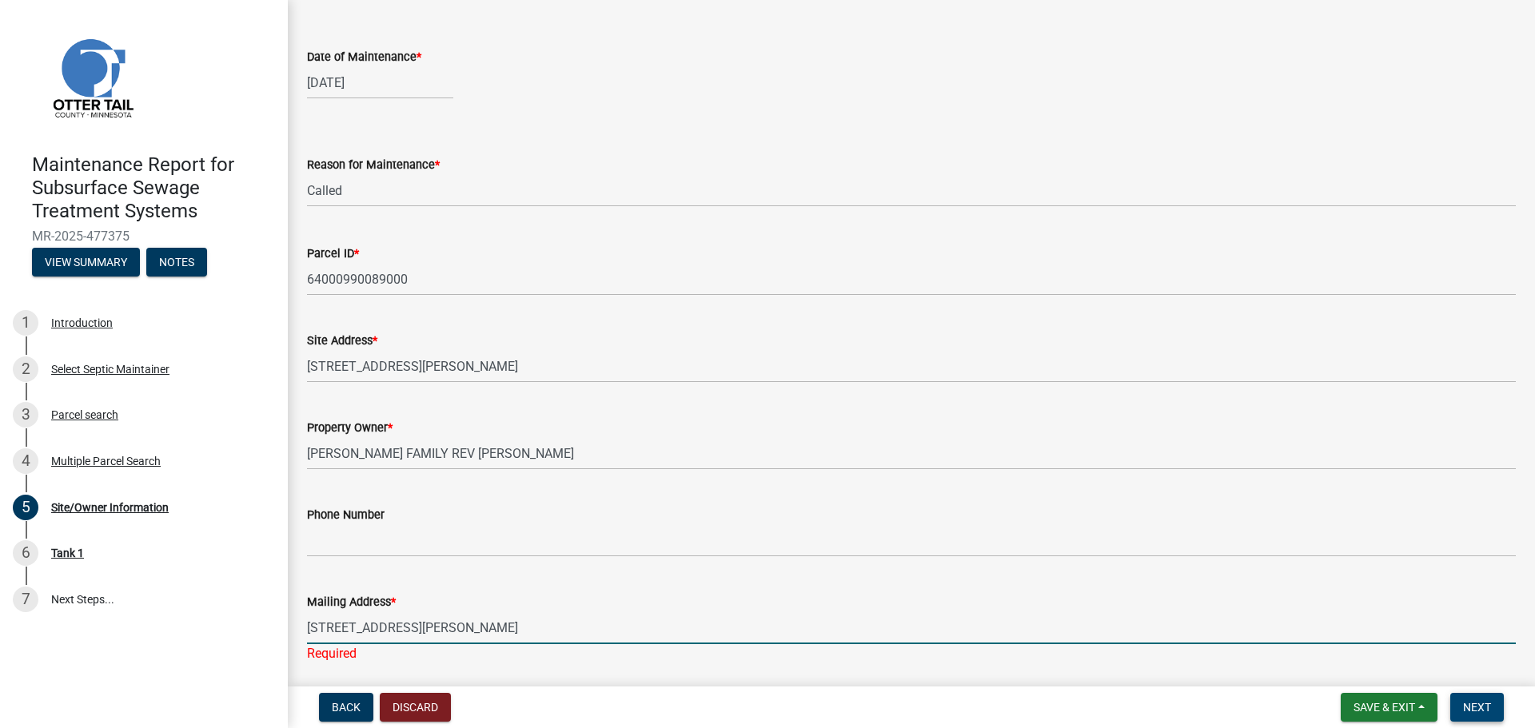
type input "104 Wegscheid dr"
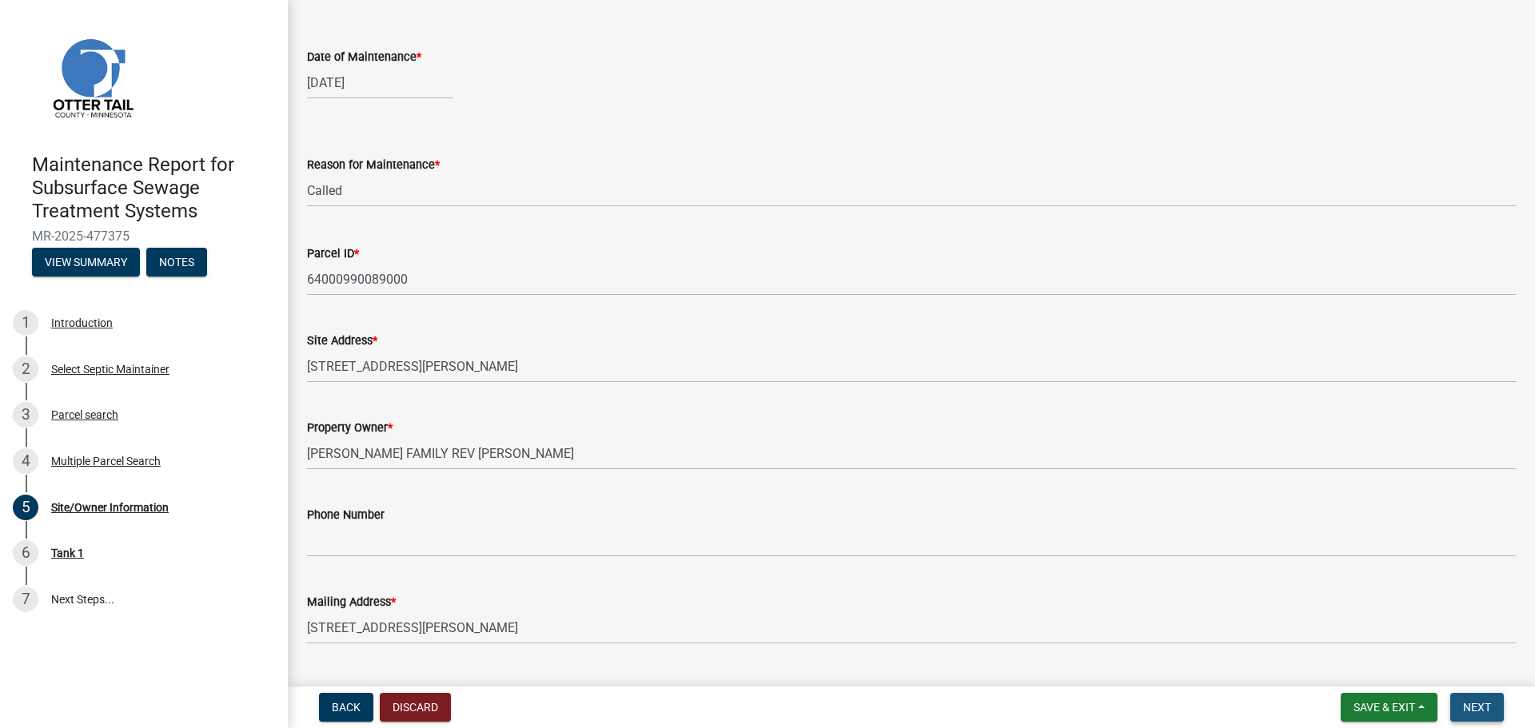
click at [1482, 711] on span "Next" at bounding box center [1477, 707] width 28 height 13
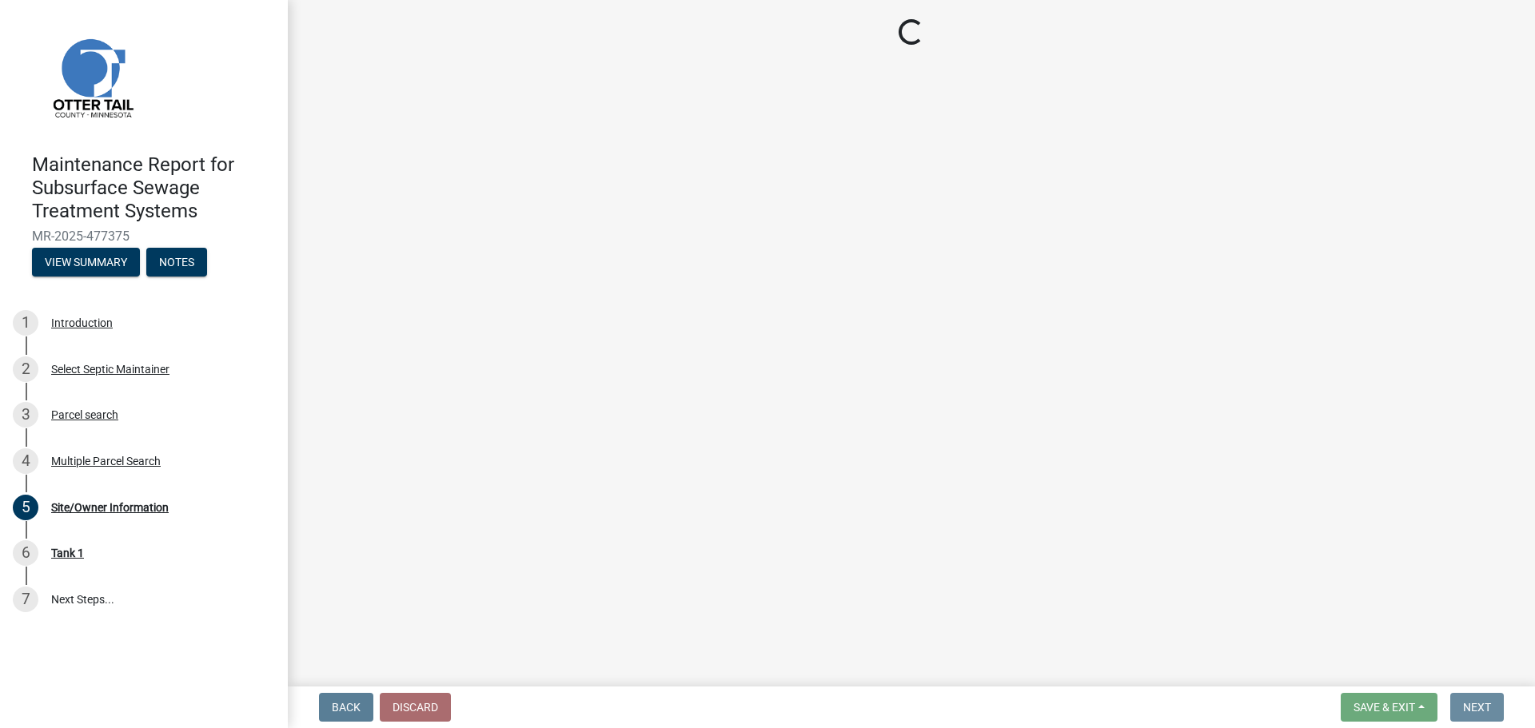
scroll to position [0, 0]
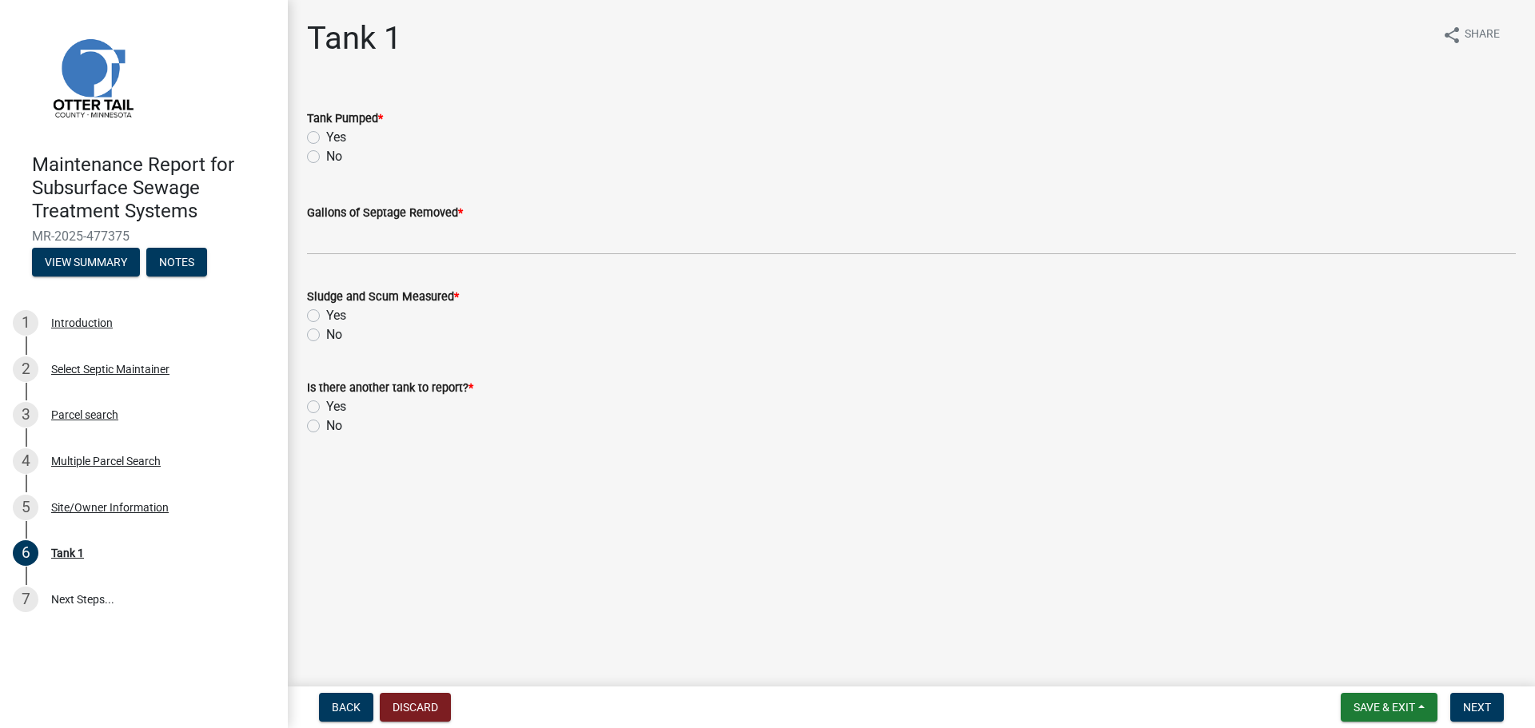
click at [326, 135] on label "Yes" at bounding box center [336, 137] width 20 height 19
click at [326, 135] on input "Yes" at bounding box center [331, 133] width 10 height 10
radio input "true"
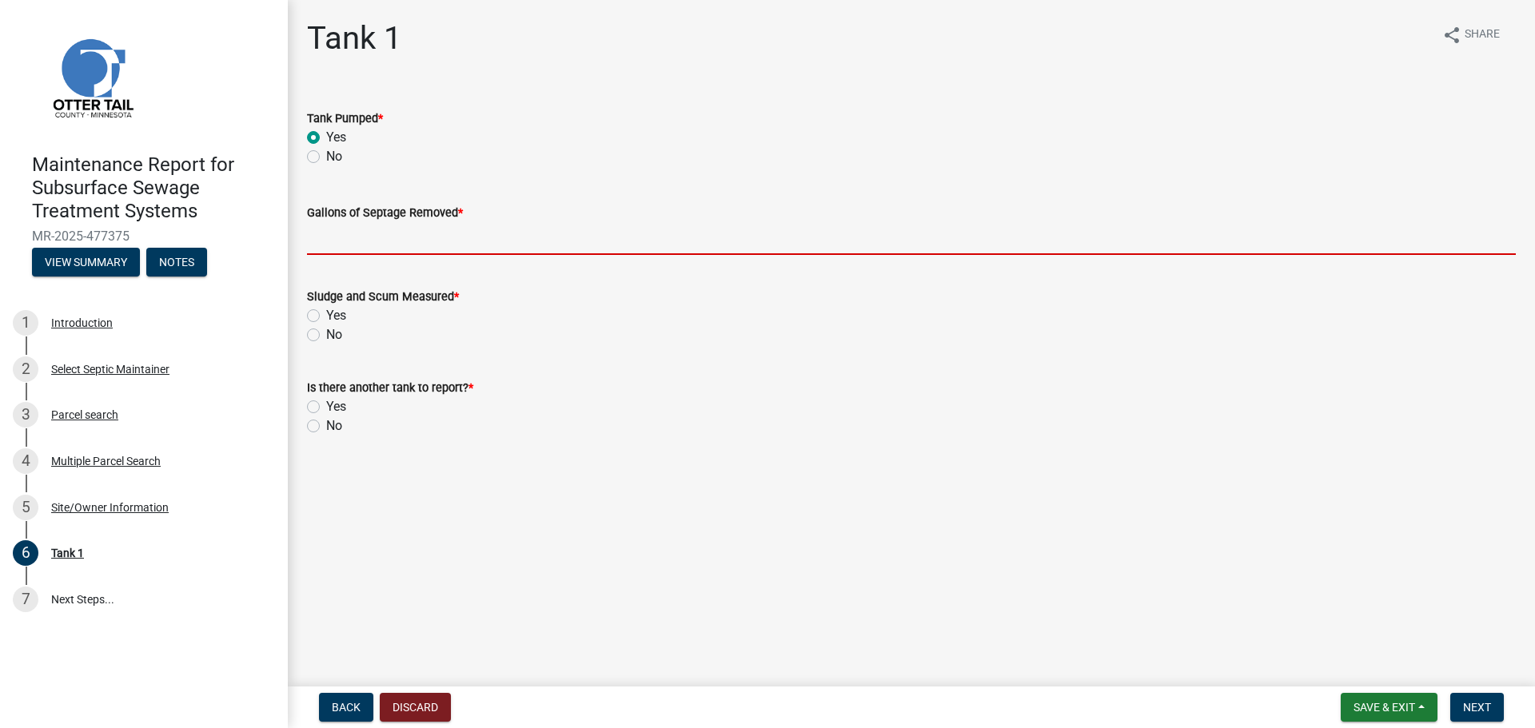
click at [333, 245] on input "Gallons of Septage Removed *" at bounding box center [911, 238] width 1209 height 33
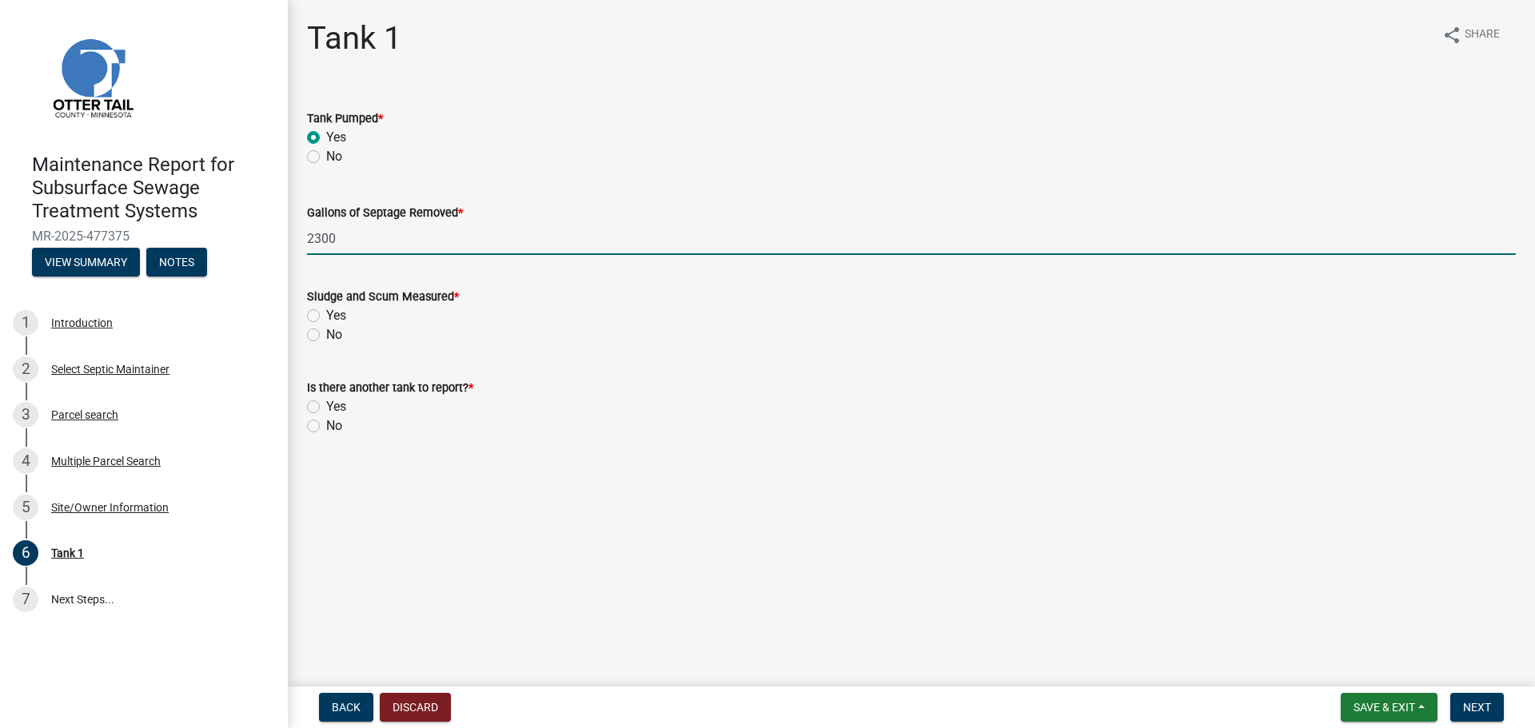
type input "2300"
click at [326, 331] on label "No" at bounding box center [334, 334] width 16 height 19
click at [326, 331] on input "No" at bounding box center [331, 330] width 10 height 10
radio input "true"
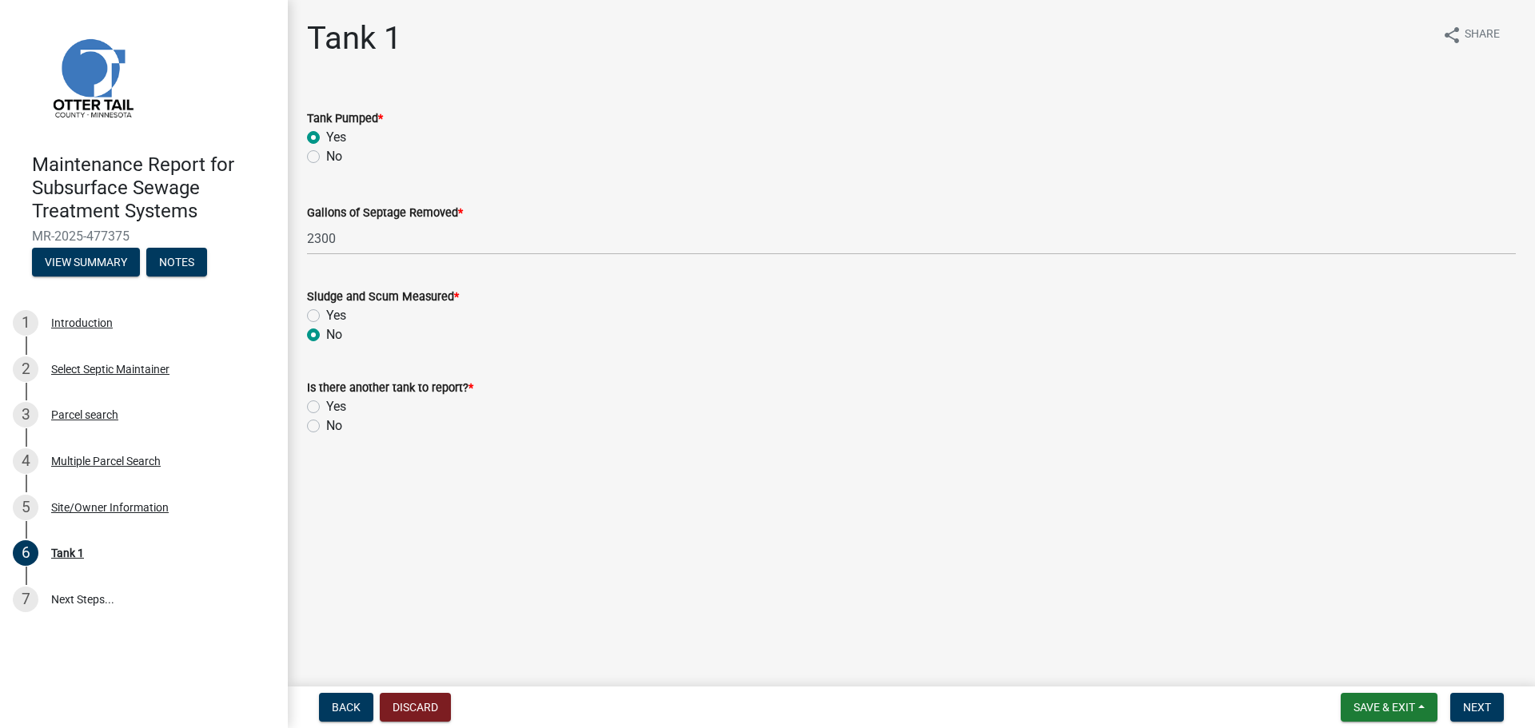
click at [326, 424] on label "No" at bounding box center [334, 425] width 16 height 19
click at [326, 424] on input "No" at bounding box center [331, 421] width 10 height 10
radio input "true"
click at [1496, 704] on button "Next" at bounding box center [1477, 707] width 54 height 29
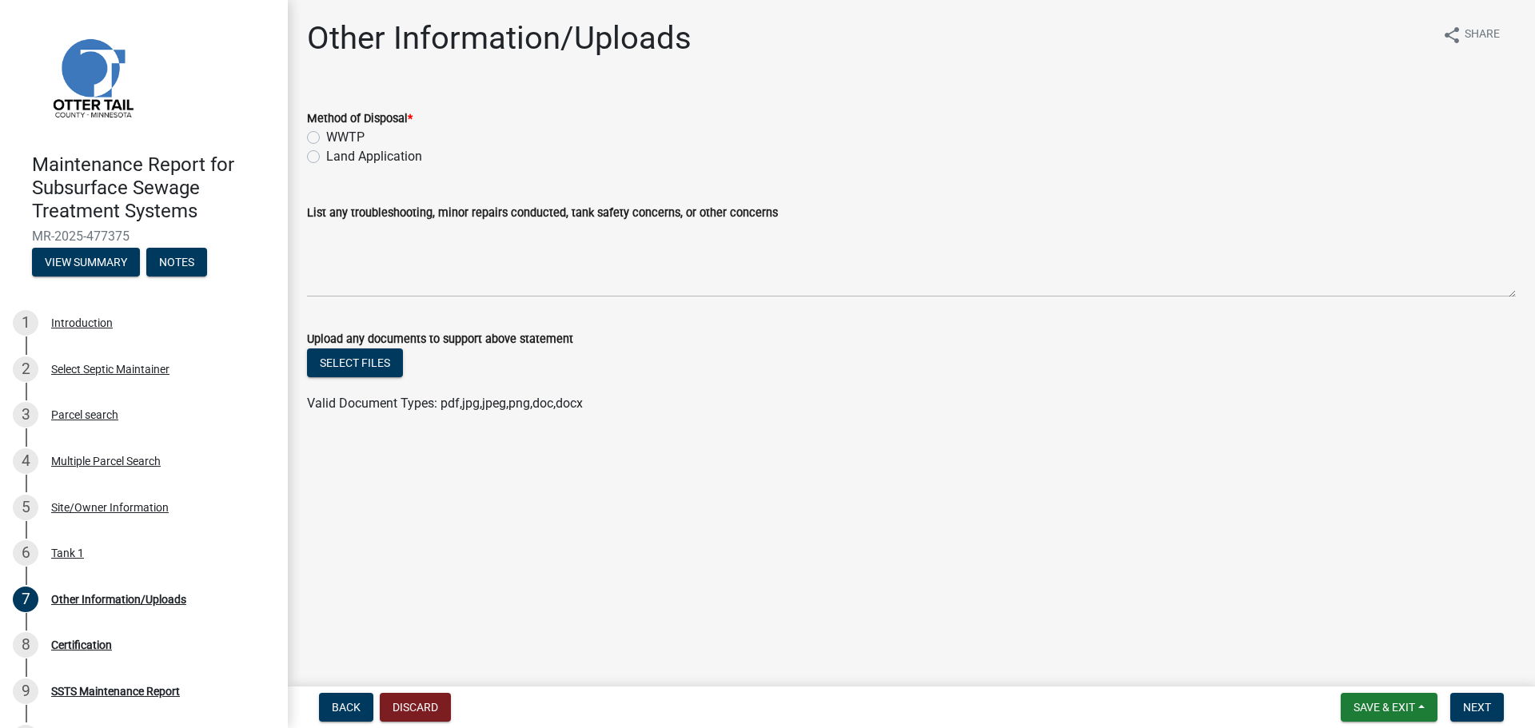
click at [326, 155] on label "Land Application" at bounding box center [374, 156] width 96 height 19
click at [326, 155] on input "Land Application" at bounding box center [331, 152] width 10 height 10
radio input "true"
click at [1471, 707] on span "Next" at bounding box center [1477, 707] width 28 height 13
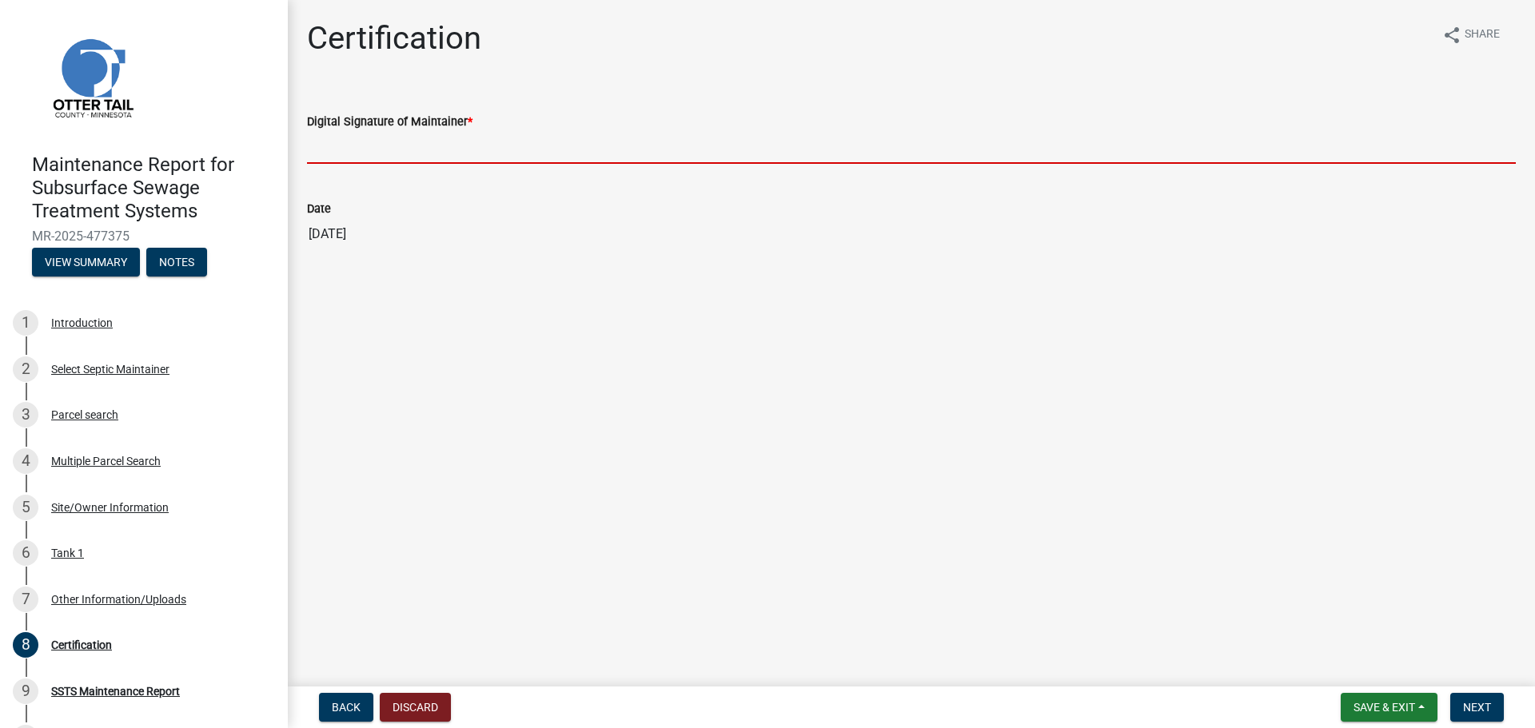
click at [379, 150] on input "Digital Signature of Maintainer *" at bounding box center [911, 147] width 1209 height 33
type input "[PERSON_NAME]"
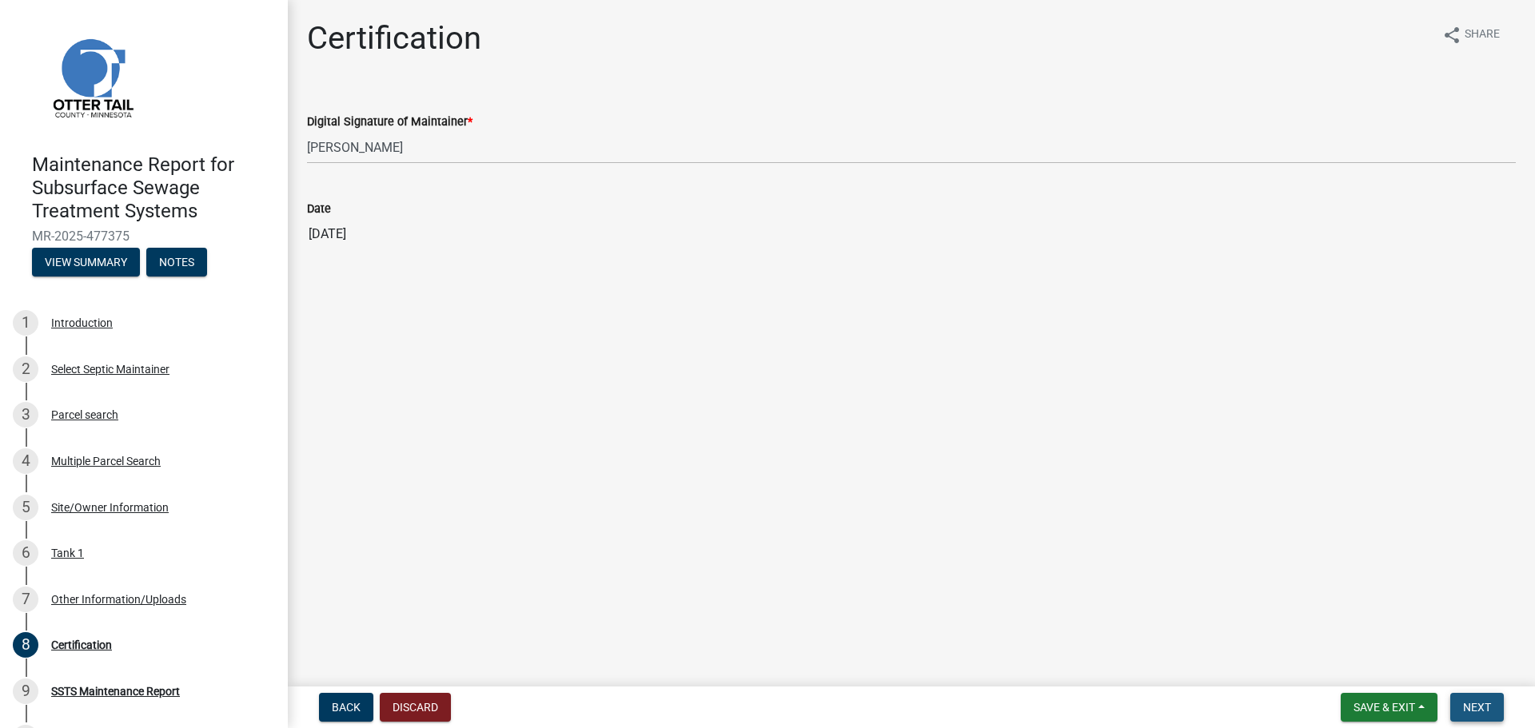
click at [1468, 703] on span "Next" at bounding box center [1477, 707] width 28 height 13
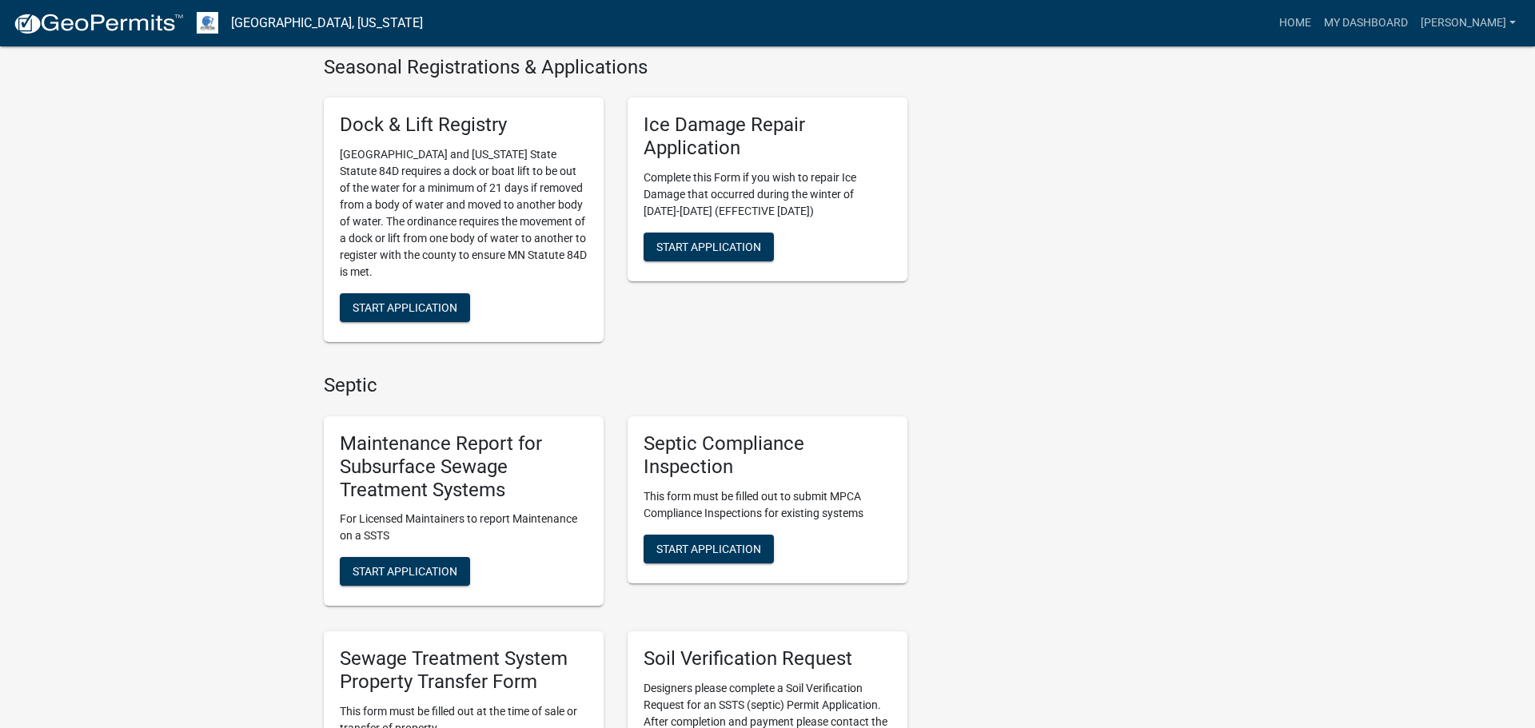
scroll to position [734, 0]
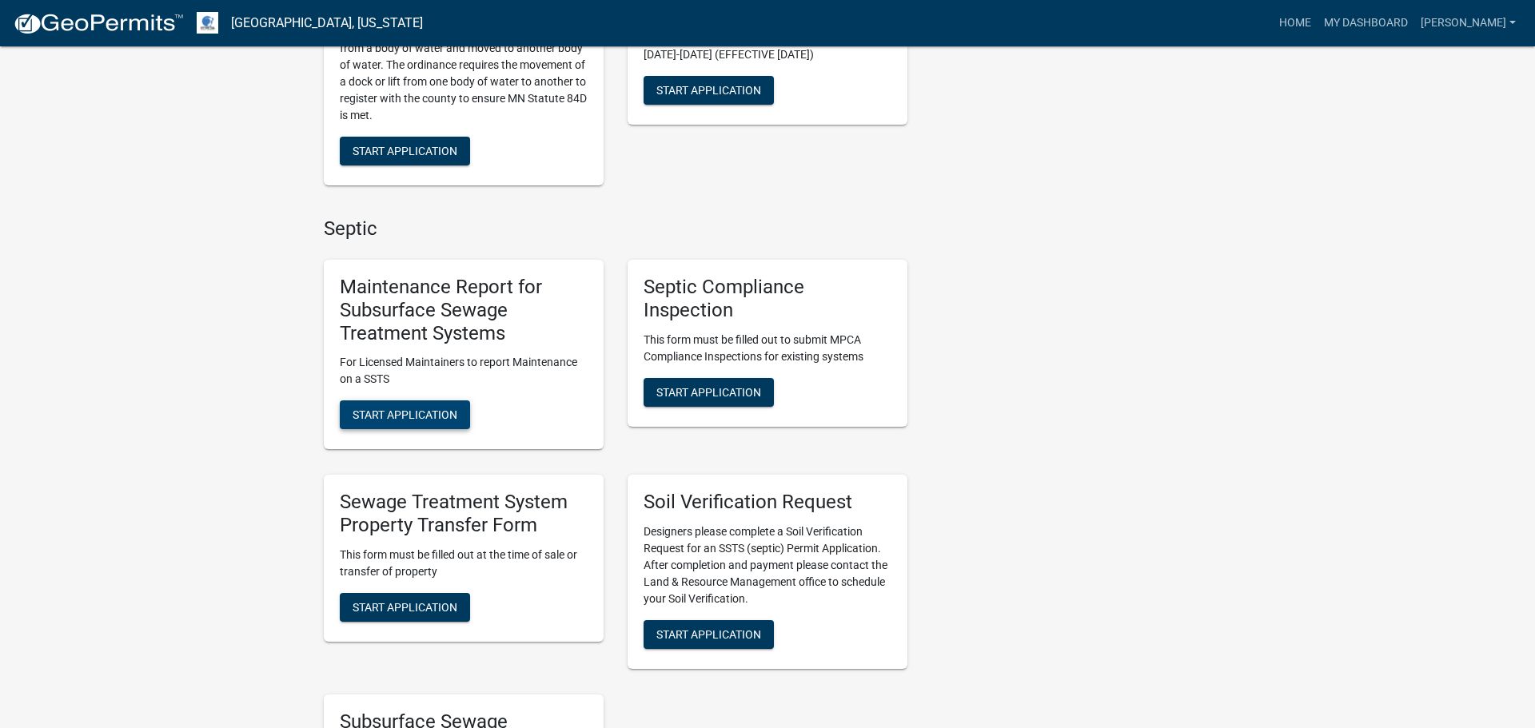
click at [436, 416] on span "Start Application" at bounding box center [405, 414] width 105 height 13
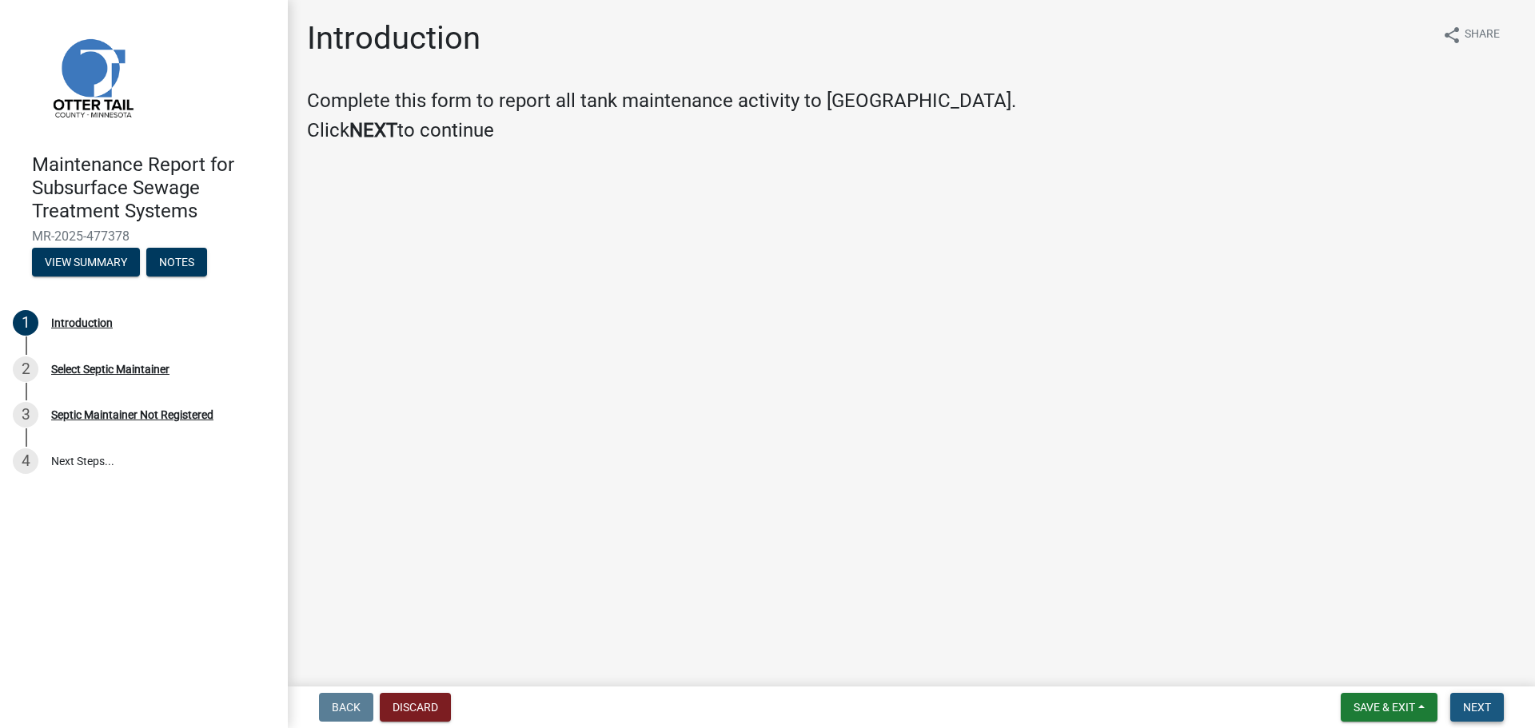
click at [1468, 703] on span "Next" at bounding box center [1477, 707] width 28 height 13
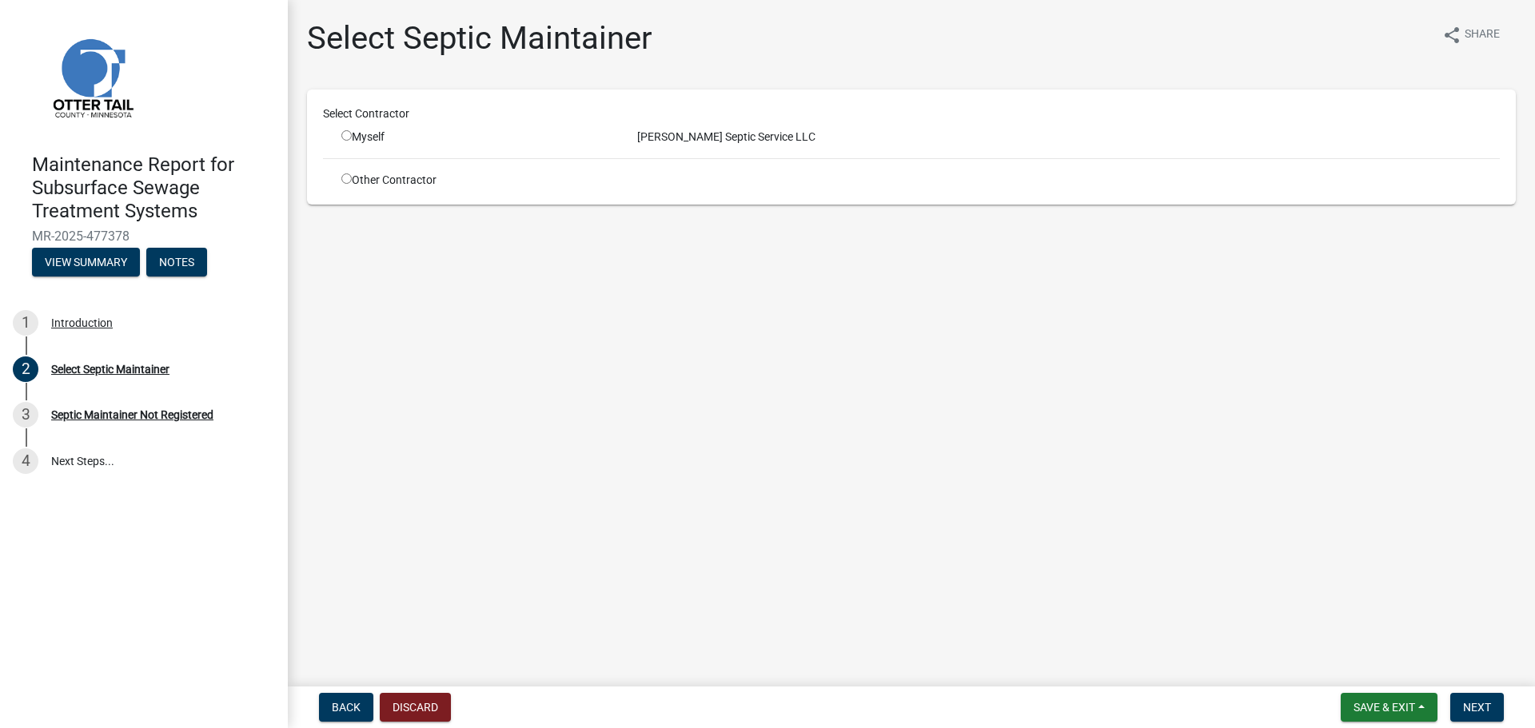
click at [349, 135] on input "radio" at bounding box center [346, 135] width 10 height 10
radio input "true"
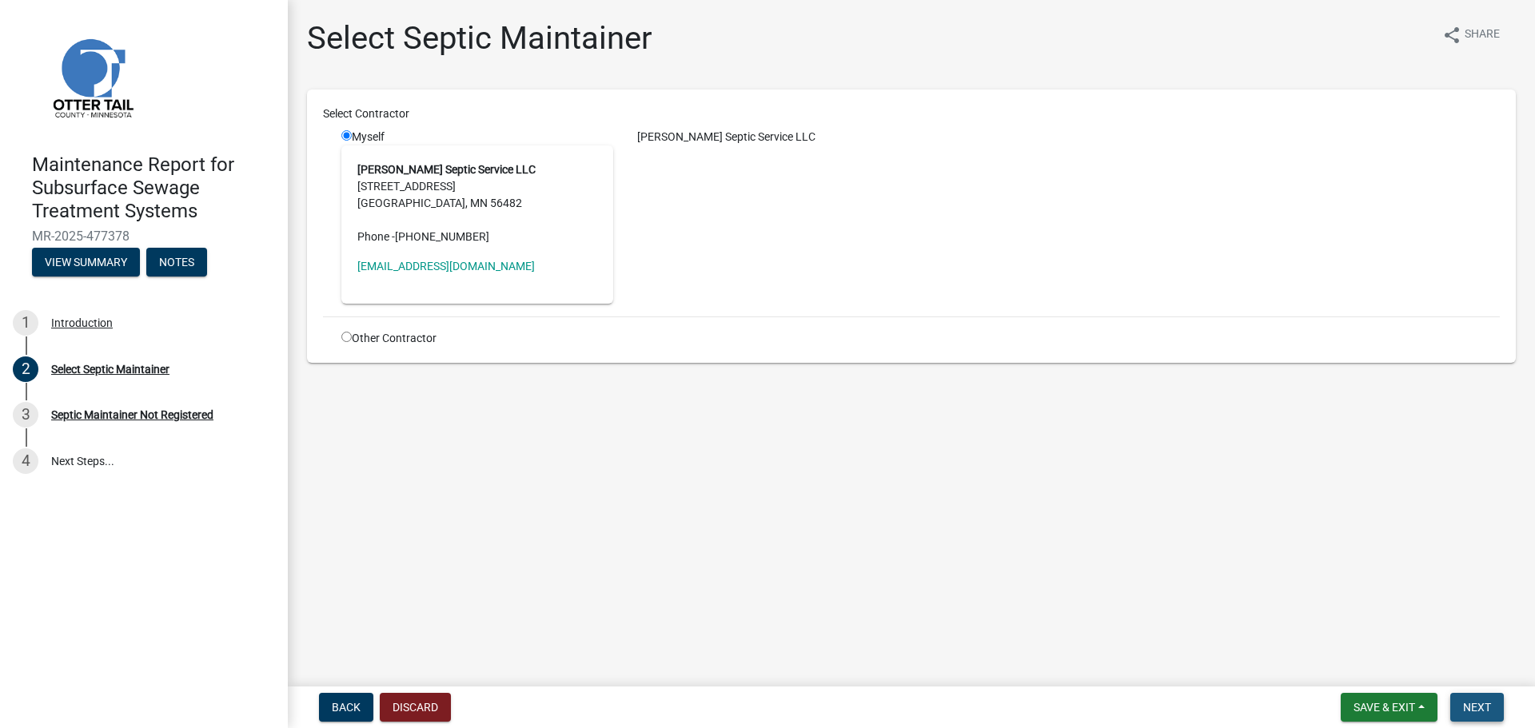
click at [1489, 702] on span "Next" at bounding box center [1477, 707] width 28 height 13
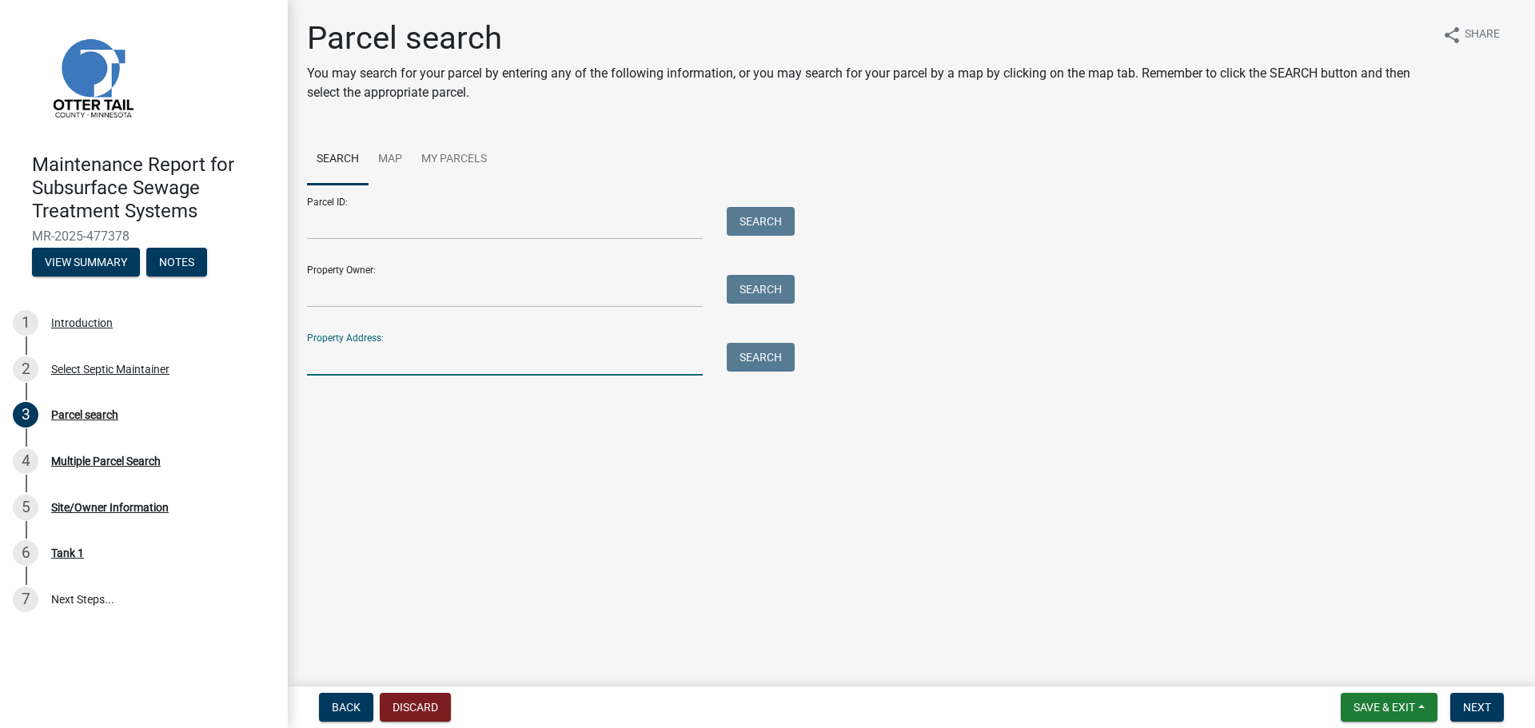
click at [463, 366] on input "Property Address:" at bounding box center [505, 359] width 396 height 33
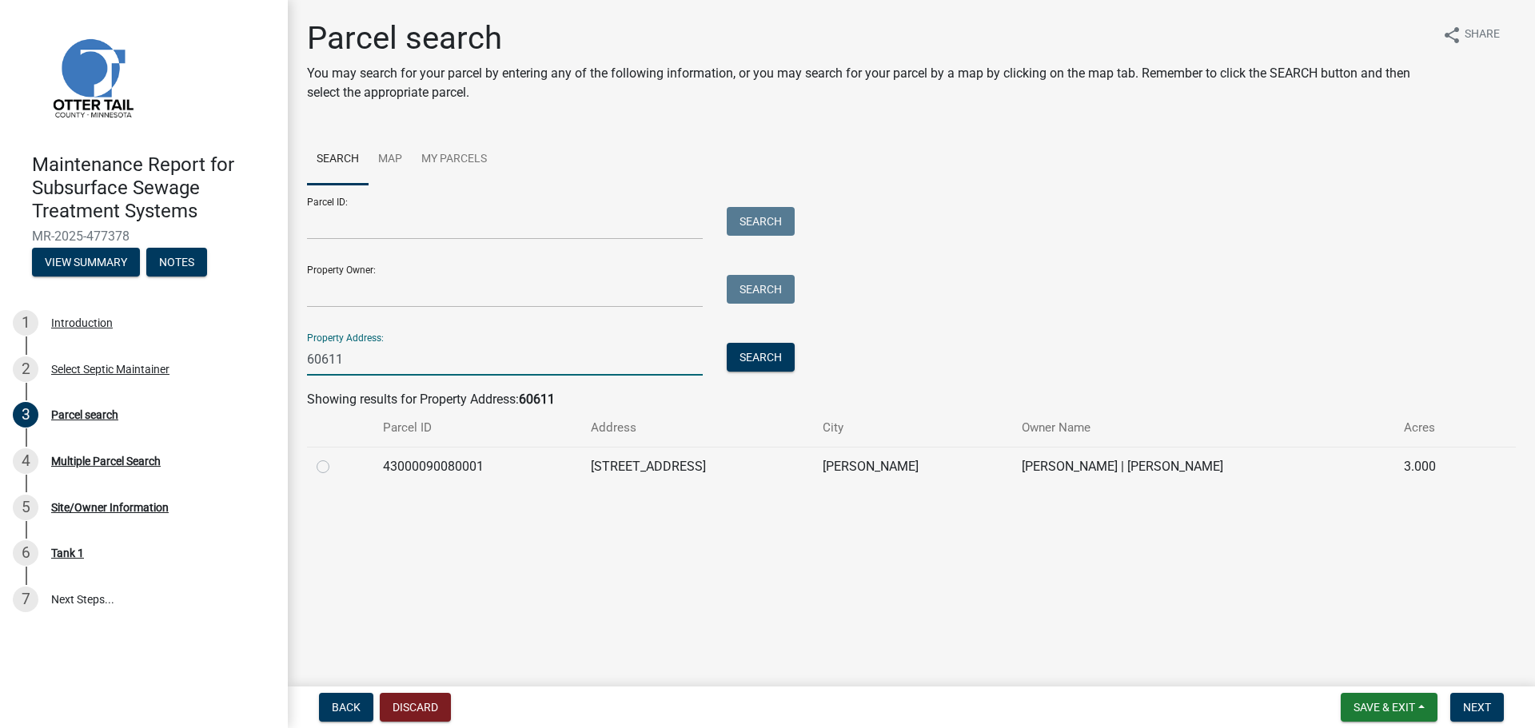
type input "60611"
click at [336, 457] on label at bounding box center [336, 457] width 0 height 0
click at [336, 468] on input "radio" at bounding box center [341, 462] width 10 height 10
radio input "true"
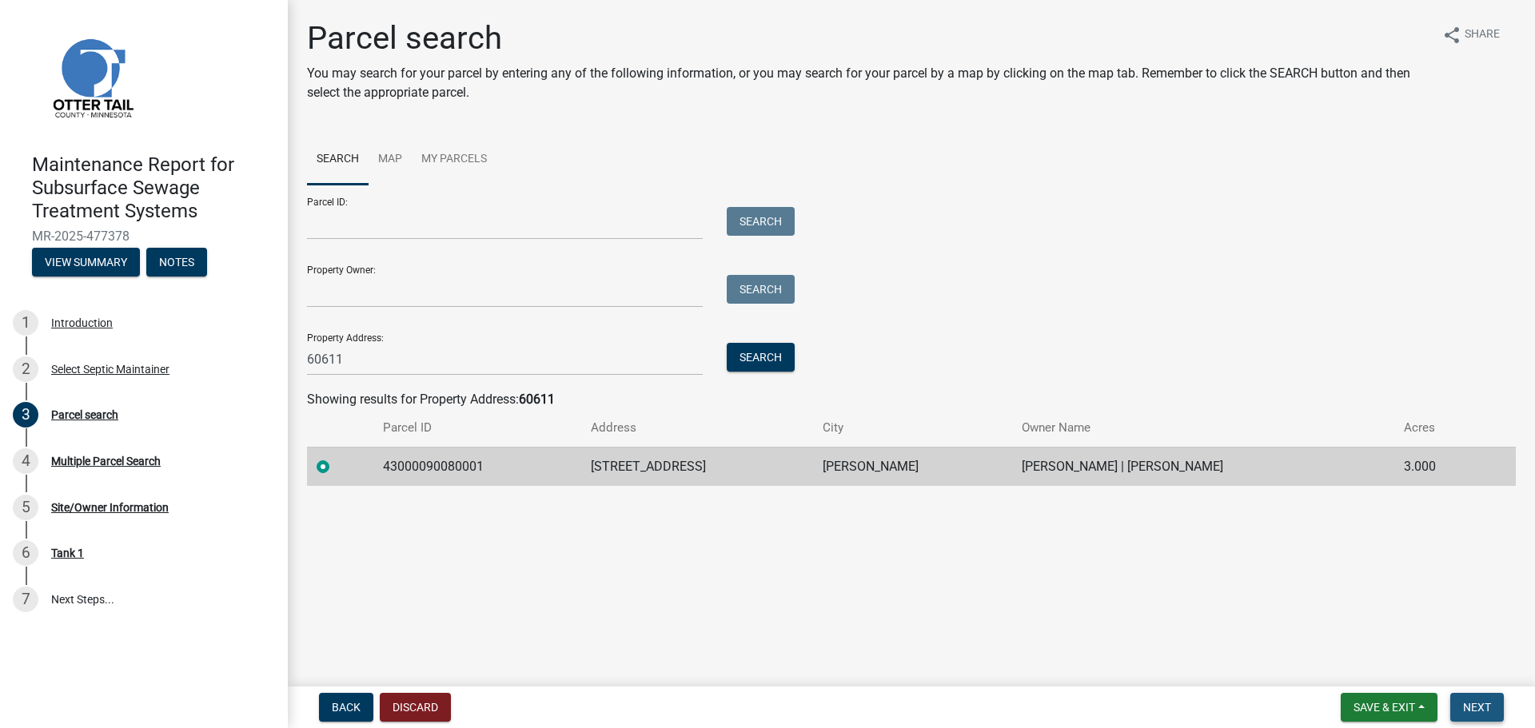
click at [1493, 706] on button "Next" at bounding box center [1477, 707] width 54 height 29
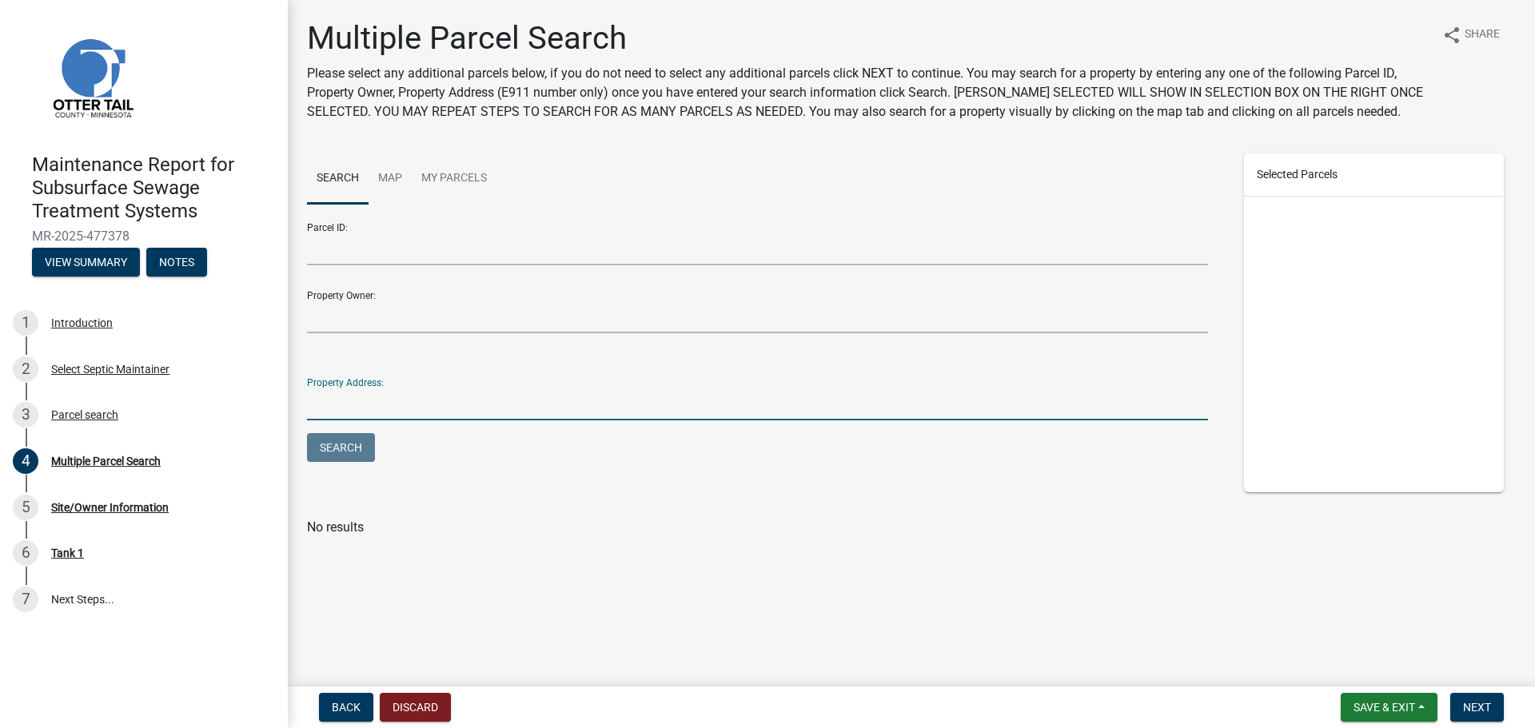
click at [512, 399] on input "Property Address:" at bounding box center [757, 404] width 901 height 33
type input "60611"
click at [307, 433] on button "Search" at bounding box center [341, 447] width 68 height 29
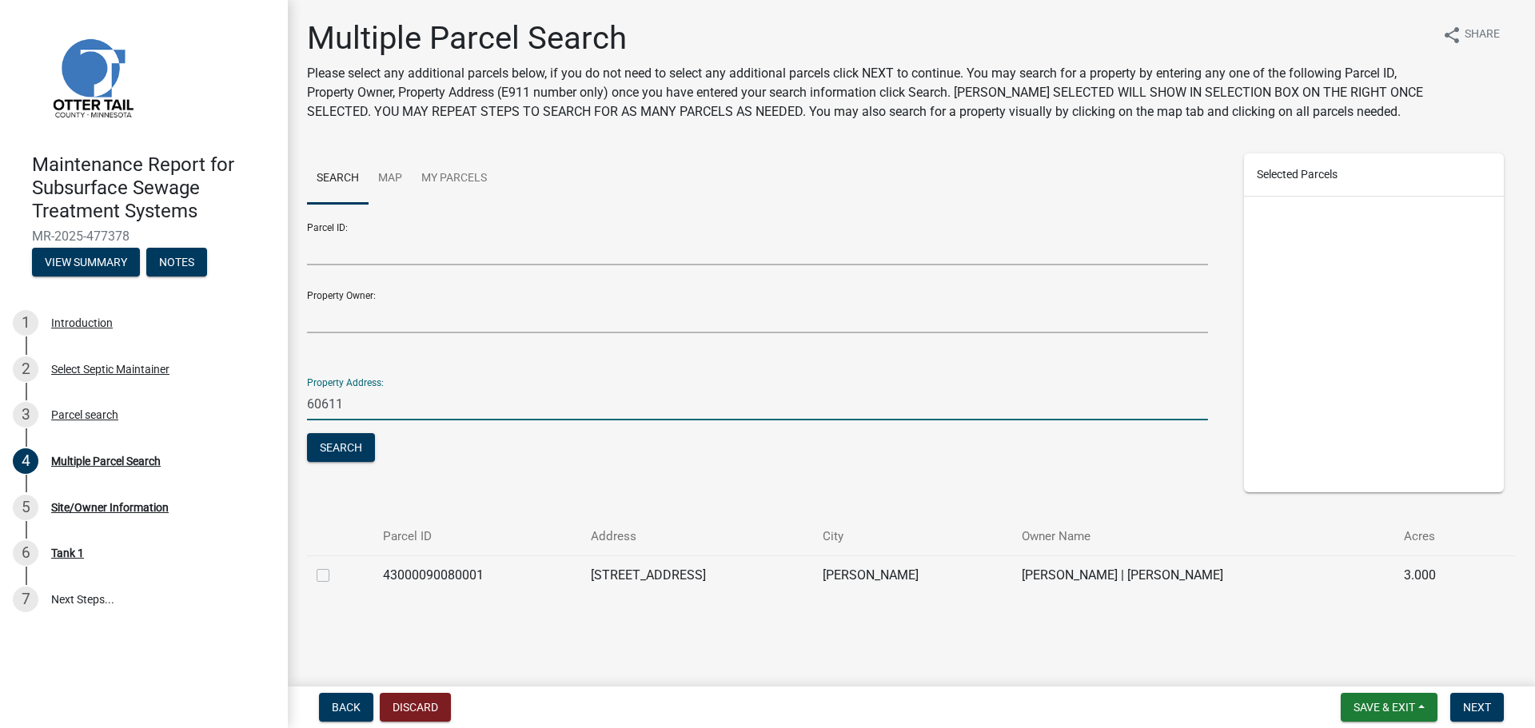
click at [336, 566] on label at bounding box center [336, 566] width 0 height 0
click at [336, 576] on input "checkbox" at bounding box center [341, 571] width 10 height 10
checkbox input "true"
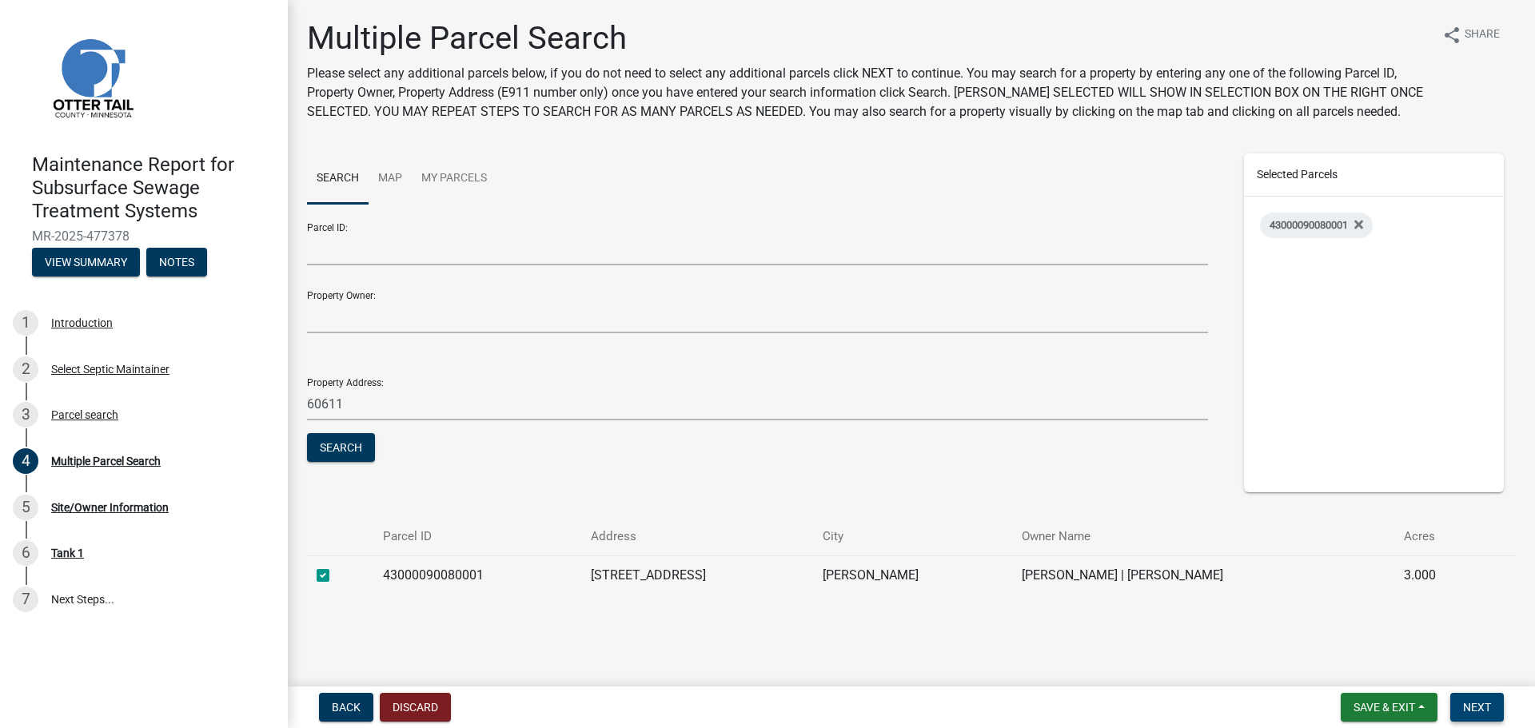
click at [1488, 708] on span "Next" at bounding box center [1477, 707] width 28 height 13
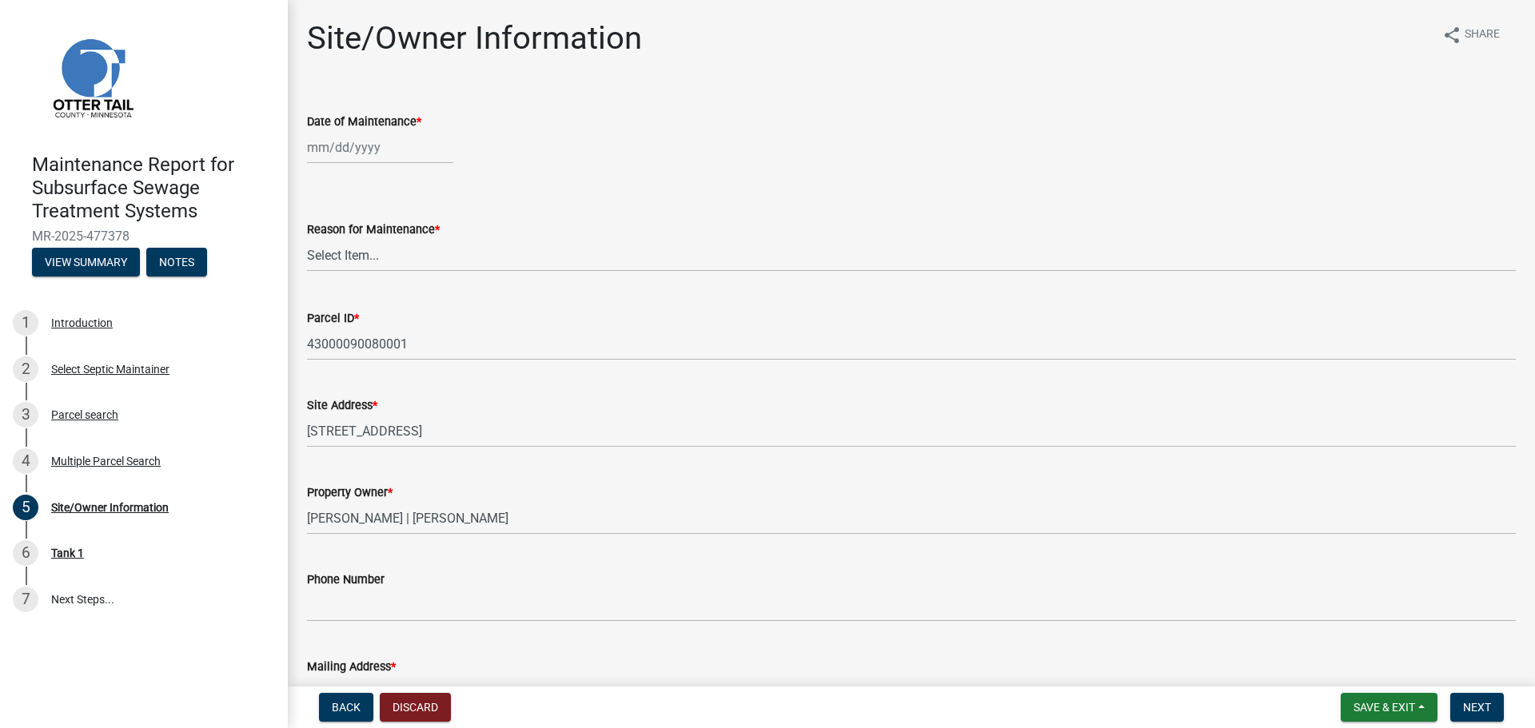
click at [356, 155] on div at bounding box center [380, 147] width 146 height 33
select select "9"
select select "2025"
click at [391, 257] on div "11" at bounding box center [400, 258] width 26 height 26
type input "[DATE]"
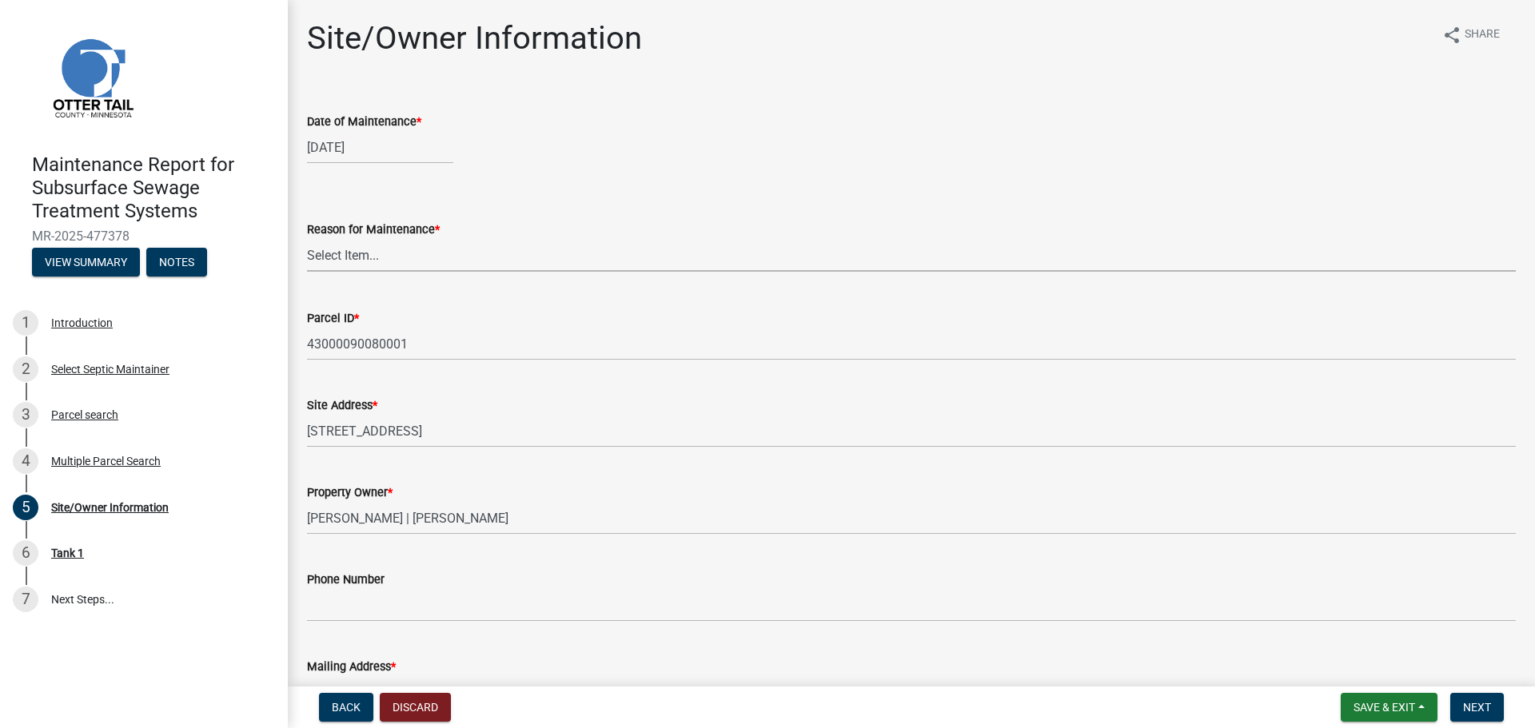
click at [400, 260] on select "Select Item... Called Routine Other" at bounding box center [911, 255] width 1209 height 33
click at [307, 239] on select "Select Item... Called Routine Other" at bounding box center [911, 255] width 1209 height 33
select select "3ac72b63-7b21-42e4-8192-806faae7a4f1"
click at [1487, 701] on span "Next" at bounding box center [1477, 707] width 28 height 13
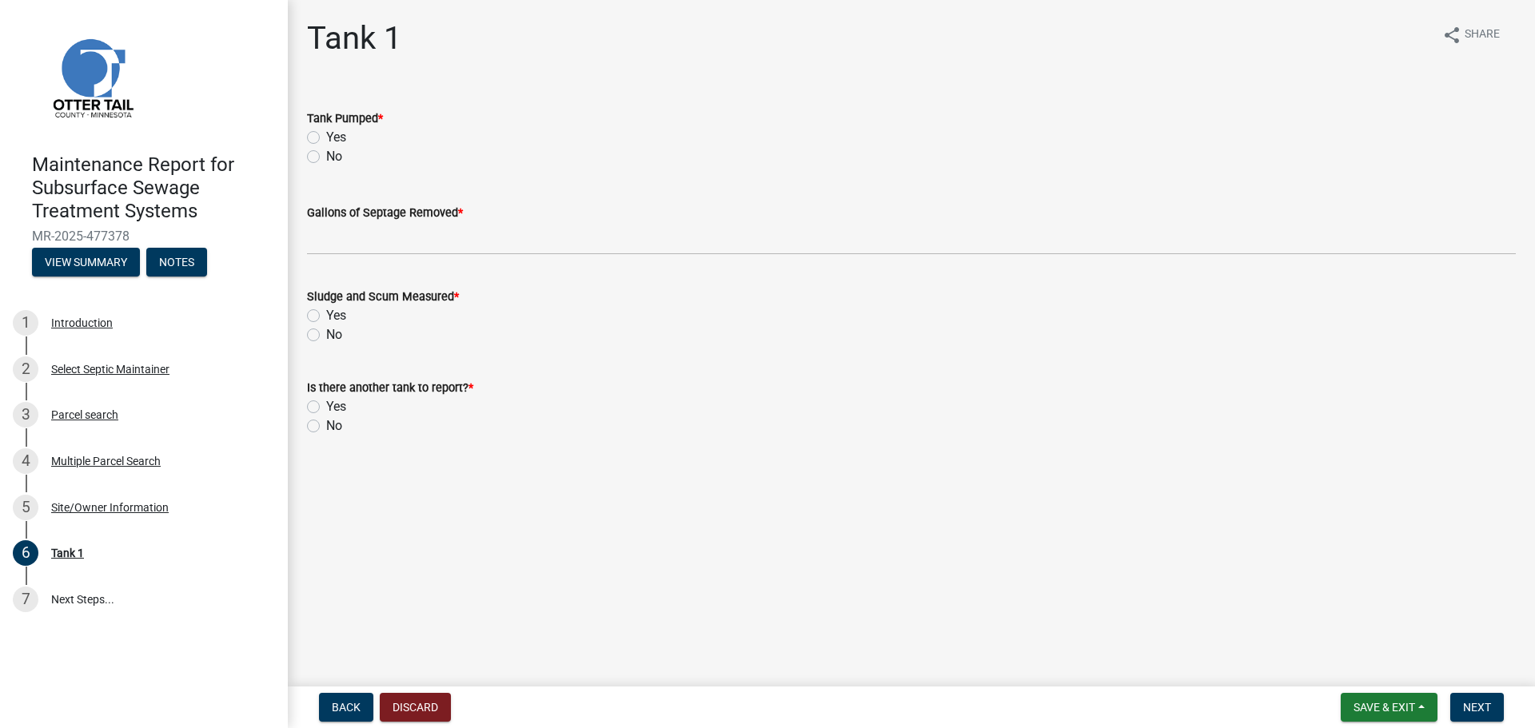
drag, startPoint x: 311, startPoint y: 134, endPoint x: 320, endPoint y: 149, distance: 16.9
click at [326, 137] on label "Yes" at bounding box center [336, 137] width 20 height 19
click at [326, 137] on input "Yes" at bounding box center [331, 133] width 10 height 10
radio input "true"
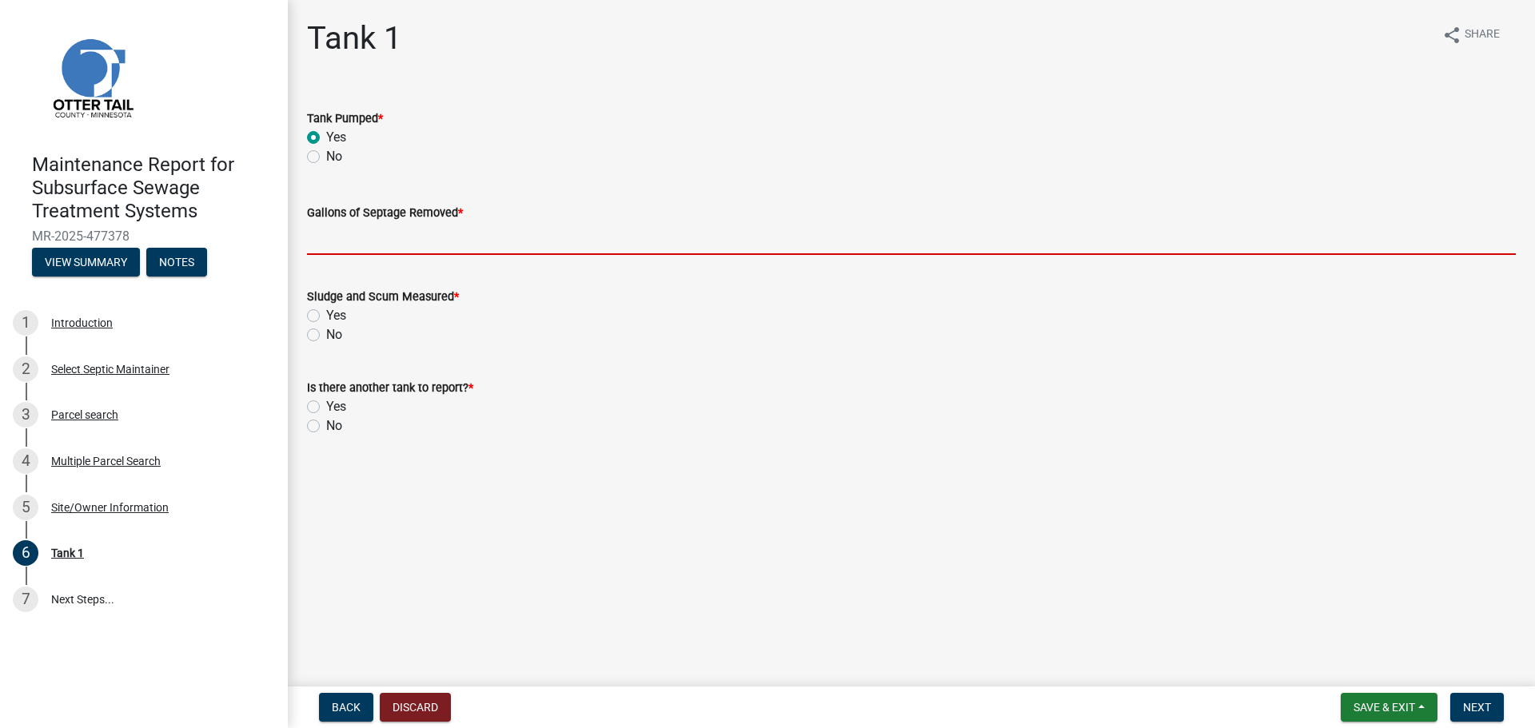
click at [321, 242] on input "Gallons of Septage Removed *" at bounding box center [911, 238] width 1209 height 33
type input "1200"
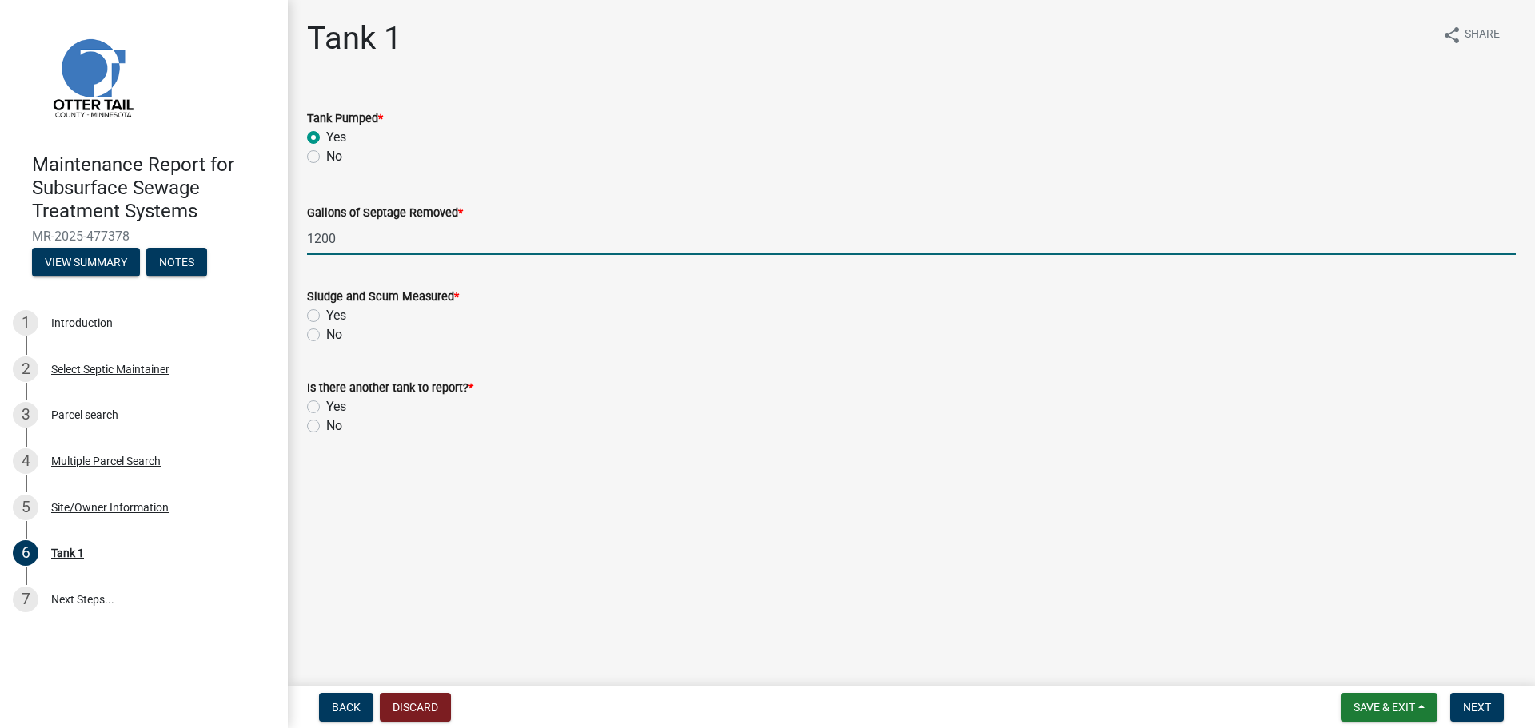
click at [326, 332] on label "No" at bounding box center [334, 334] width 16 height 19
click at [326, 332] on input "No" at bounding box center [331, 330] width 10 height 10
radio input "true"
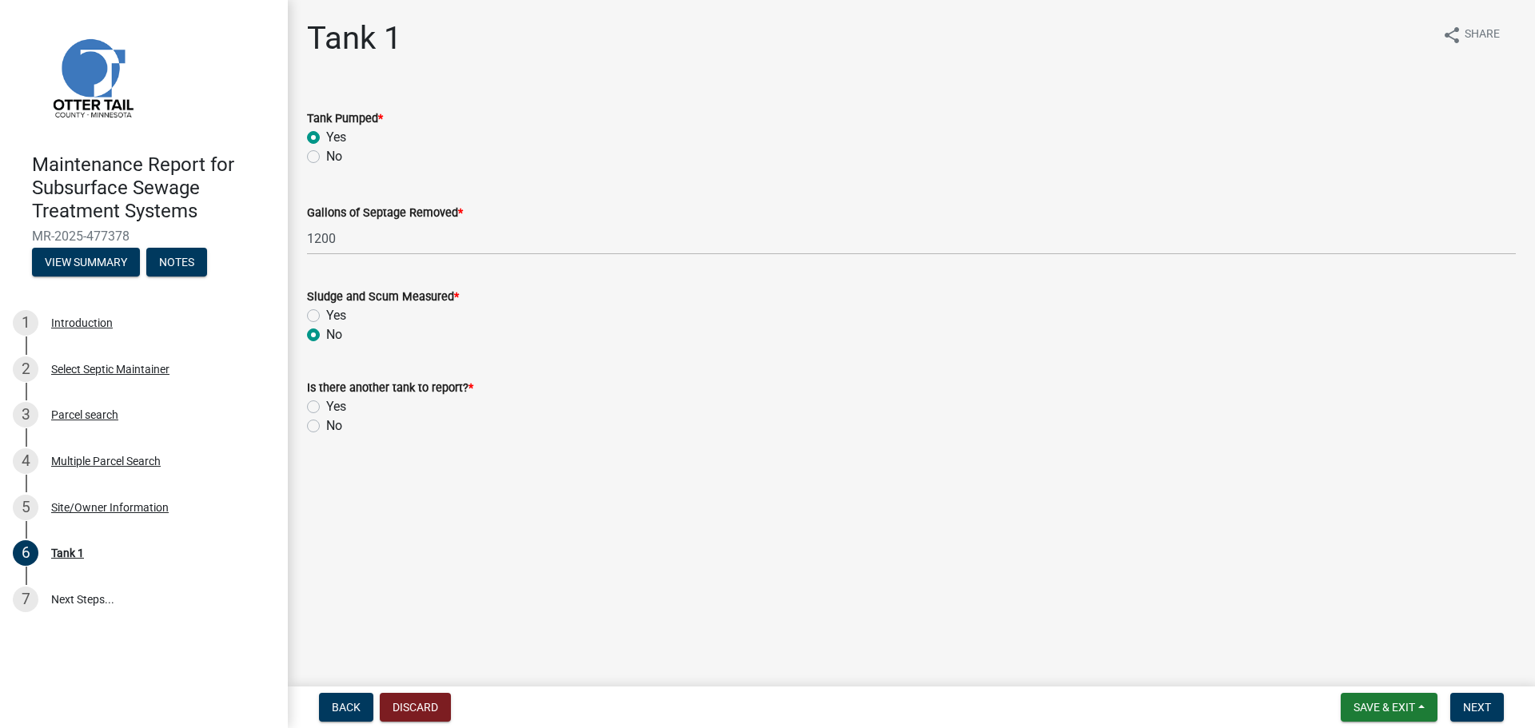
drag, startPoint x: 312, startPoint y: 427, endPoint x: 367, endPoint y: 429, distance: 55.2
click at [326, 427] on label "No" at bounding box center [334, 425] width 16 height 19
click at [326, 427] on input "No" at bounding box center [331, 421] width 10 height 10
radio input "true"
click at [1478, 703] on span "Next" at bounding box center [1477, 707] width 28 height 13
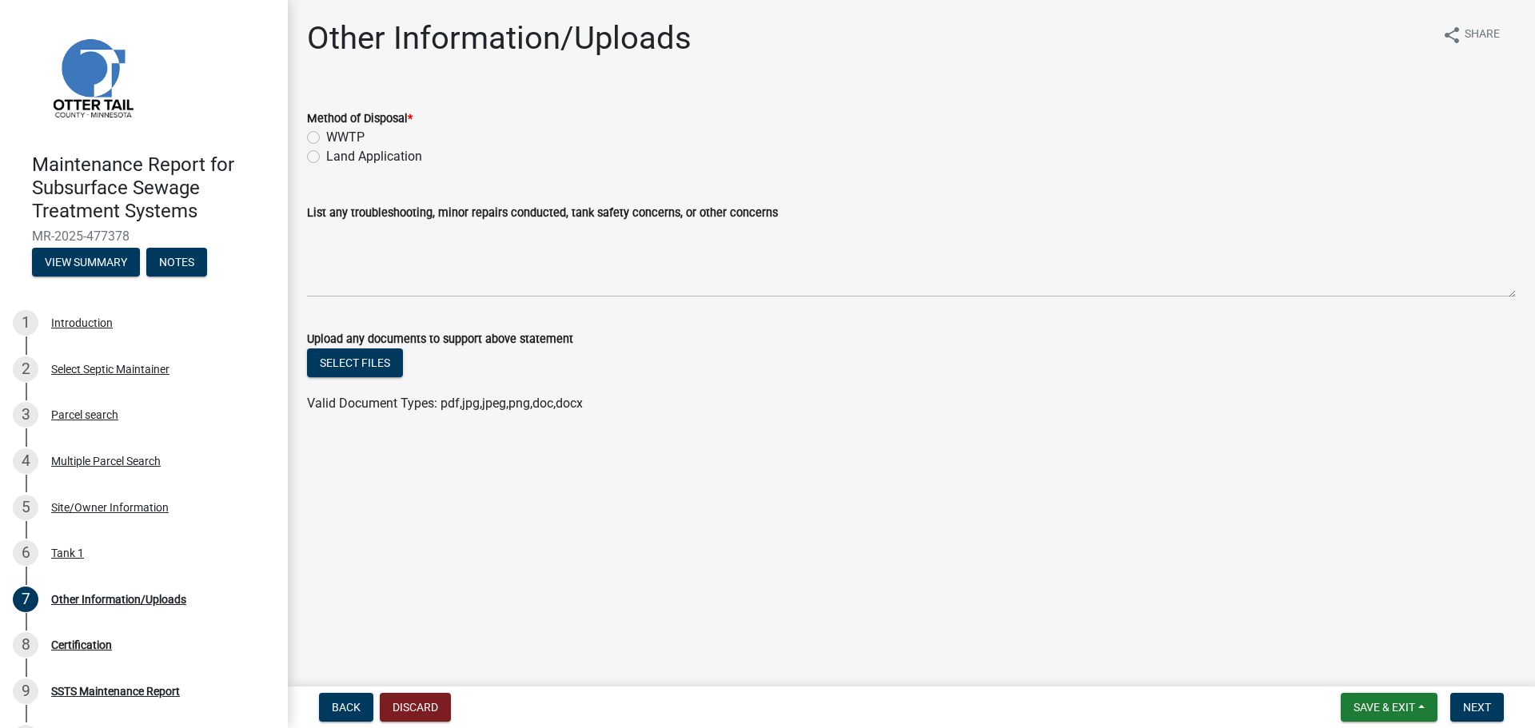
drag, startPoint x: 312, startPoint y: 158, endPoint x: 346, endPoint y: 190, distance: 46.9
click at [326, 158] on label "Land Application" at bounding box center [374, 156] width 96 height 19
click at [326, 157] on input "Land Application" at bounding box center [331, 152] width 10 height 10
radio input "true"
click at [1488, 705] on span "Next" at bounding box center [1477, 707] width 28 height 13
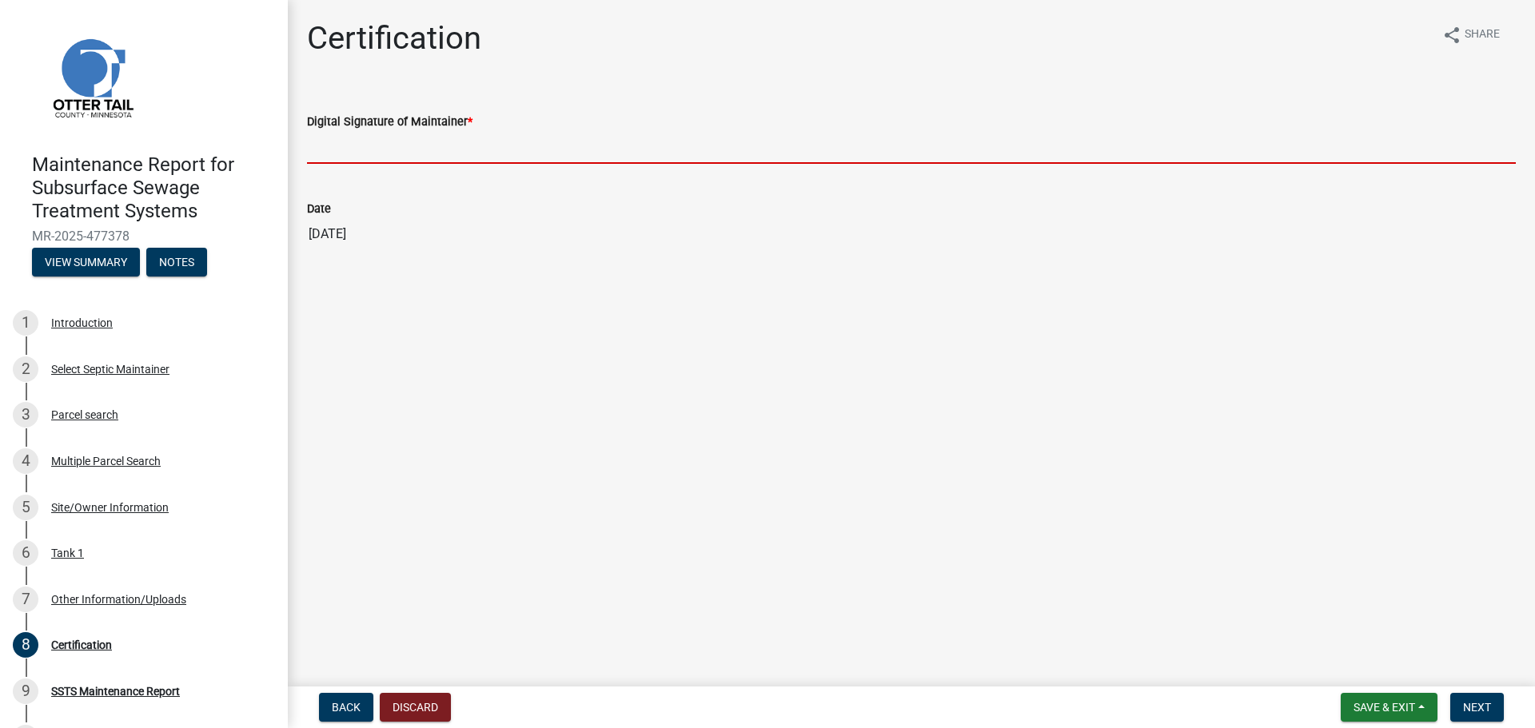
click at [384, 144] on input "Digital Signature of Maintainer *" at bounding box center [911, 147] width 1209 height 33
type input "[PERSON_NAME]"
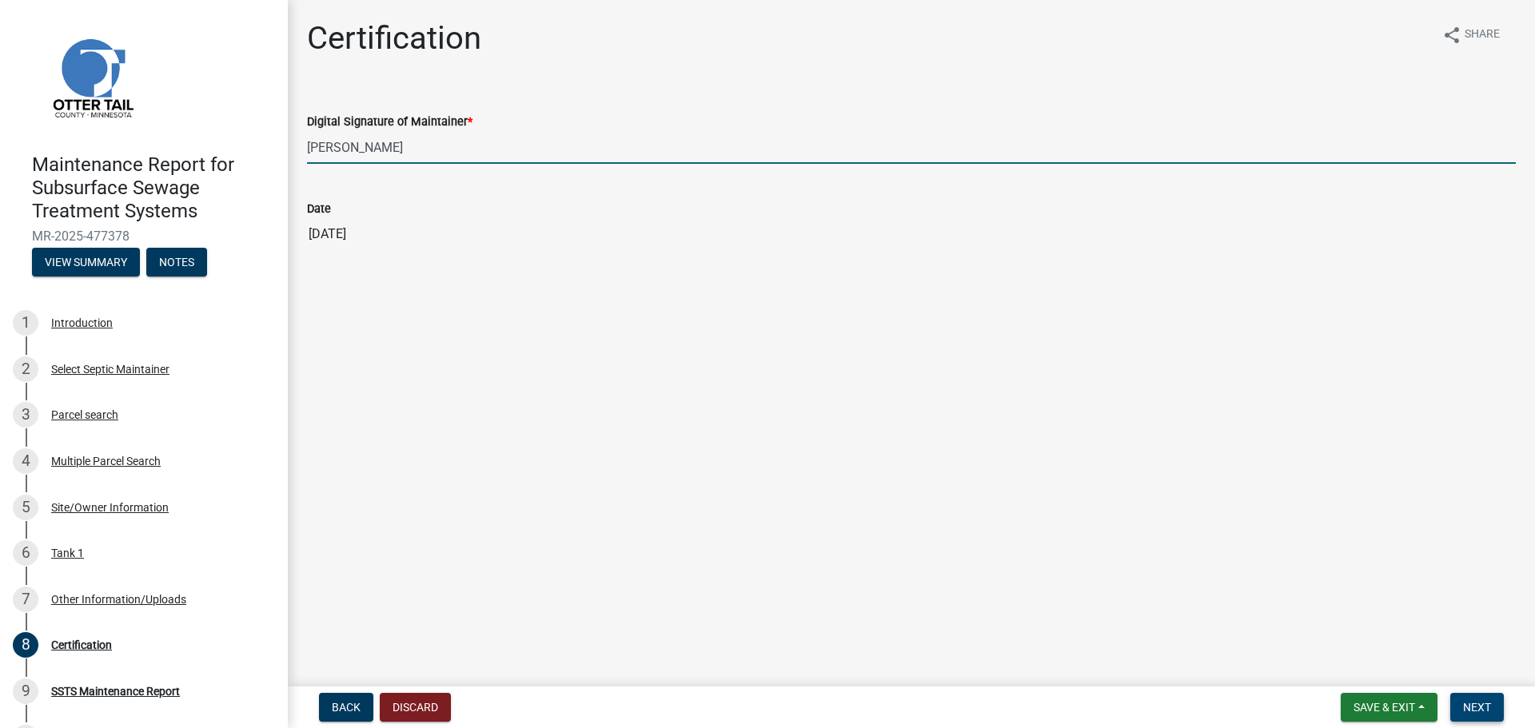
click at [1482, 705] on span "Next" at bounding box center [1477, 707] width 28 height 13
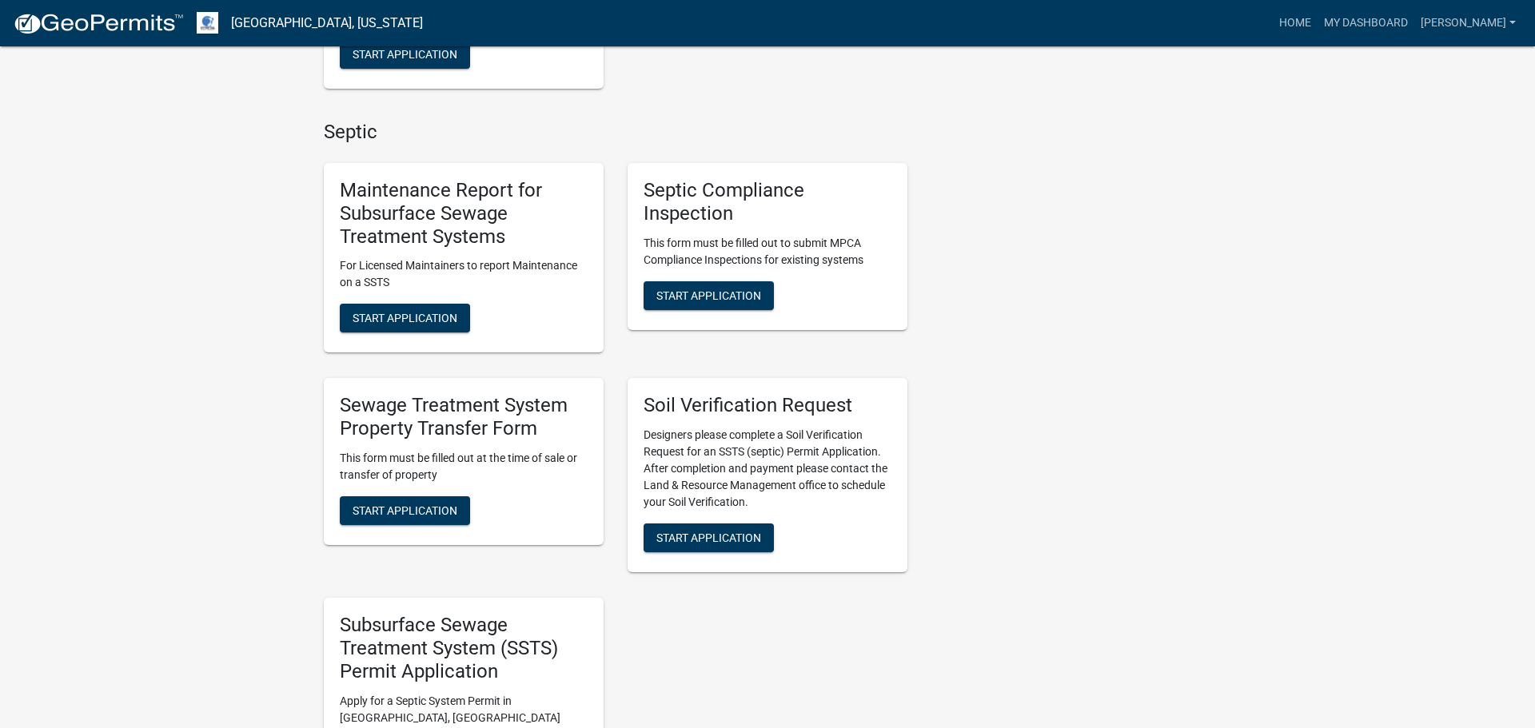
scroll to position [872, 0]
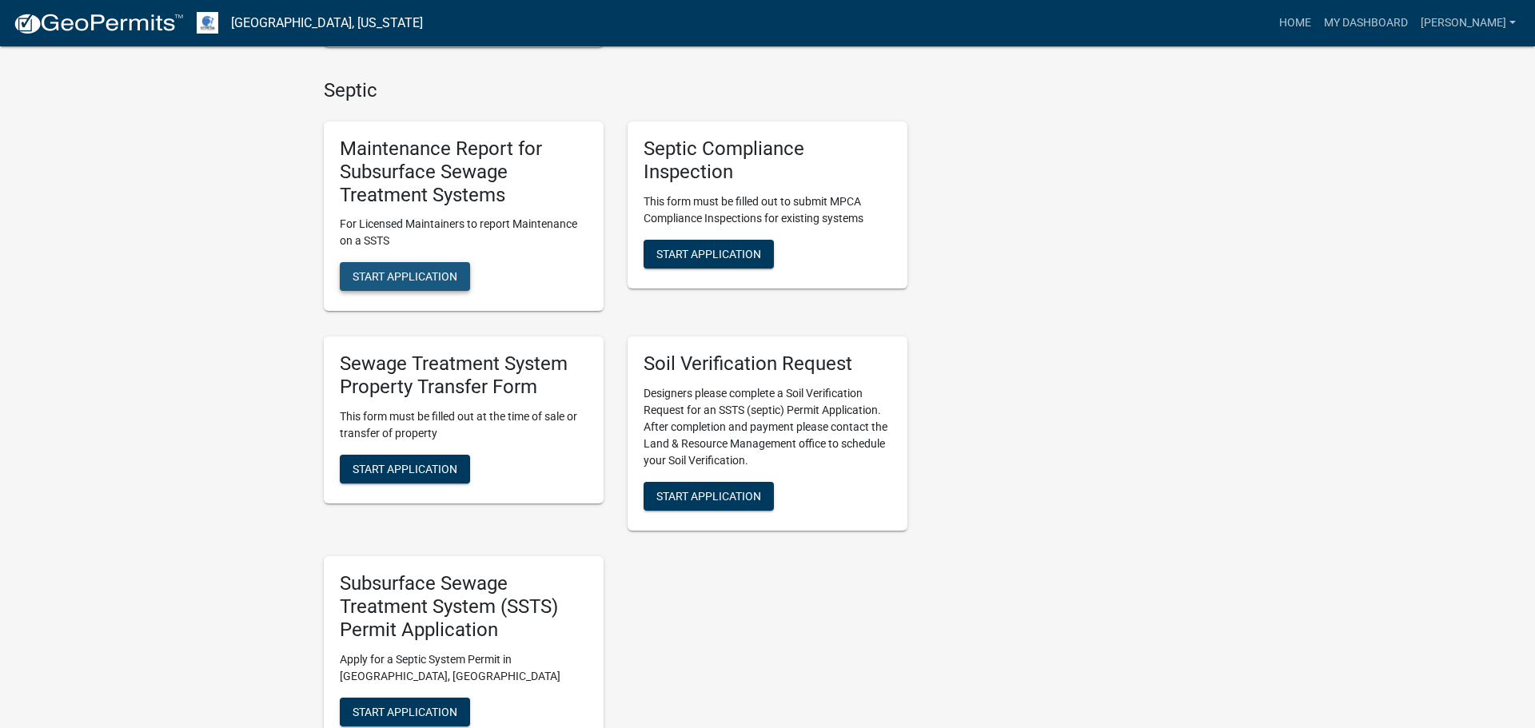
click at [412, 281] on span "Start Application" at bounding box center [405, 276] width 105 height 13
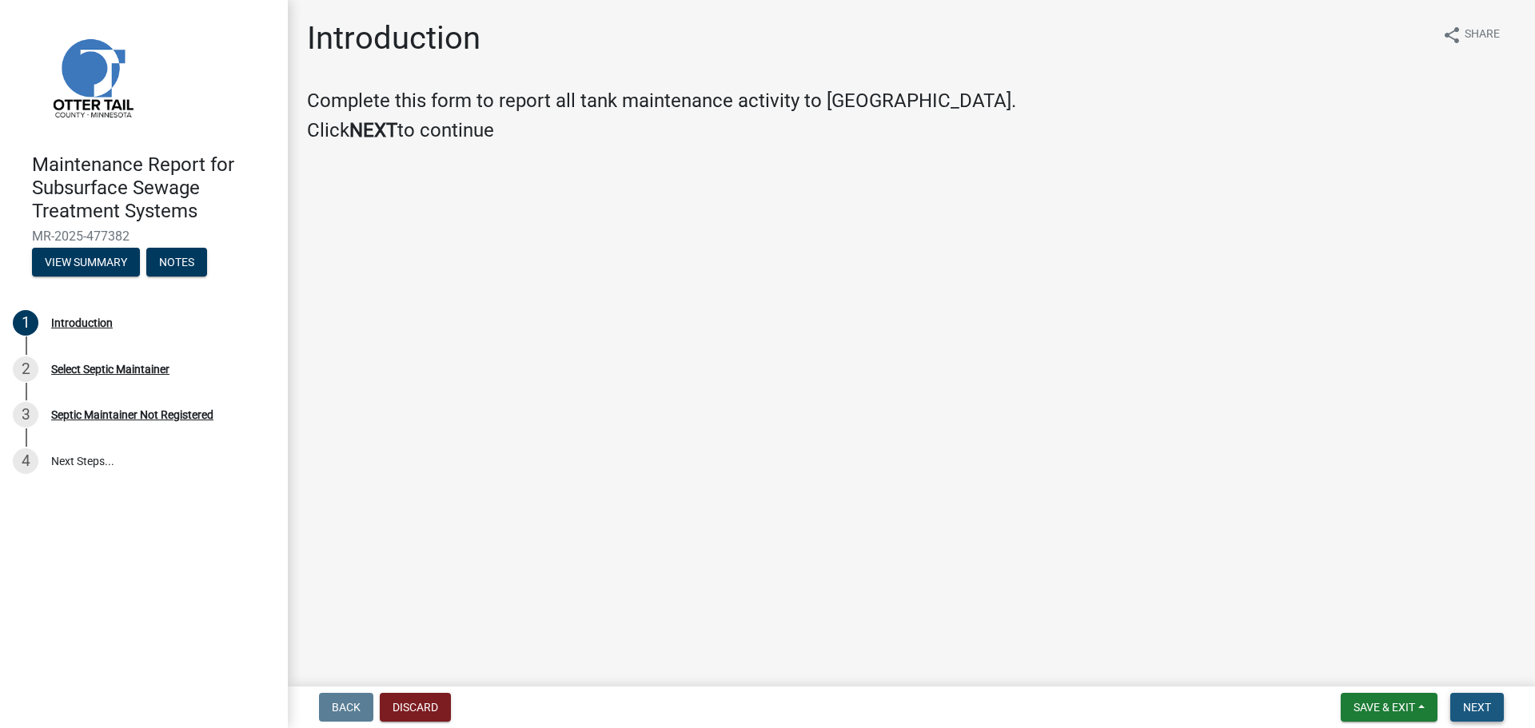
click at [1495, 702] on button "Next" at bounding box center [1477, 707] width 54 height 29
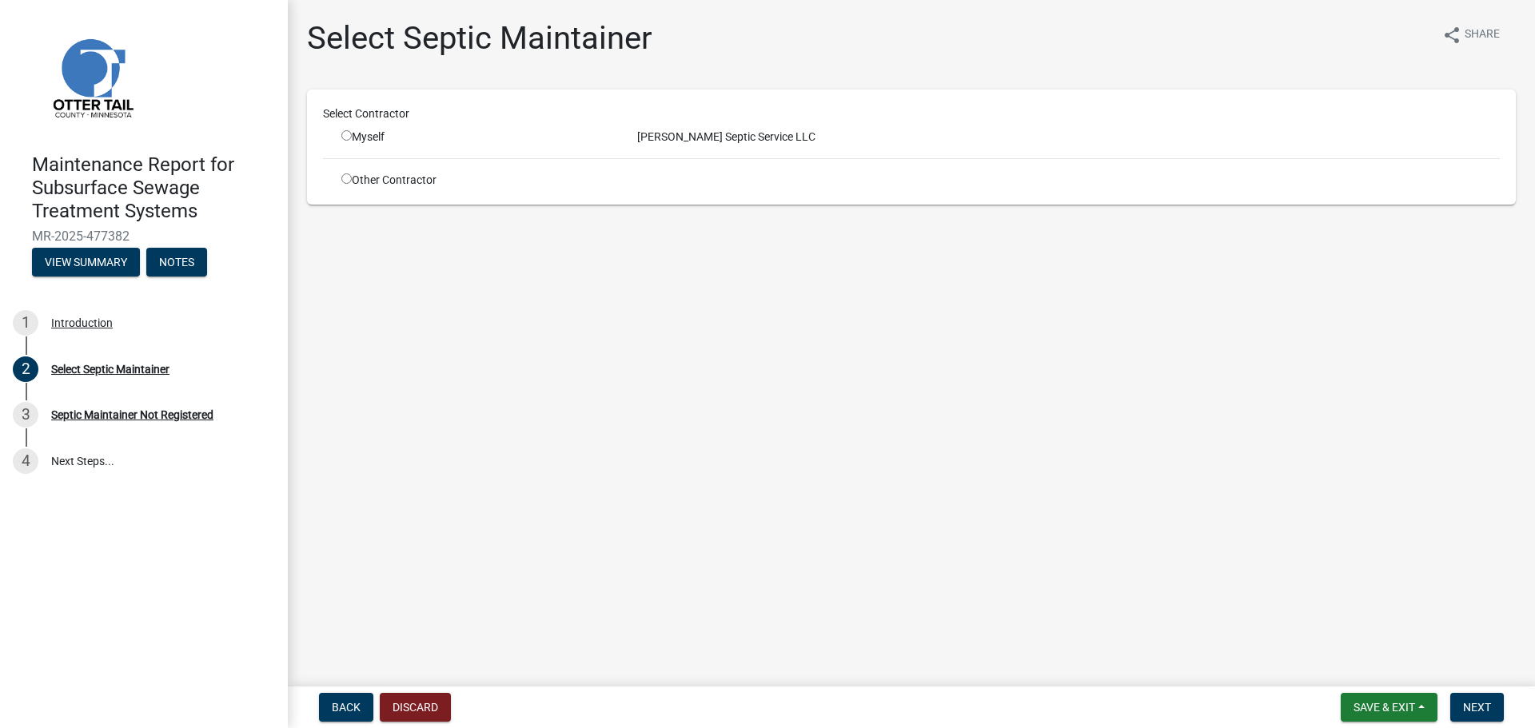
click at [348, 133] on input "radio" at bounding box center [346, 135] width 10 height 10
radio input "true"
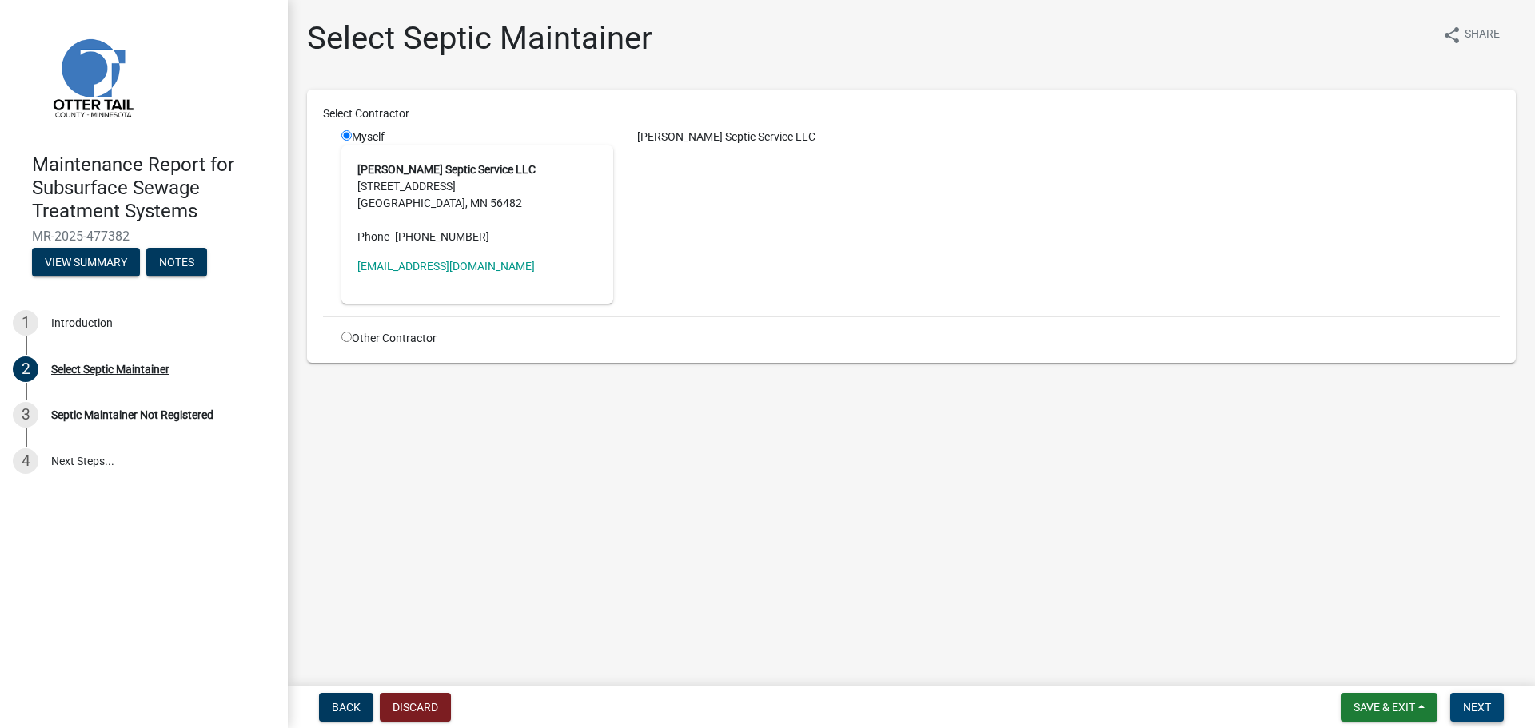
click at [1479, 704] on span "Next" at bounding box center [1477, 707] width 28 height 13
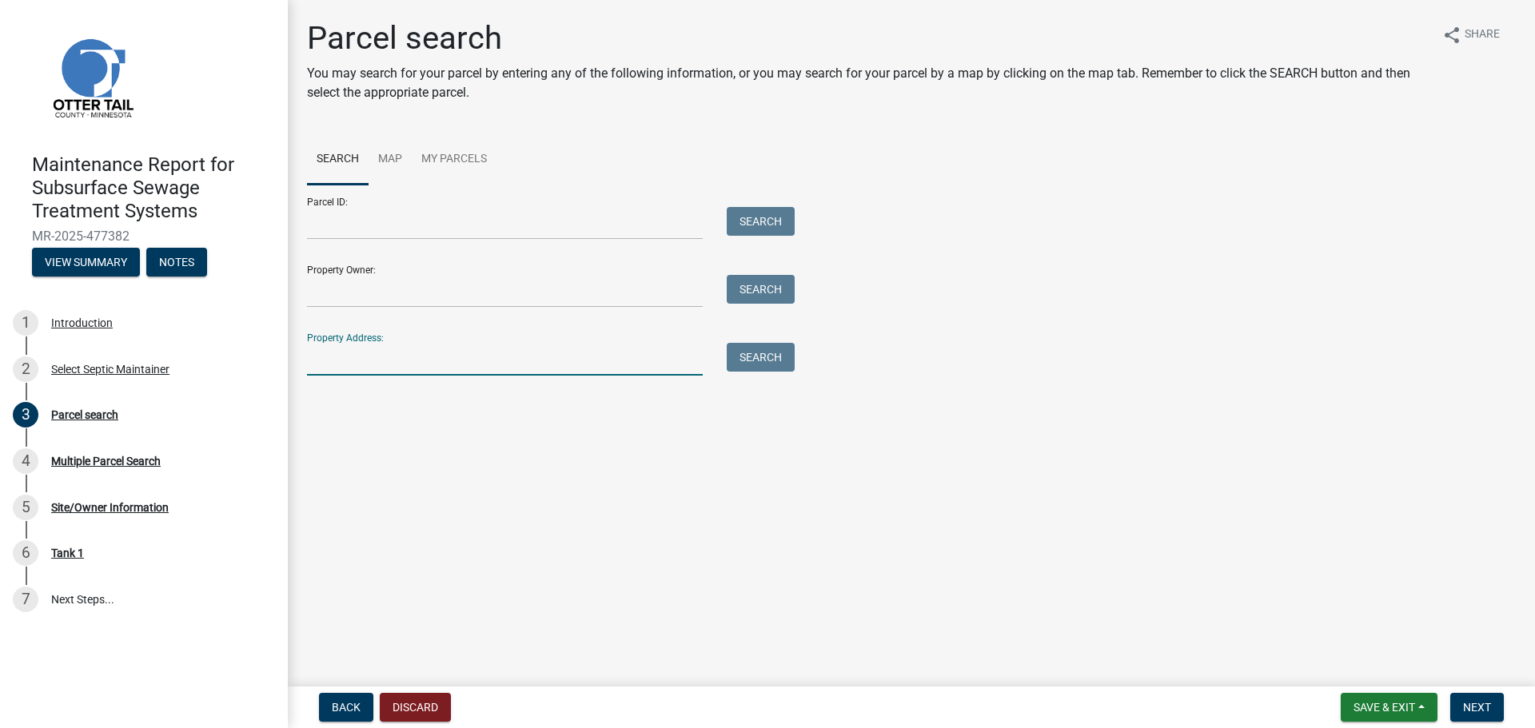
click at [468, 355] on input "Property Address:" at bounding box center [505, 359] width 396 height 33
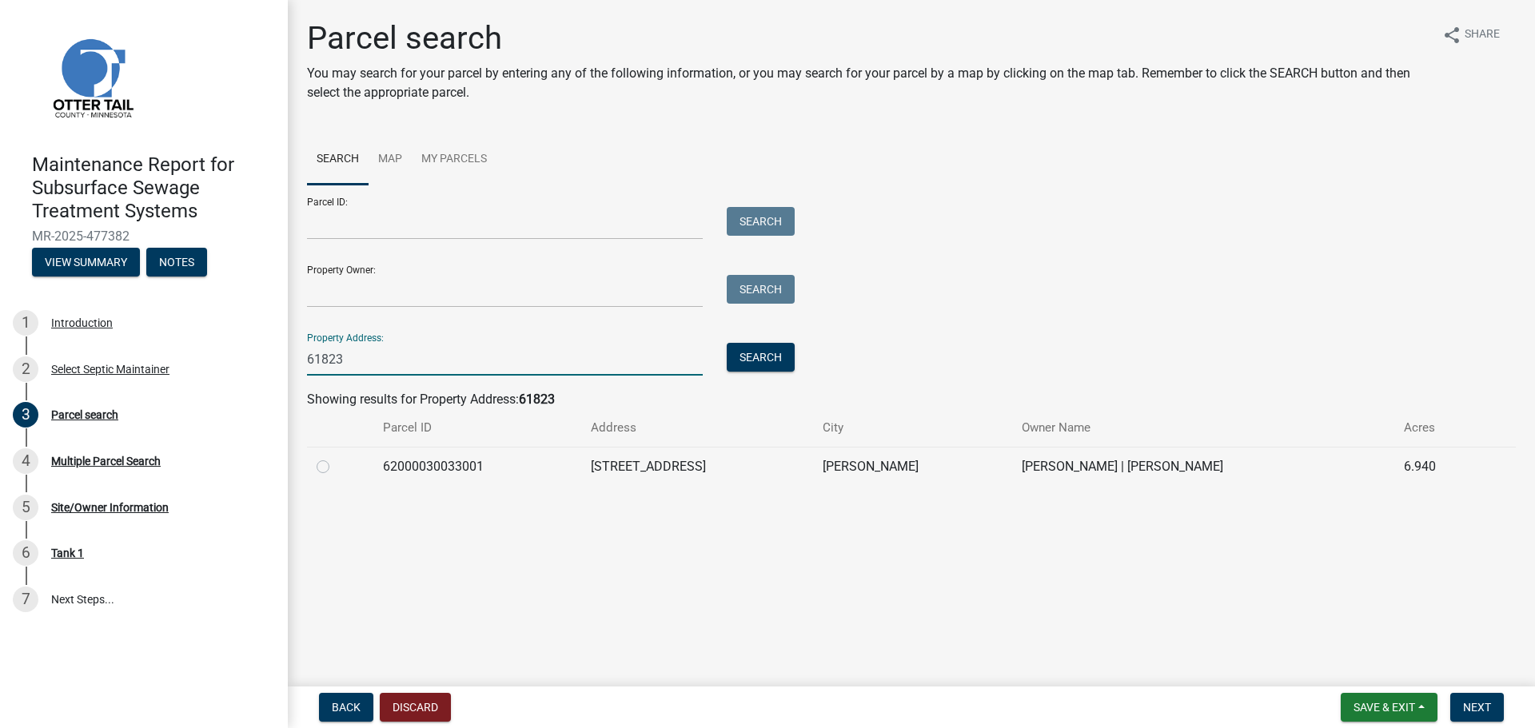
type input "61823"
click at [336, 457] on label at bounding box center [336, 457] width 0 height 0
click at [336, 463] on input "radio" at bounding box center [341, 462] width 10 height 10
radio input "true"
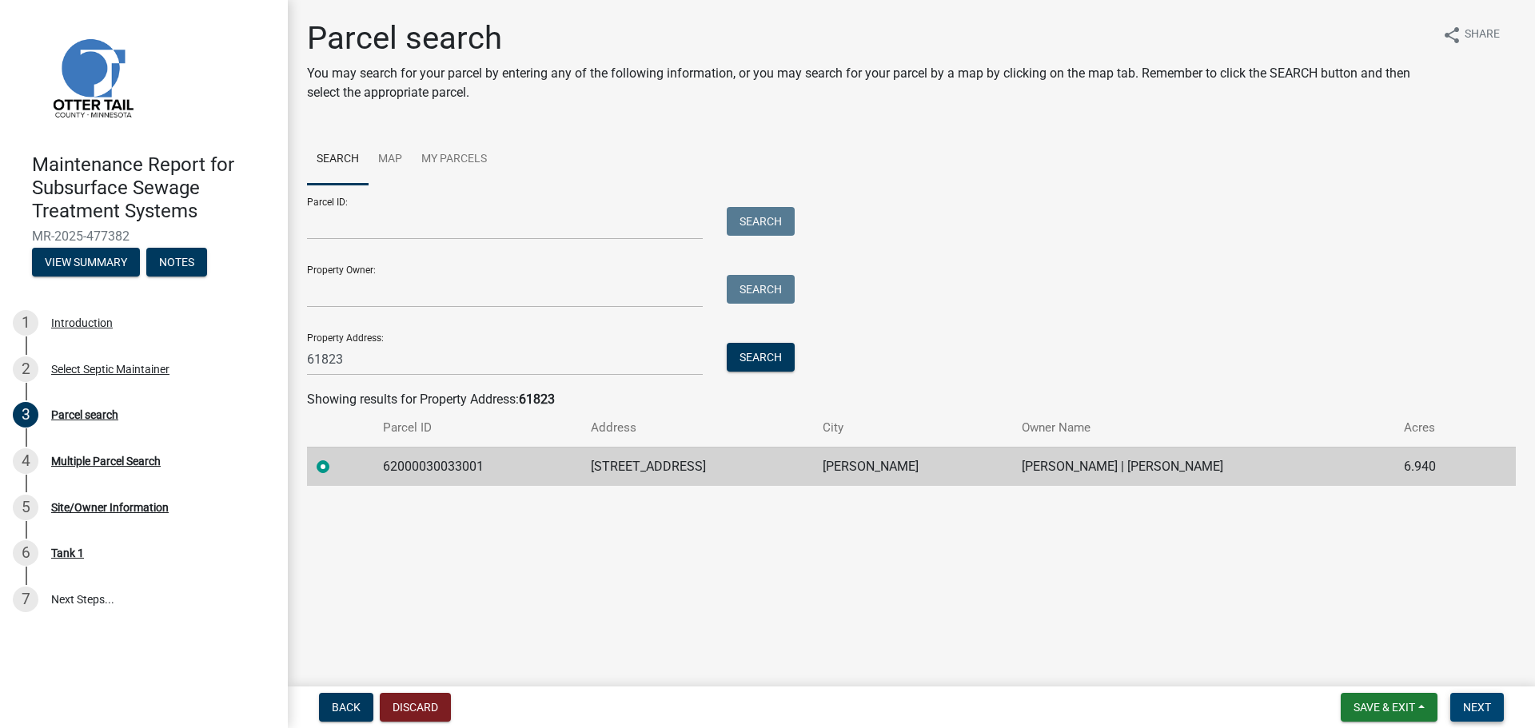
click at [1482, 706] on span "Next" at bounding box center [1477, 707] width 28 height 13
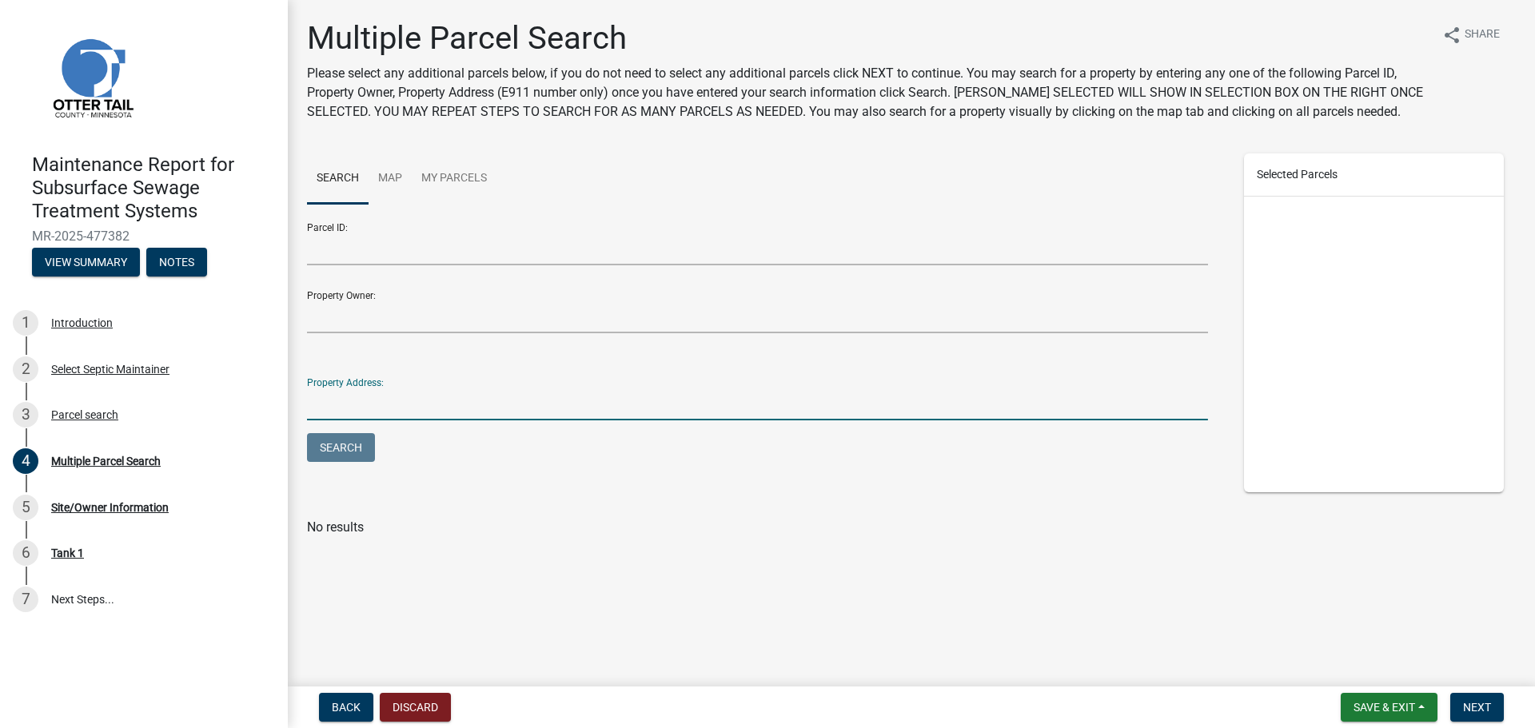
click at [497, 397] on input "Property Address:" at bounding box center [757, 404] width 901 height 33
type input "61823"
click at [307, 433] on button "Search" at bounding box center [341, 447] width 68 height 29
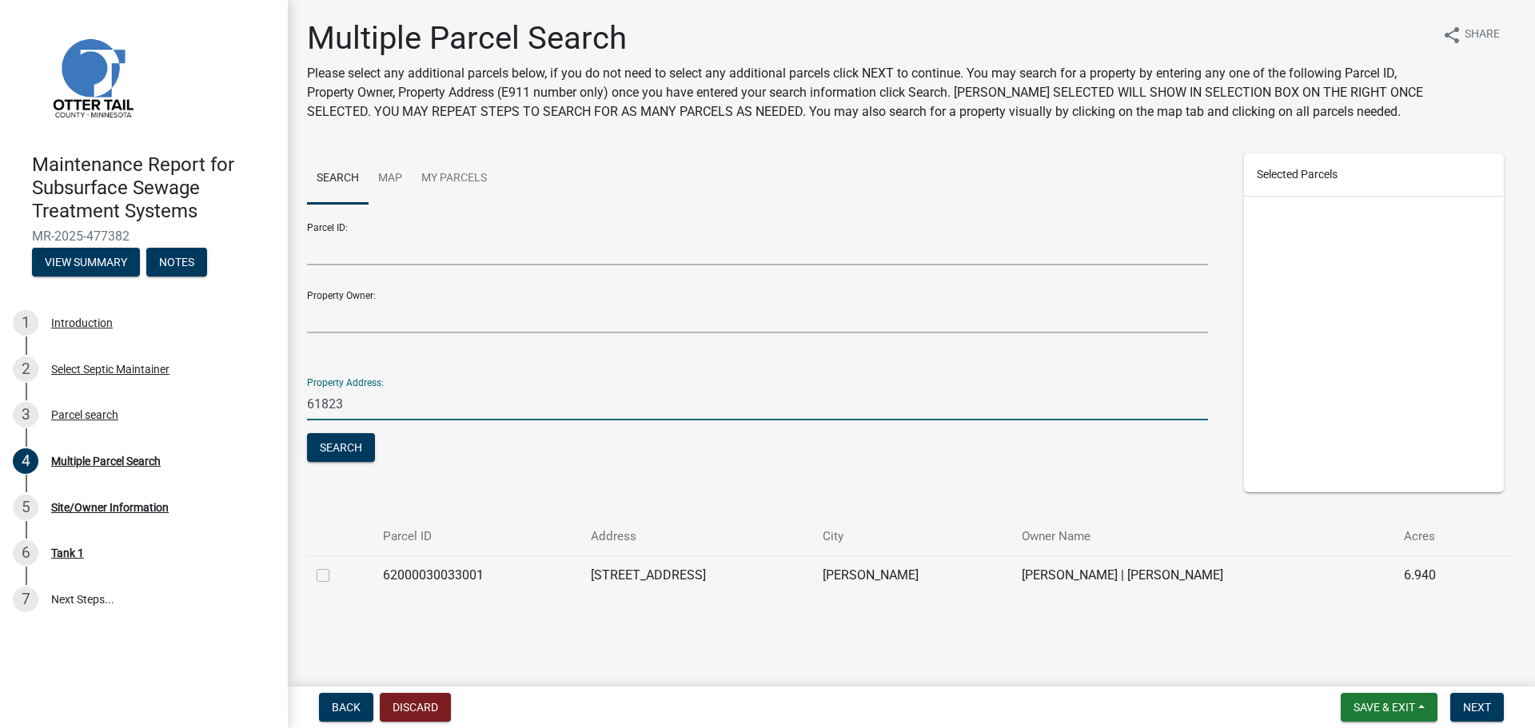
click at [336, 566] on label at bounding box center [336, 566] width 0 height 0
click at [336, 575] on input "checkbox" at bounding box center [341, 571] width 10 height 10
checkbox input "true"
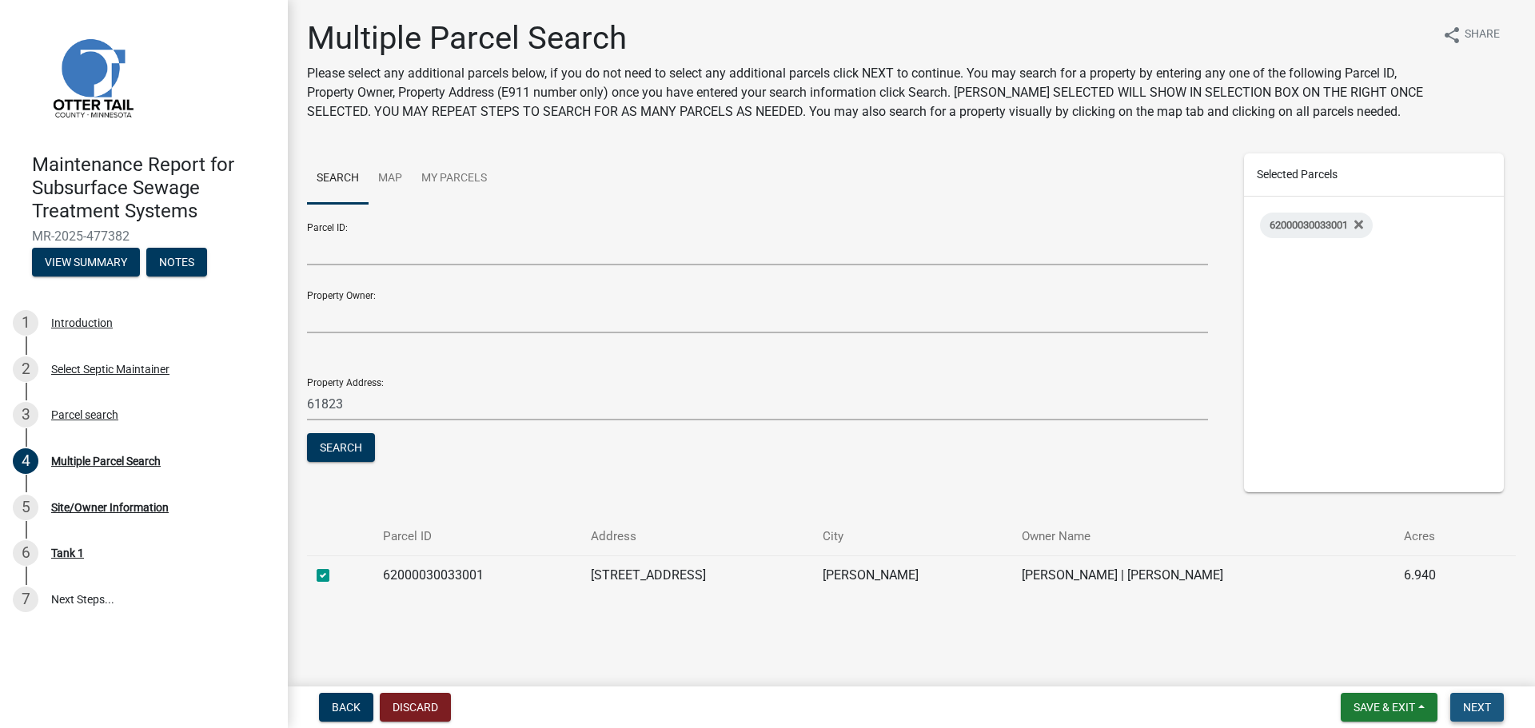
click at [1464, 707] on span "Next" at bounding box center [1477, 707] width 28 height 13
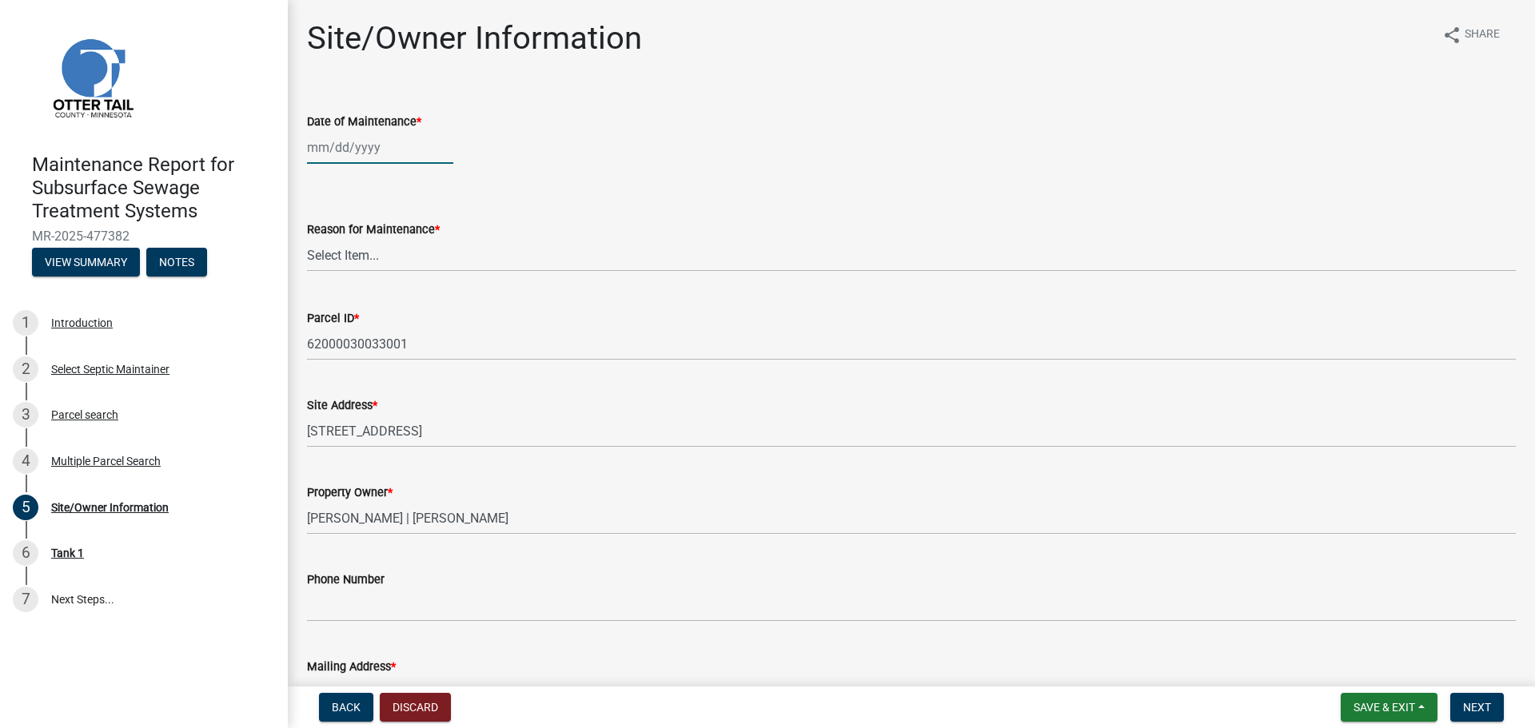
click at [339, 149] on div at bounding box center [380, 147] width 146 height 33
select select "9"
select select "2025"
click at [404, 259] on div "11" at bounding box center [400, 258] width 26 height 26
type input "[DATE]"
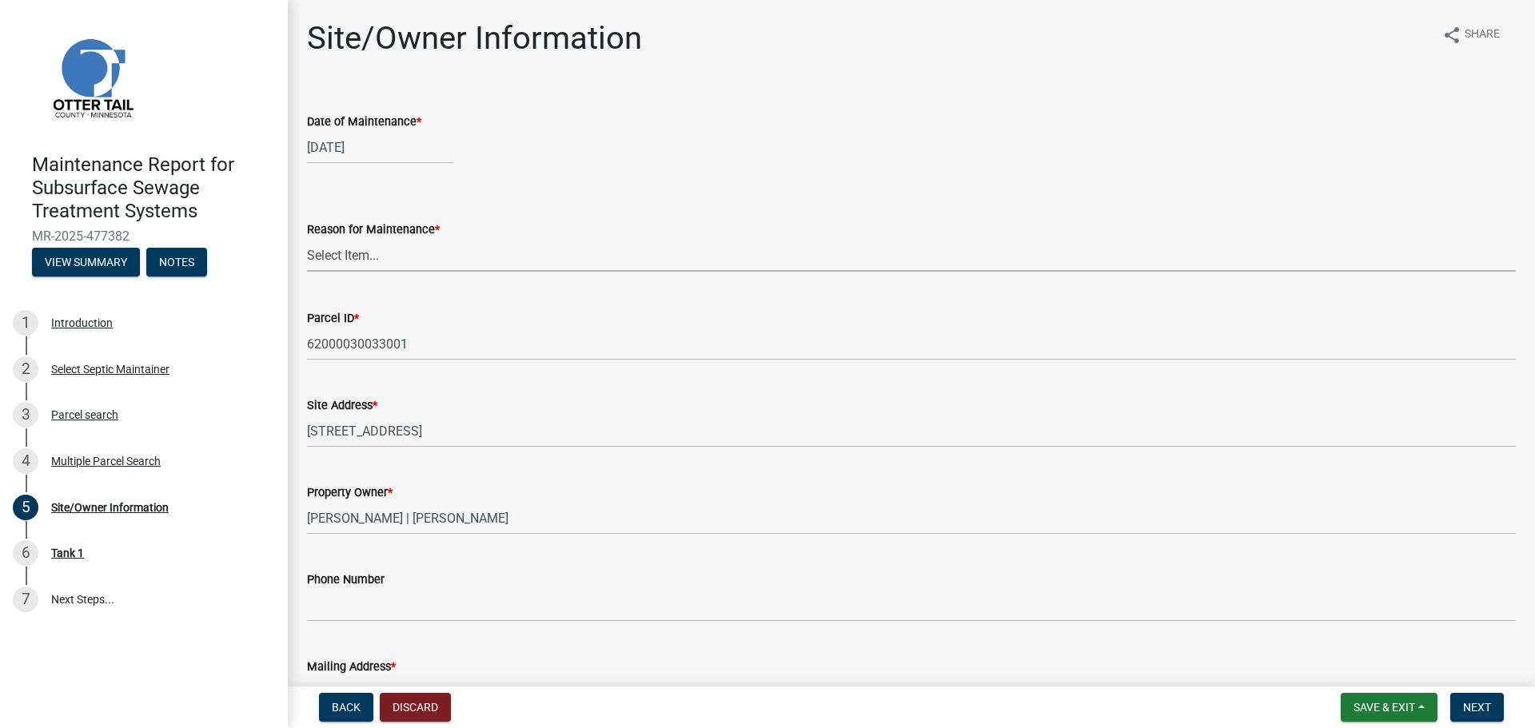
click at [365, 247] on select "Select Item... Called Routine Other" at bounding box center [911, 255] width 1209 height 33
click at [307, 239] on select "Select Item... Called Routine Other" at bounding box center [911, 255] width 1209 height 33
select select "3ac72b63-7b21-42e4-8192-806faae7a4f1"
click at [1474, 714] on button "Next" at bounding box center [1477, 707] width 54 height 29
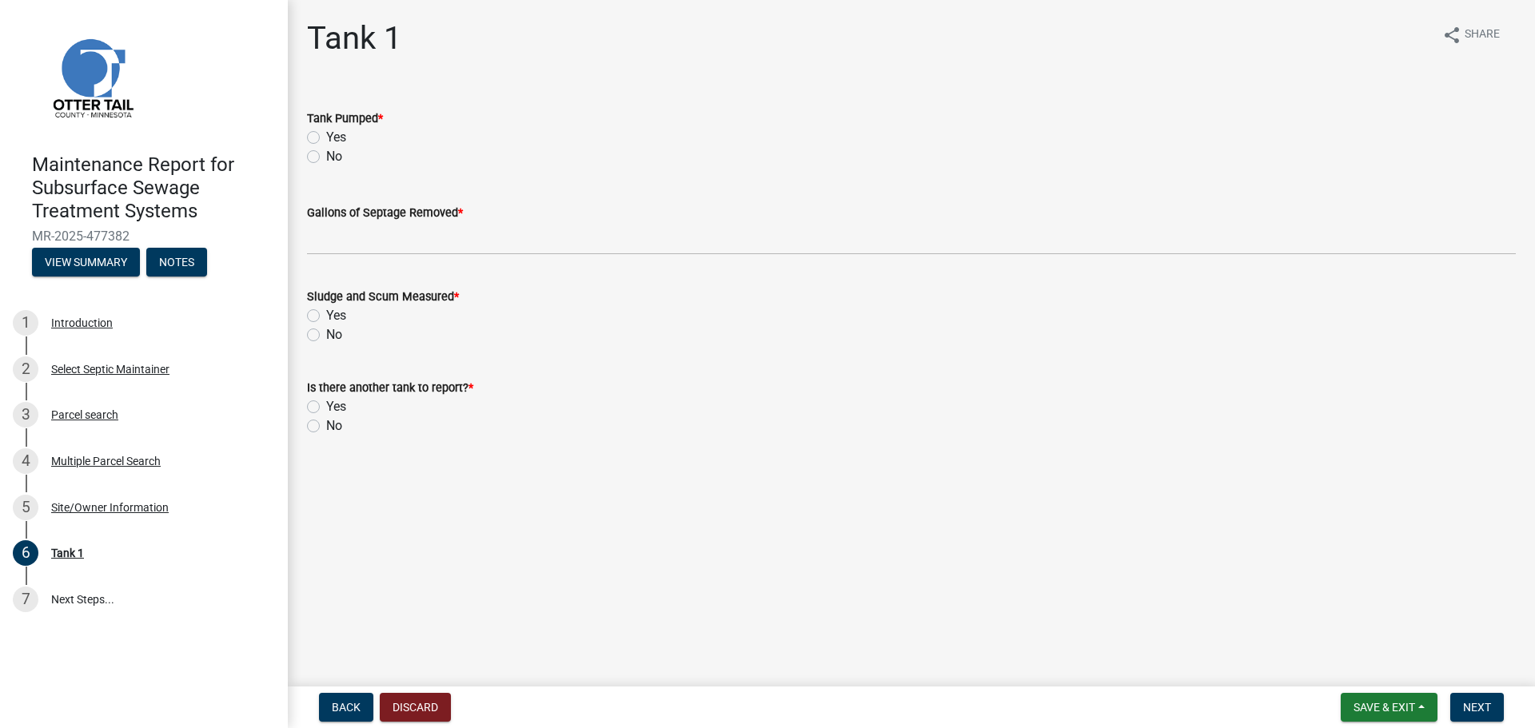
click at [326, 138] on label "Yes" at bounding box center [336, 137] width 20 height 19
click at [326, 138] on input "Yes" at bounding box center [331, 133] width 10 height 10
radio input "true"
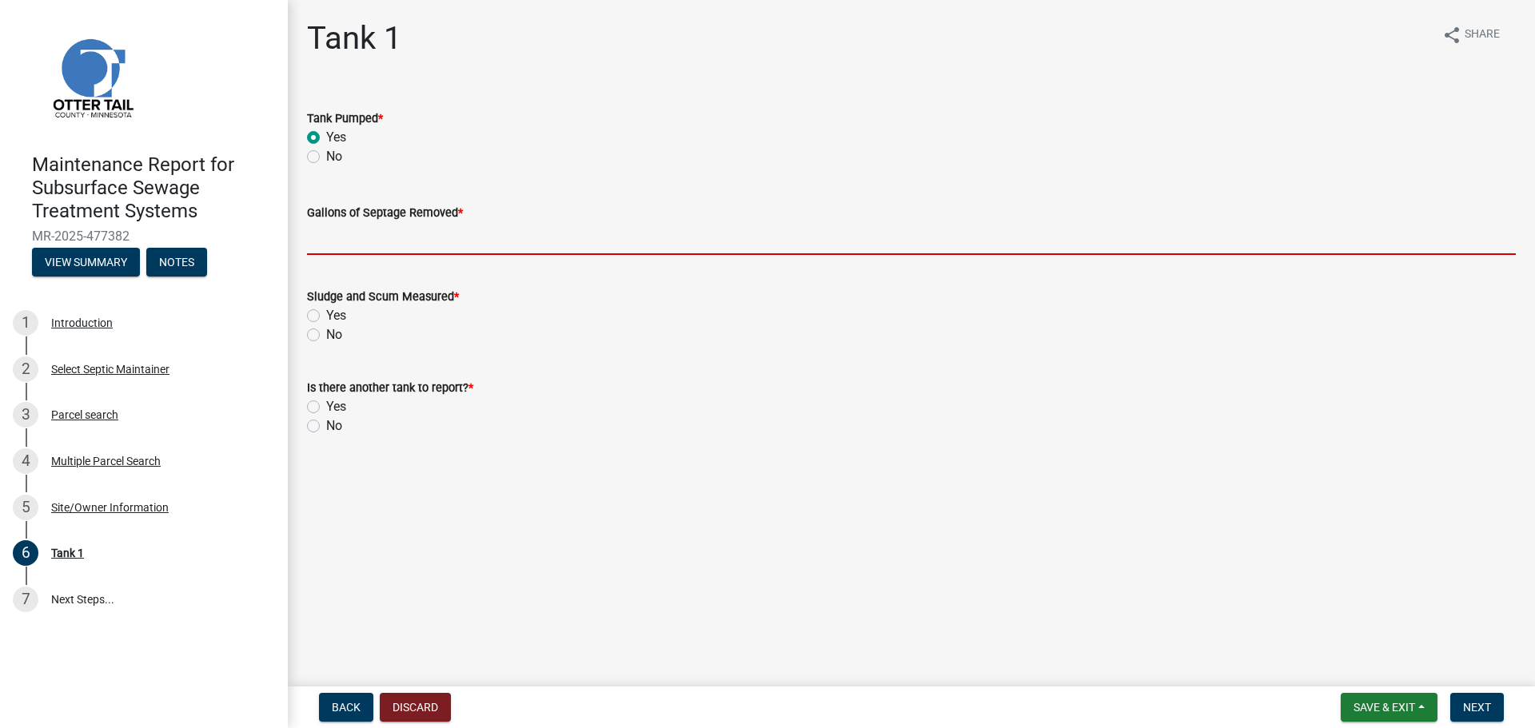
click at [323, 248] on input "Gallons of Septage Removed *" at bounding box center [911, 238] width 1209 height 33
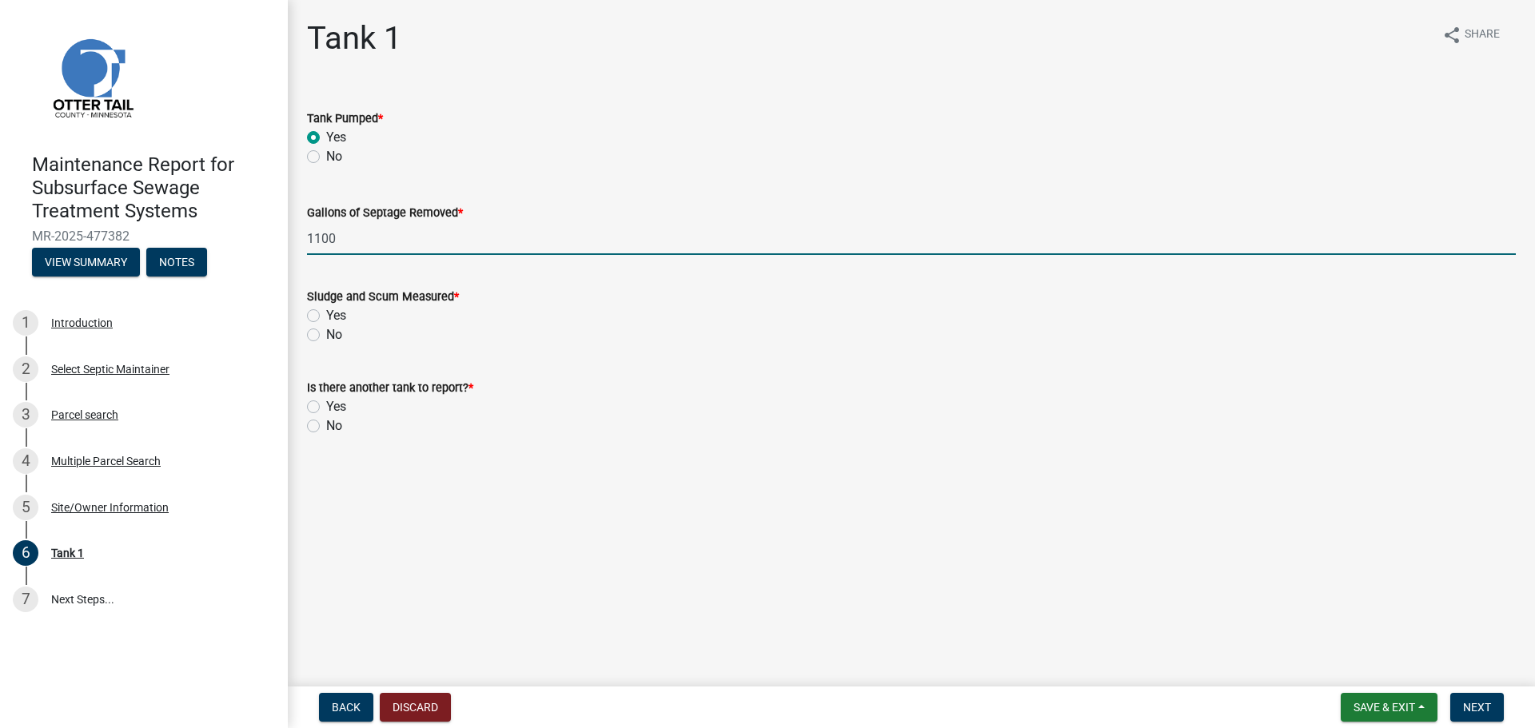
type input "1100"
click at [326, 332] on label "No" at bounding box center [334, 334] width 16 height 19
click at [326, 332] on input "No" at bounding box center [331, 330] width 10 height 10
radio input "true"
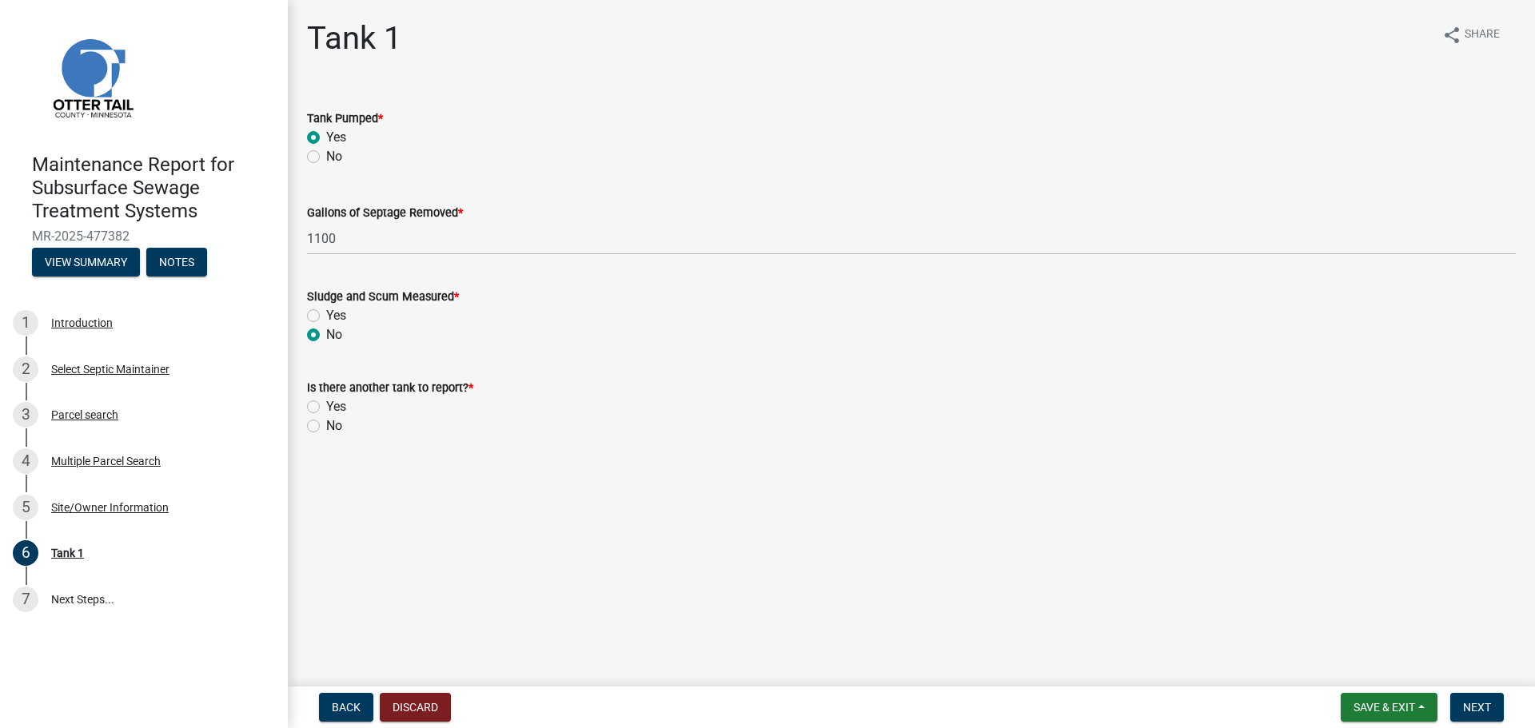
click at [326, 423] on label "No" at bounding box center [334, 425] width 16 height 19
click at [326, 423] on input "No" at bounding box center [331, 421] width 10 height 10
radio input "true"
click at [1466, 703] on span "Next" at bounding box center [1477, 707] width 28 height 13
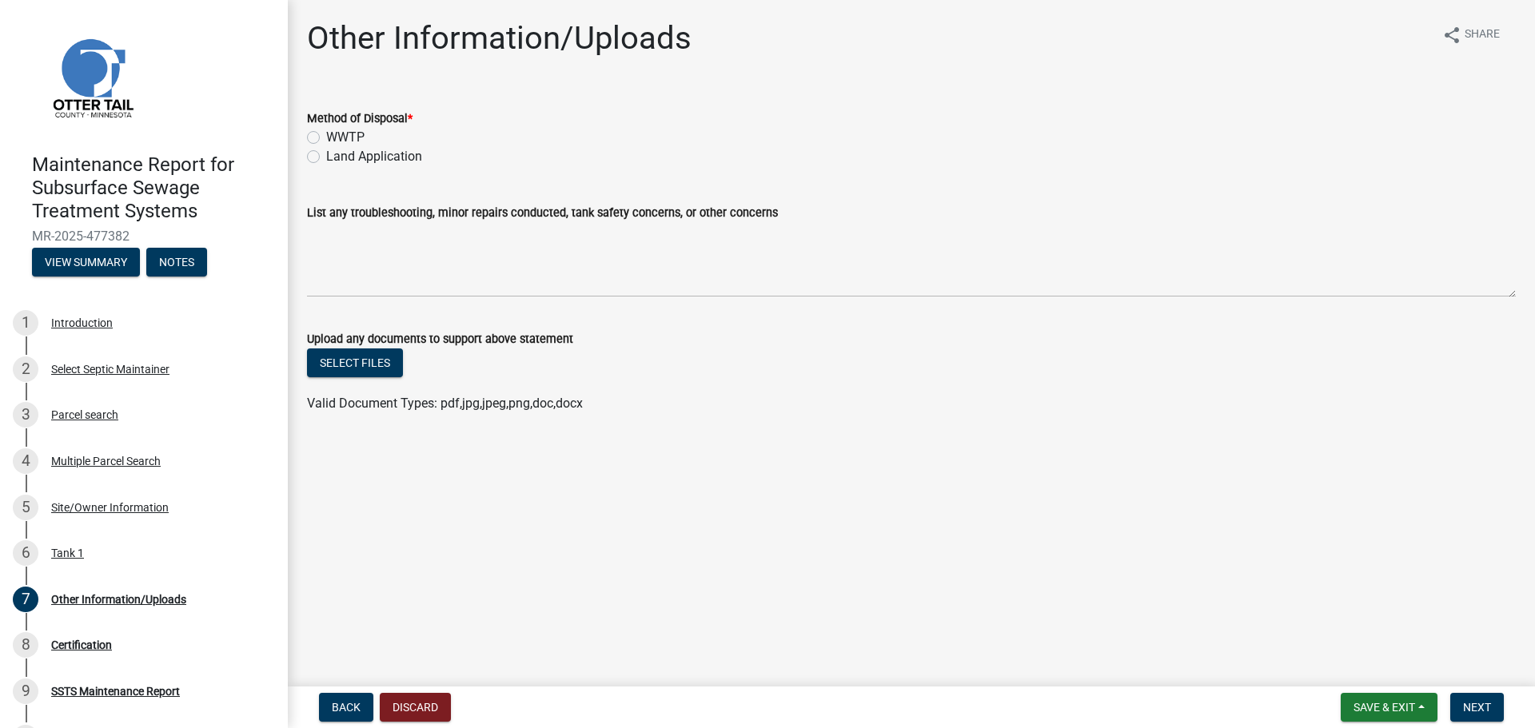
click at [326, 160] on label "Land Application" at bounding box center [374, 156] width 96 height 19
click at [326, 157] on input "Land Application" at bounding box center [331, 152] width 10 height 10
radio input "true"
click at [1491, 705] on button "Next" at bounding box center [1477, 707] width 54 height 29
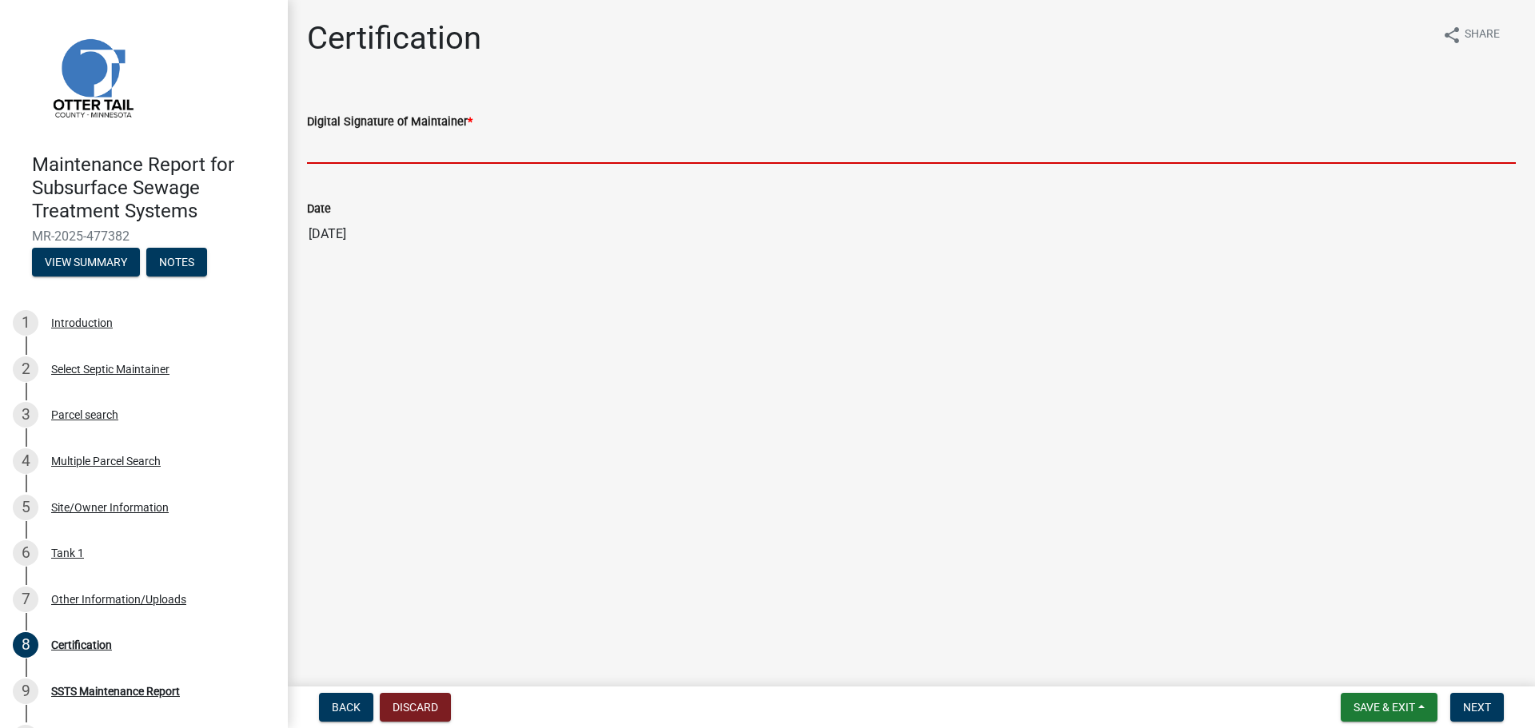
click at [357, 150] on input "Digital Signature of Maintainer *" at bounding box center [911, 147] width 1209 height 33
type input "[PERSON_NAME]"
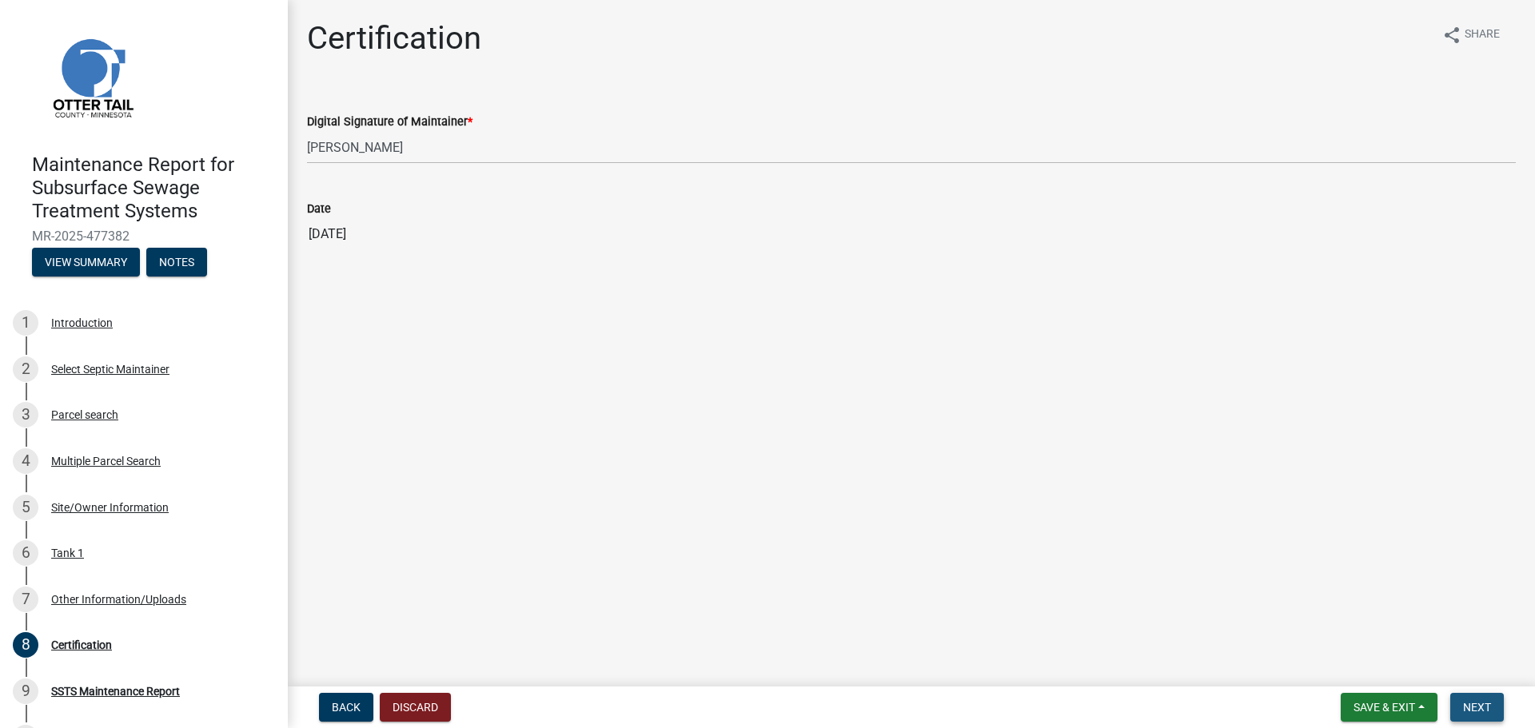
click at [1489, 710] on span "Next" at bounding box center [1477, 707] width 28 height 13
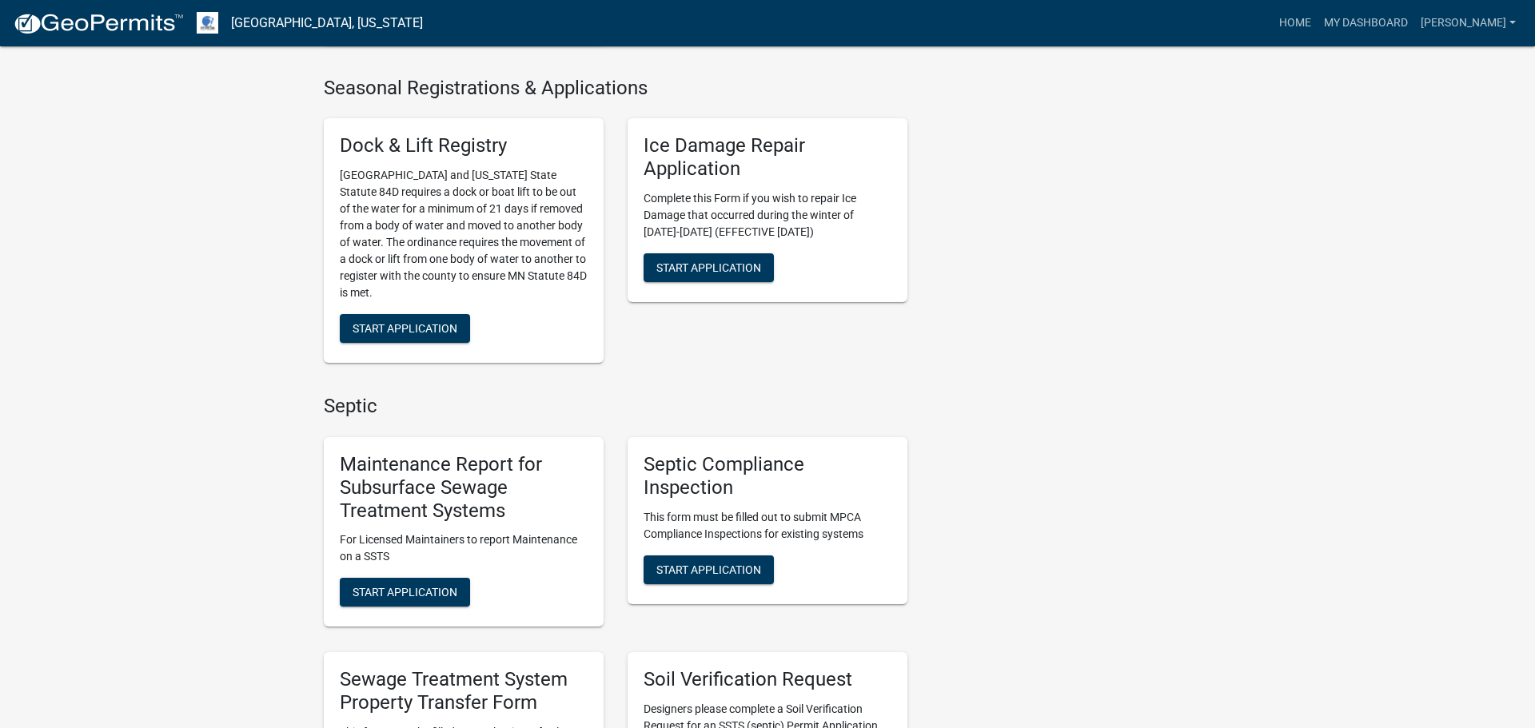
scroll to position [560, 0]
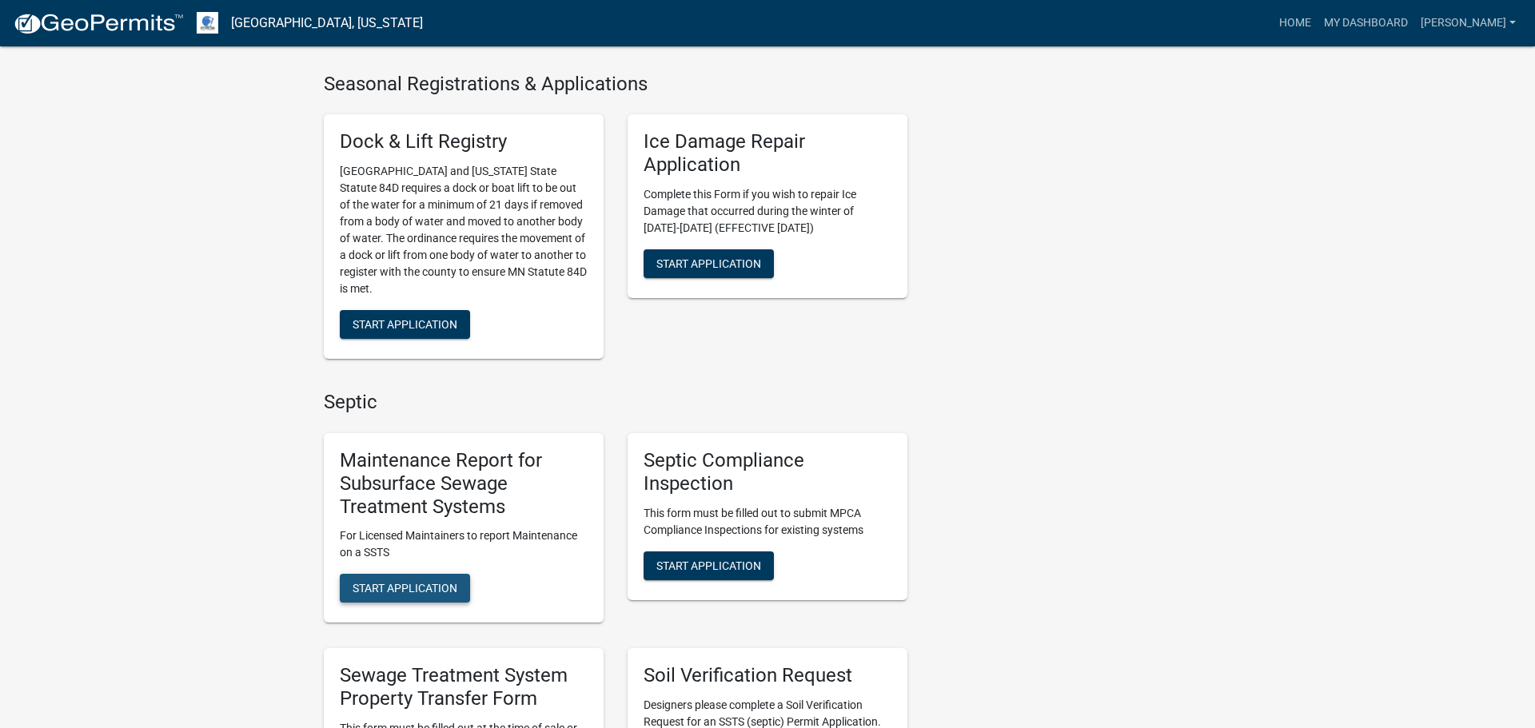
click at [437, 592] on span "Start Application" at bounding box center [405, 588] width 105 height 13
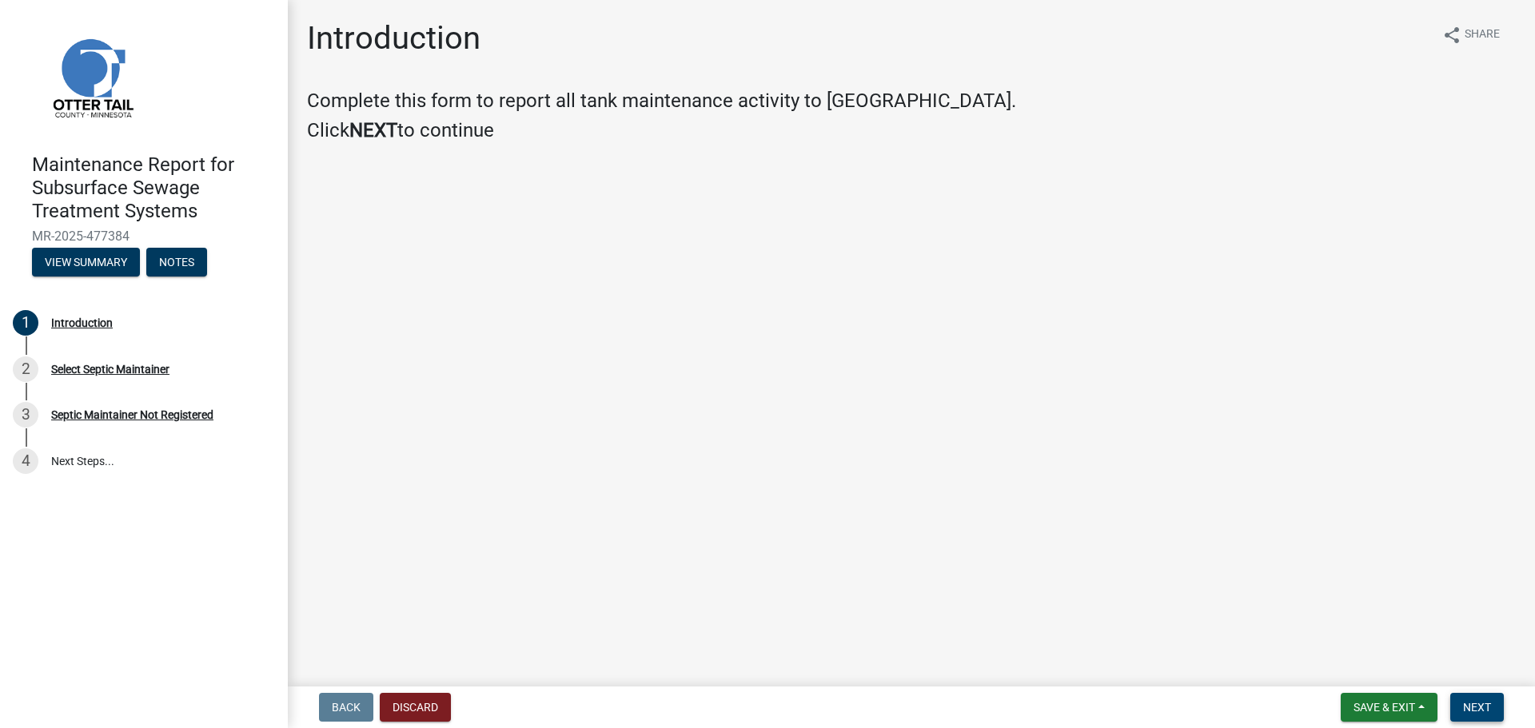
click at [1466, 707] on span "Next" at bounding box center [1477, 707] width 28 height 13
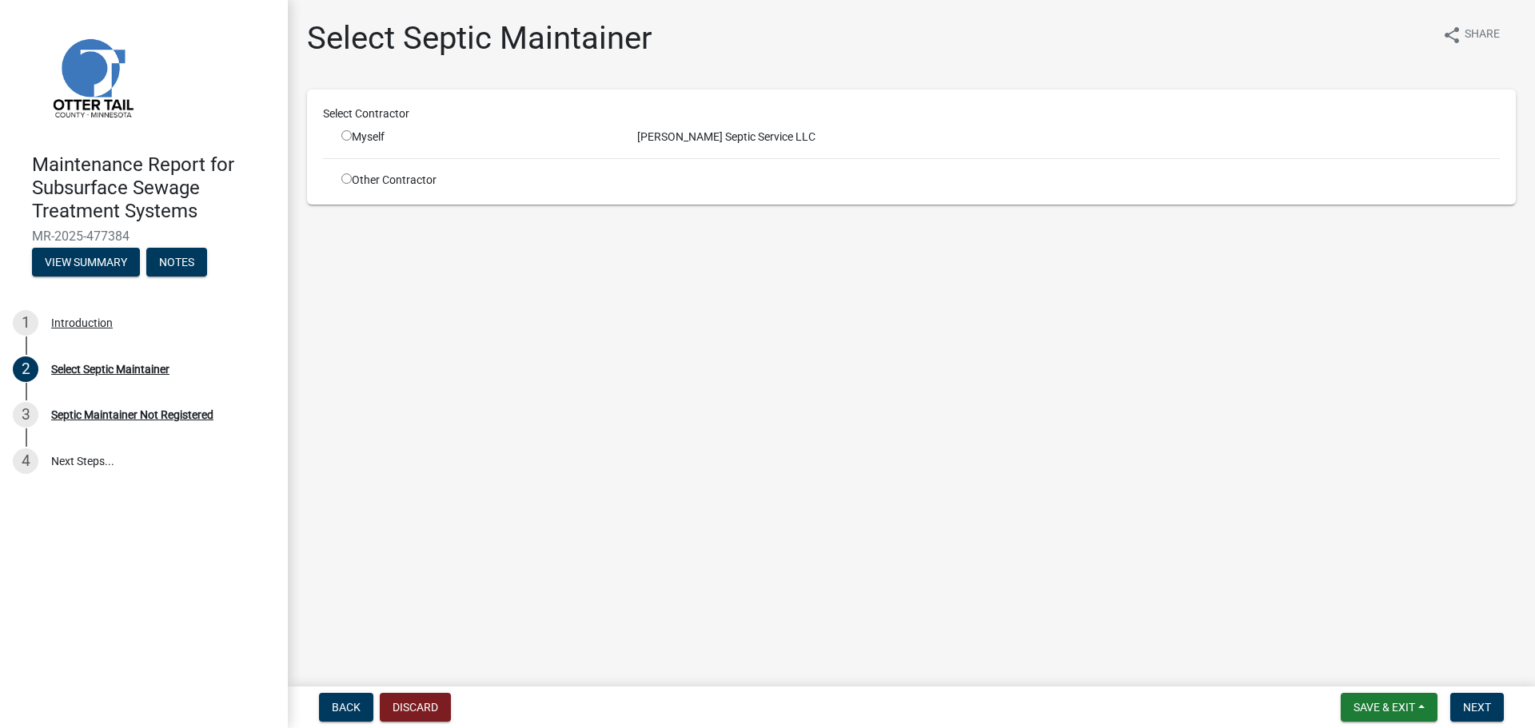
click at [350, 134] on input "radio" at bounding box center [346, 135] width 10 height 10
radio input "true"
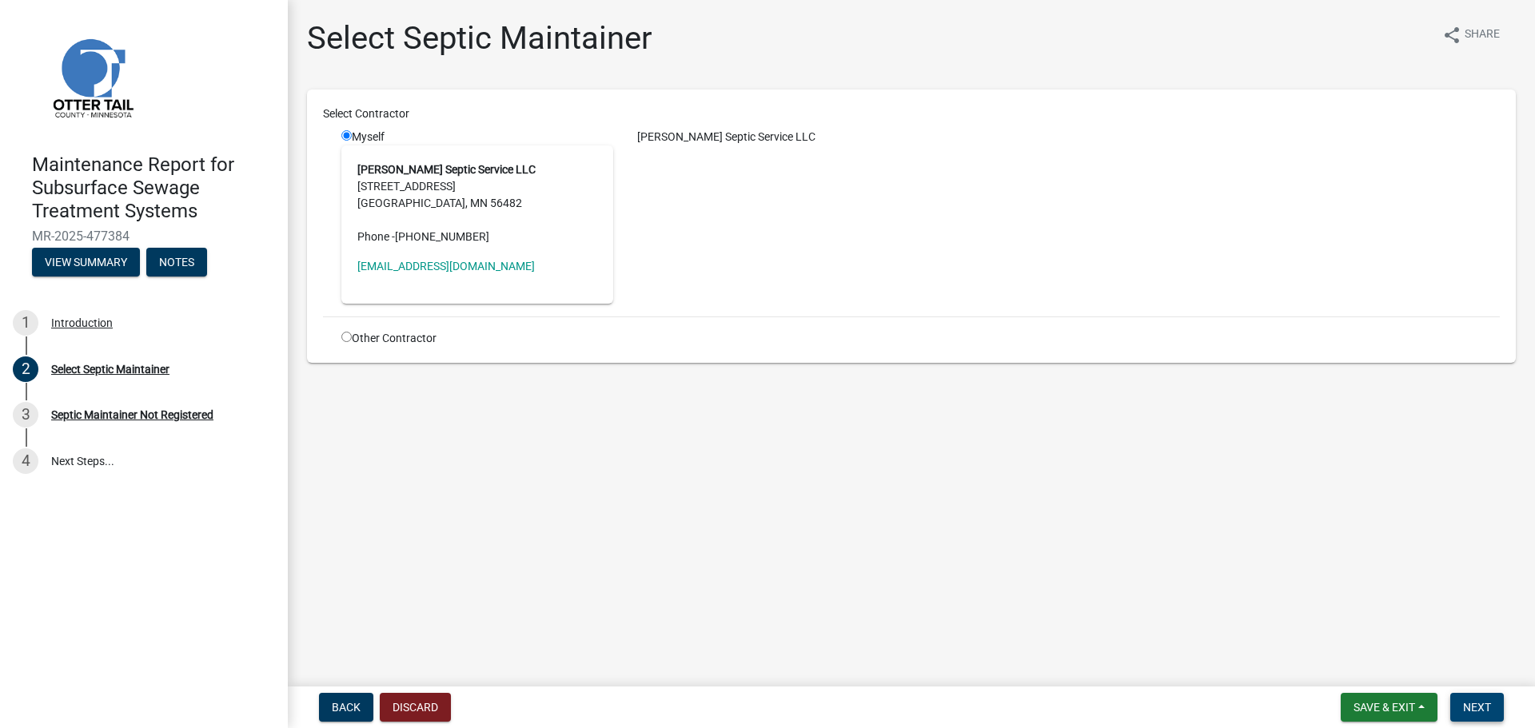
click at [1492, 705] on button "Next" at bounding box center [1477, 707] width 54 height 29
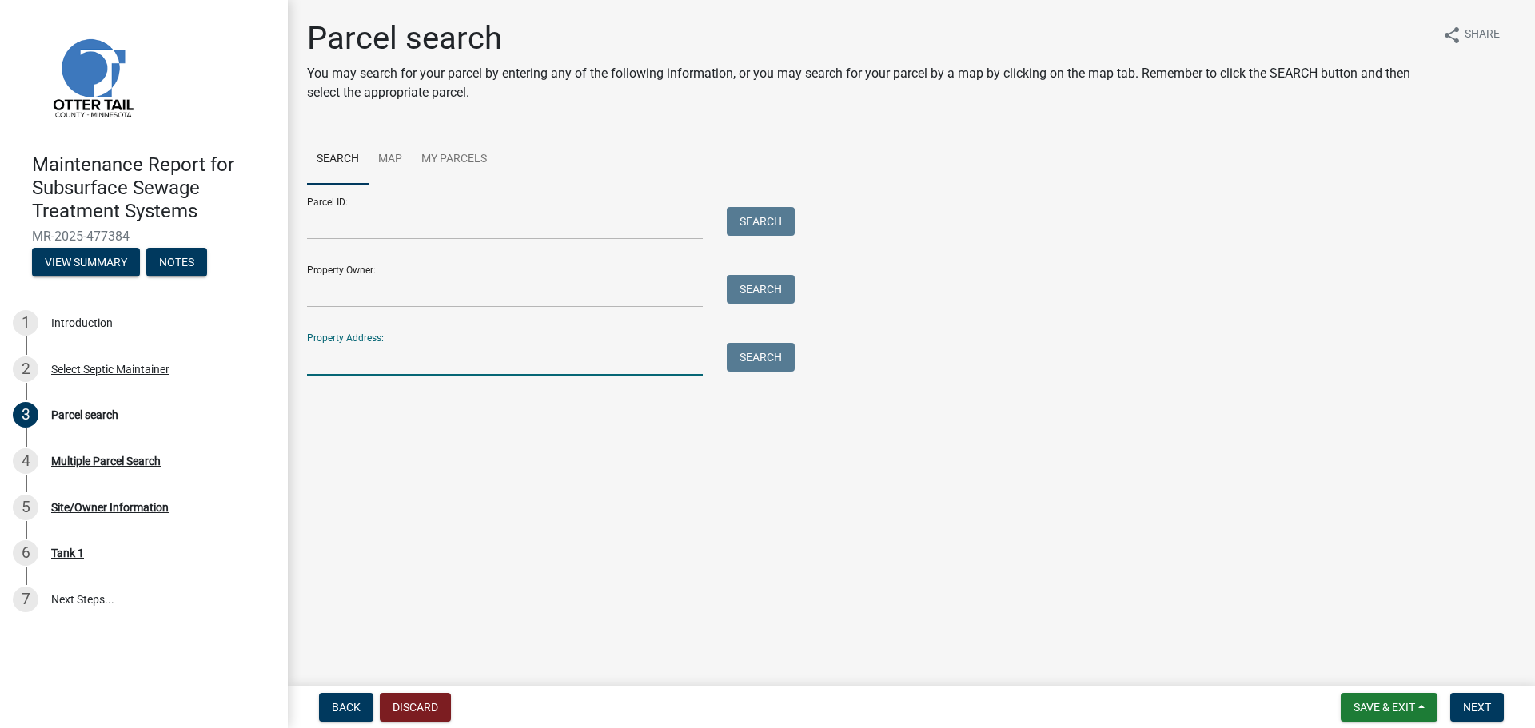
click at [495, 364] on input "Property Address:" at bounding box center [505, 359] width 396 height 33
type input "3"
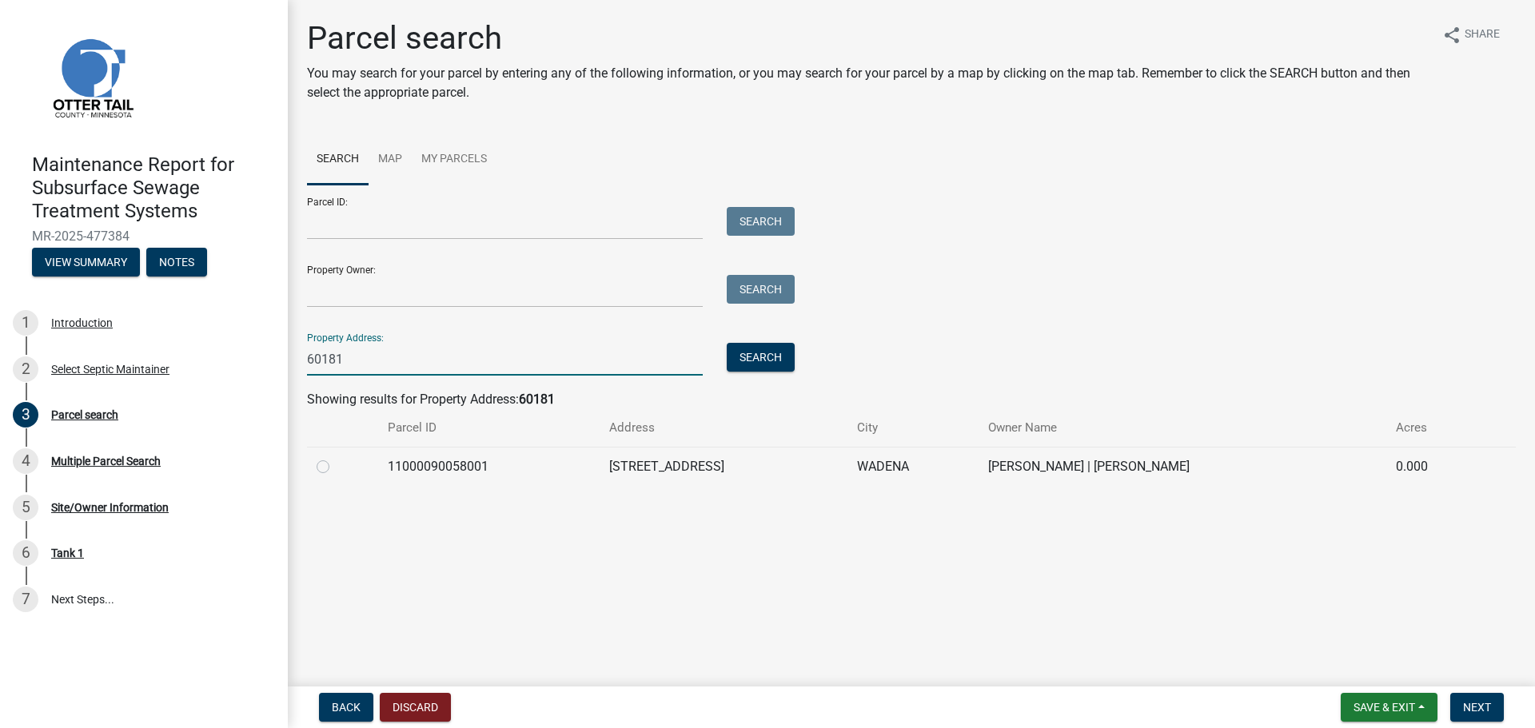
type input "60181"
click at [336, 457] on label at bounding box center [336, 457] width 0 height 0
click at [336, 465] on input "radio" at bounding box center [341, 462] width 10 height 10
radio input "true"
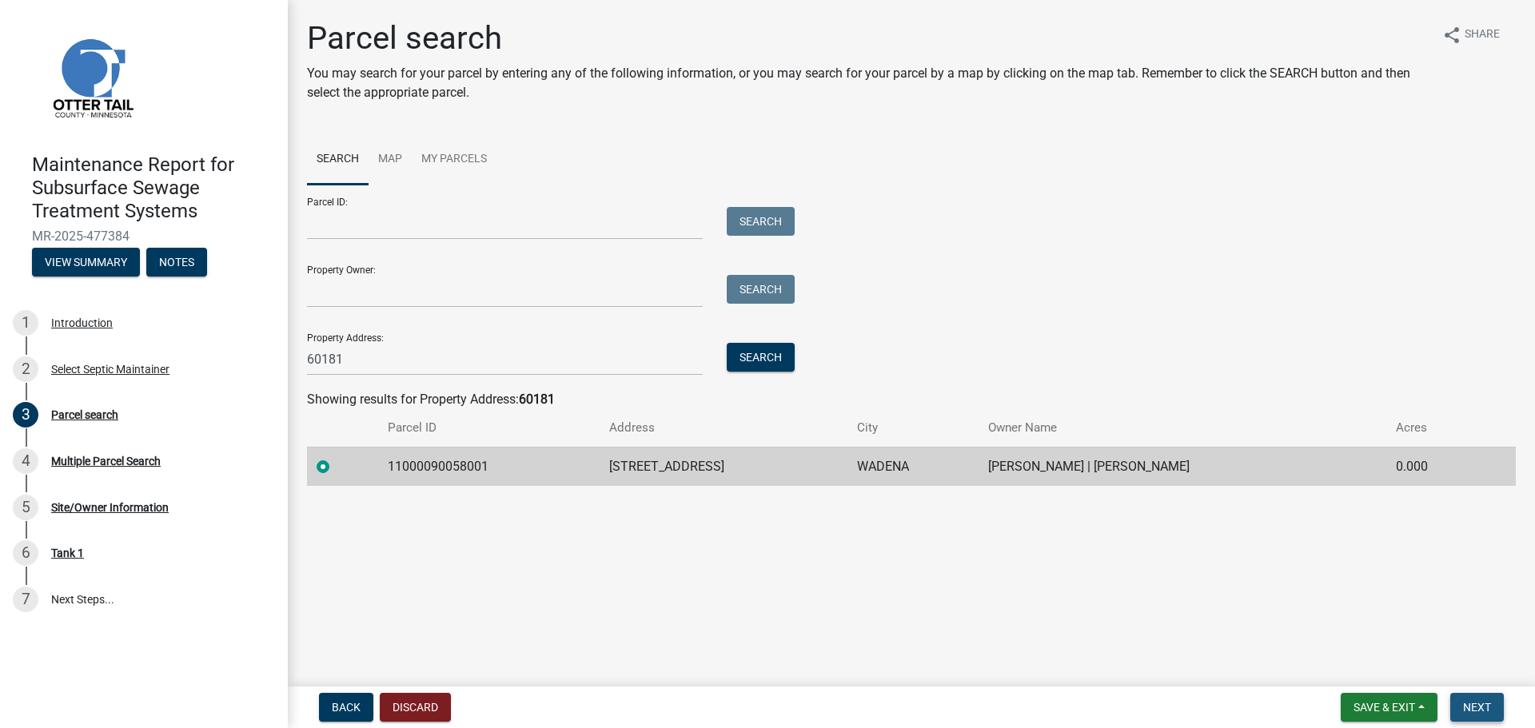
click at [1487, 703] on span "Next" at bounding box center [1477, 707] width 28 height 13
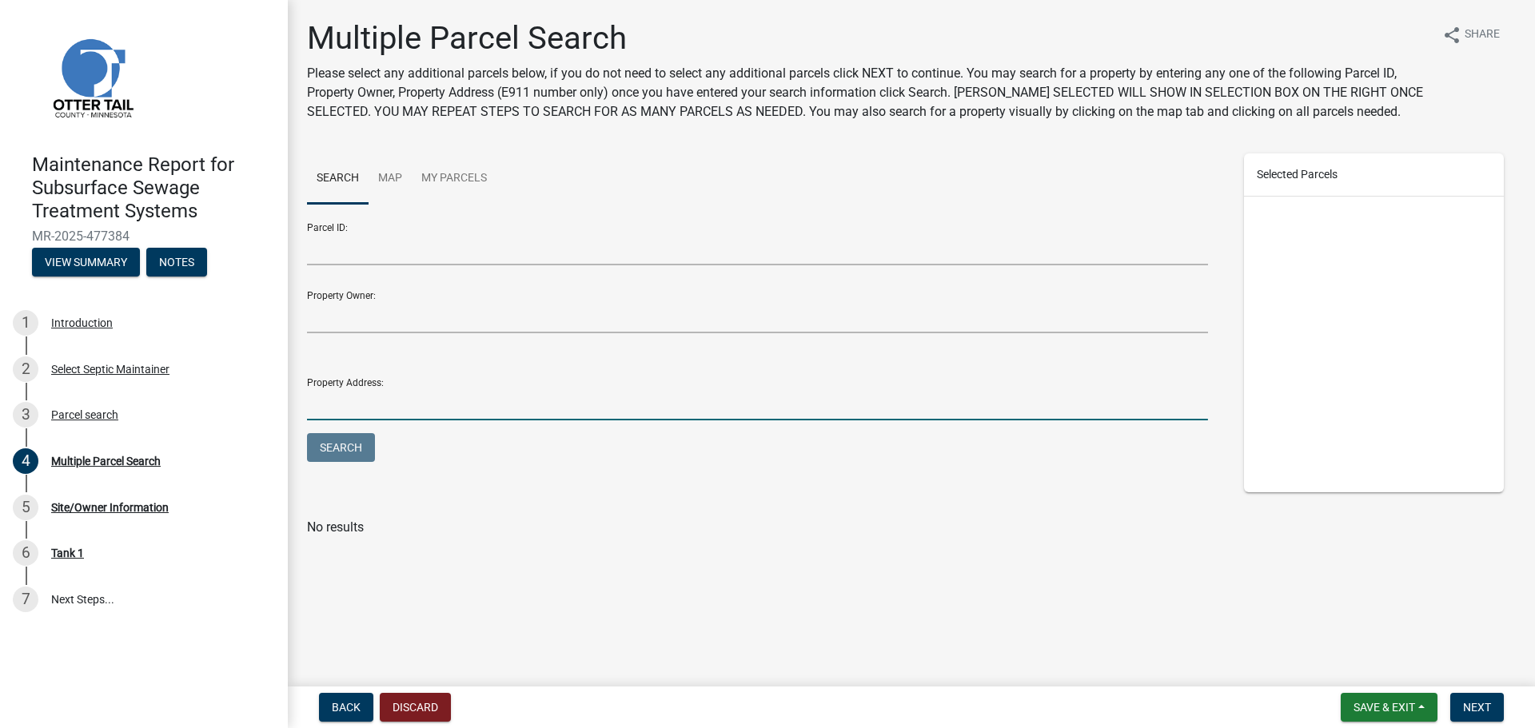
click at [338, 399] on input "Property Address:" at bounding box center [757, 404] width 901 height 33
type input "60181"
click at [307, 433] on button "Search" at bounding box center [341, 447] width 68 height 29
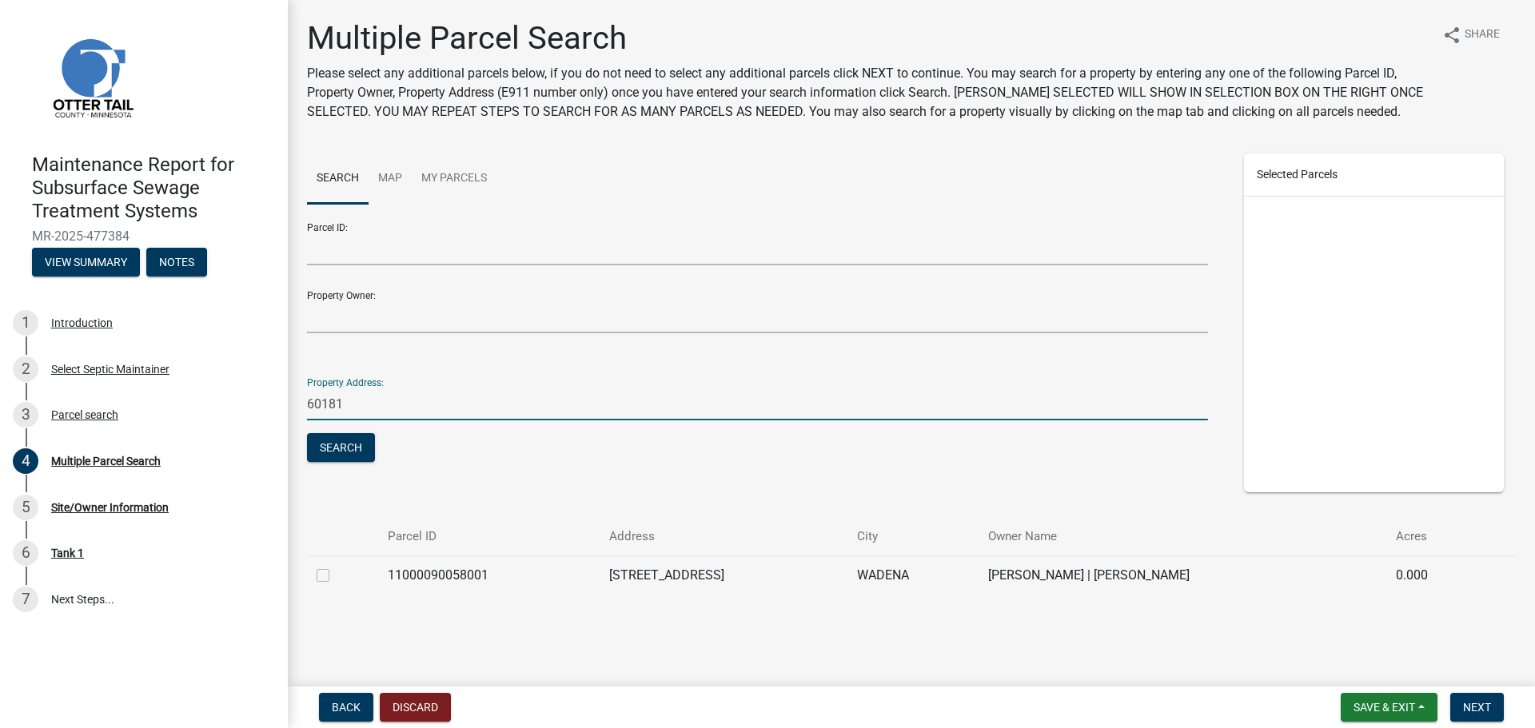
click at [336, 566] on label at bounding box center [336, 566] width 0 height 0
click at [336, 575] on input "checkbox" at bounding box center [341, 571] width 10 height 10
checkbox input "true"
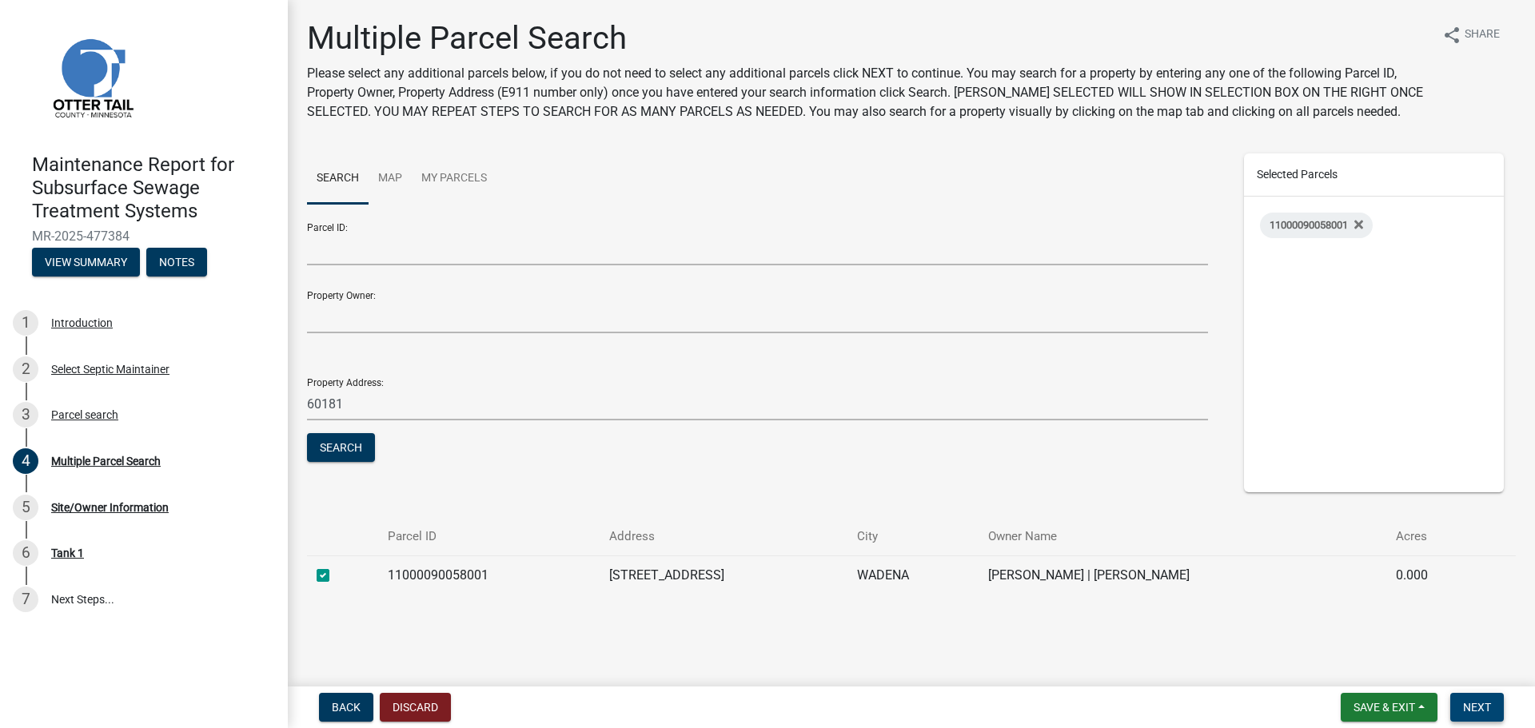
click at [1473, 708] on span "Next" at bounding box center [1477, 707] width 28 height 13
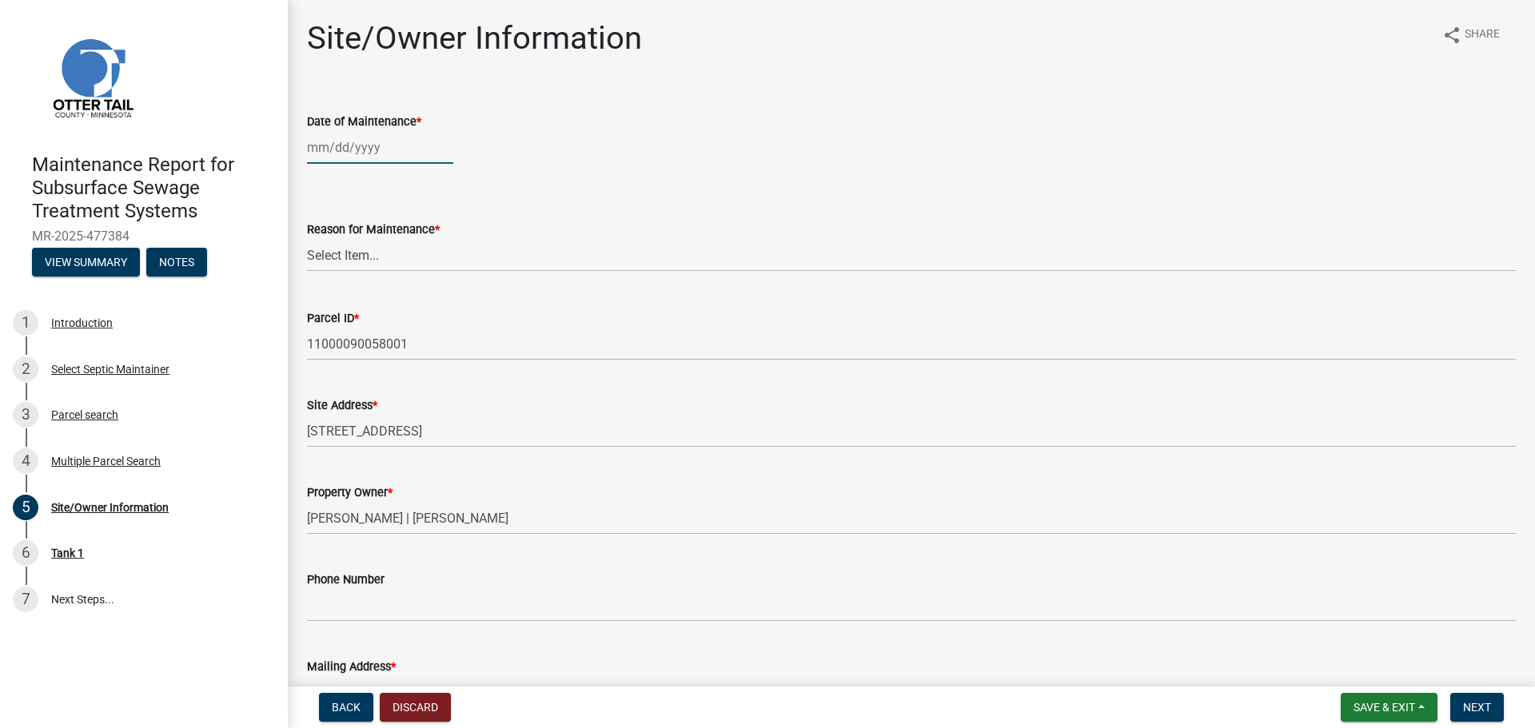
click at [373, 153] on div at bounding box center [380, 147] width 146 height 33
select select "9"
select select "2025"
click at [404, 261] on div "11" at bounding box center [400, 258] width 26 height 26
type input "[DATE]"
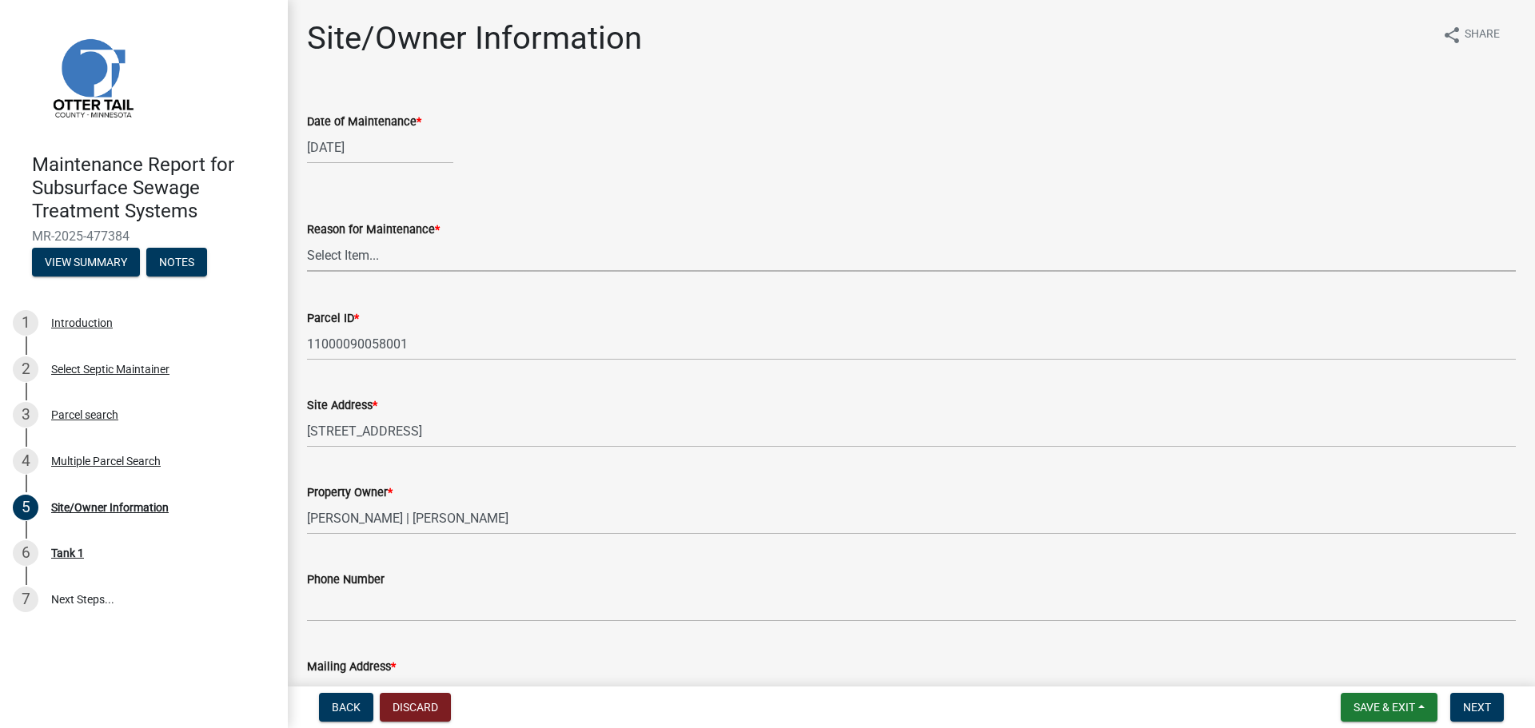
click at [369, 249] on select "Select Item... Called Routine Other" at bounding box center [911, 255] width 1209 height 33
click at [307, 239] on select "Select Item... Called Routine Other" at bounding box center [911, 255] width 1209 height 33
select select "3ac72b63-7b21-42e4-8192-806faae7a4f1"
click at [1496, 715] on button "Next" at bounding box center [1477, 707] width 54 height 29
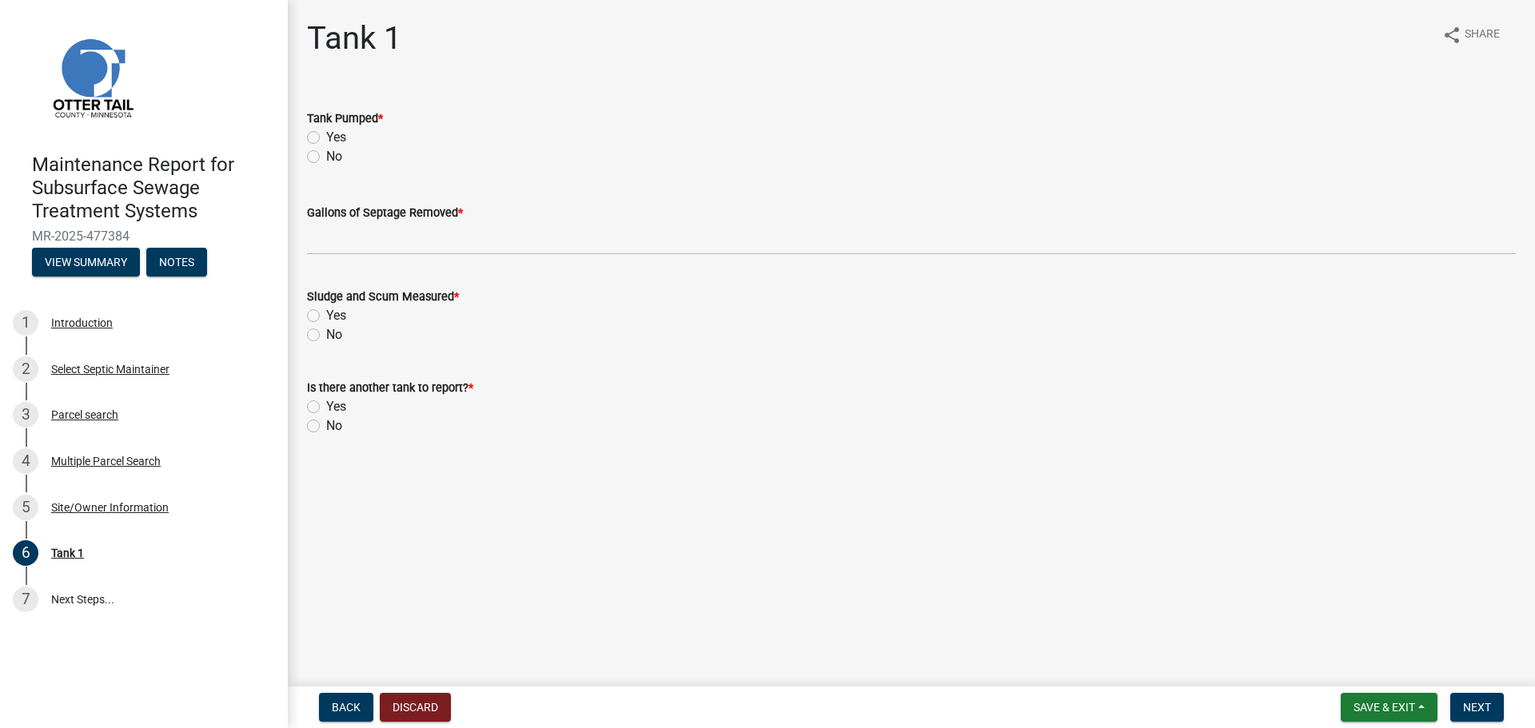
drag, startPoint x: 308, startPoint y: 137, endPoint x: 323, endPoint y: 155, distance: 23.8
click at [326, 137] on label "Yes" at bounding box center [336, 137] width 20 height 19
click at [326, 137] on input "Yes" at bounding box center [331, 133] width 10 height 10
radio input "true"
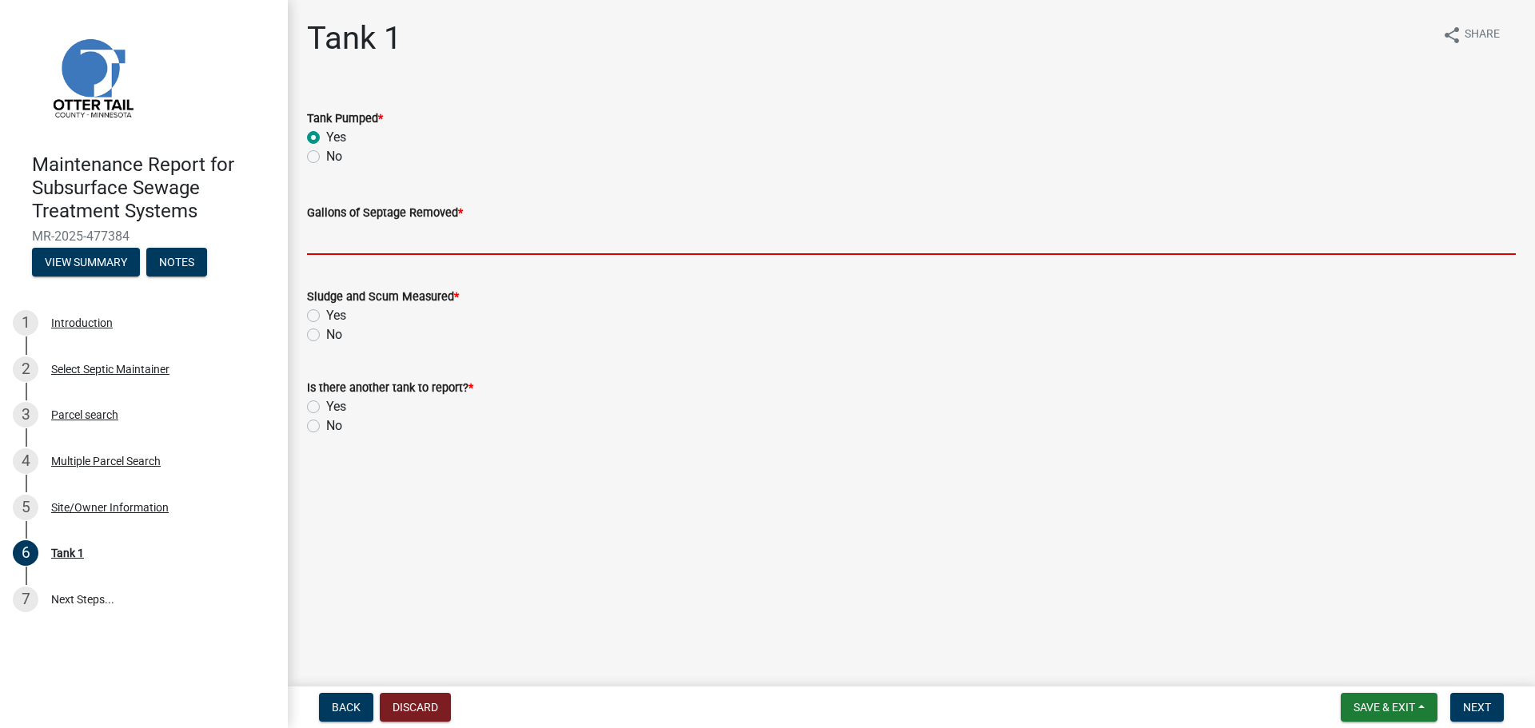
click at [341, 241] on input "Gallons of Septage Removed *" at bounding box center [911, 238] width 1209 height 33
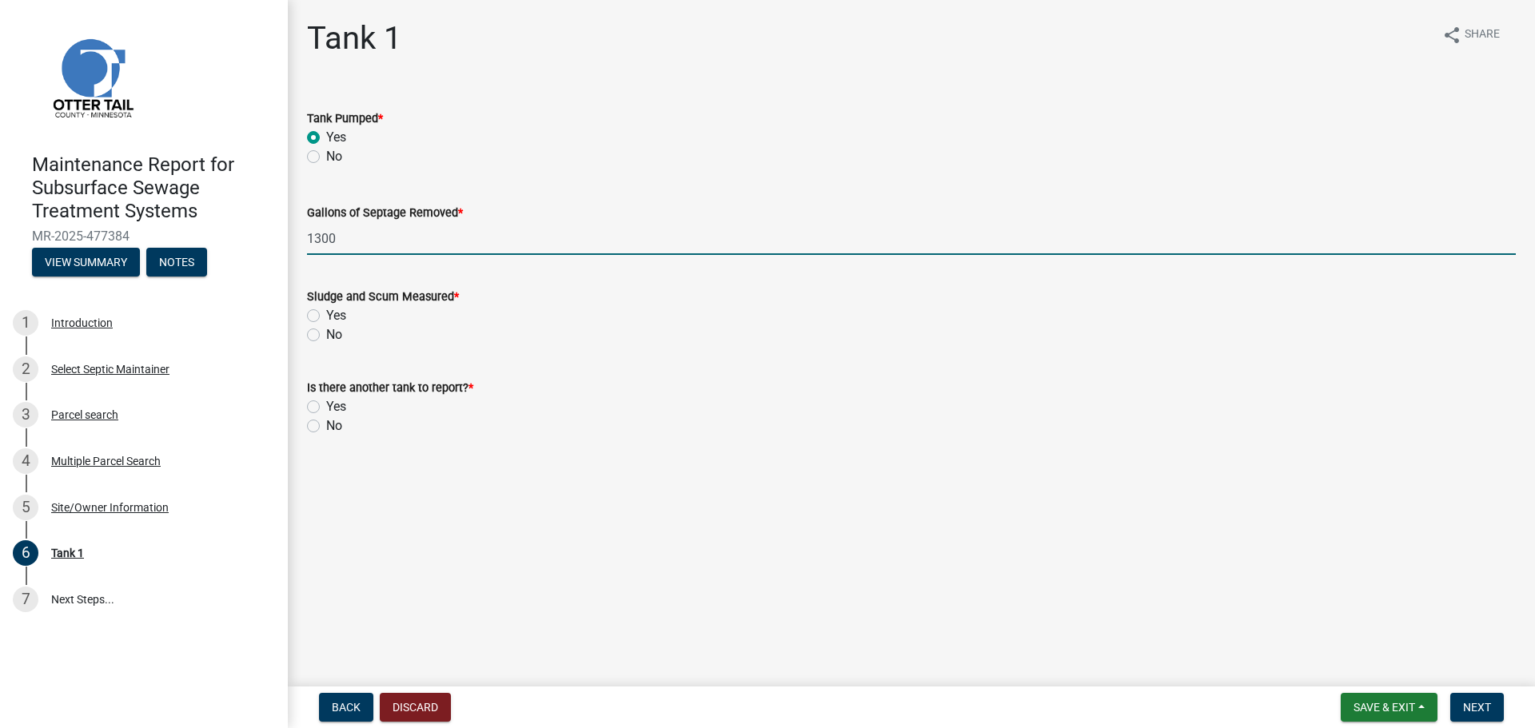
type input "1300"
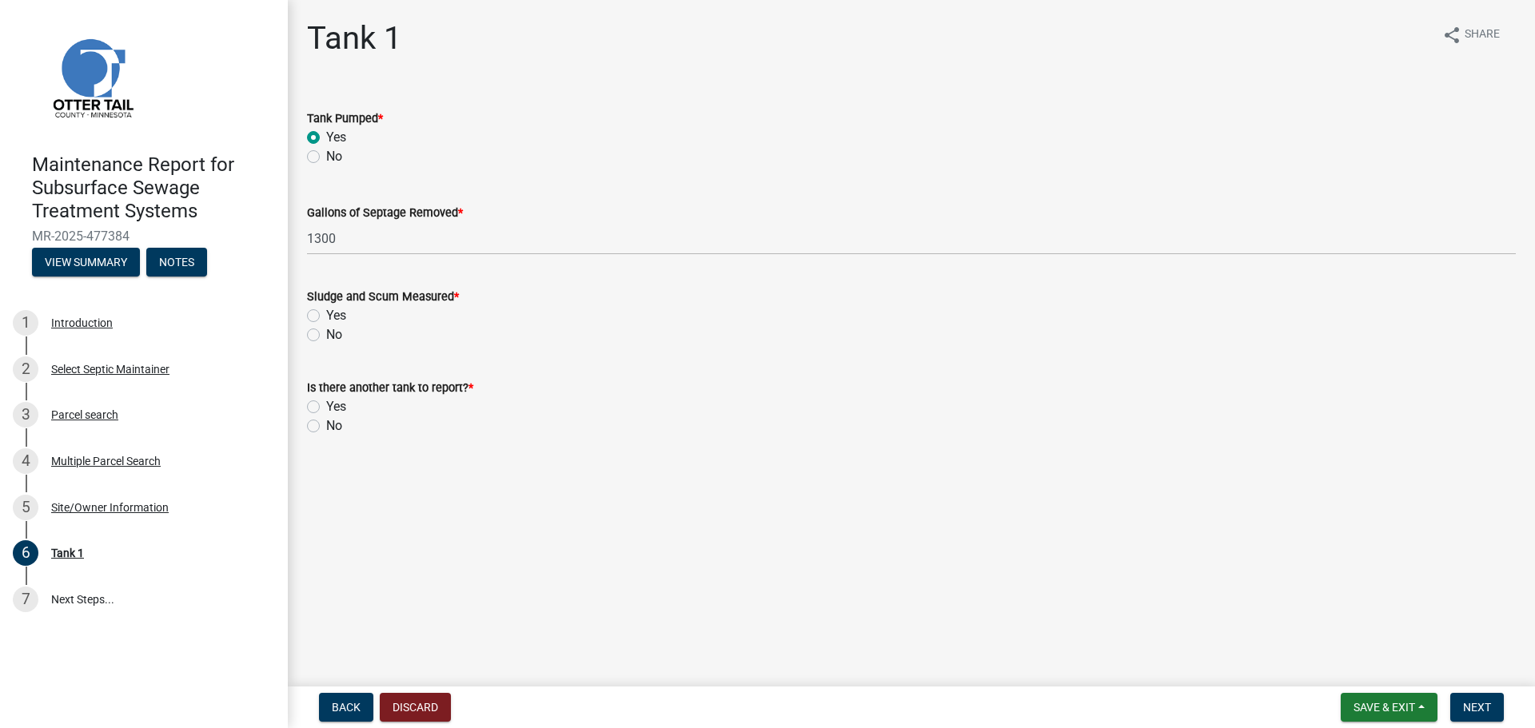
drag, startPoint x: 308, startPoint y: 333, endPoint x: 314, endPoint y: 361, distance: 28.7
click at [326, 333] on label "No" at bounding box center [334, 334] width 16 height 19
click at [326, 333] on input "No" at bounding box center [331, 330] width 10 height 10
radio input "true"
click at [326, 424] on label "No" at bounding box center [334, 425] width 16 height 19
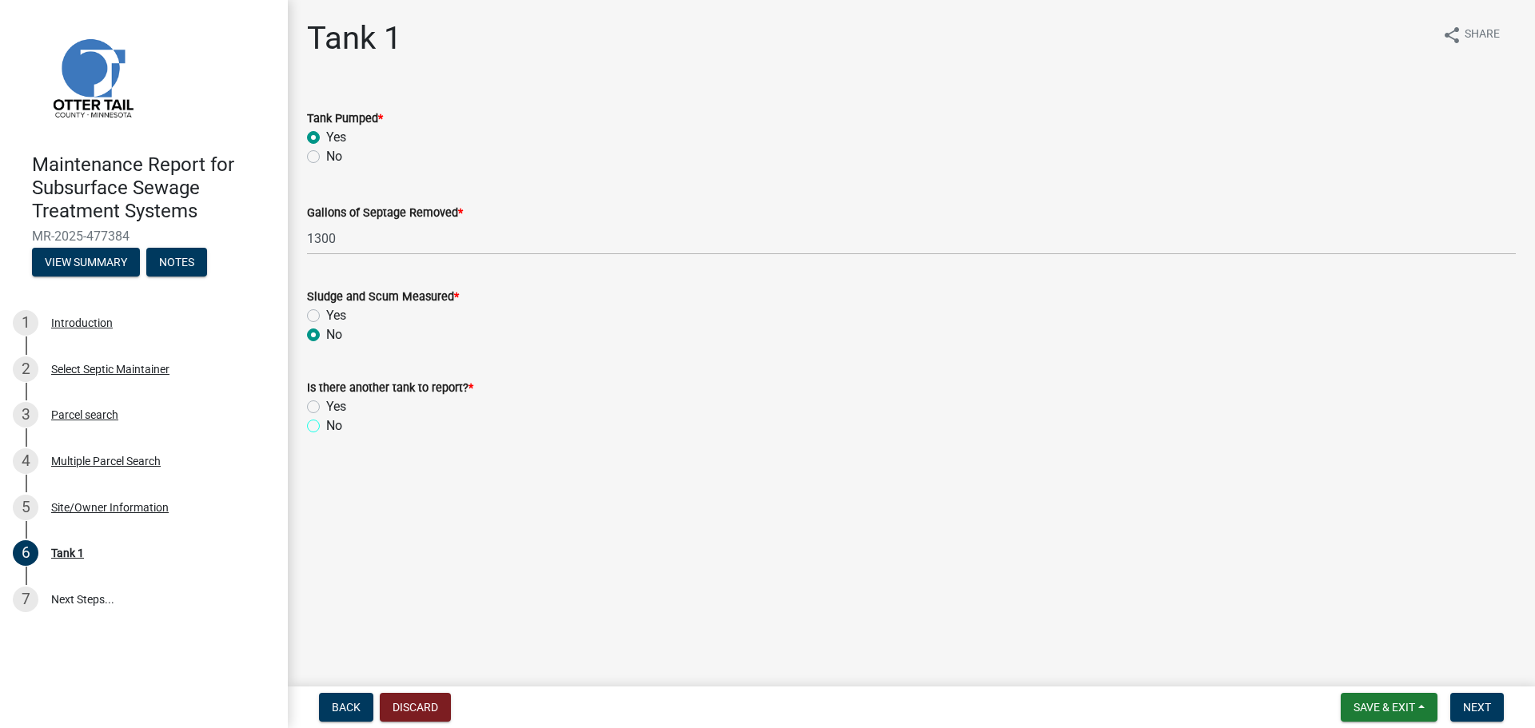
click at [326, 424] on input "No" at bounding box center [331, 421] width 10 height 10
radio input "true"
click at [1481, 701] on span "Next" at bounding box center [1477, 707] width 28 height 13
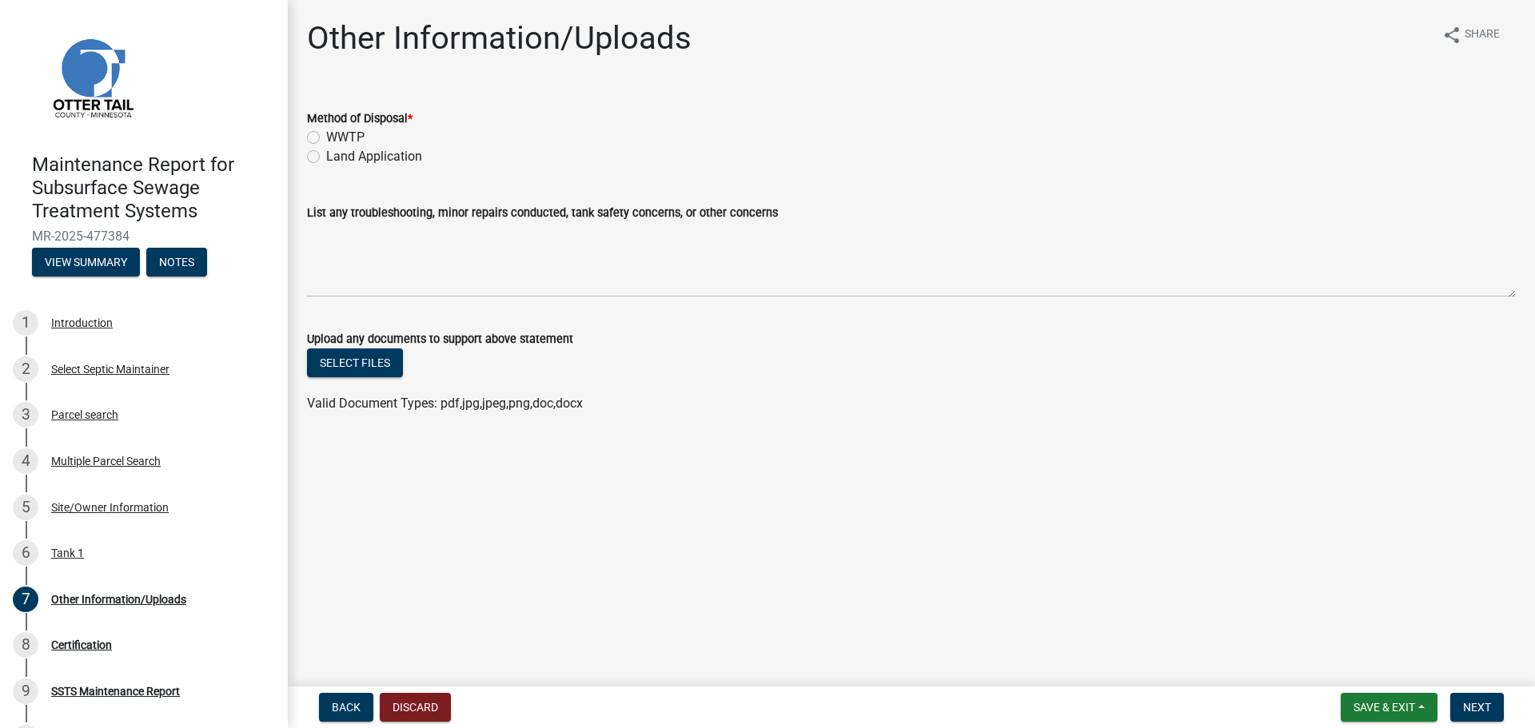
drag, startPoint x: 309, startPoint y: 151, endPoint x: 337, endPoint y: 172, distance: 34.2
click at [326, 152] on label "Land Application" at bounding box center [374, 156] width 96 height 19
click at [326, 152] on input "Land Application" at bounding box center [331, 152] width 10 height 10
radio input "true"
click at [1479, 705] on span "Next" at bounding box center [1477, 707] width 28 height 13
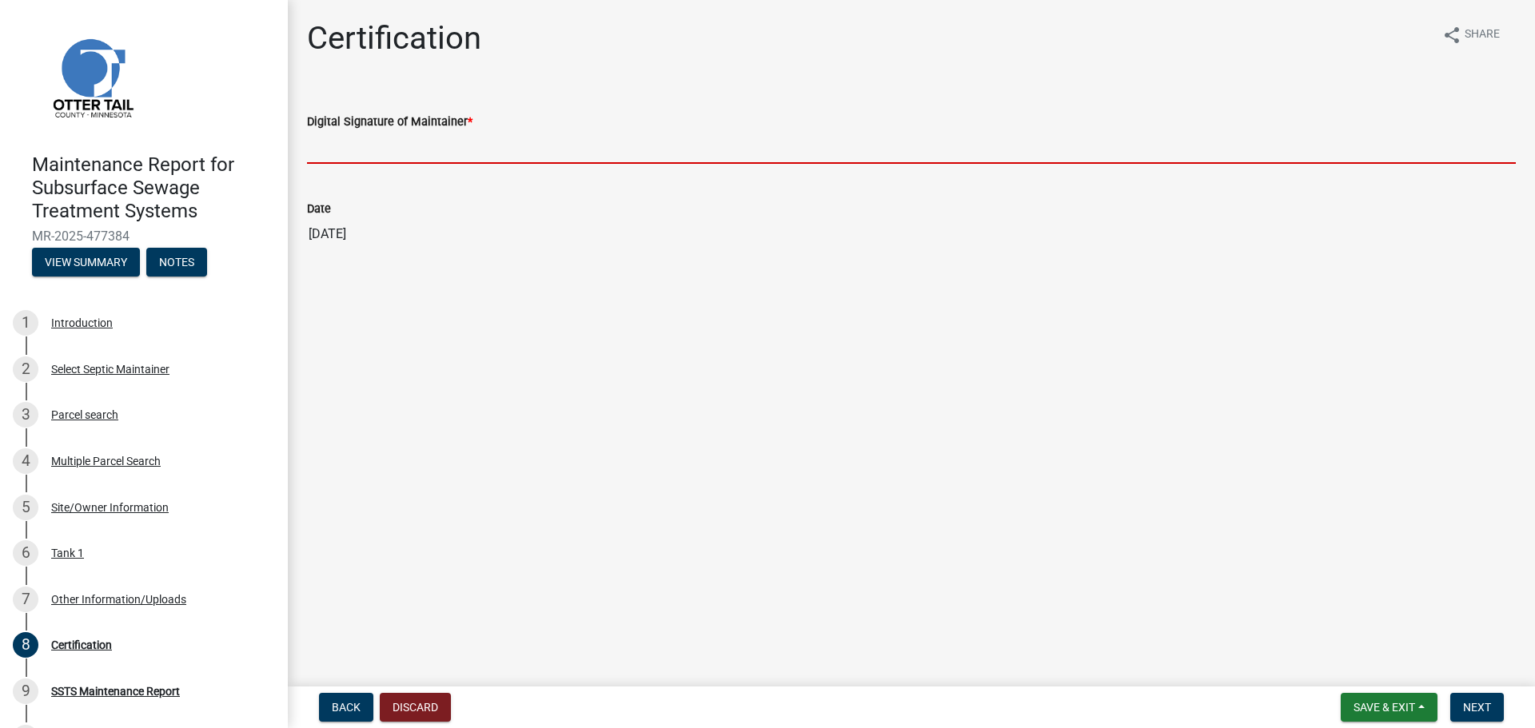
click at [326, 143] on input "Digital Signature of Maintainer *" at bounding box center [911, 147] width 1209 height 33
type input "[PERSON_NAME]"
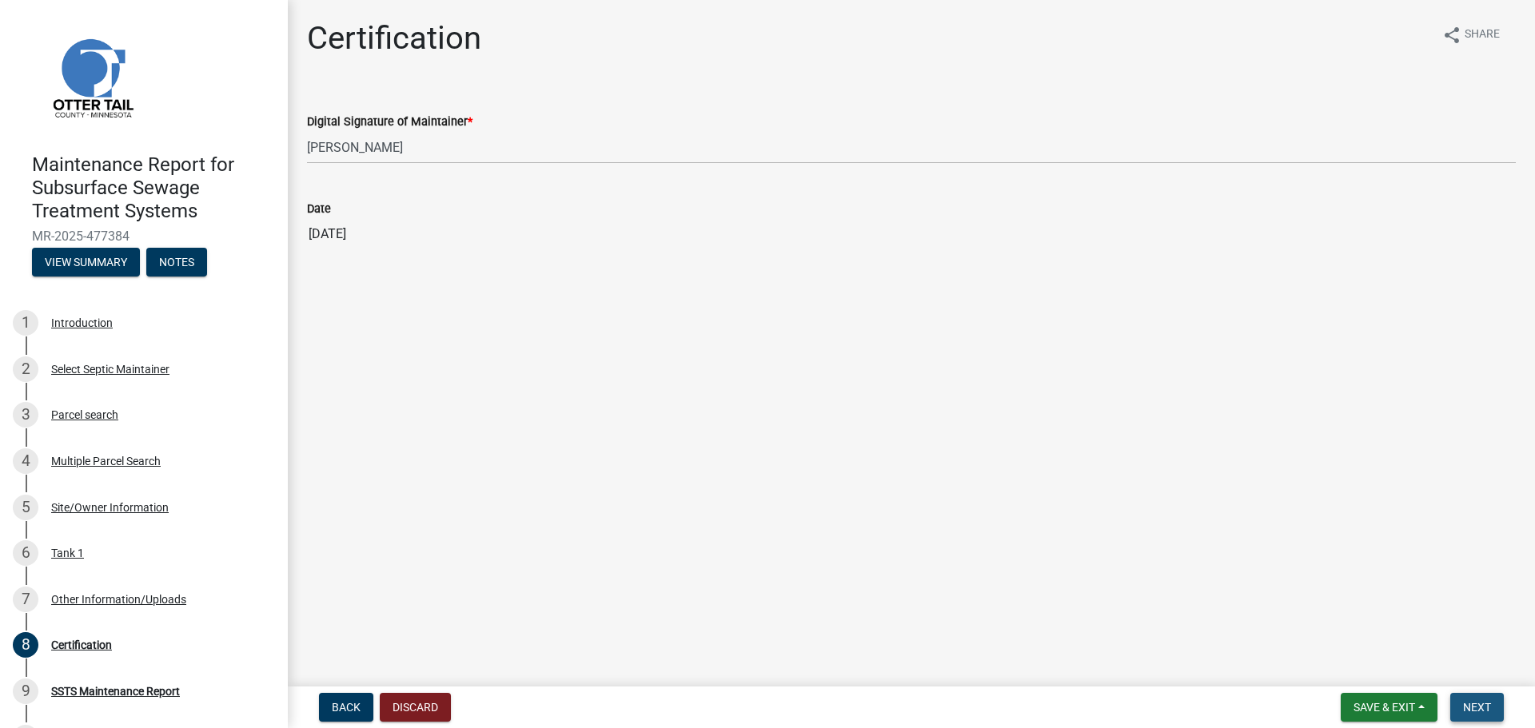
click at [1488, 715] on button "Next" at bounding box center [1477, 707] width 54 height 29
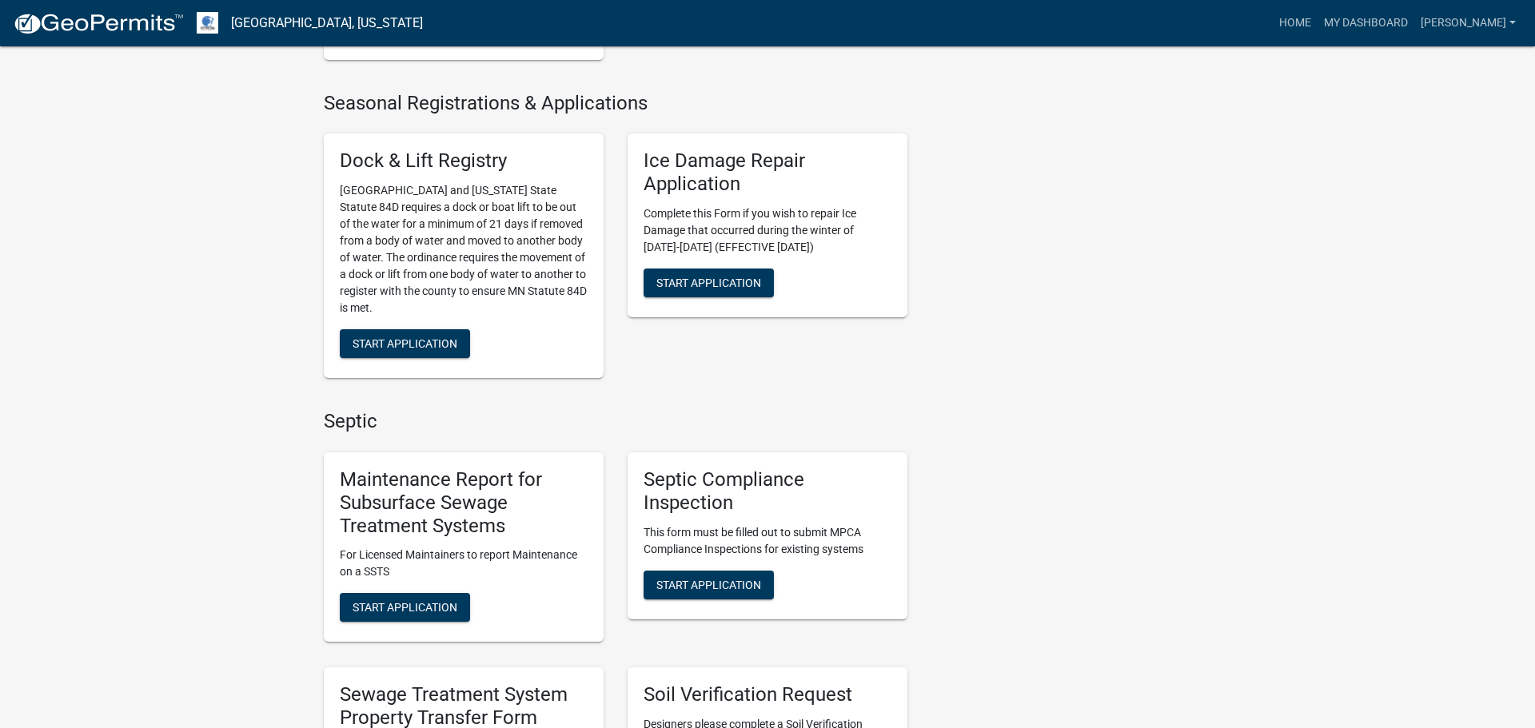
scroll to position [650, 0]
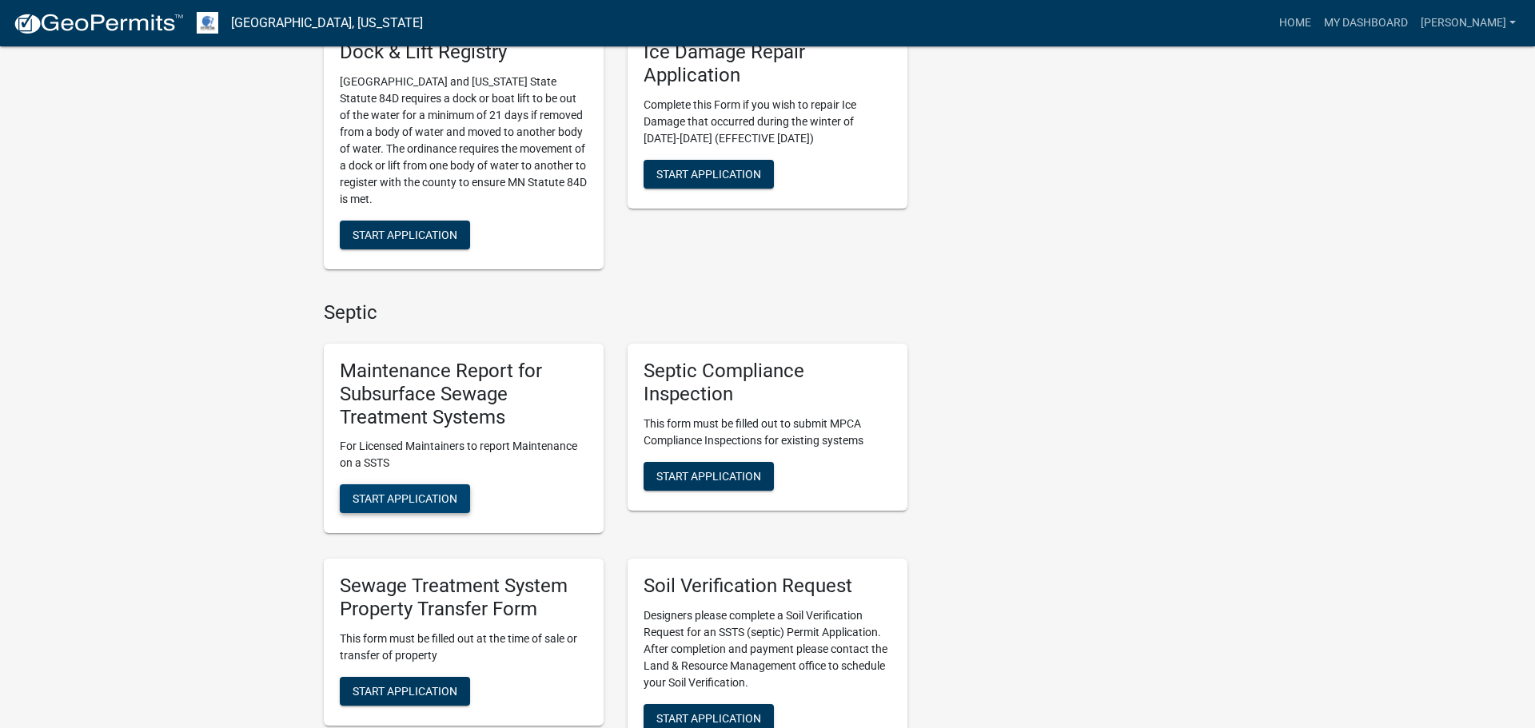
click at [416, 504] on span "Start Application" at bounding box center [405, 498] width 105 height 13
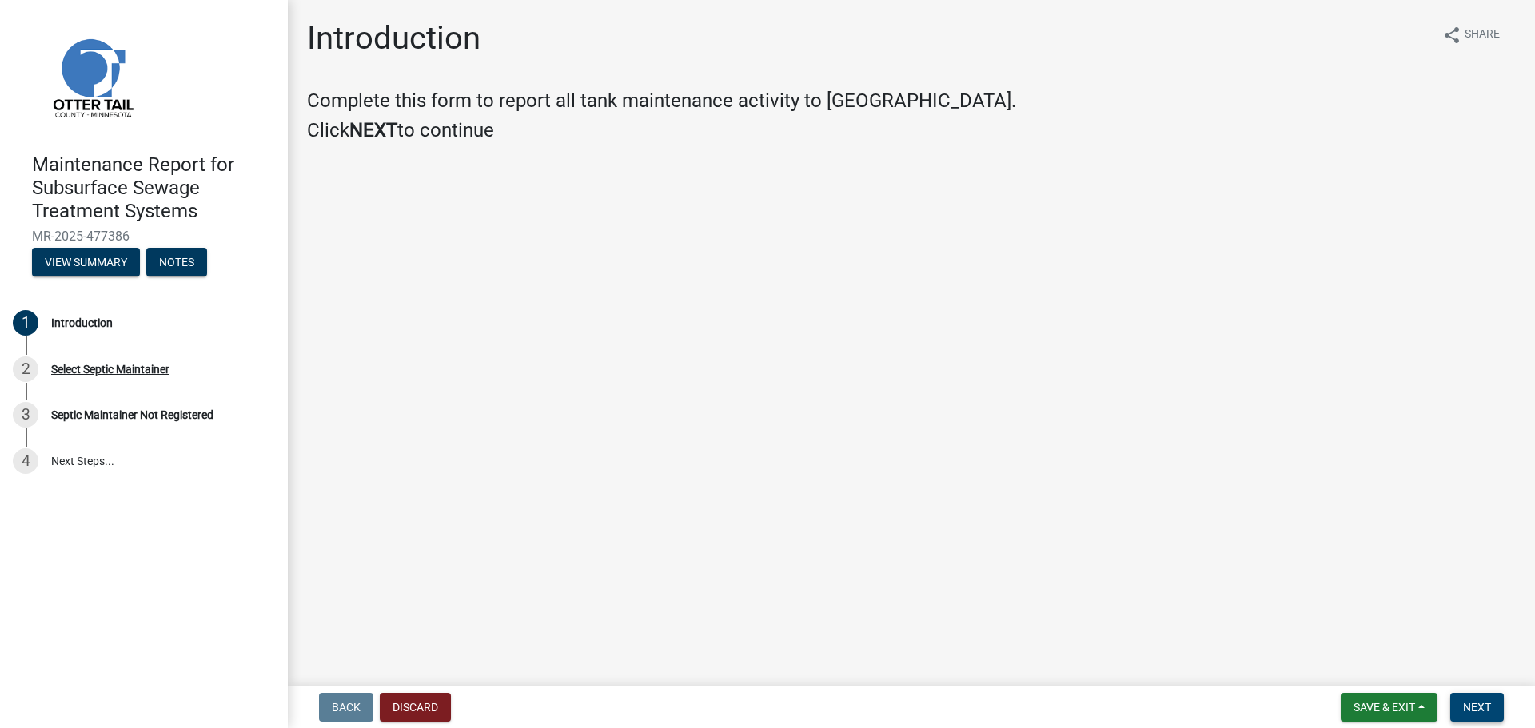
click at [1477, 706] on span "Next" at bounding box center [1477, 707] width 28 height 13
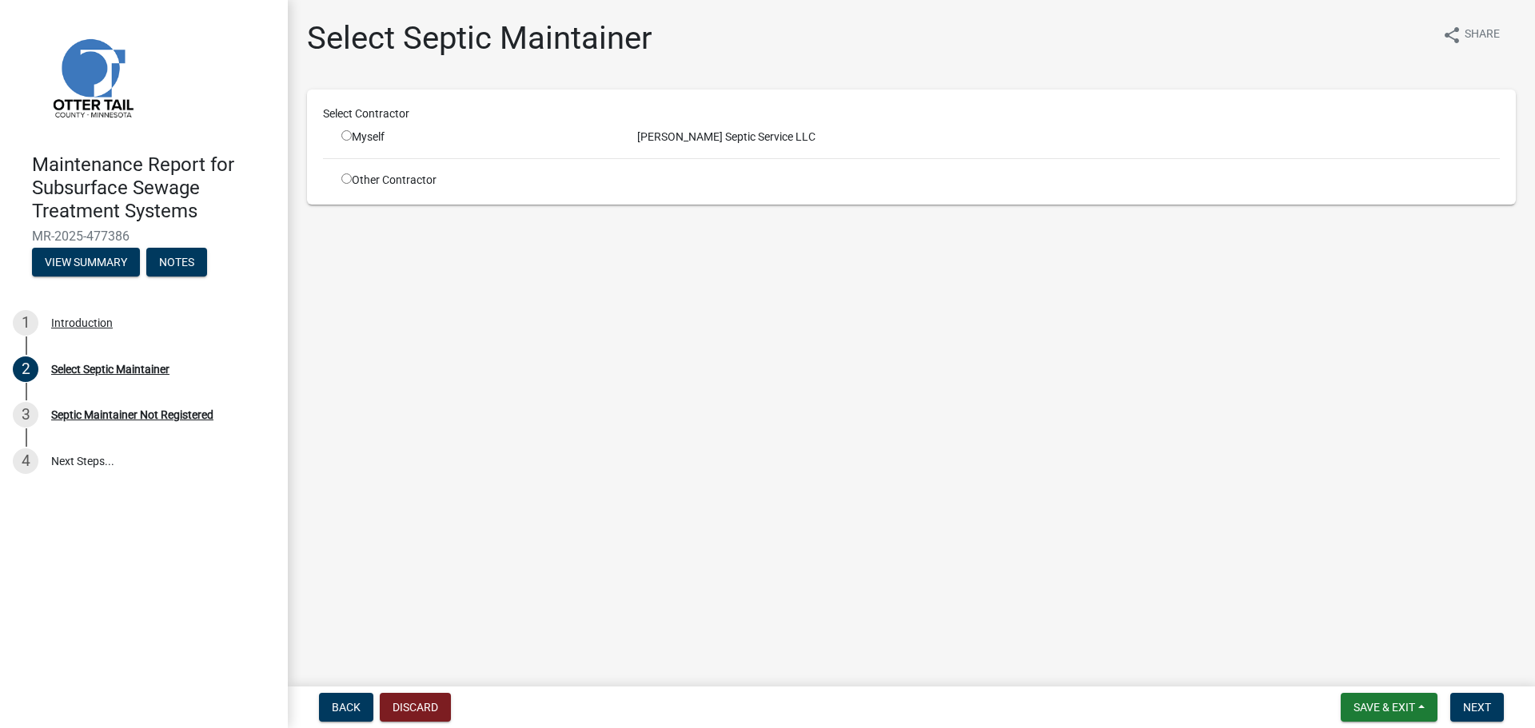
click at [346, 137] on input "radio" at bounding box center [346, 135] width 10 height 10
radio input "true"
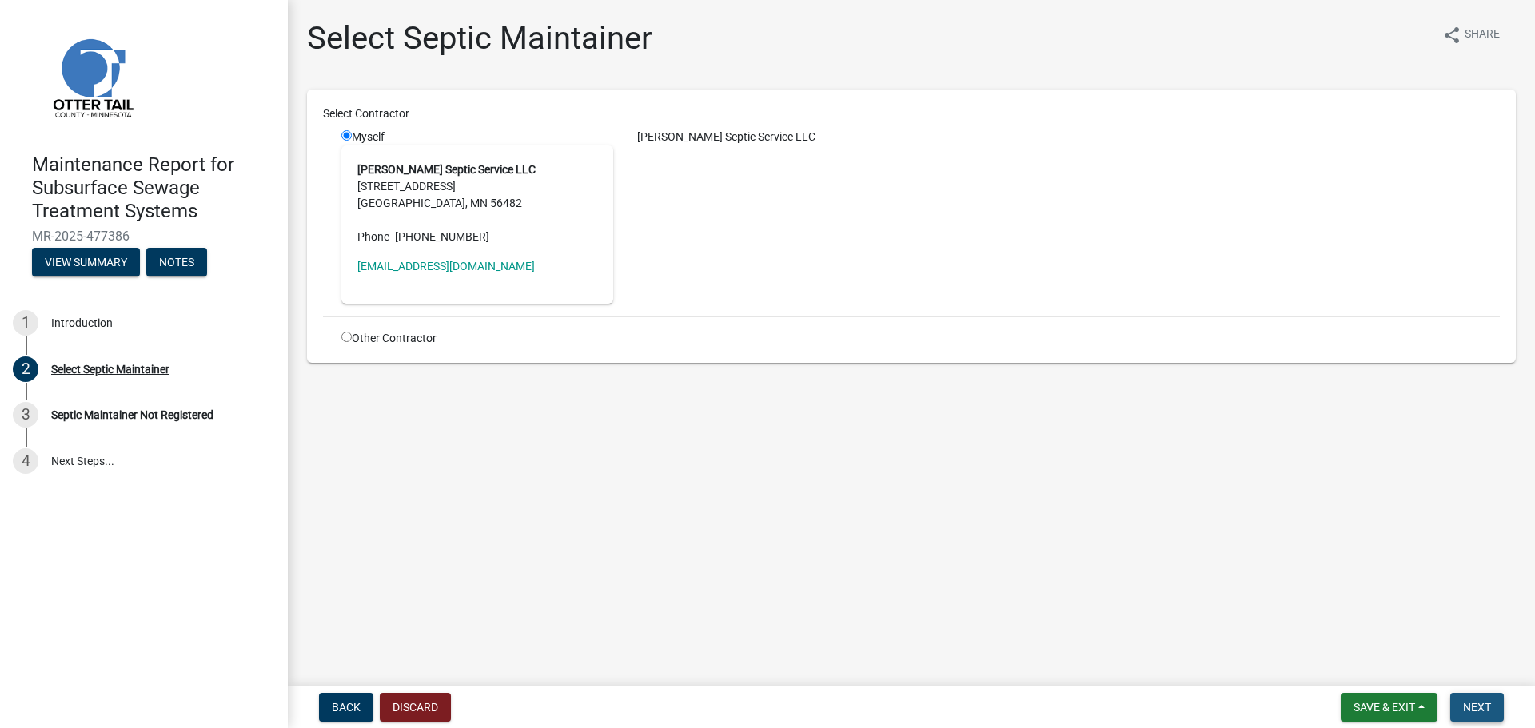
click at [1484, 710] on span "Next" at bounding box center [1477, 707] width 28 height 13
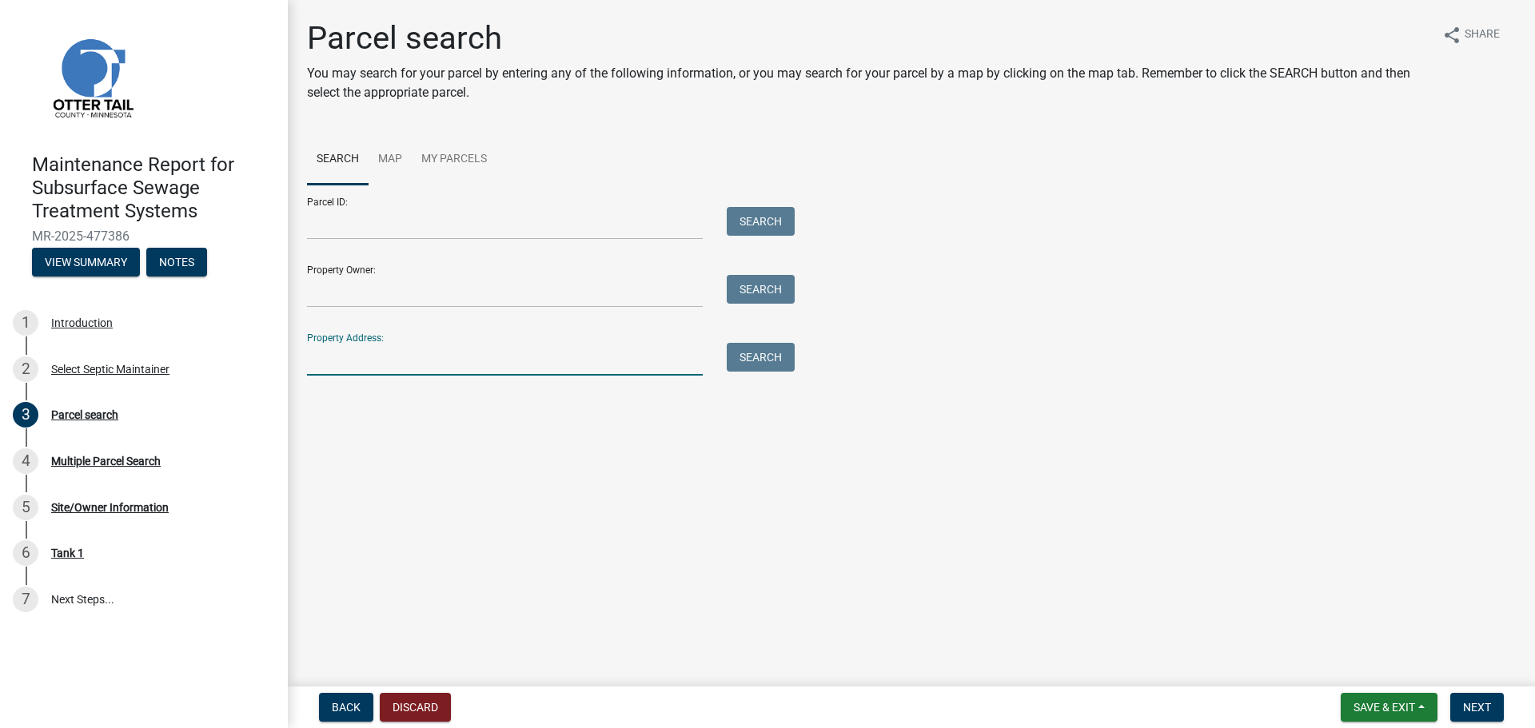
click at [385, 368] on input "Property Address:" at bounding box center [505, 359] width 396 height 33
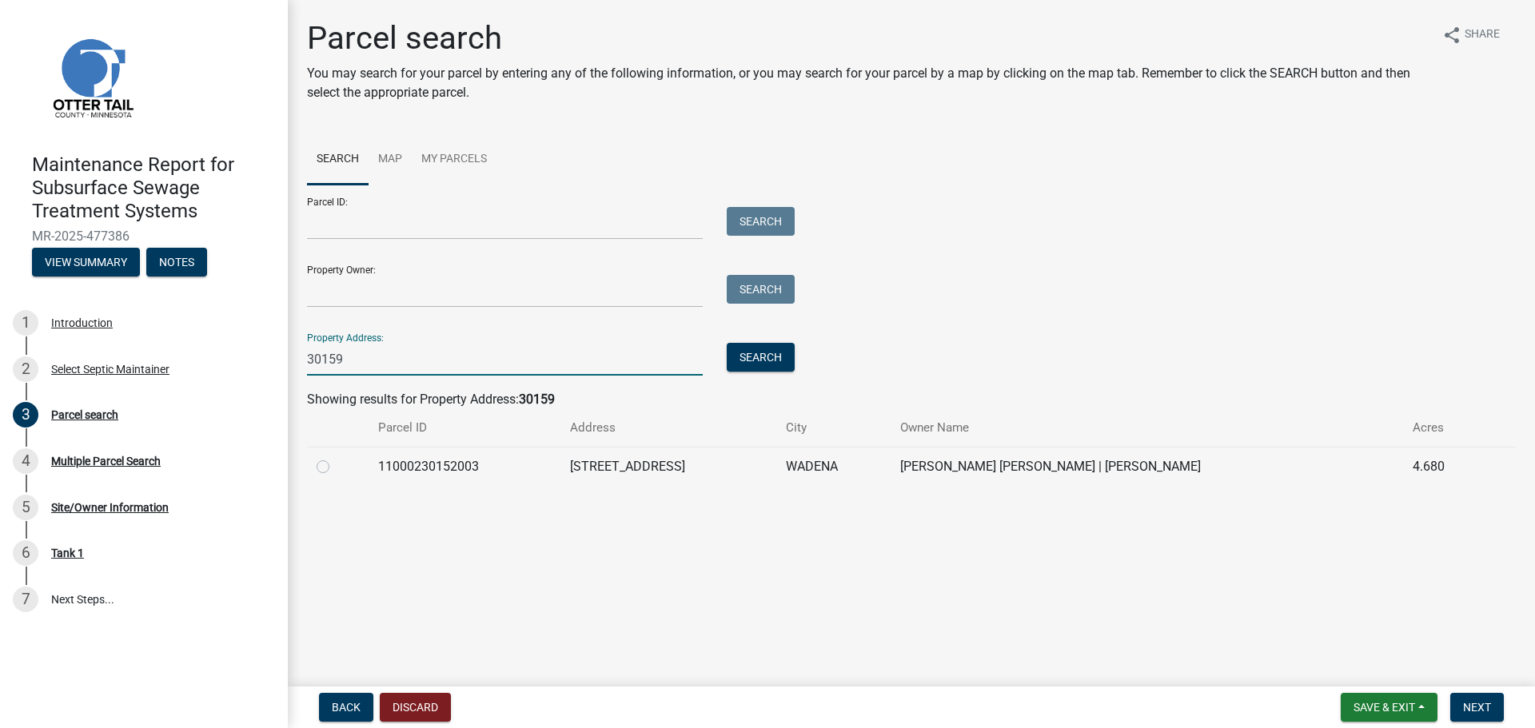
type input "30159"
click at [336, 457] on label at bounding box center [336, 457] width 0 height 0
click at [336, 465] on input "radio" at bounding box center [341, 462] width 10 height 10
radio input "true"
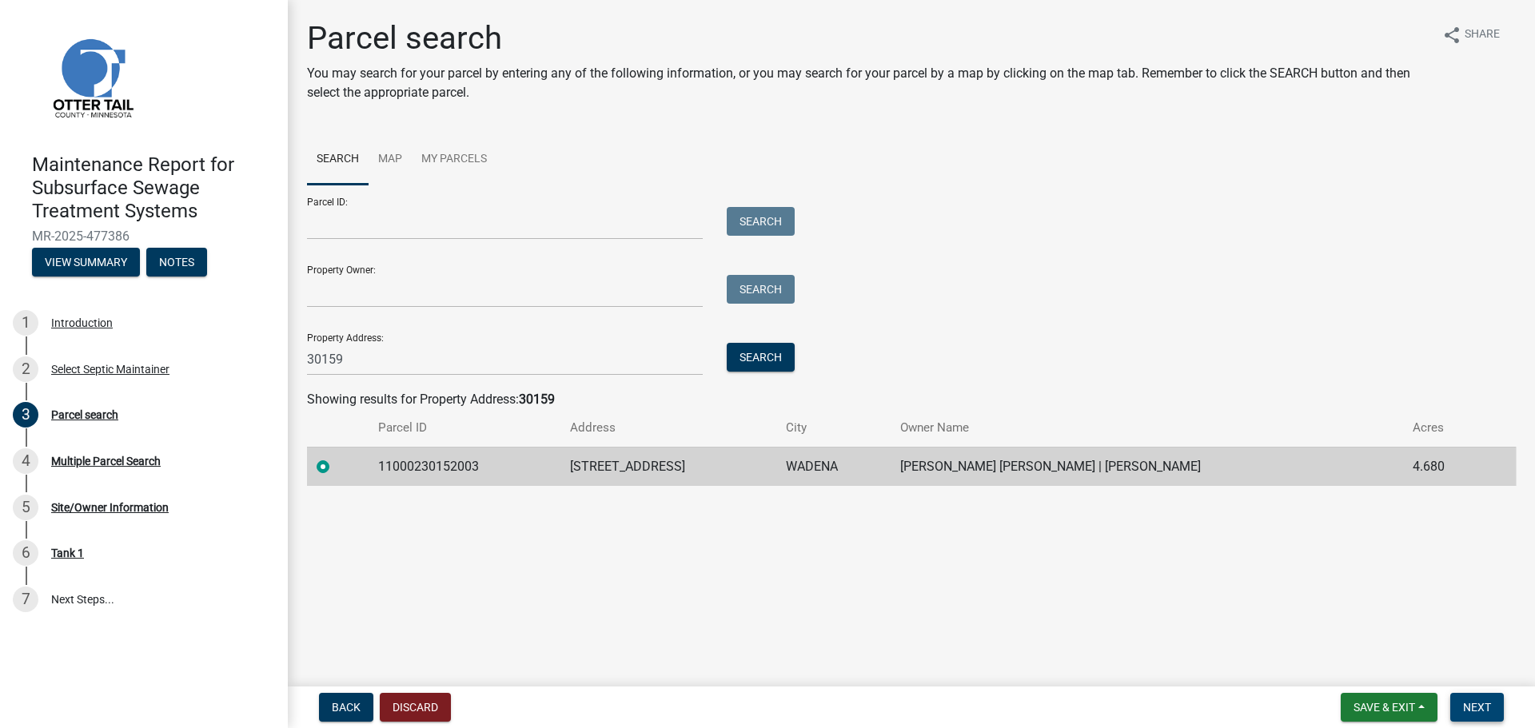
click at [1490, 707] on span "Next" at bounding box center [1477, 707] width 28 height 13
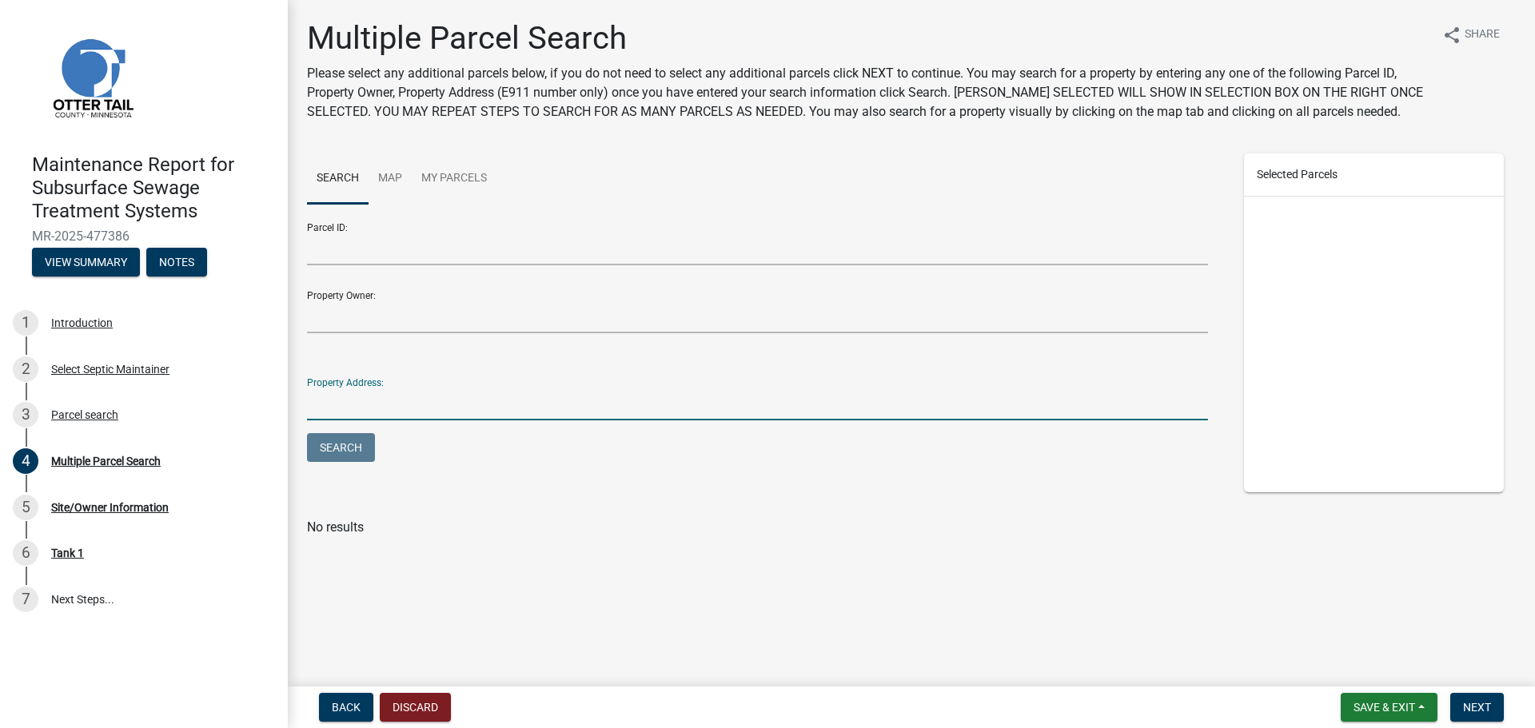
click at [409, 410] on input "Property Address:" at bounding box center [757, 404] width 901 height 33
type input "30159"
click at [307, 433] on button "Search" at bounding box center [341, 447] width 68 height 29
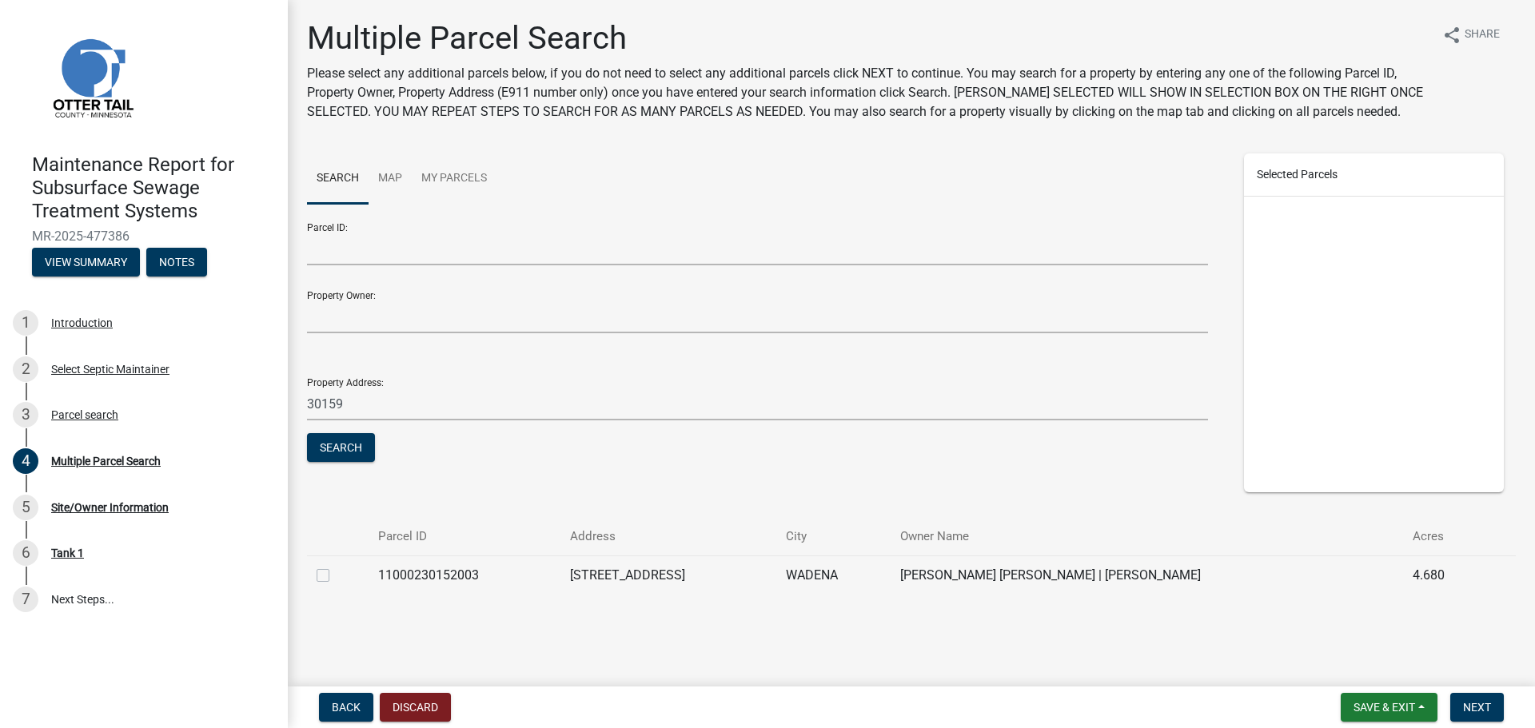
click at [336, 566] on label at bounding box center [336, 566] width 0 height 0
click at [336, 576] on input "checkbox" at bounding box center [341, 571] width 10 height 10
checkbox input "true"
click at [1476, 712] on span "Next" at bounding box center [1477, 707] width 28 height 13
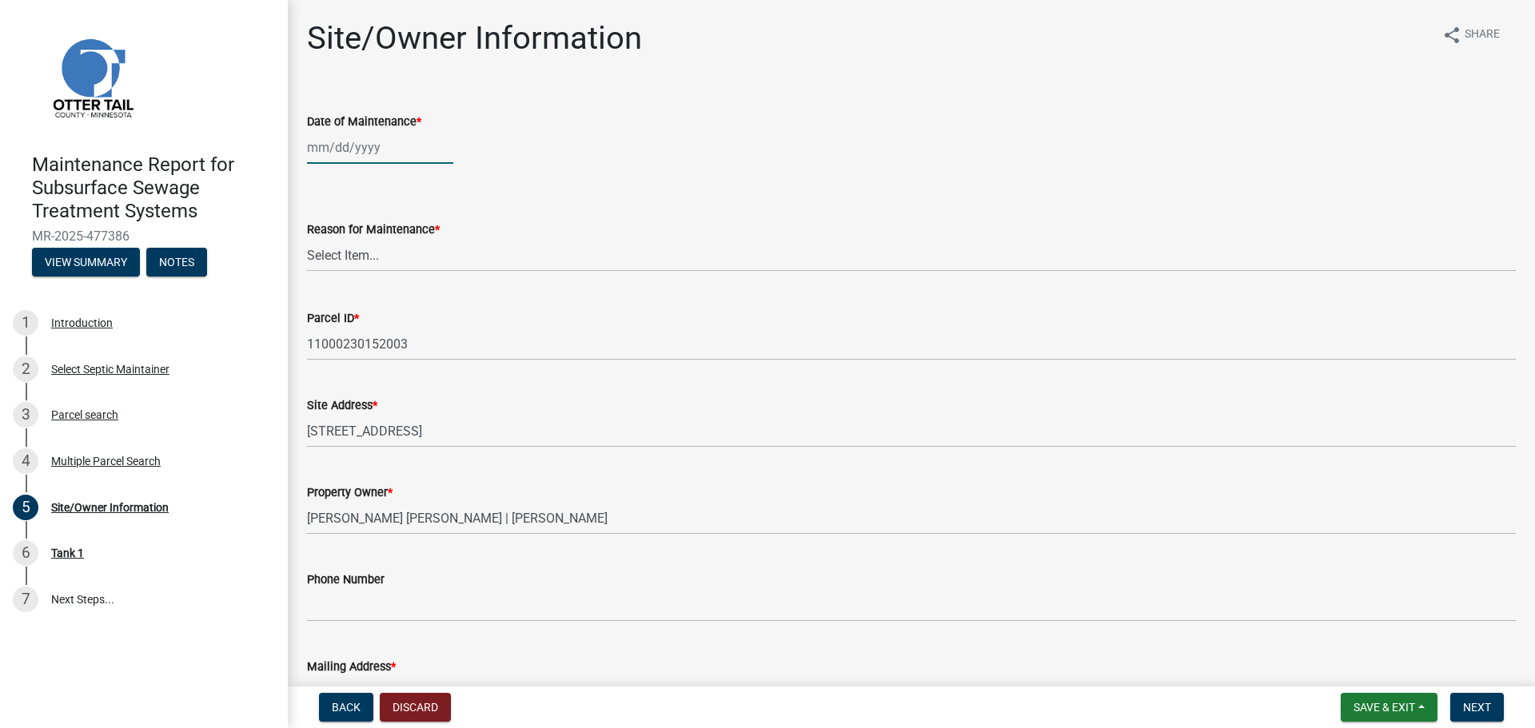
click at [339, 158] on div at bounding box center [380, 147] width 146 height 33
select select "9"
select select "2025"
click at [401, 254] on div "11" at bounding box center [400, 258] width 26 height 26
type input "[DATE]"
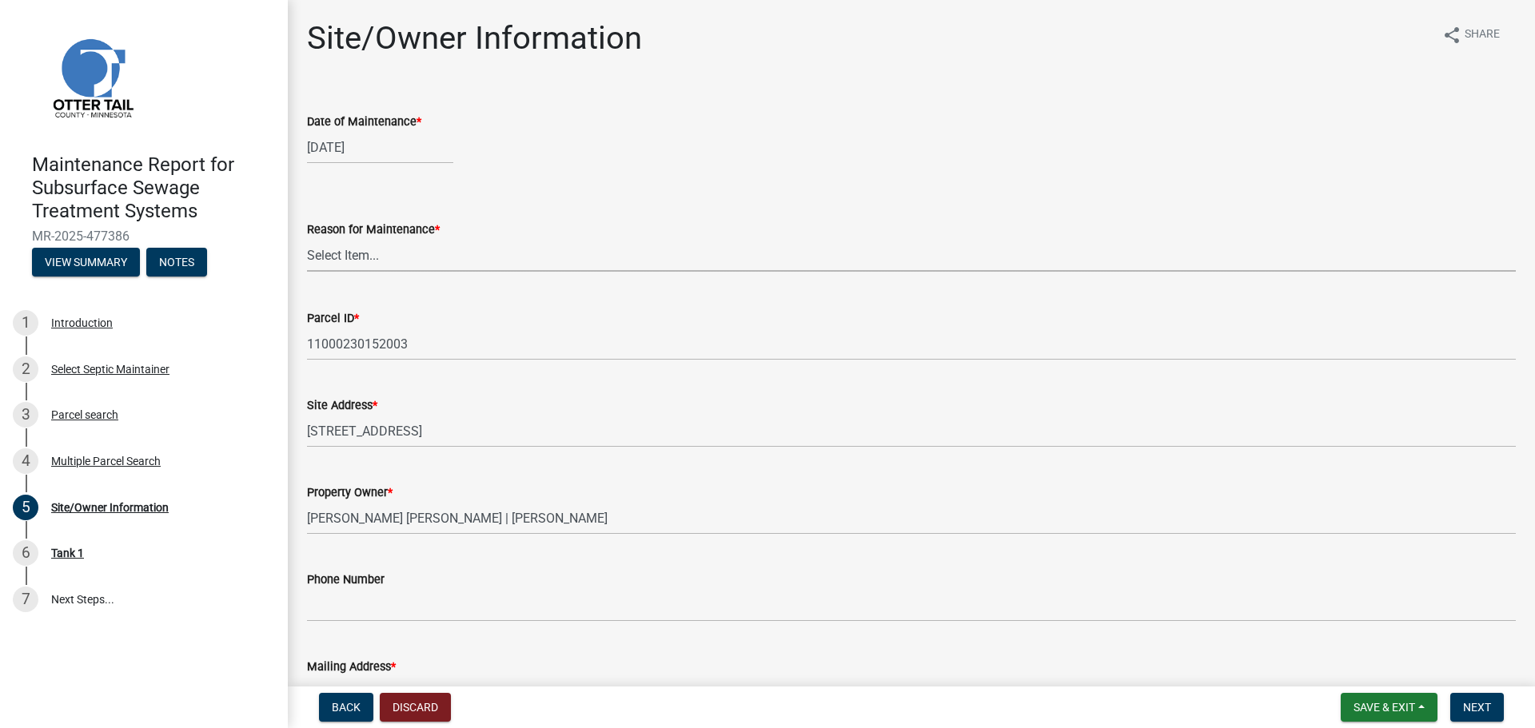
click at [389, 249] on select "Select Item... Called Routine Other" at bounding box center [911, 255] width 1209 height 33
click at [307, 239] on select "Select Item... Called Routine Other" at bounding box center [911, 255] width 1209 height 33
select select "3ac72b63-7b21-42e4-8192-806faae7a4f1"
click at [1474, 711] on span "Next" at bounding box center [1477, 707] width 28 height 13
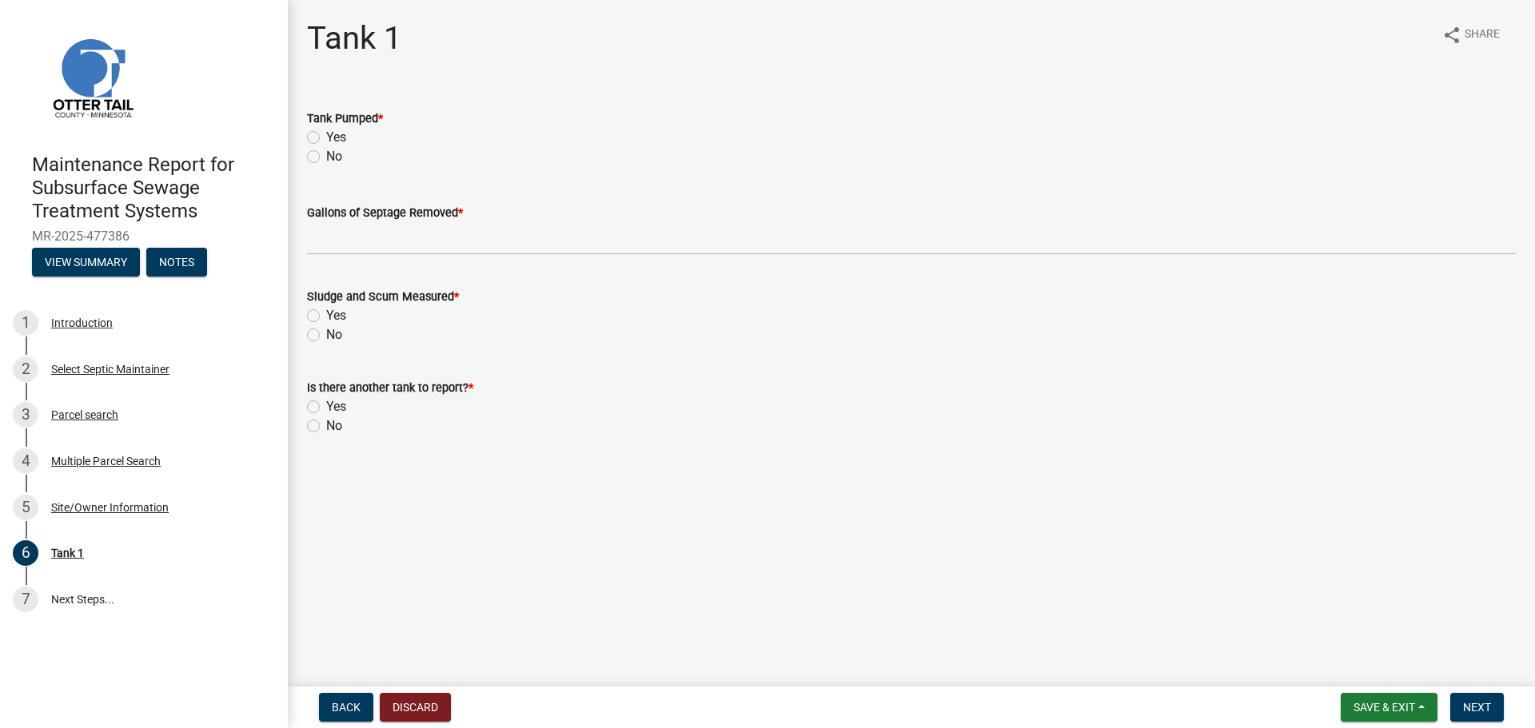
click at [326, 135] on label "Yes" at bounding box center [336, 137] width 20 height 19
click at [326, 135] on input "Yes" at bounding box center [331, 133] width 10 height 10
radio input "true"
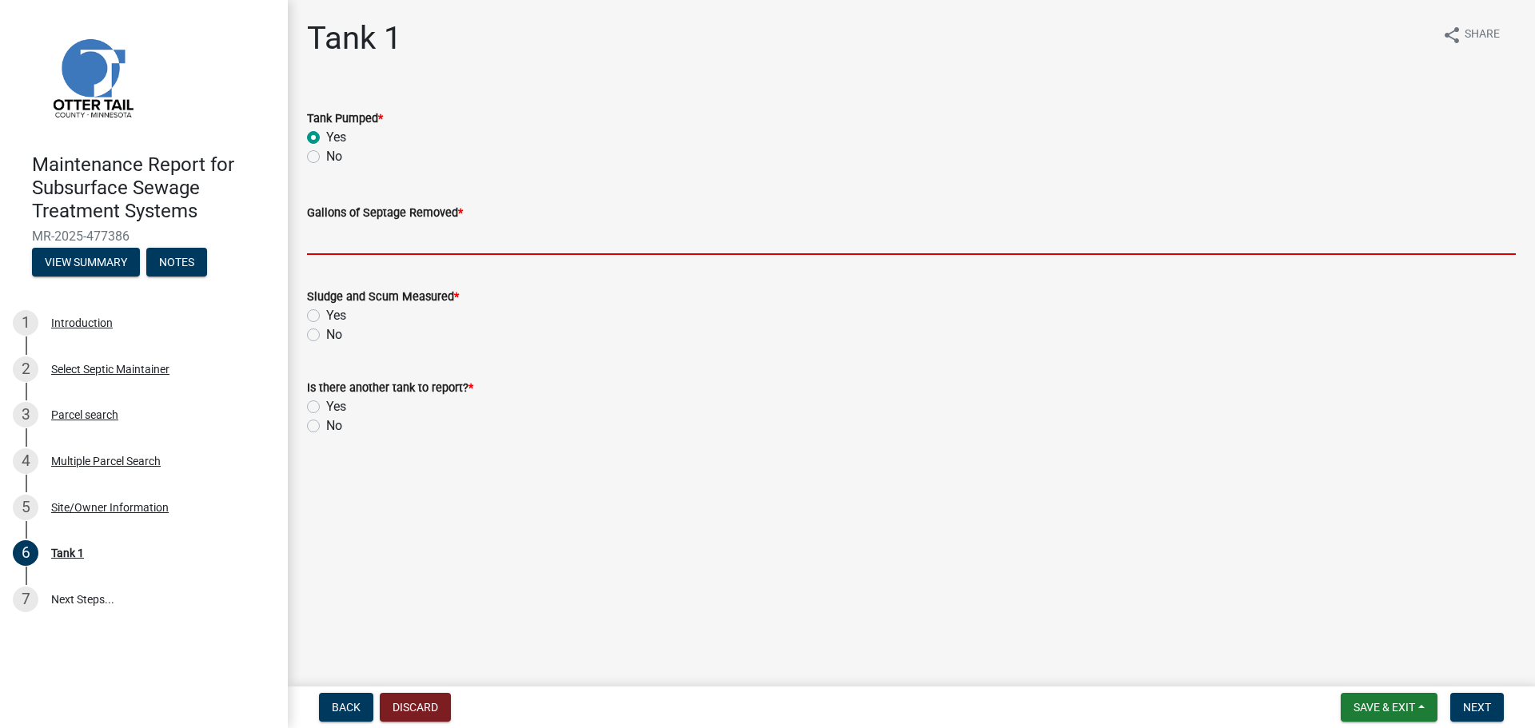
click at [328, 241] on input "Gallons of Septage Removed *" at bounding box center [911, 238] width 1209 height 33
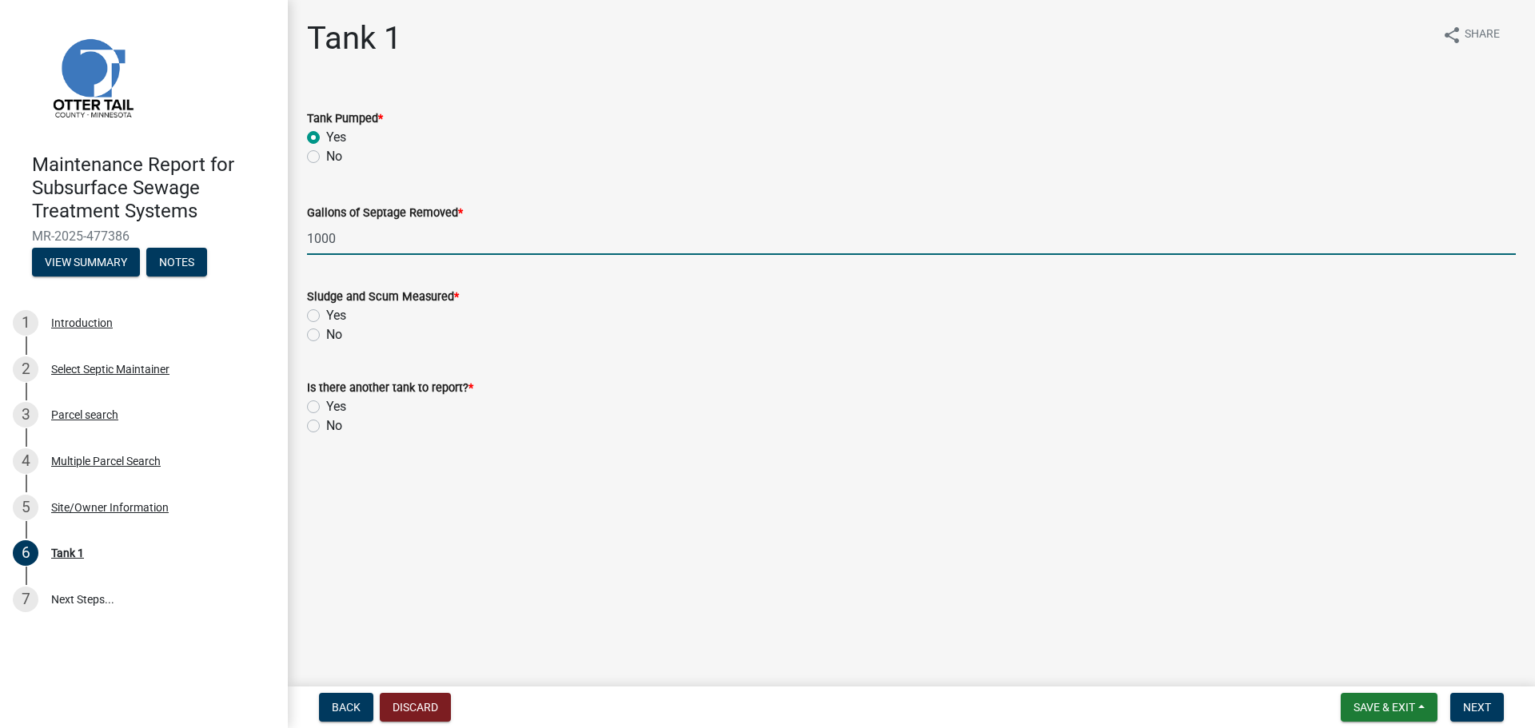
type input "1000"
click at [326, 334] on label "No" at bounding box center [334, 334] width 16 height 19
click at [326, 334] on input "No" at bounding box center [331, 330] width 10 height 10
radio input "true"
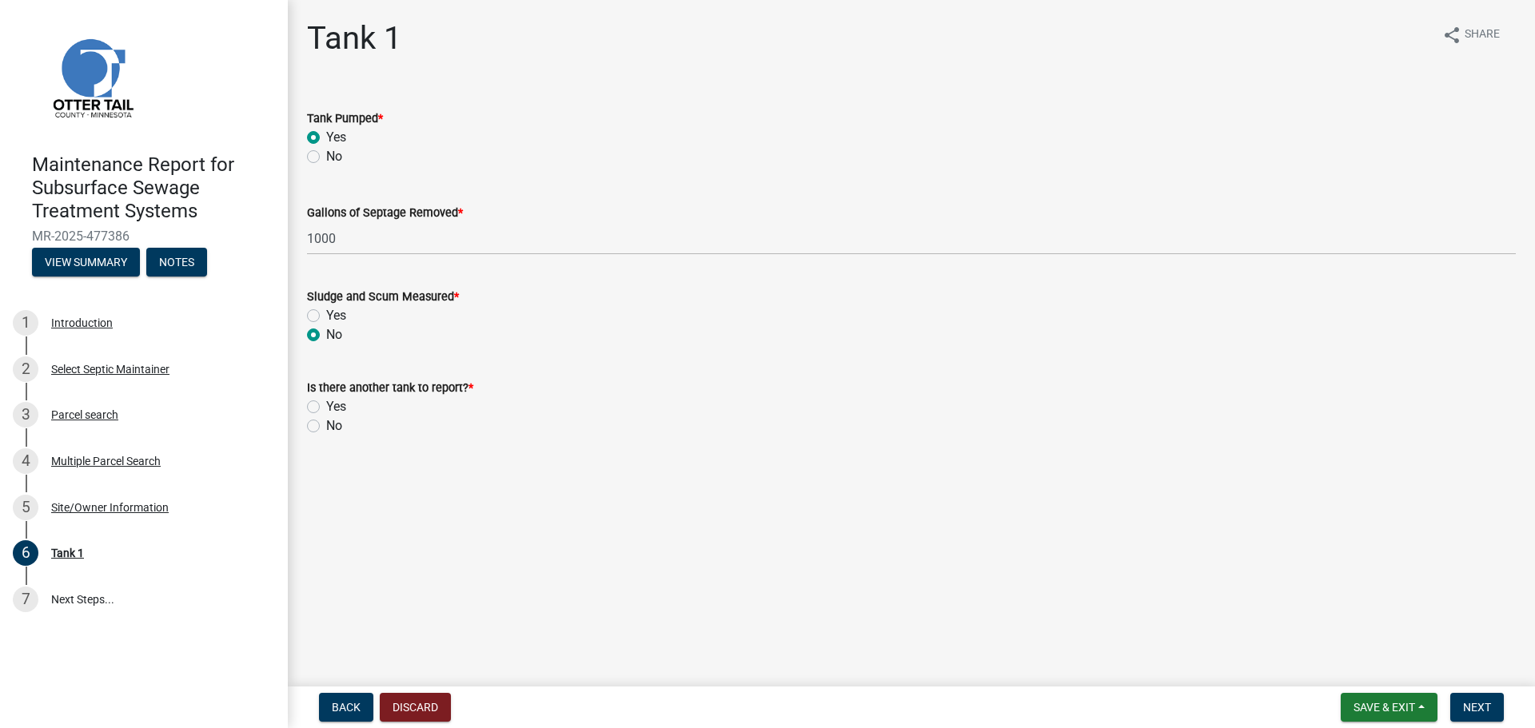
drag, startPoint x: 313, startPoint y: 429, endPoint x: 376, endPoint y: 457, distance: 69.1
click at [326, 429] on label "No" at bounding box center [334, 425] width 16 height 19
click at [326, 427] on input "No" at bounding box center [331, 421] width 10 height 10
radio input "true"
click at [1479, 703] on span "Next" at bounding box center [1477, 707] width 28 height 13
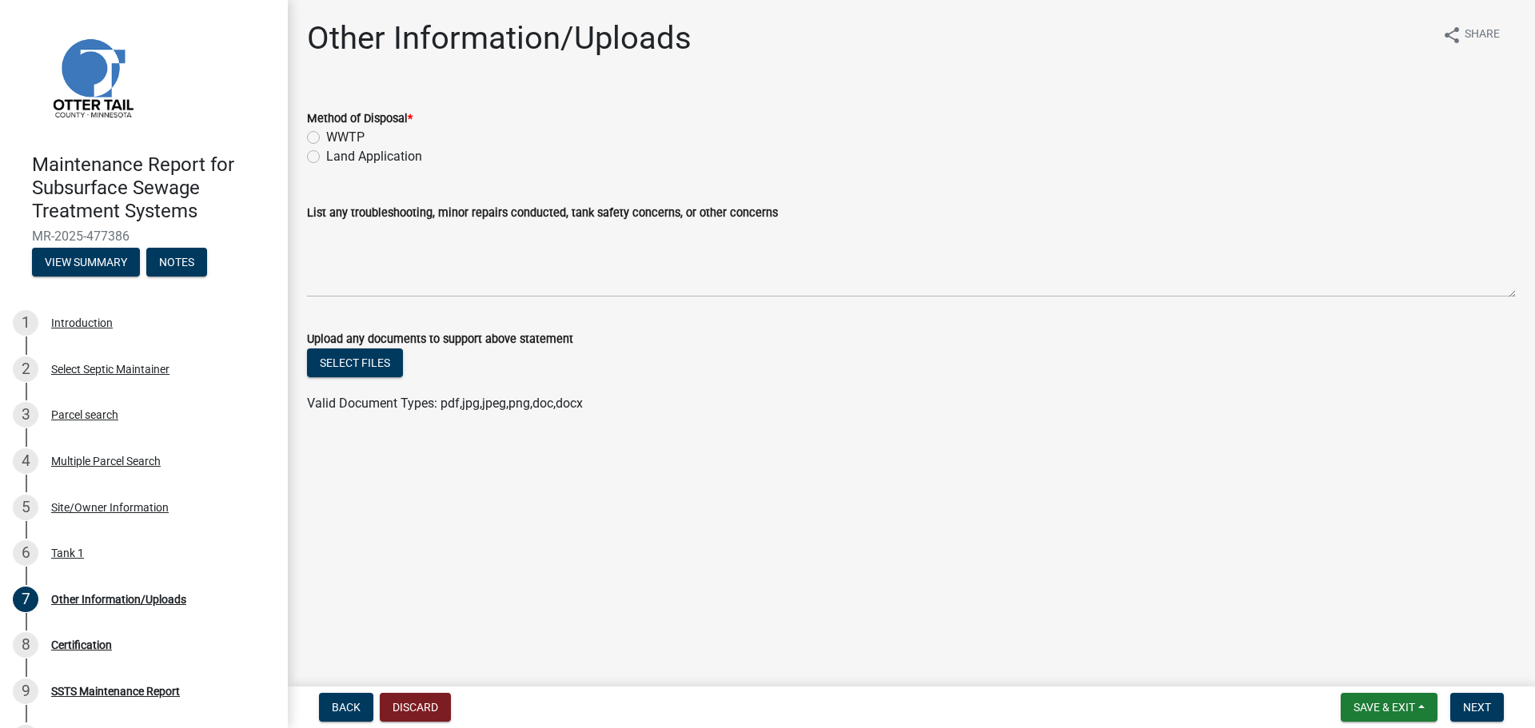
click at [326, 155] on label "Land Application" at bounding box center [374, 156] width 96 height 19
click at [326, 155] on input "Land Application" at bounding box center [331, 152] width 10 height 10
radio input "true"
click at [1488, 701] on span "Next" at bounding box center [1477, 707] width 28 height 13
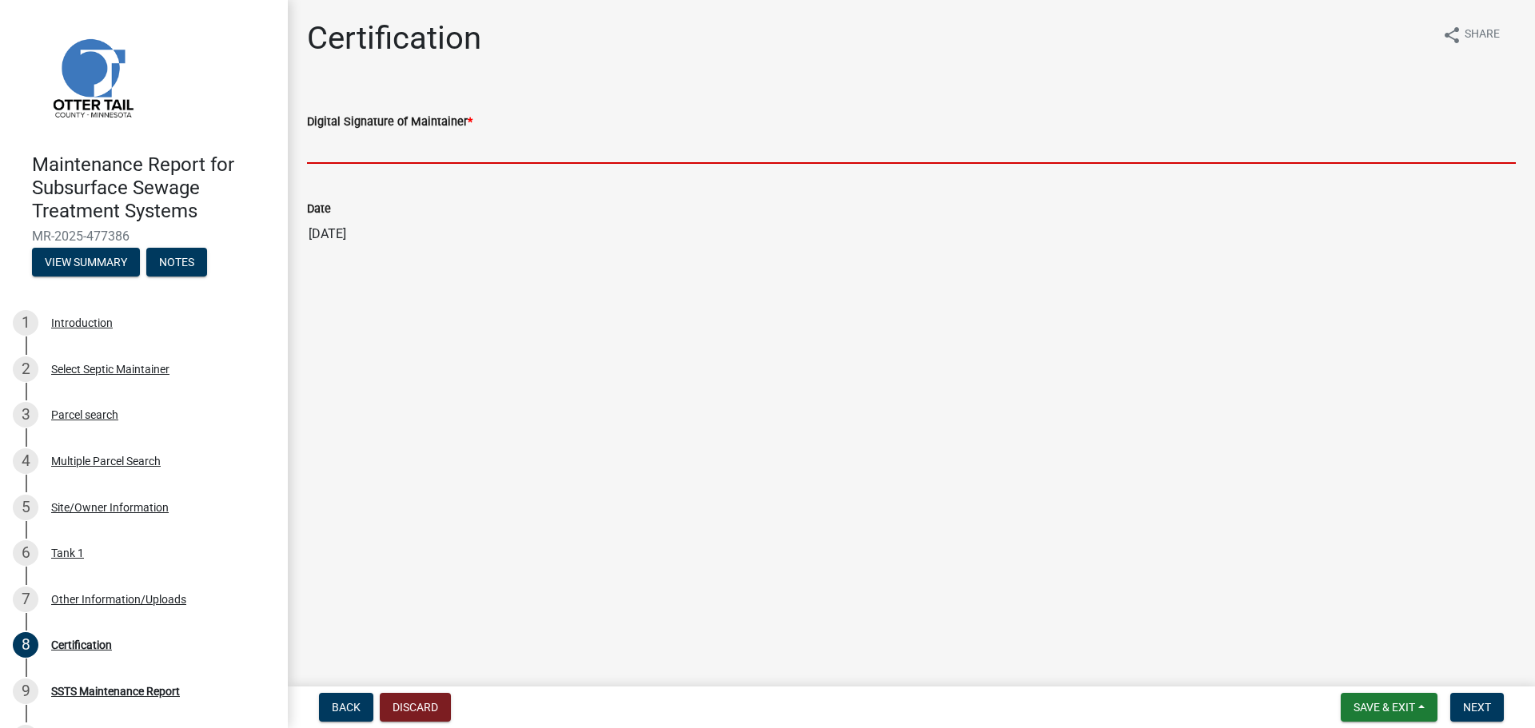
click at [337, 145] on input "Digital Signature of Maintainer *" at bounding box center [911, 147] width 1209 height 33
type input "[PERSON_NAME]"
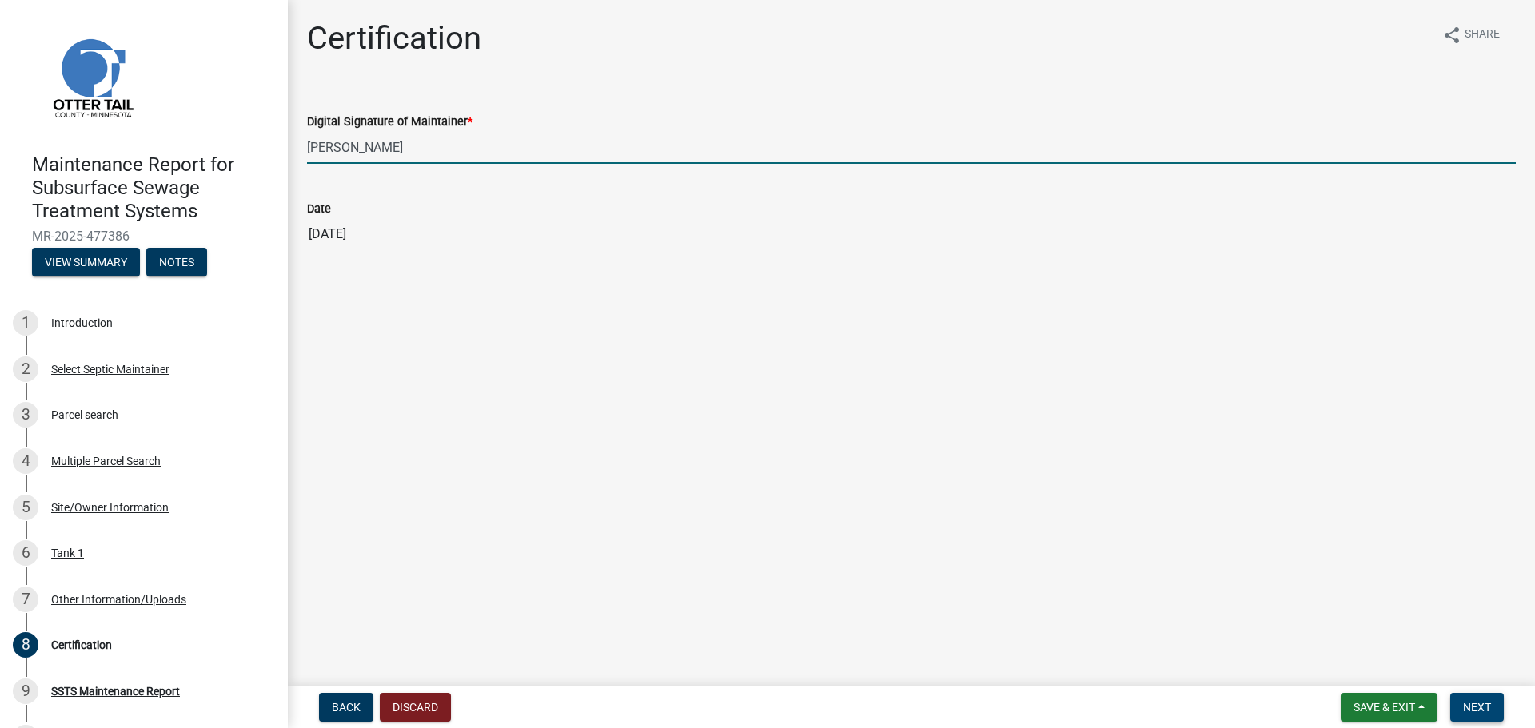
click at [1465, 701] on span "Next" at bounding box center [1477, 707] width 28 height 13
